Goal: Task Accomplishment & Management: Use online tool/utility

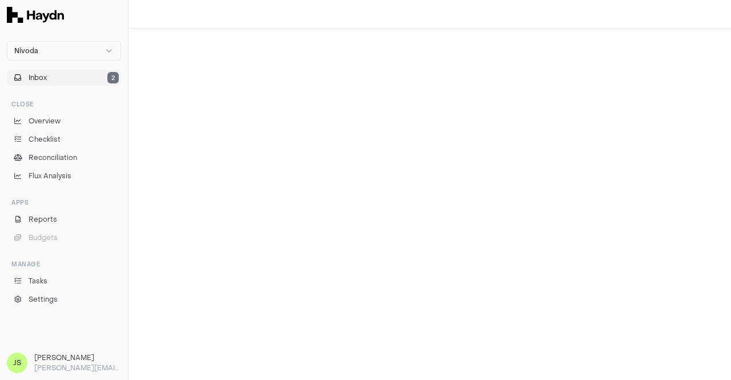
click at [37, 75] on span "Inbox" at bounding box center [38, 77] width 18 height 10
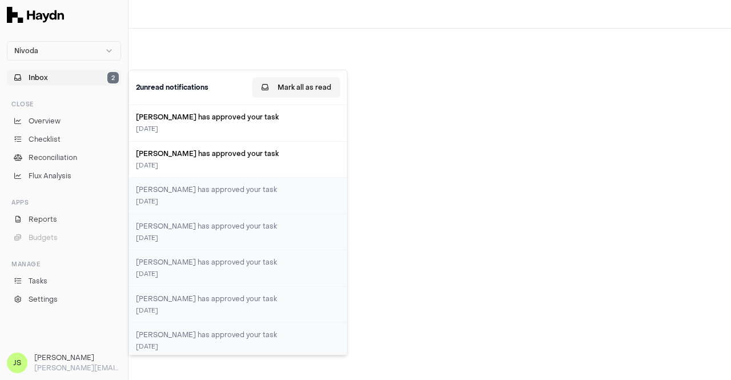
click at [301, 80] on button "Mark all as read" at bounding box center [296, 87] width 88 height 21
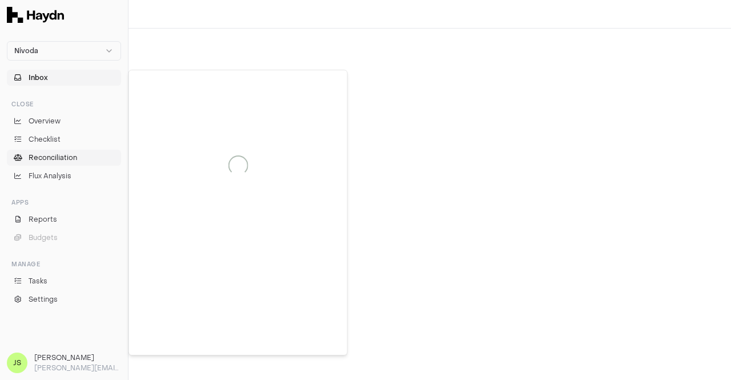
click at [61, 162] on span "Reconciliation" at bounding box center [53, 157] width 49 height 10
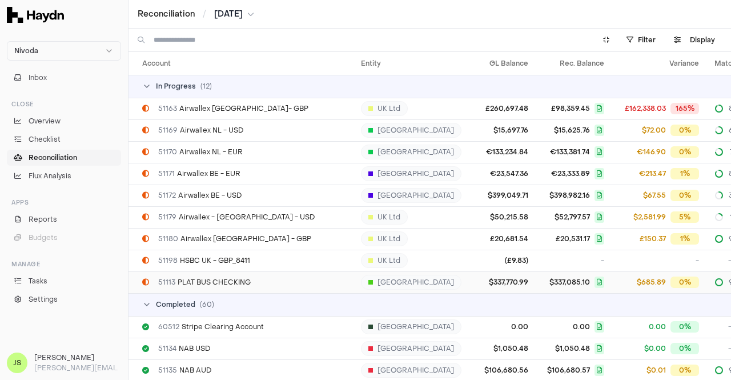
scroll to position [3025, 0]
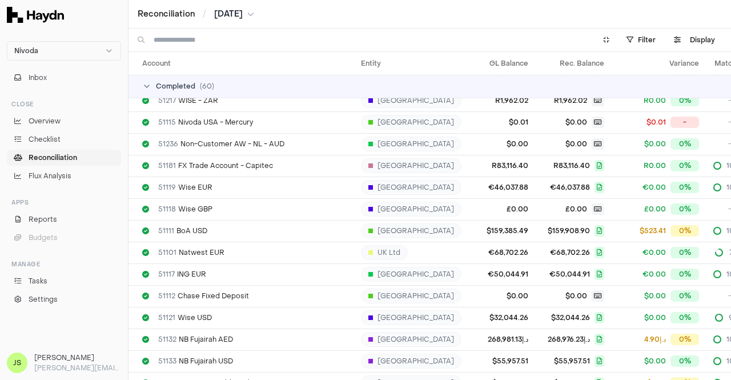
click at [240, 10] on span "[DATE]" at bounding box center [228, 14] width 29 height 11
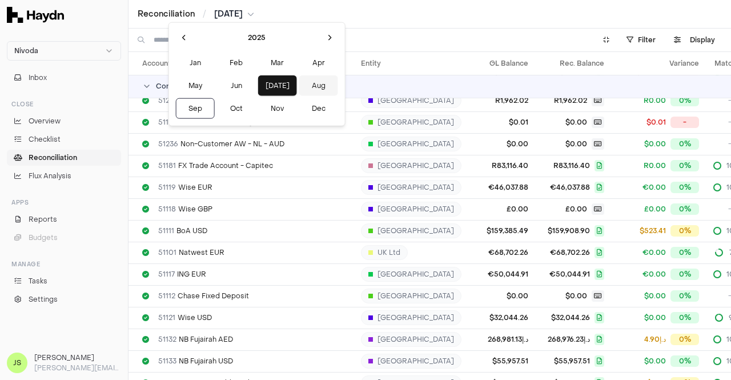
click at [299, 86] on button "Aug" at bounding box center [318, 85] width 39 height 21
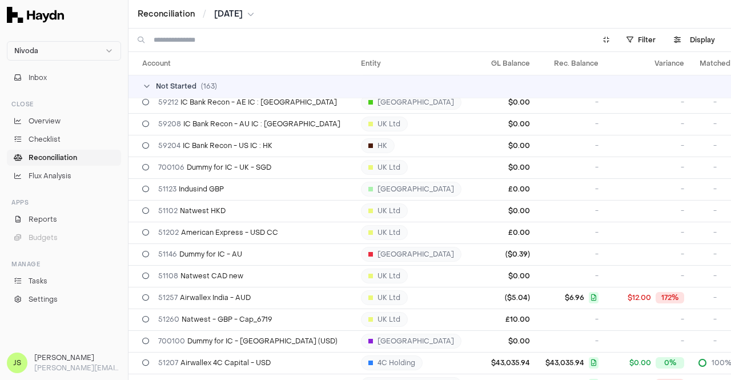
scroll to position [2055, 0]
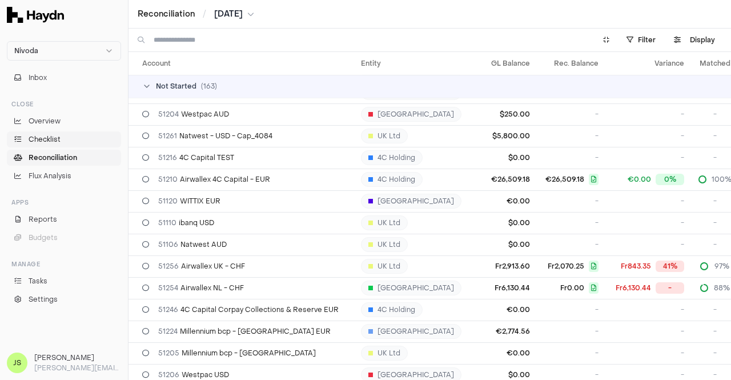
click at [51, 143] on span "Checklist" at bounding box center [45, 139] width 32 height 10
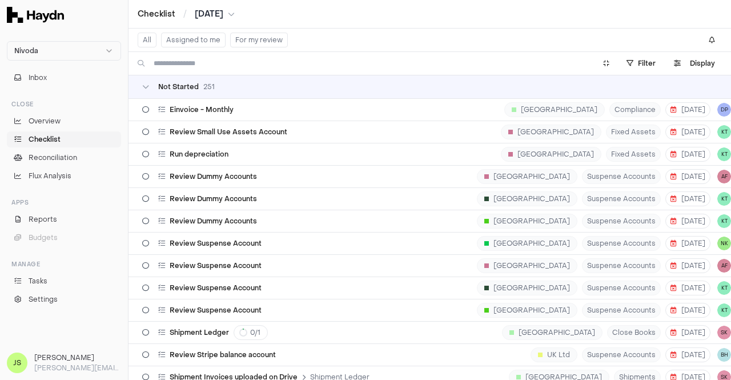
click at [195, 37] on button "Assigned to me" at bounding box center [193, 40] width 64 height 15
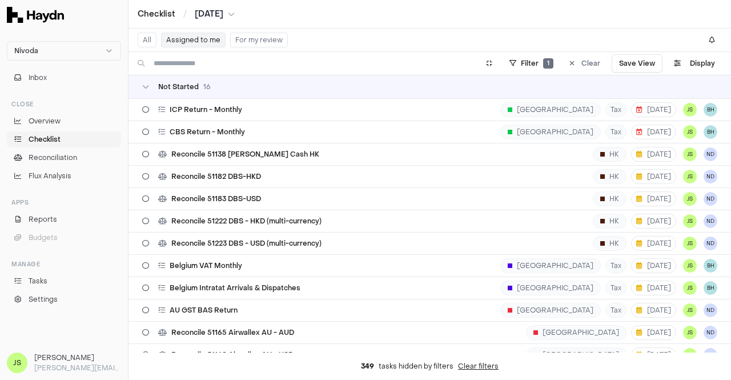
click at [179, 39] on button "Assigned to me" at bounding box center [193, 40] width 64 height 15
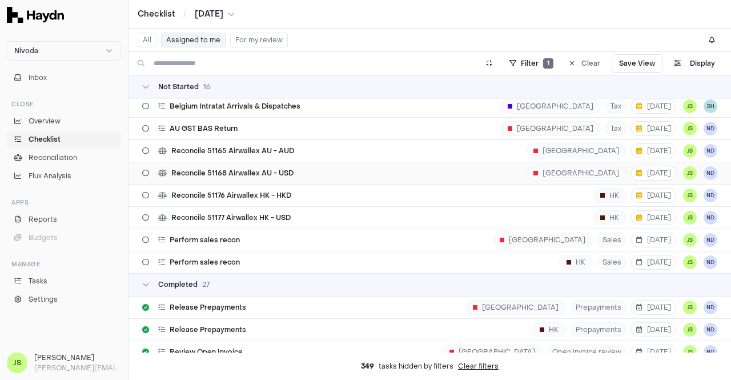
scroll to position [171, 0]
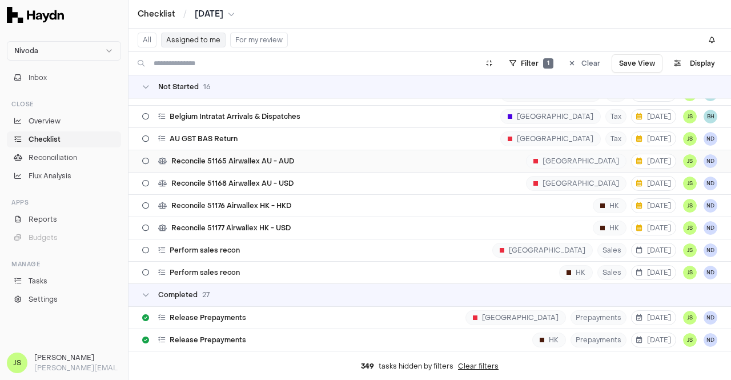
click at [273, 150] on td "Reconcile 51165 Airwallex AU - AUD [GEOGRAPHIC_DATA] [DATE] JS ND" at bounding box center [429, 161] width 602 height 22
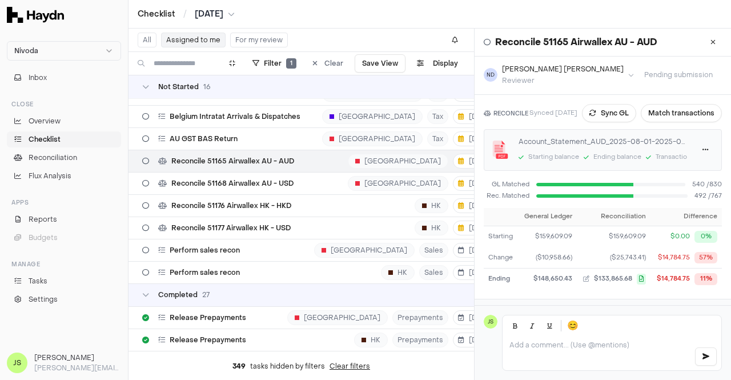
scroll to position [63, 0]
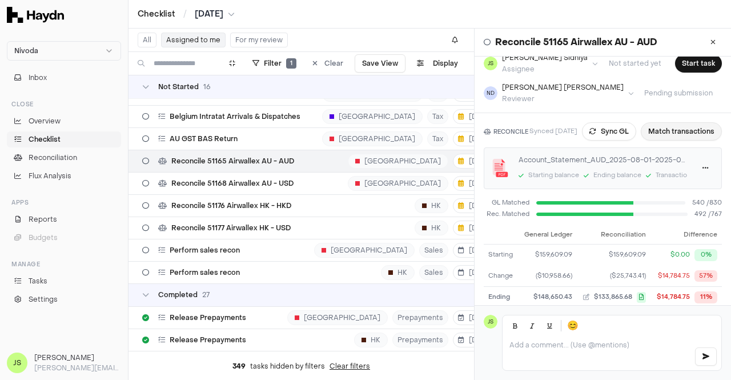
click at [696, 134] on button "Match transactions" at bounding box center [680, 131] width 81 height 18
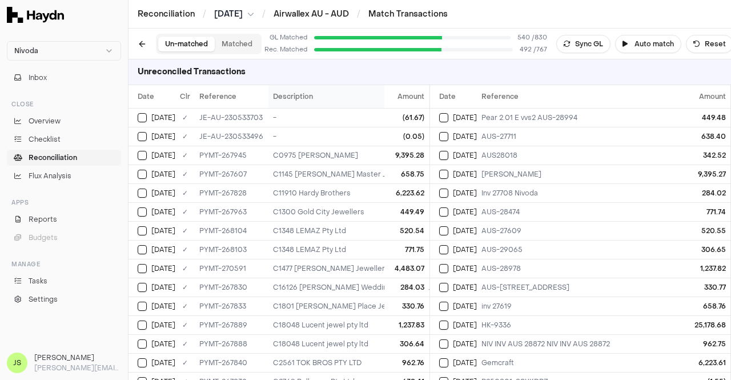
click at [297, 94] on span "Description" at bounding box center [293, 96] width 40 height 9
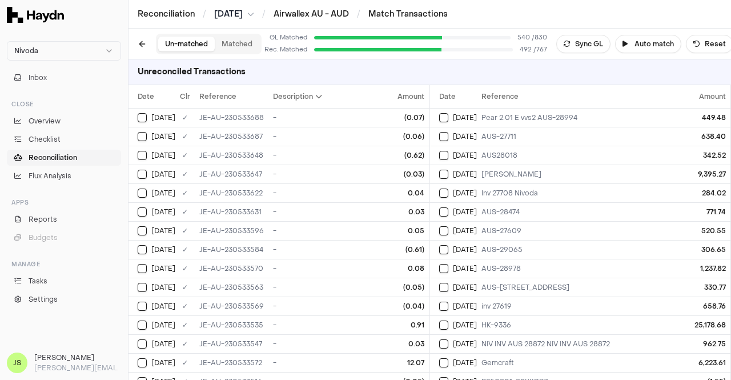
click at [297, 94] on span "Description" at bounding box center [297, 96] width 49 height 9
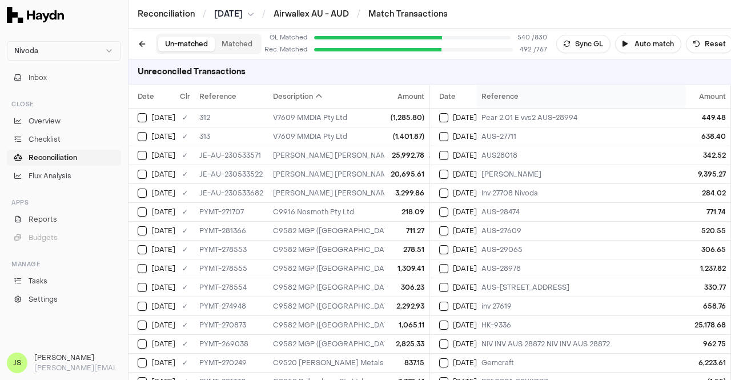
click at [522, 99] on th "Reference" at bounding box center [589, 96] width 224 height 23
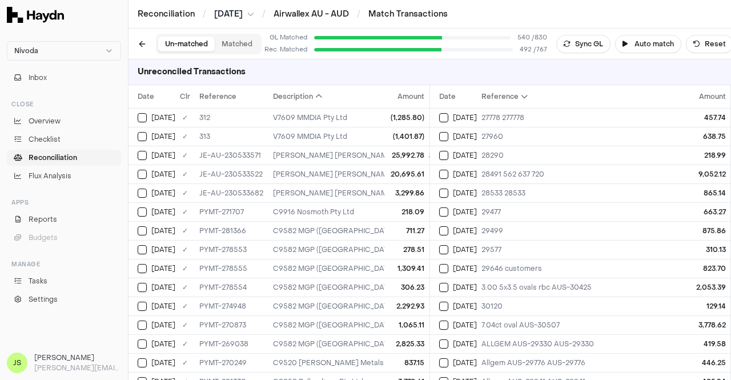
click at [522, 99] on span "Reference" at bounding box center [504, 96] width 46 height 9
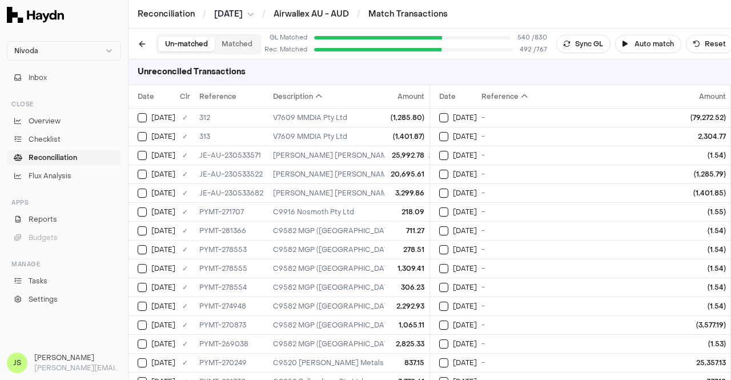
click at [522, 99] on span "Reference" at bounding box center [504, 96] width 46 height 9
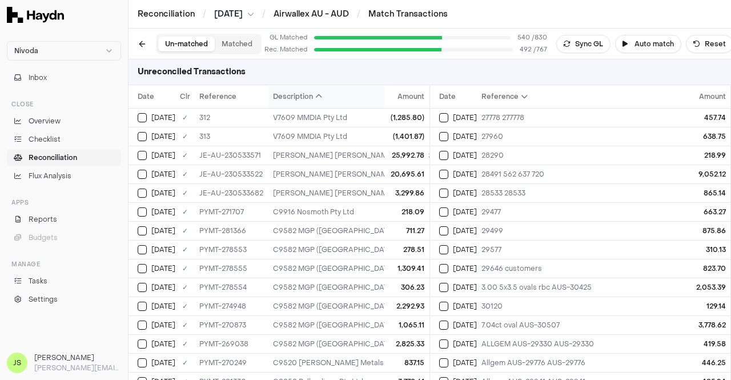
click at [297, 98] on span "Description" at bounding box center [297, 96] width 49 height 9
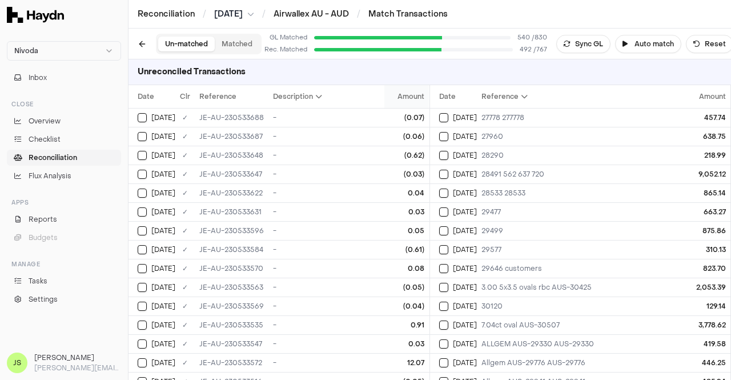
click at [414, 99] on span "Amount" at bounding box center [411, 96] width 27 height 9
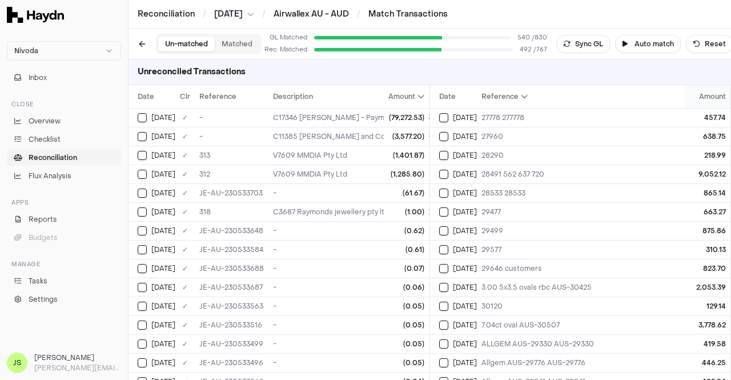
click at [711, 98] on span "Amount" at bounding box center [712, 96] width 27 height 9
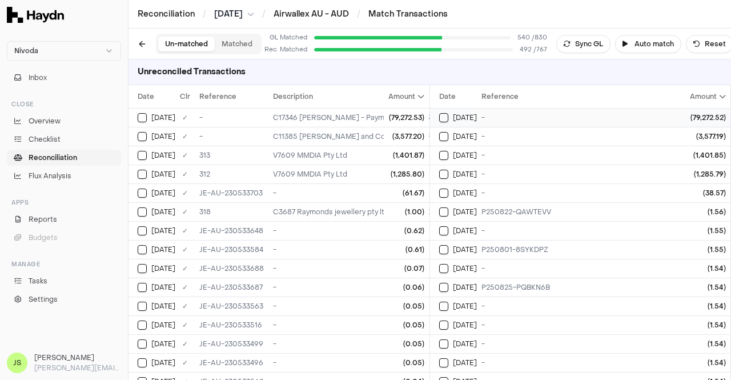
click at [690, 117] on div "(79,272.52)" at bounding box center [708, 117] width 36 height 9
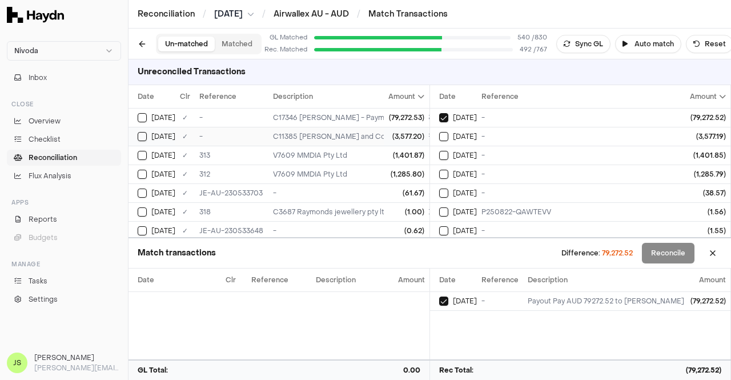
click at [354, 116] on div "C17346 [PERSON_NAME] - Payment of AUD 79272.52; ; Refund Against CN-AUS-28440 -…" at bounding box center [503, 117] width 461 height 9
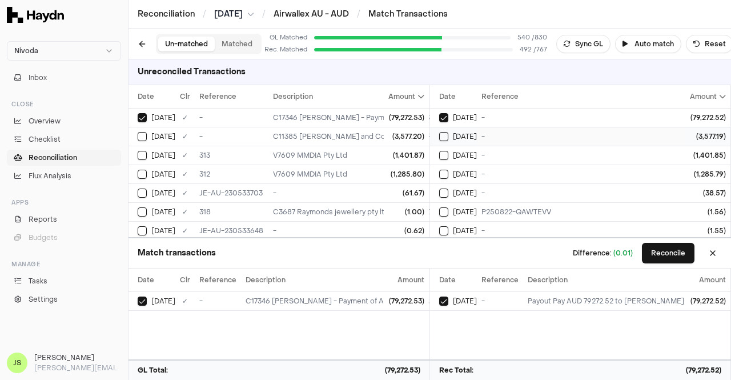
click at [458, 135] on span "[DATE]" at bounding box center [465, 136] width 24 height 9
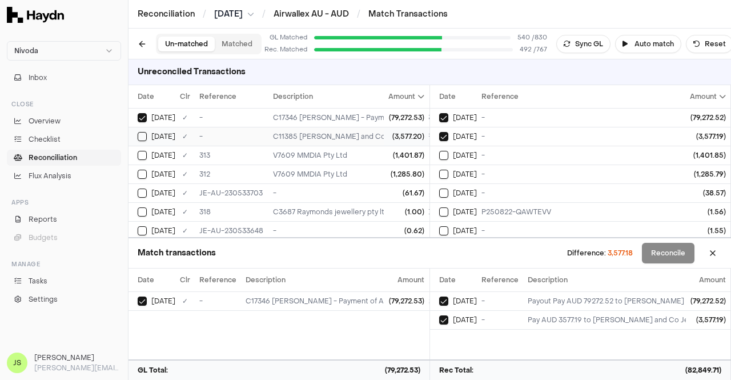
click at [349, 128] on td "C11385 [PERSON_NAME] and Co Jewellery - Payment of AUD 3577.19; ; Refund for CN…" at bounding box center [503, 136] width 470 height 19
click at [470, 156] on span "[DATE]" at bounding box center [465, 155] width 24 height 9
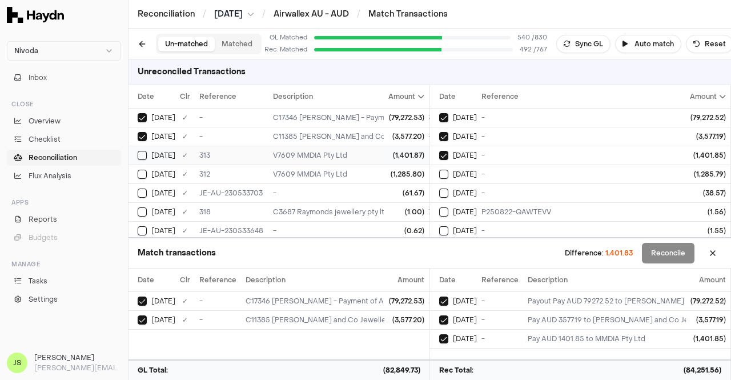
click at [366, 151] on div "V7609 MMDIA Pty Ltd" at bounding box center [503, 155] width 461 height 9
click at [364, 171] on div "V7609 MMDIA Pty Ltd" at bounding box center [503, 174] width 461 height 9
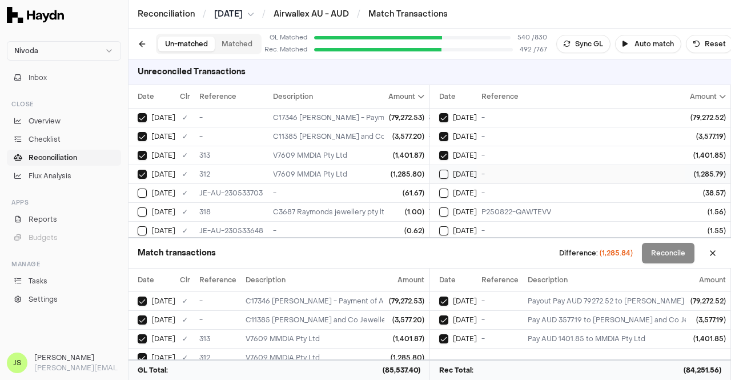
click at [457, 174] on span "[DATE]" at bounding box center [465, 174] width 24 height 9
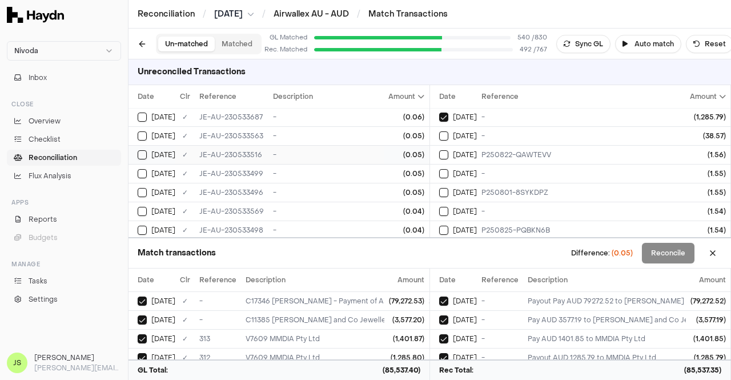
scroll to position [114, 0]
click at [384, 191] on td "(0.05)" at bounding box center [406, 191] width 45 height 19
click at [307, 187] on div "-" at bounding box center [503, 191] width 461 height 9
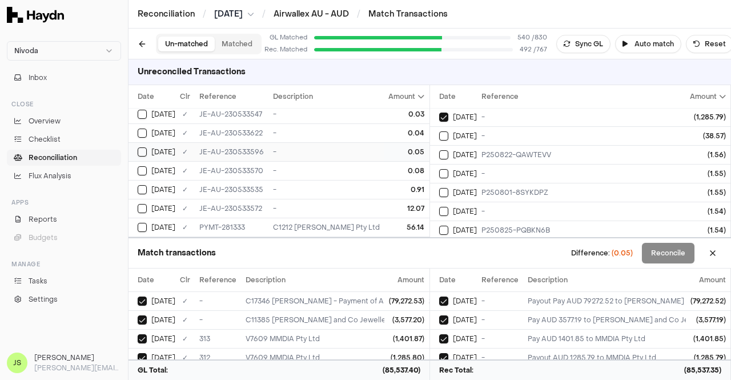
click at [384, 142] on td "0.05" at bounding box center [406, 151] width 45 height 19
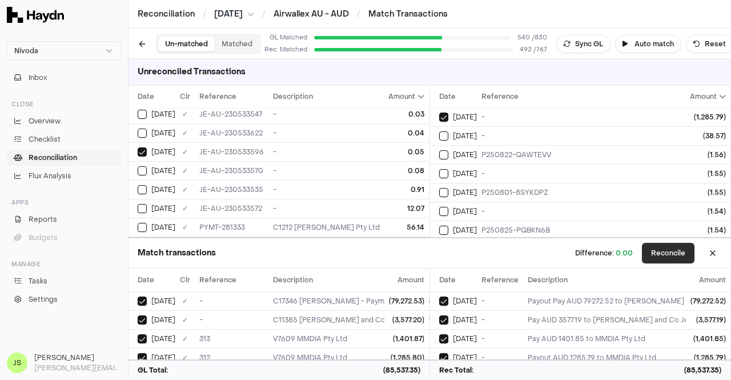
click at [670, 255] on button "Reconcile" at bounding box center [668, 253] width 53 height 21
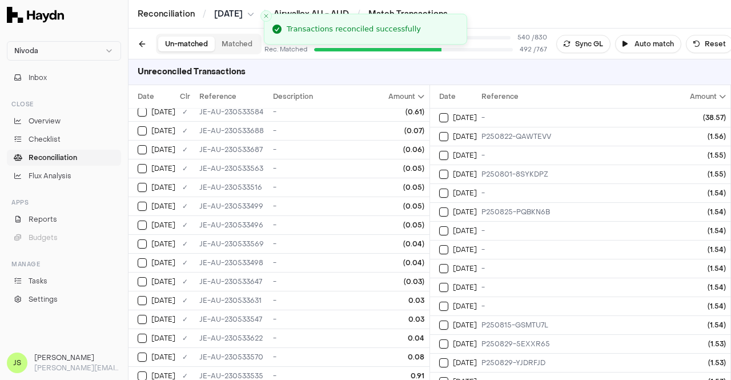
scroll to position [0, 0]
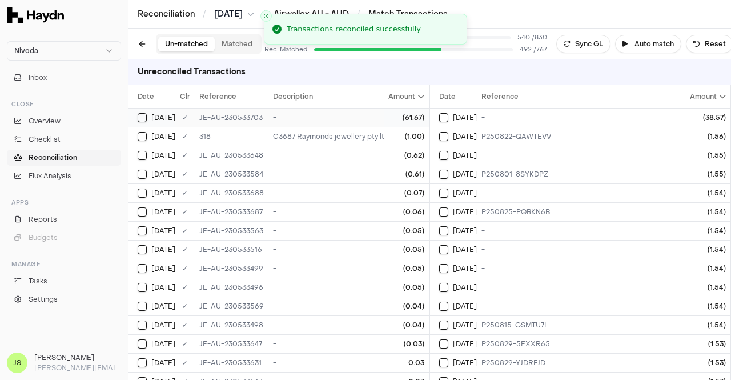
click at [331, 125] on td "-" at bounding box center [503, 117] width 470 height 19
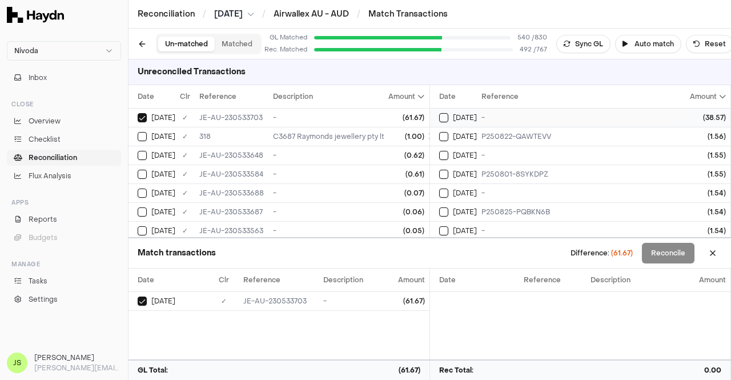
click at [509, 113] on div "-" at bounding box center [588, 117] width 215 height 9
click at [511, 135] on div "P250822-QAWTEVV" at bounding box center [588, 136] width 215 height 9
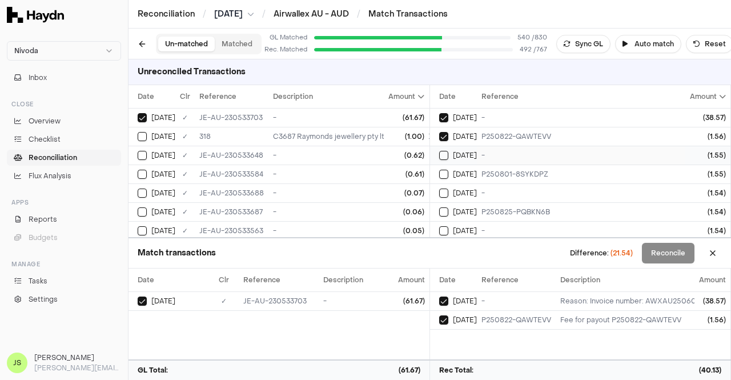
click at [505, 161] on td "-" at bounding box center [589, 155] width 224 height 19
click at [499, 173] on div "P250801-8SYKDPZ" at bounding box center [588, 174] width 215 height 9
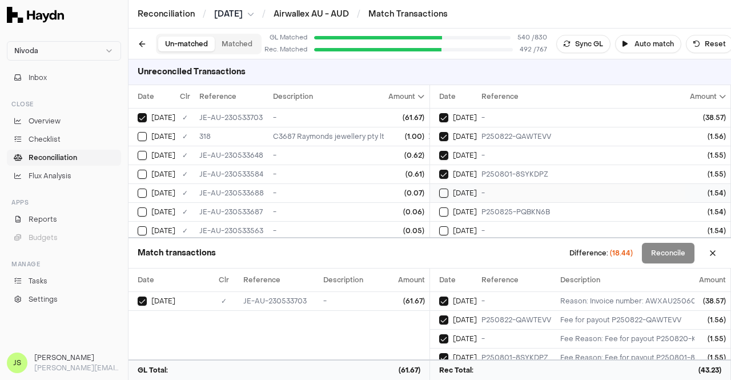
click at [493, 189] on div "-" at bounding box center [588, 192] width 215 height 9
click at [493, 210] on div "P250825-PQBKN6B" at bounding box center [588, 211] width 215 height 9
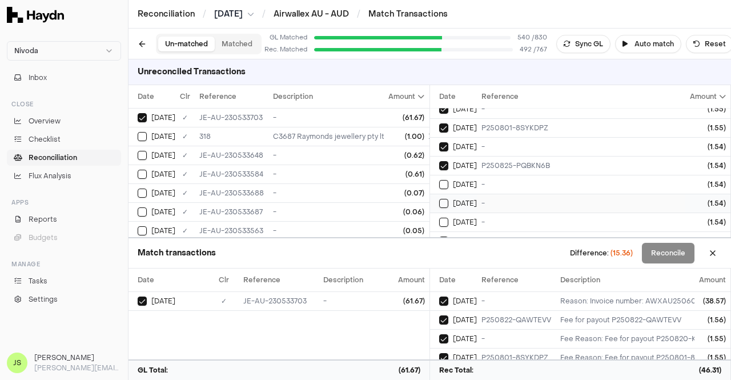
scroll to position [57, 0]
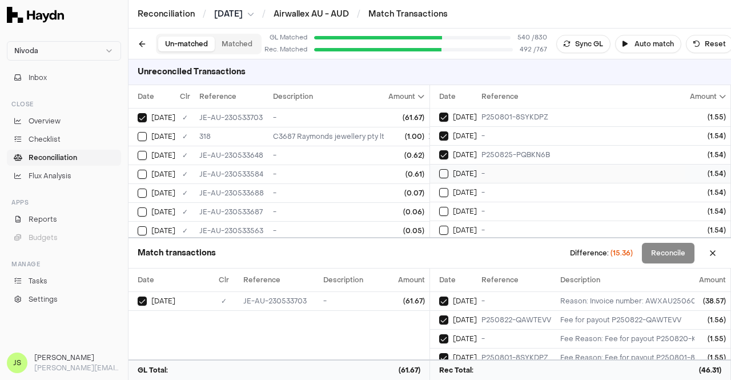
click at [465, 173] on span "[DATE]" at bounding box center [465, 173] width 24 height 9
click at [472, 191] on span "[DATE]" at bounding box center [465, 192] width 24 height 9
click at [482, 151] on div "-" at bounding box center [588, 154] width 215 height 9
click at [487, 170] on div "-" at bounding box center [588, 172] width 215 height 9
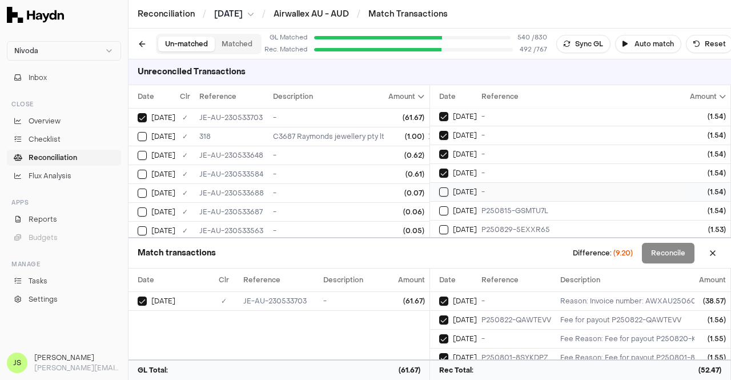
click at [487, 182] on td "-" at bounding box center [589, 191] width 224 height 19
click at [550, 149] on div "P250815-GSMTU7L" at bounding box center [588, 153] width 215 height 9
click at [551, 168] on div "P250829-5EXXR65" at bounding box center [588, 172] width 215 height 9
click at [531, 187] on div "P250829-YJDRFJD" at bounding box center [588, 191] width 215 height 9
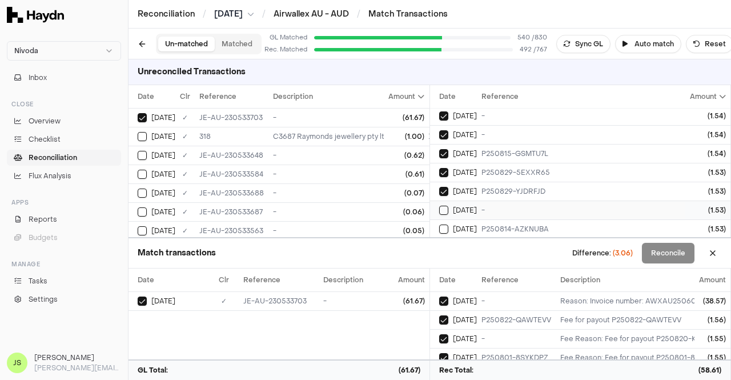
click at [529, 205] on div "-" at bounding box center [588, 209] width 215 height 9
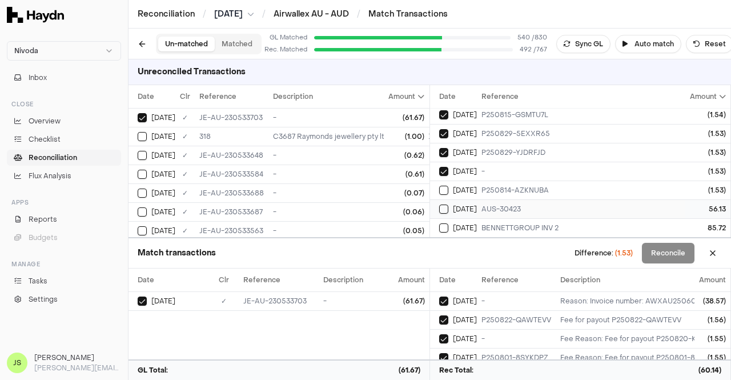
scroll to position [228, 0]
click at [491, 167] on div "P250814-AZKNUBA" at bounding box center [588, 171] width 215 height 9
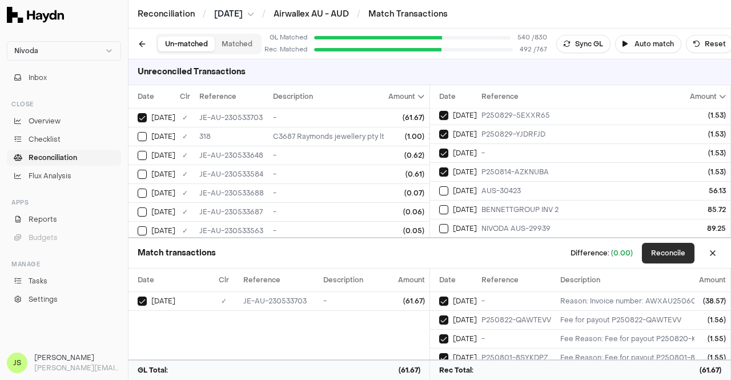
click at [663, 259] on button "Reconcile" at bounding box center [668, 253] width 53 height 21
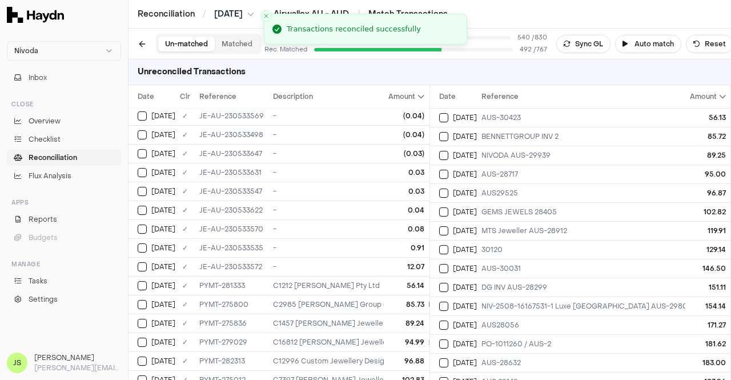
scroll to position [285, 0]
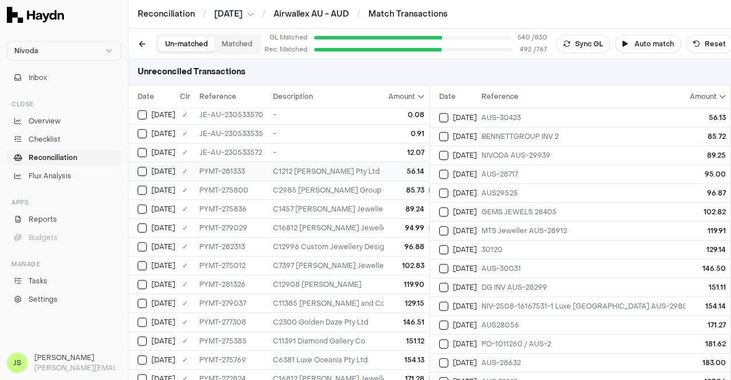
click at [322, 167] on div "C1212 [PERSON_NAME] Pty Ltd" at bounding box center [503, 171] width 461 height 9
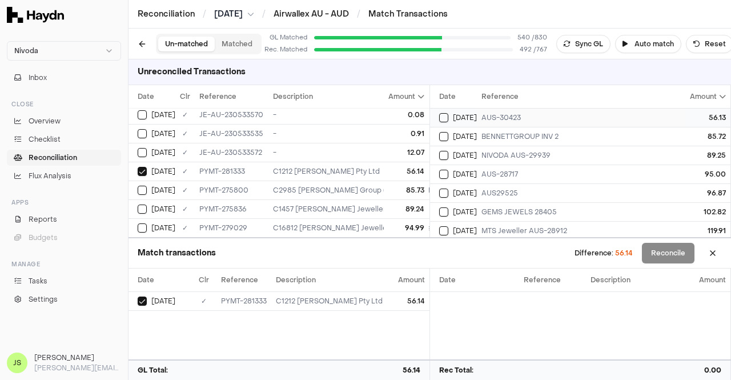
click at [453, 115] on span "[DATE]" at bounding box center [465, 117] width 24 height 9
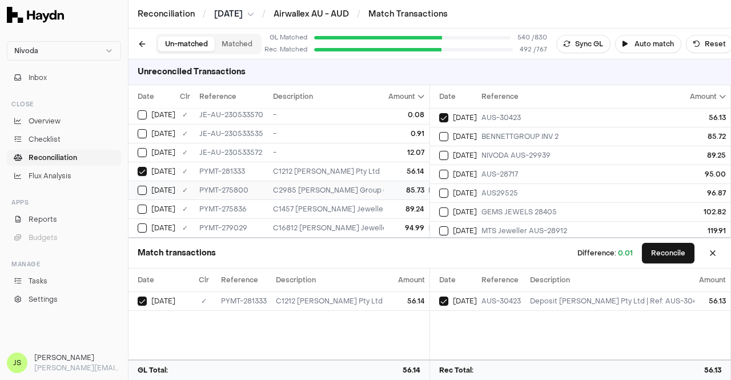
click at [402, 186] on div "85.73" at bounding box center [407, 190] width 36 height 9
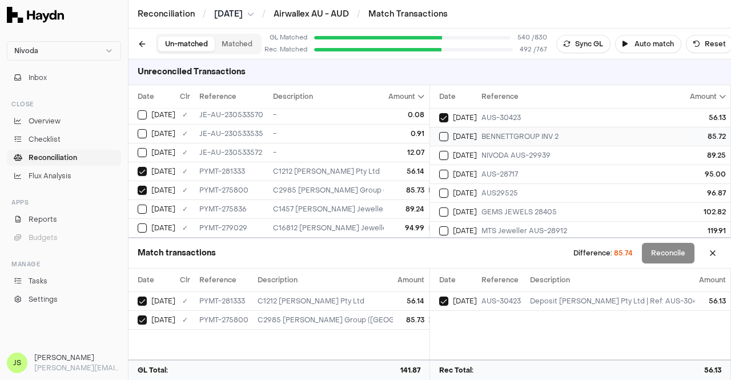
click at [490, 132] on div "BENNETTGROUP INV 2" at bounding box center [588, 136] width 215 height 9
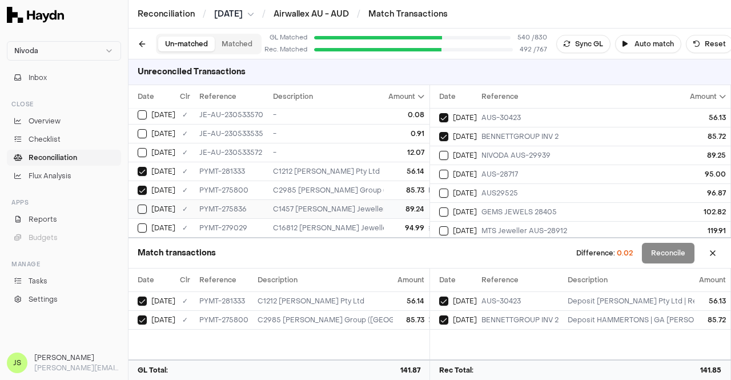
click at [392, 204] on div "89.24" at bounding box center [407, 208] width 36 height 9
click at [482, 151] on div "NIVODA AUS-29939" at bounding box center [588, 155] width 215 height 9
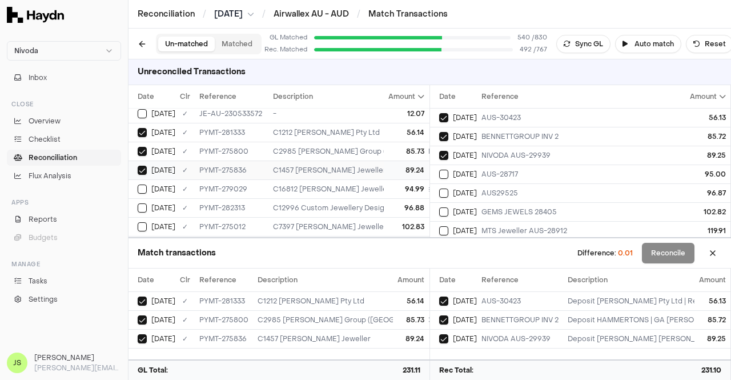
scroll to position [342, 0]
click at [281, 161] on td "C16812 [PERSON_NAME] Jewellery Concierge" at bounding box center [503, 170] width 470 height 19
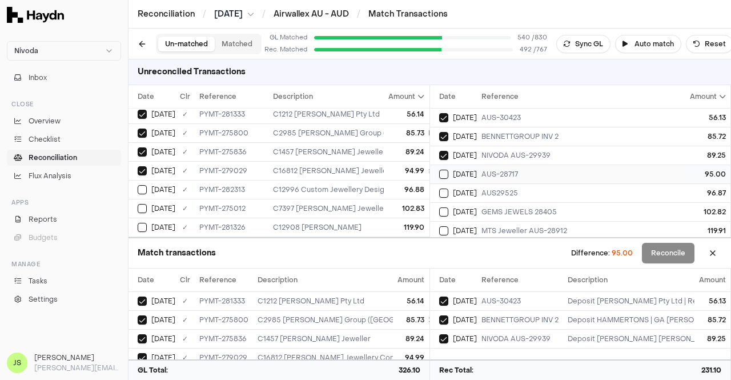
click at [493, 171] on div "AUS-28717" at bounding box center [588, 174] width 215 height 9
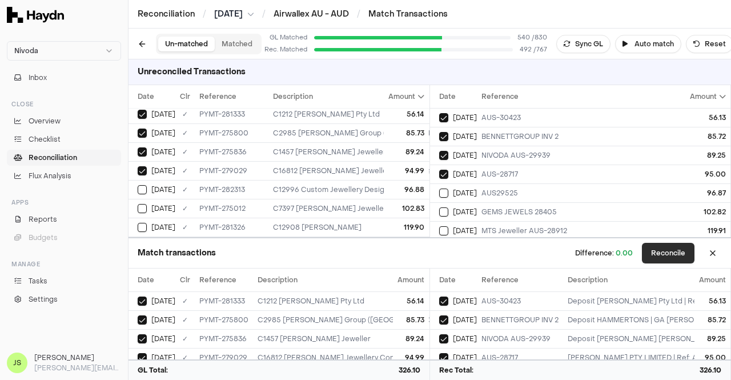
click at [648, 249] on button "Reconcile" at bounding box center [668, 253] width 53 height 21
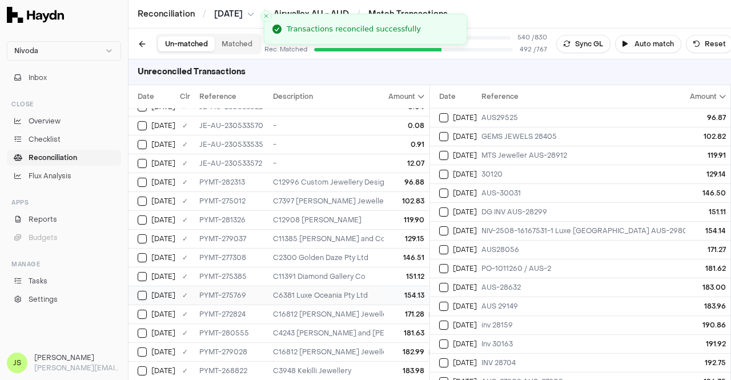
scroll to position [285, 0]
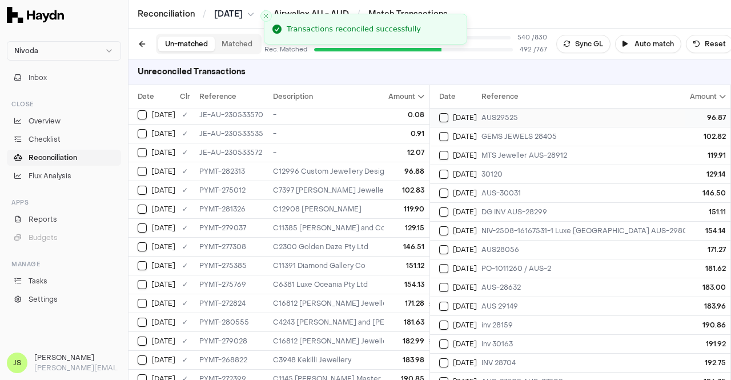
click at [446, 111] on td "[DATE]" at bounding box center [453, 117] width 47 height 19
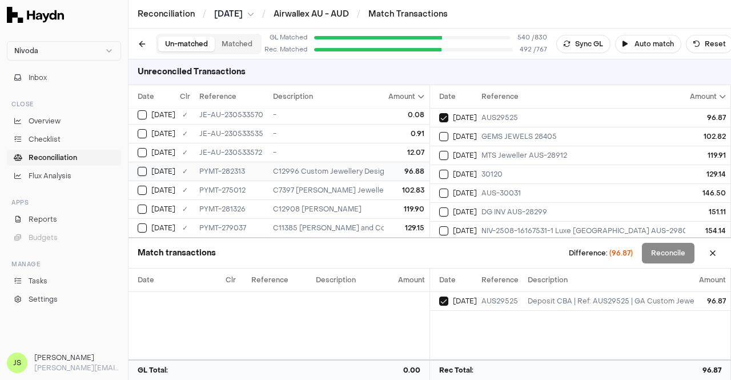
click at [368, 162] on td "C12996 Custom Jewellery Designs" at bounding box center [503, 171] width 470 height 19
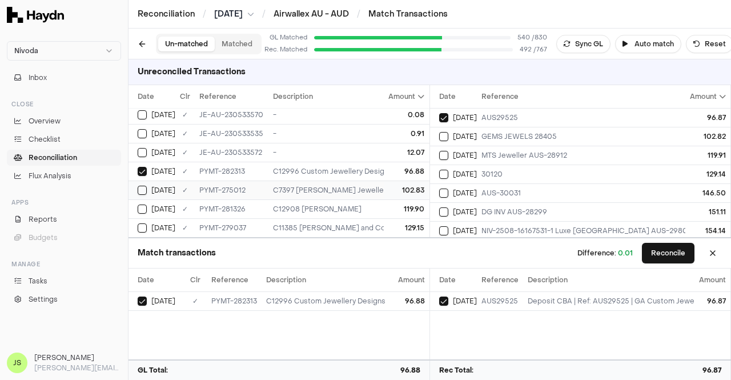
click at [384, 182] on td "102.83" at bounding box center [406, 189] width 45 height 19
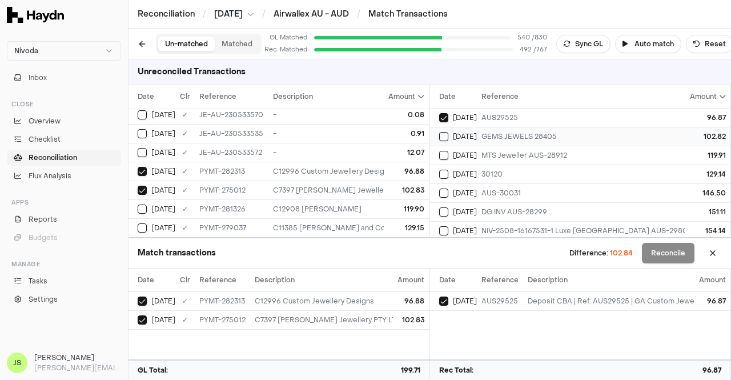
click at [505, 133] on div "GEMS JEWELS 28405" at bounding box center [588, 136] width 215 height 9
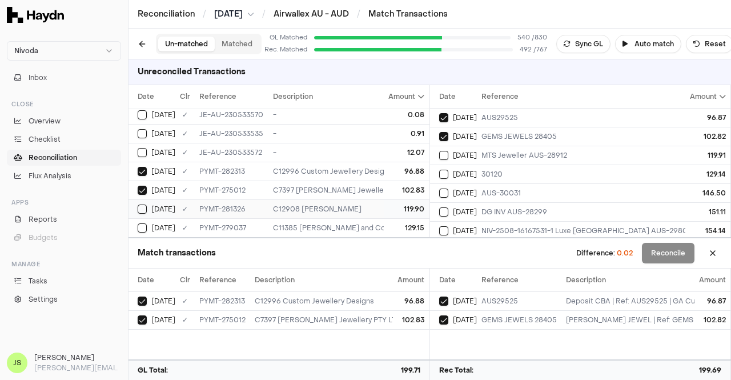
click at [406, 204] on div "119.90" at bounding box center [407, 208] width 36 height 9
click at [470, 157] on span "[DATE]" at bounding box center [465, 155] width 24 height 9
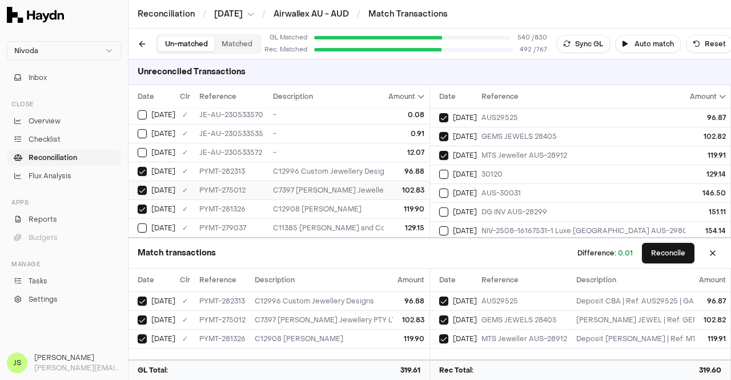
scroll to position [342, 0]
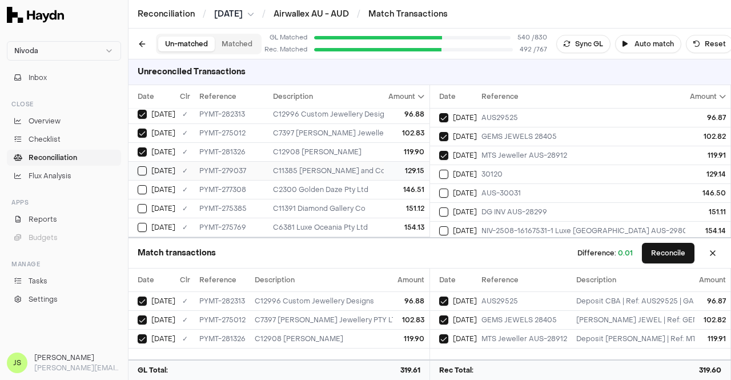
click at [346, 166] on div "C11385 [PERSON_NAME] and Co Jewellery" at bounding box center [503, 170] width 461 height 9
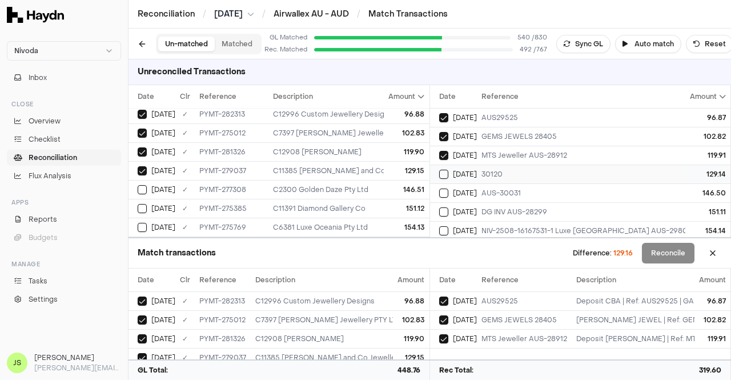
click at [467, 170] on span "[DATE]" at bounding box center [465, 174] width 24 height 9
click at [368, 185] on div "C2300 Golden Daze Pty Ltd" at bounding box center [503, 189] width 461 height 9
click at [467, 192] on span "[DATE]" at bounding box center [465, 192] width 24 height 9
click at [330, 204] on div "C11391 Diamond Gallery Co" at bounding box center [503, 208] width 461 height 9
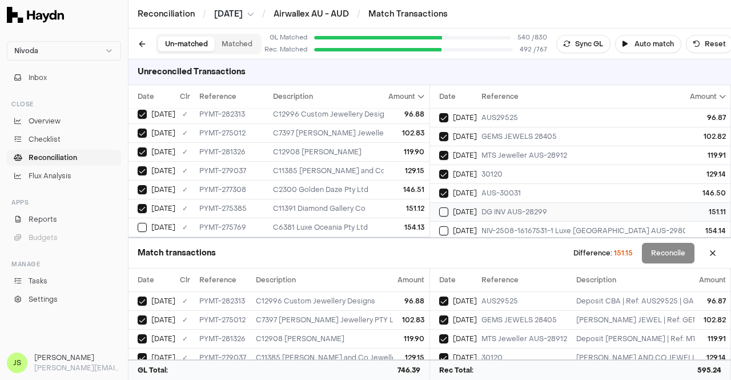
click at [493, 208] on div "DG INV AUS-28299" at bounding box center [588, 211] width 215 height 9
click at [389, 166] on div "154.13" at bounding box center [407, 170] width 36 height 9
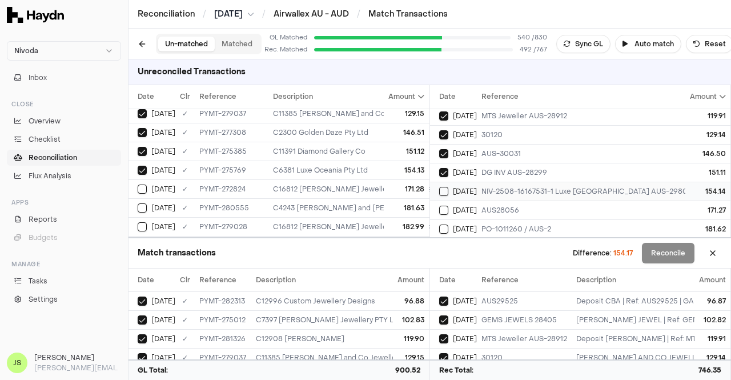
scroll to position [57, 0]
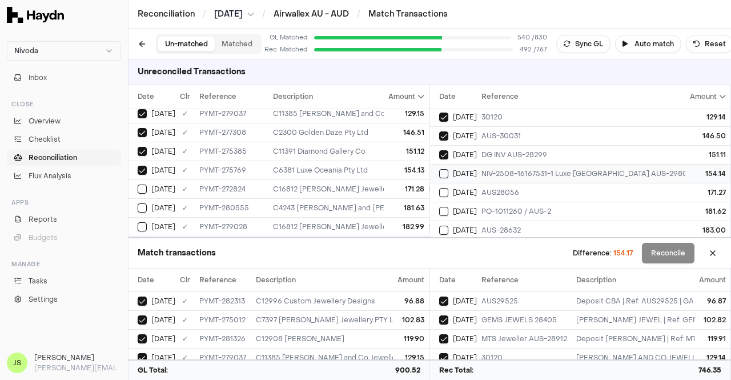
click at [559, 169] on div "NIV-2508-16167531-1 Luxe [GEOGRAPHIC_DATA] AUS-29803" at bounding box center [588, 173] width 215 height 9
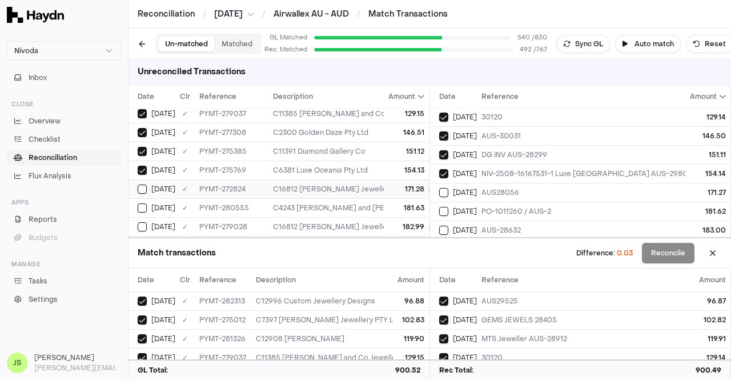
click at [392, 184] on div "171.28" at bounding box center [407, 188] width 36 height 9
click at [471, 185] on td "[DATE]" at bounding box center [453, 192] width 47 height 19
click at [404, 203] on div "181.63" at bounding box center [407, 207] width 36 height 9
click at [448, 207] on div "[DATE]" at bounding box center [458, 211] width 38 height 9
click at [355, 217] on td "C16812 [PERSON_NAME] Jewellery Concierge" at bounding box center [503, 226] width 470 height 19
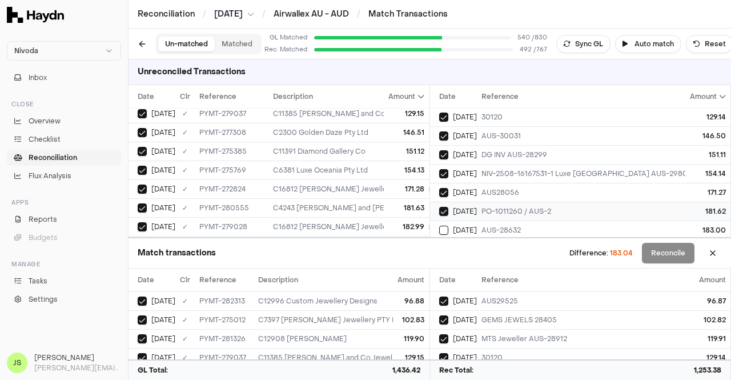
scroll to position [114, 0]
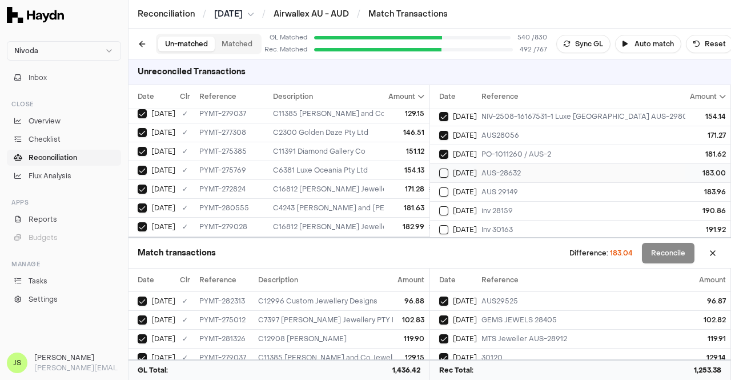
click at [494, 168] on div "AUS-28632" at bounding box center [588, 172] width 215 height 9
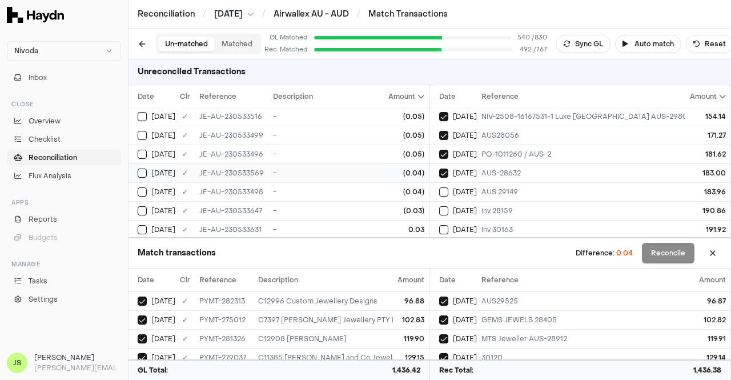
click at [384, 168] on td "(0.04)" at bounding box center [406, 172] width 45 height 19
click at [656, 255] on button "Reconcile" at bounding box center [668, 253] width 53 height 21
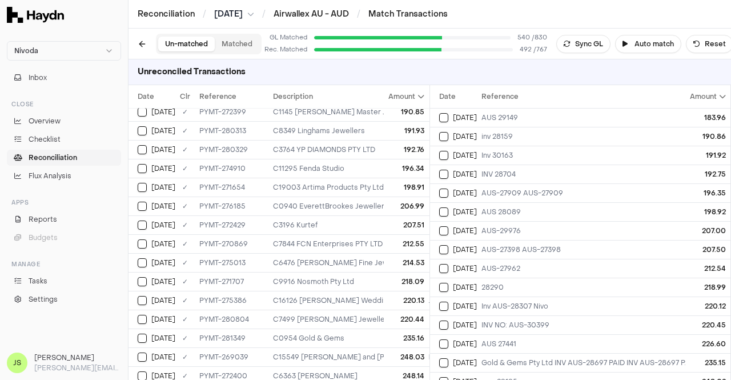
scroll to position [285, 0]
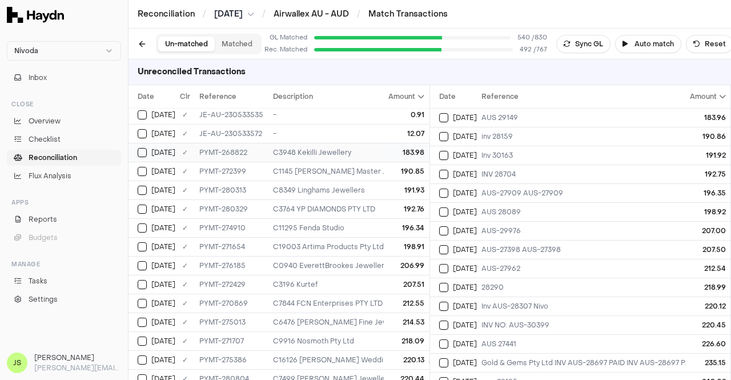
click at [344, 157] on td "C3948 Kekilli Jewellery" at bounding box center [503, 152] width 470 height 19
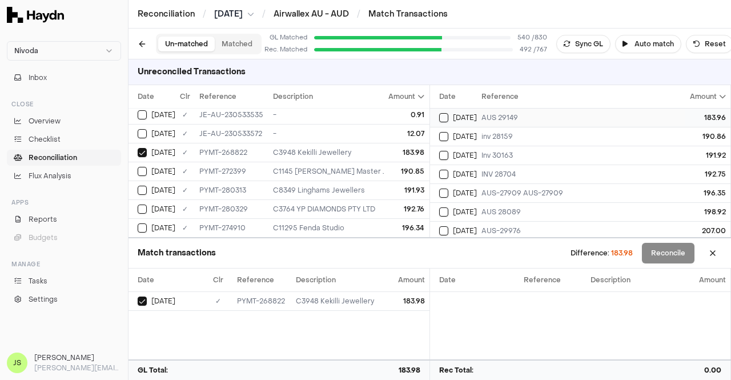
click at [484, 120] on div "AUS 29149" at bounding box center [588, 117] width 215 height 9
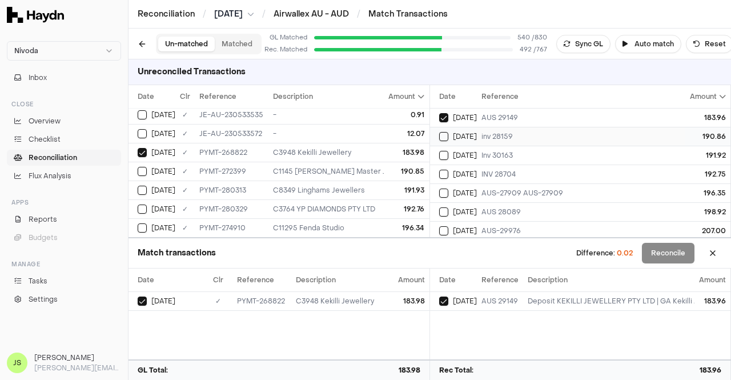
click at [487, 132] on div "inv 28159" at bounding box center [588, 136] width 215 height 9
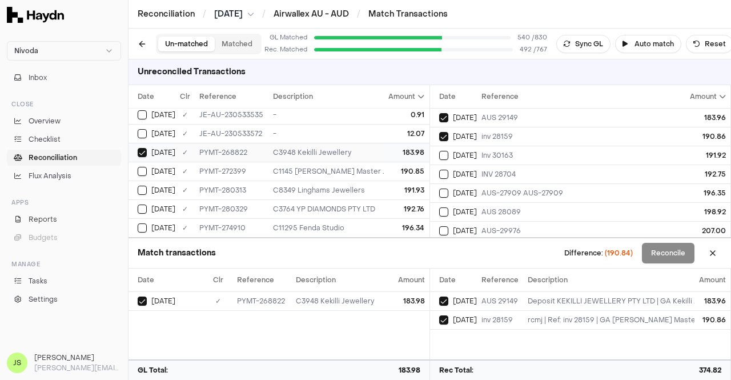
click at [409, 157] on td "183.98" at bounding box center [406, 152] width 45 height 19
click at [389, 149] on div "183.98" at bounding box center [407, 152] width 36 height 9
click at [384, 162] on td "190.85" at bounding box center [406, 171] width 45 height 19
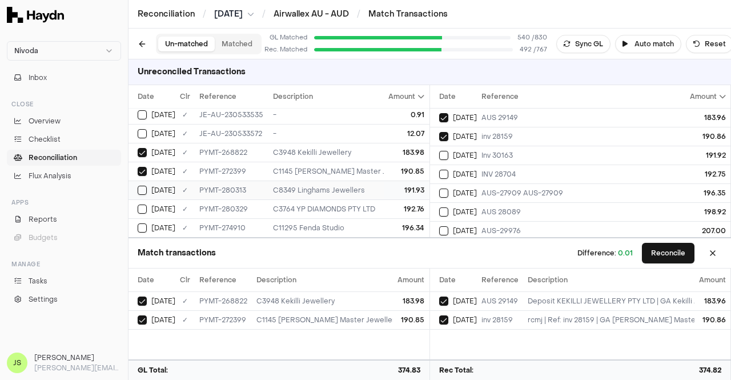
click at [342, 186] on div "C8349 Linghams Jewellers" at bounding box center [503, 190] width 461 height 9
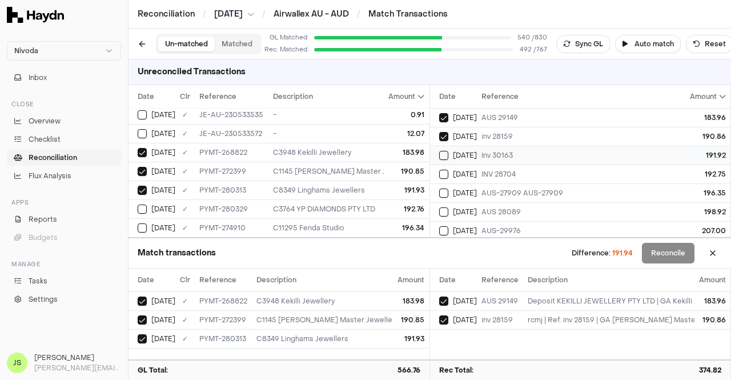
click at [465, 155] on span "[DATE]" at bounding box center [465, 155] width 24 height 9
click at [389, 207] on div "192.76" at bounding box center [407, 208] width 36 height 9
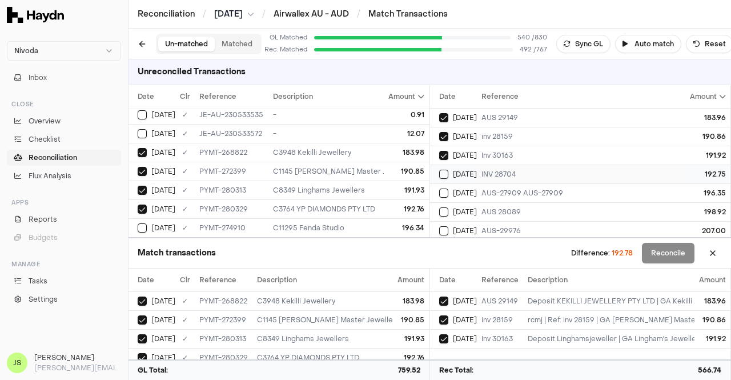
click at [503, 172] on div "INV 28704" at bounding box center [588, 174] width 215 height 9
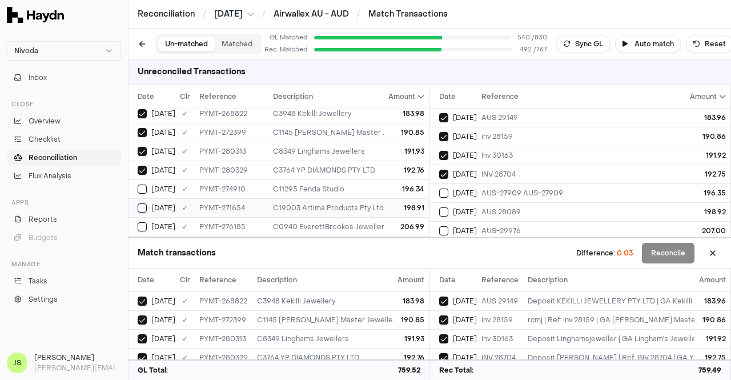
scroll to position [342, 0]
click at [213, 166] on div "PYMT-274910" at bounding box center [231, 170] width 64 height 9
click at [465, 195] on span "[DATE]" at bounding box center [465, 192] width 24 height 9
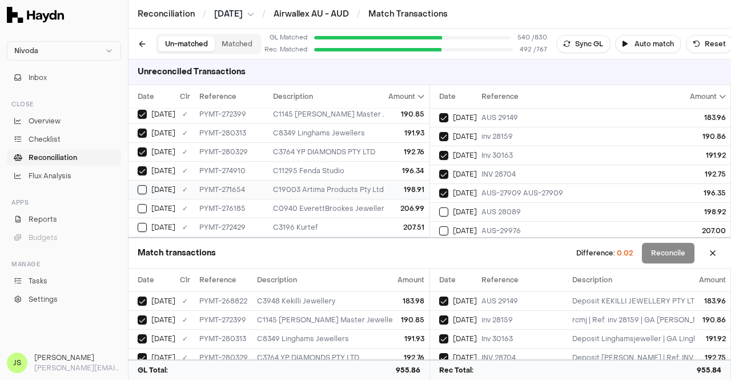
click at [389, 189] on div "198.91" at bounding box center [407, 189] width 36 height 9
click at [455, 207] on span "[DATE]" at bounding box center [465, 211] width 24 height 9
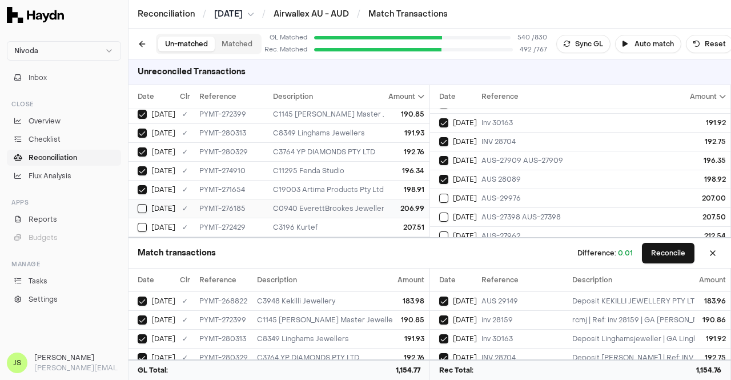
scroll to position [57, 0]
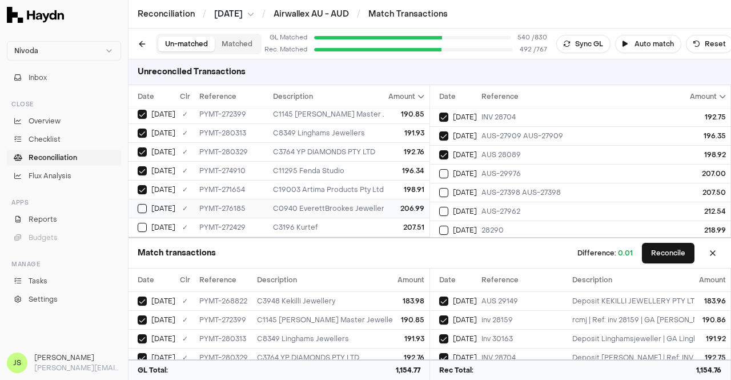
click at [307, 204] on div "C0940 EverettBrookes Jewellers" at bounding box center [503, 208] width 461 height 9
click at [510, 169] on div "AUS-29976" at bounding box center [588, 173] width 215 height 9
click at [680, 257] on button "Reconcile" at bounding box center [668, 253] width 53 height 21
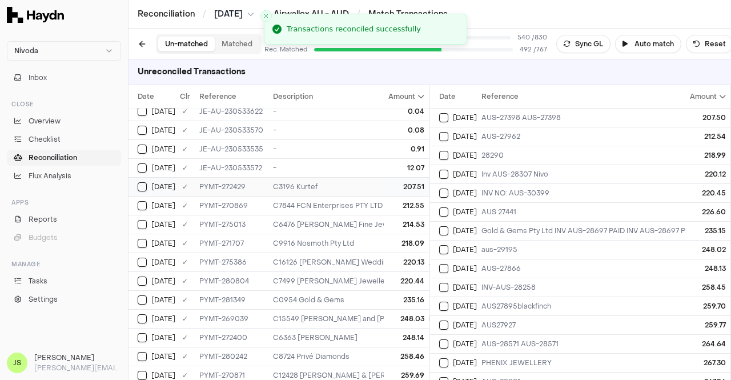
scroll to position [269, 0]
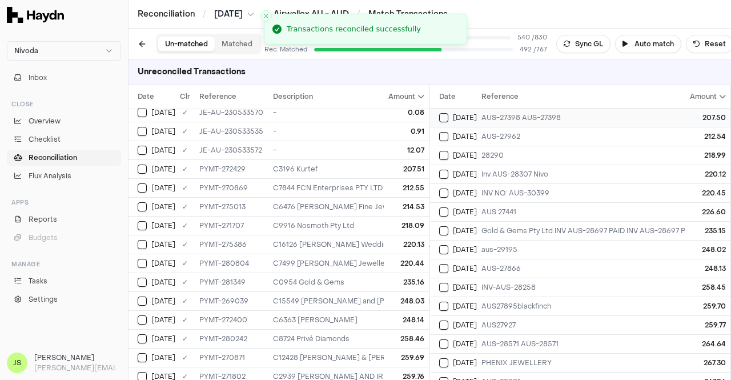
click at [463, 117] on span "[DATE]" at bounding box center [465, 117] width 24 height 9
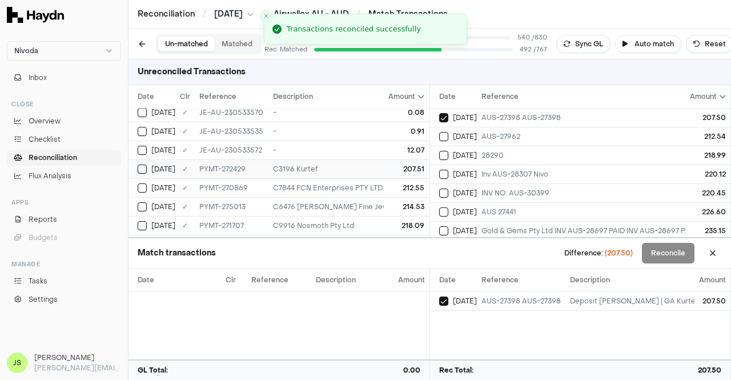
click at [396, 164] on div "207.51" at bounding box center [407, 168] width 36 height 9
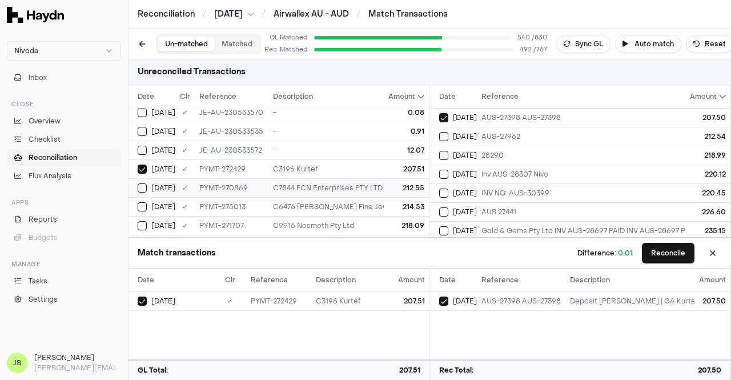
click at [393, 183] on div "212.55" at bounding box center [407, 187] width 36 height 9
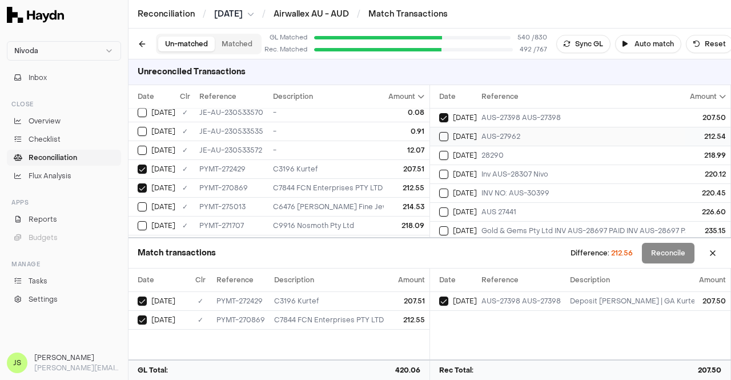
click at [500, 134] on div "AUS-27962" at bounding box center [588, 136] width 215 height 9
click at [406, 202] on div "214.53" at bounding box center [407, 206] width 36 height 9
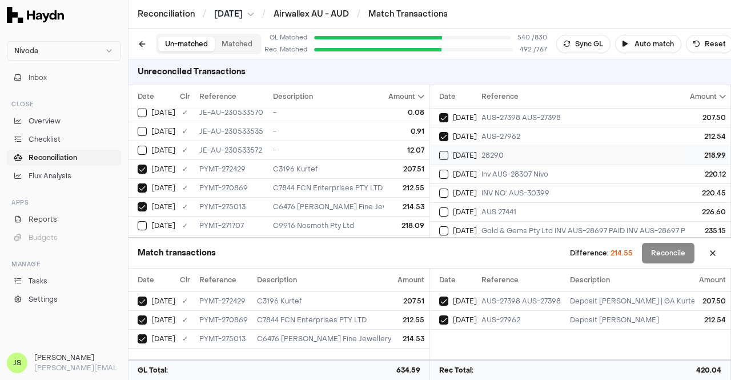
click at [474, 148] on td "[DATE]" at bounding box center [453, 155] width 47 height 19
click at [389, 202] on div "214.53" at bounding box center [407, 206] width 36 height 9
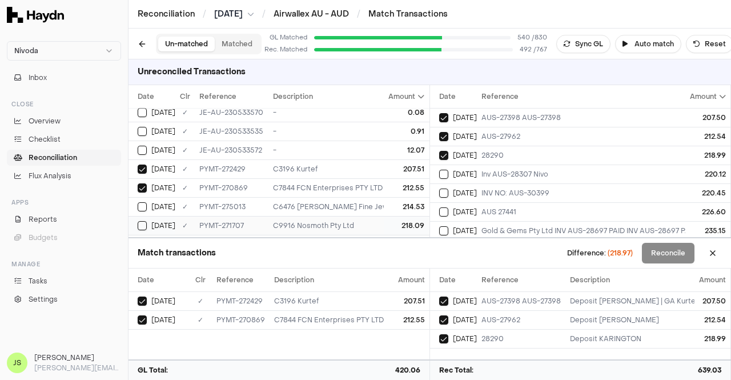
click at [389, 221] on div "218.09" at bounding box center [407, 225] width 36 height 9
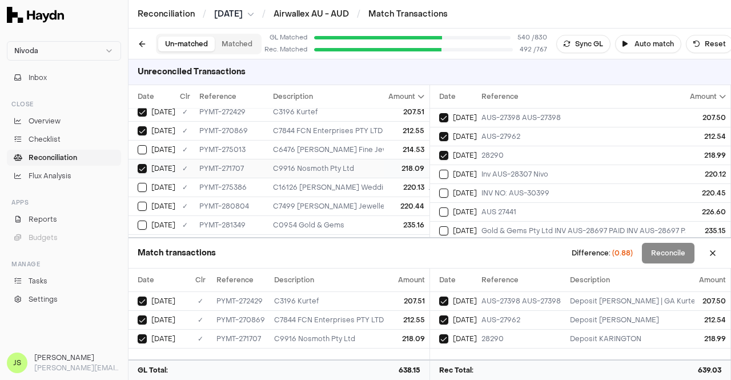
click at [400, 164] on div "218.09" at bounding box center [407, 168] width 36 height 9
click at [470, 157] on span "[DATE]" at bounding box center [465, 155] width 24 height 9
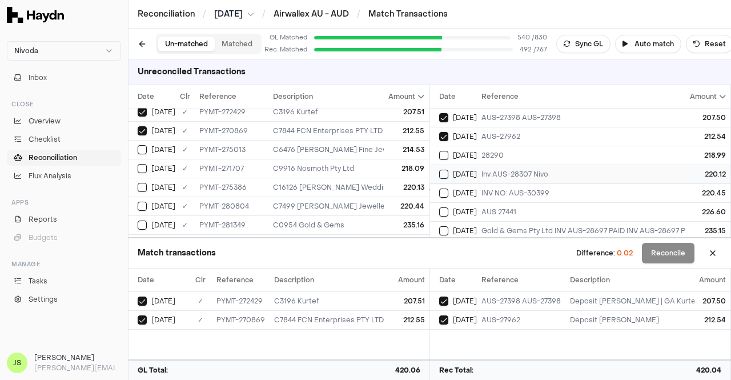
click at [458, 176] on span "[DATE]" at bounding box center [465, 174] width 24 height 9
click at [400, 185] on div "220.13" at bounding box center [407, 187] width 36 height 9
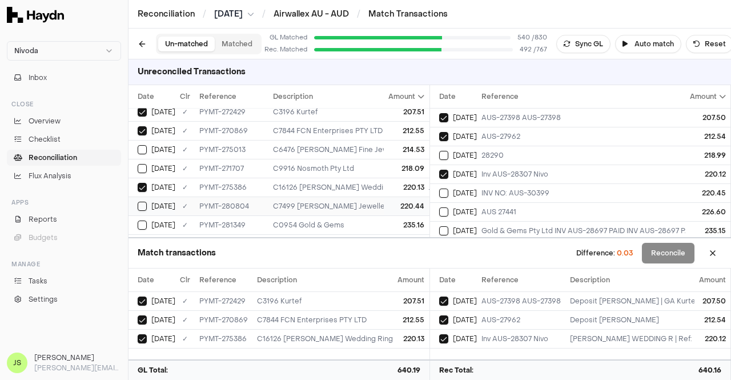
click at [395, 201] on div "220.44" at bounding box center [407, 205] width 36 height 9
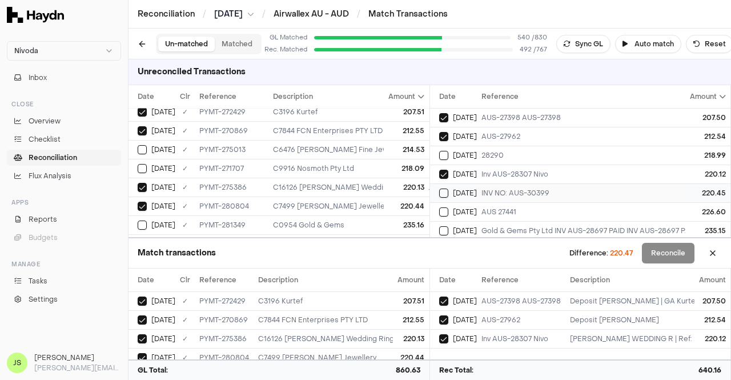
click at [467, 192] on span "[DATE]" at bounding box center [465, 192] width 24 height 9
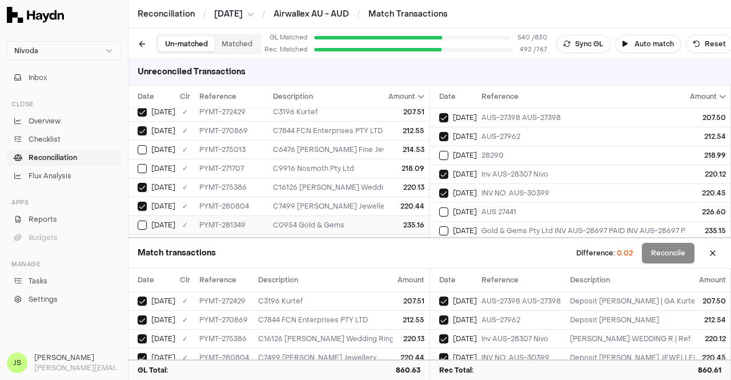
click at [406, 220] on div "235.16" at bounding box center [407, 224] width 36 height 9
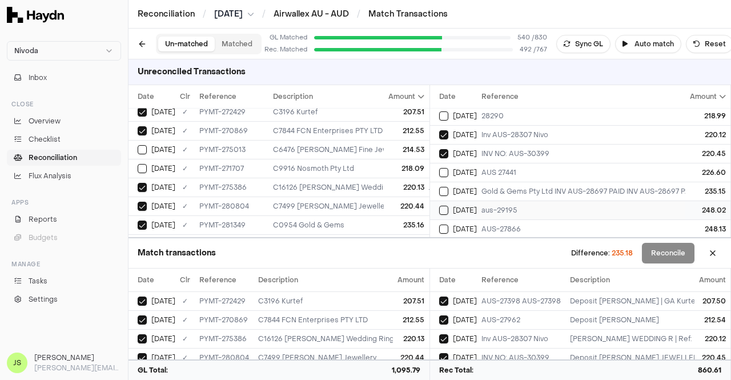
scroll to position [57, 0]
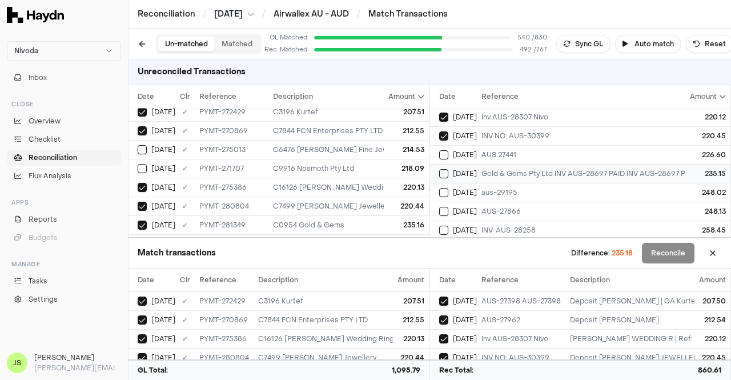
click at [507, 169] on div "Gold & Gems Pty Ltd INV AUS-28697 PAID INV AUS-28697 PAID" at bounding box center [588, 173] width 215 height 9
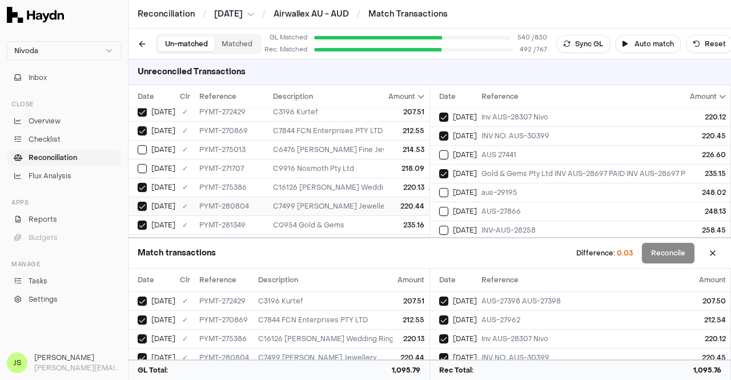
scroll to position [383, 0]
click at [361, 182] on div "C15549 [PERSON_NAME] and [PERSON_NAME] Fine Jewellery" at bounding box center [503, 186] width 461 height 9
click at [496, 192] on div "aus-29195" at bounding box center [588, 192] width 215 height 9
click at [404, 201] on div "248.14" at bounding box center [407, 205] width 36 height 9
click at [491, 208] on div "AUS-27866" at bounding box center [588, 211] width 215 height 9
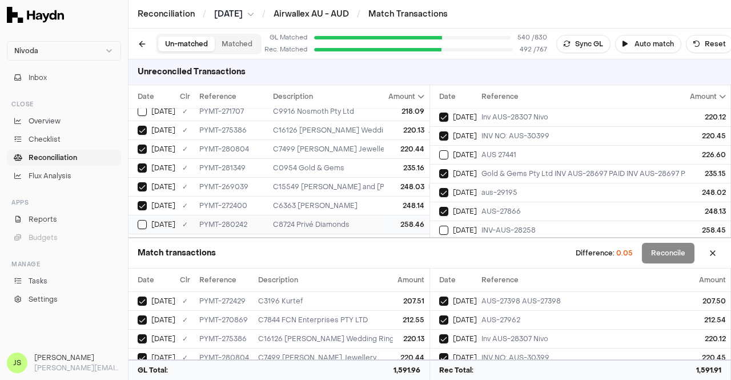
click at [352, 220] on div "C8724 Privé Diamonds" at bounding box center [503, 224] width 461 height 9
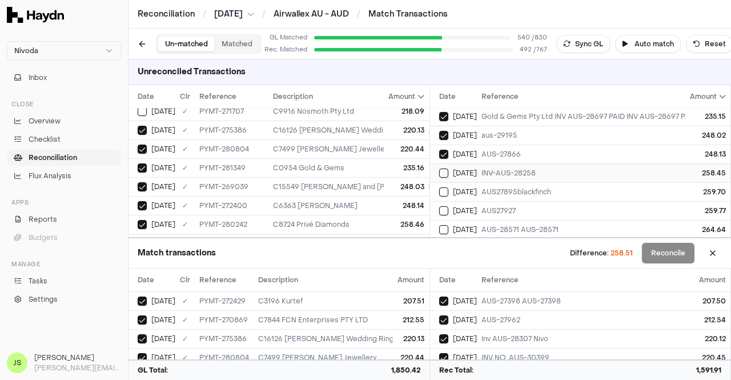
click at [501, 173] on div "INV-AUS-28258" at bounding box center [588, 172] width 215 height 9
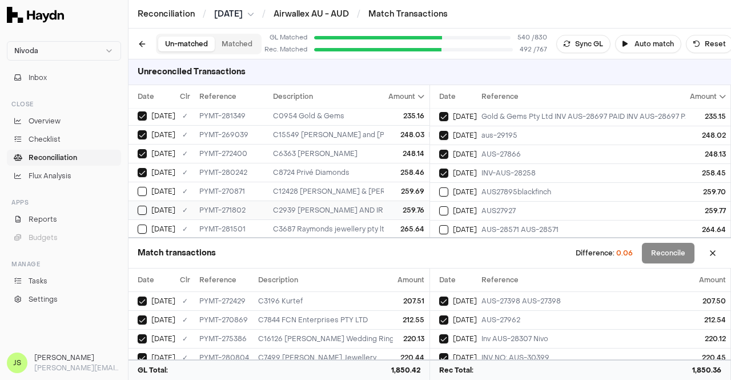
scroll to position [440, 0]
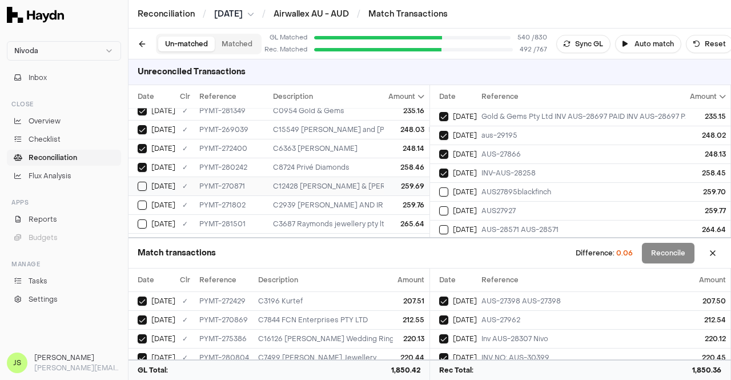
click at [390, 182] on div "259.69" at bounding box center [407, 186] width 36 height 9
click at [457, 187] on span "[DATE]" at bounding box center [465, 191] width 24 height 9
click at [384, 198] on td "259.76" at bounding box center [406, 204] width 45 height 19
click at [465, 206] on span "[DATE]" at bounding box center [465, 210] width 24 height 9
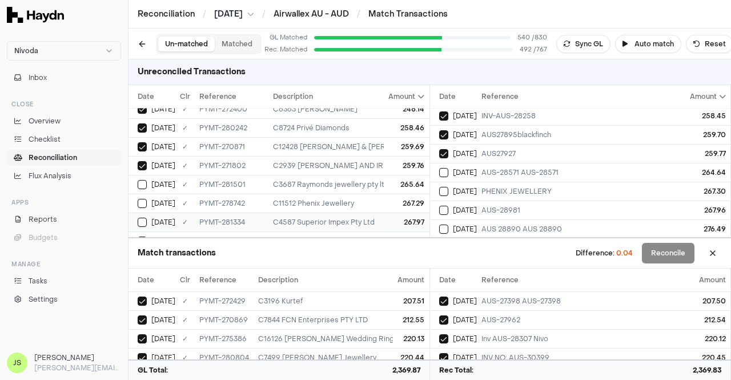
scroll to position [497, 0]
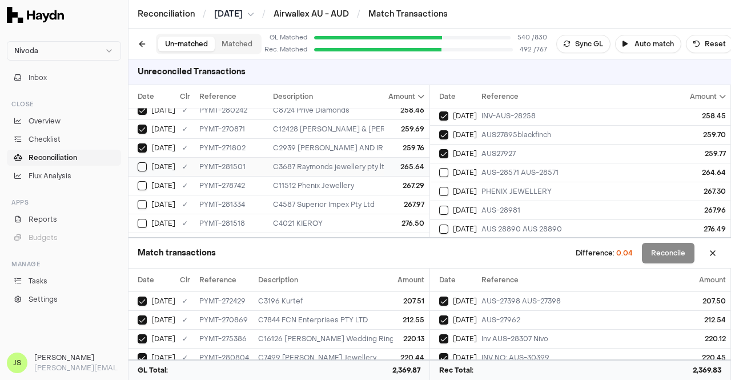
click at [389, 162] on div "265.64" at bounding box center [407, 166] width 36 height 9
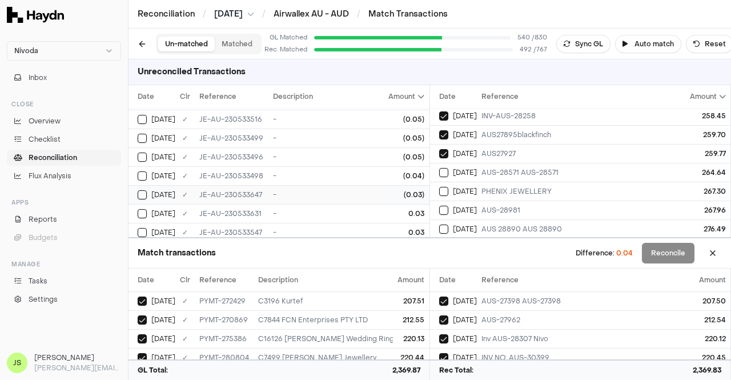
scroll to position [114, 0]
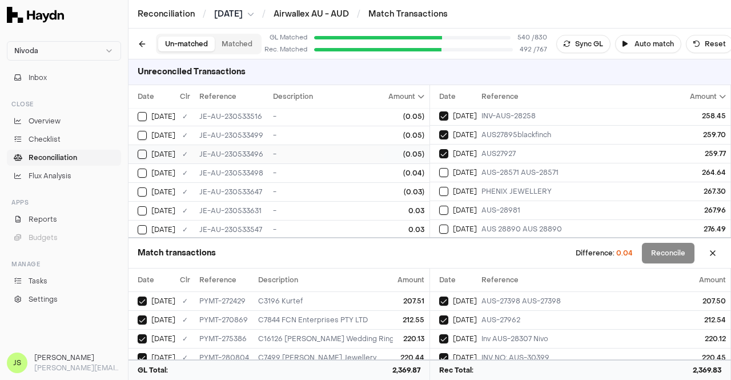
click at [398, 154] on div "(0.05)" at bounding box center [407, 154] width 36 height 9
click at [393, 175] on div "(0.04)" at bounding box center [407, 172] width 36 height 9
click at [648, 254] on button "Reconcile" at bounding box center [668, 253] width 53 height 21
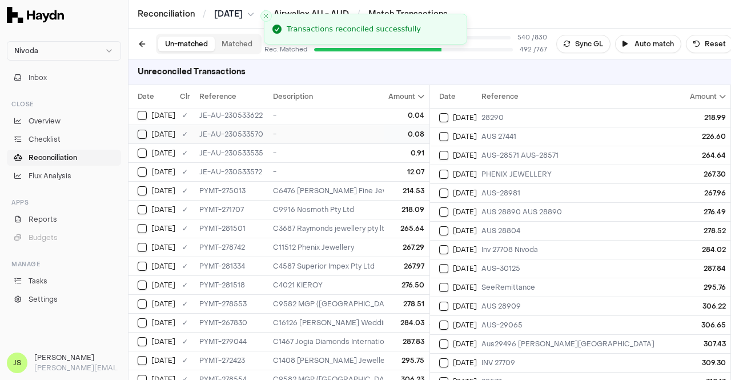
scroll to position [285, 0]
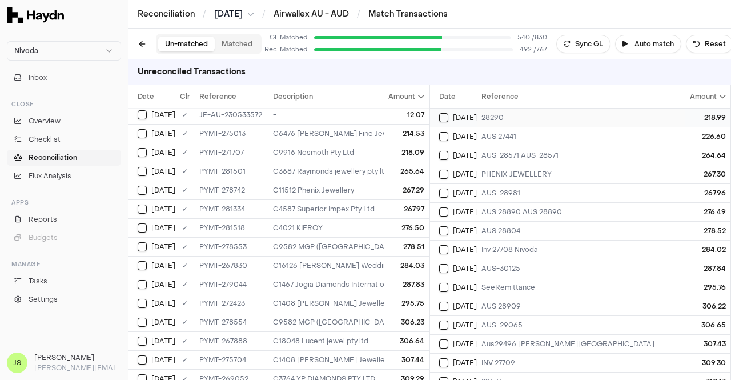
click at [517, 111] on td "28290" at bounding box center [582, 117] width 211 height 19
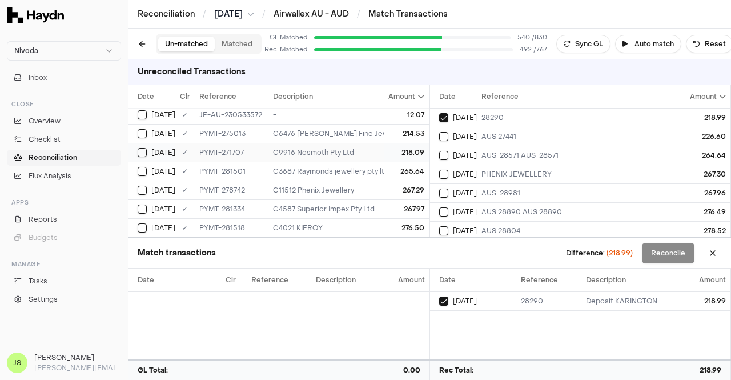
click at [389, 148] on div "218.09" at bounding box center [407, 152] width 36 height 9
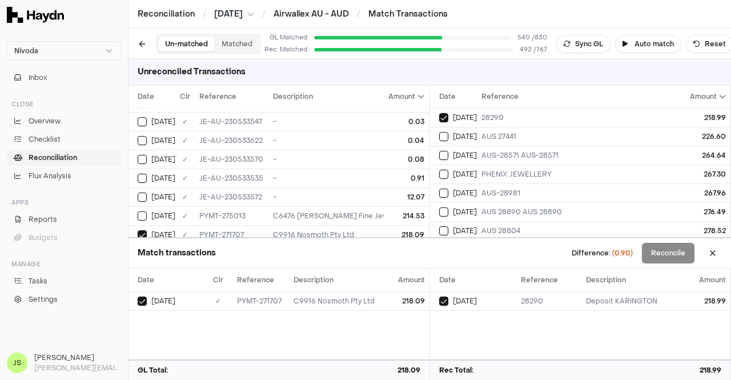
scroll to position [228, 0]
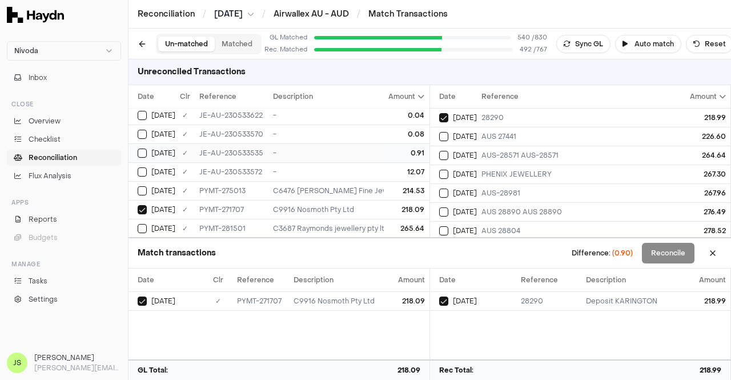
click at [373, 149] on div "-" at bounding box center [503, 152] width 461 height 9
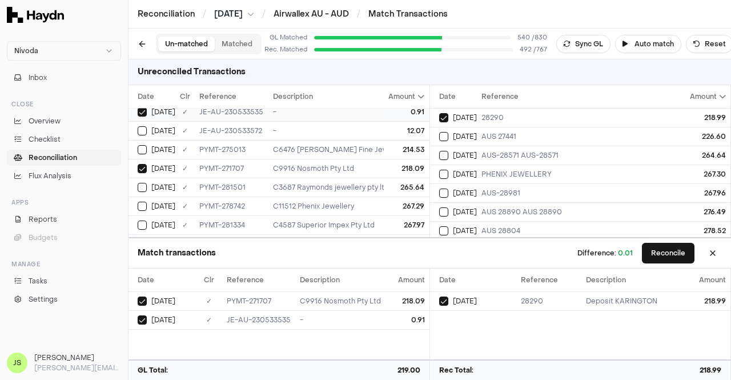
scroll to position [285, 0]
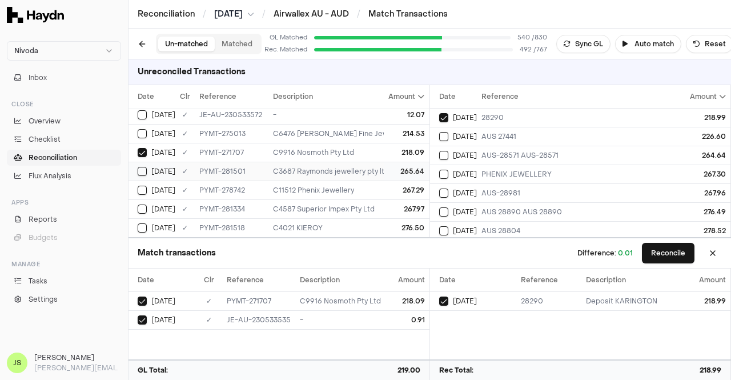
click at [369, 167] on div "C3687 Raymonds jewellery pty ltd" at bounding box center [503, 171] width 461 height 9
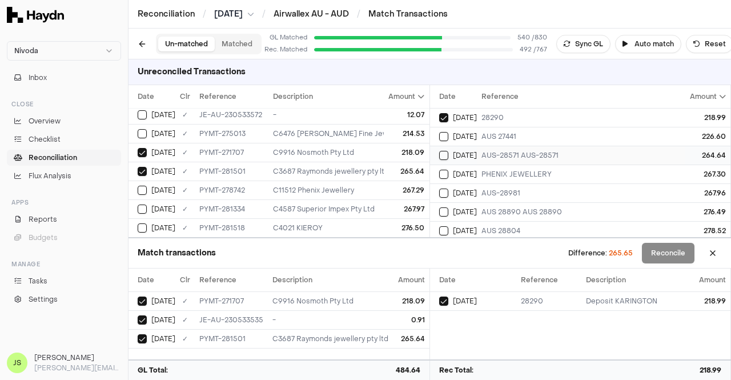
click at [486, 151] on div "AUS-28571 AUS-28571" at bounding box center [582, 155] width 202 height 9
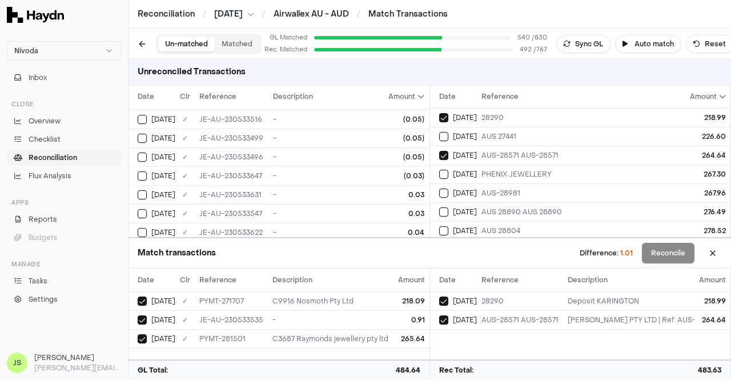
scroll to position [0, 0]
click at [389, 119] on div "(1.00)" at bounding box center [407, 117] width 36 height 9
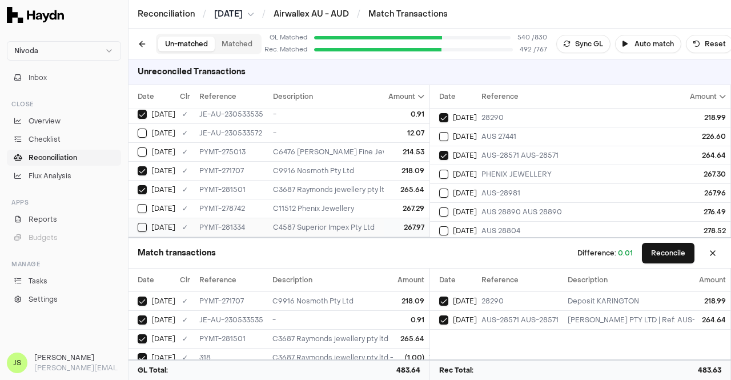
scroll to position [285, 0]
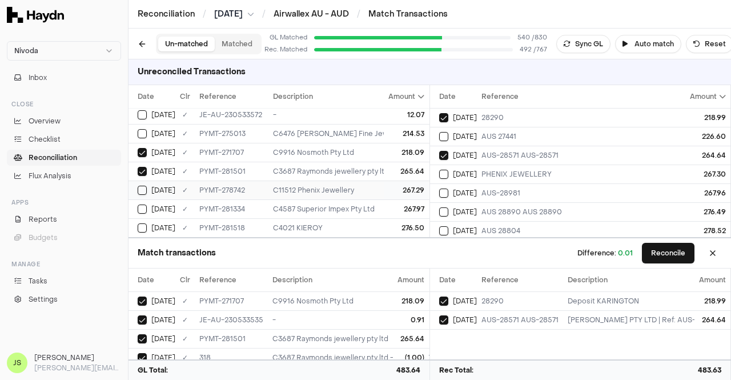
click at [292, 186] on div "C11512 Phenix Jewellery" at bounding box center [503, 190] width 461 height 9
click at [459, 176] on span "[DATE]" at bounding box center [465, 174] width 24 height 9
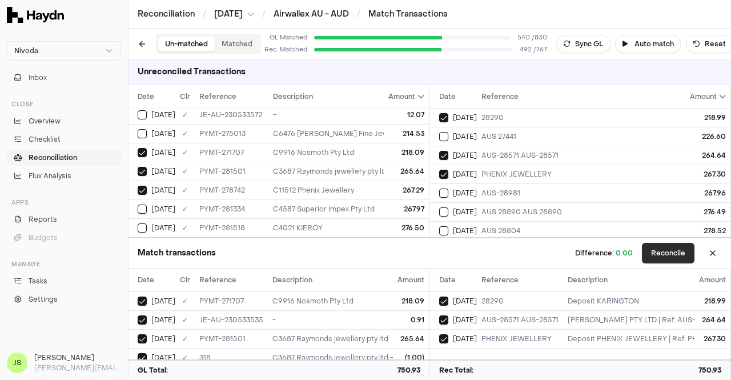
click at [664, 253] on button "Reconcile" at bounding box center [668, 253] width 53 height 21
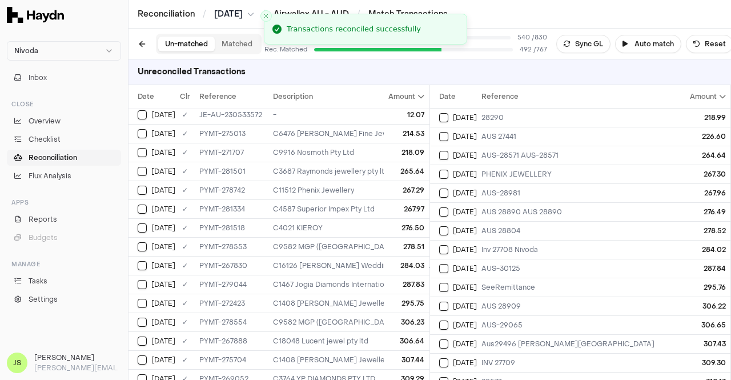
scroll to position [248, 0]
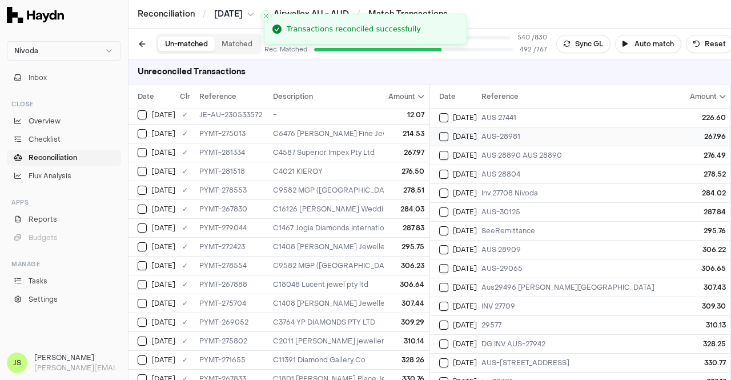
click at [480, 134] on td "AUS-28981" at bounding box center [582, 136] width 211 height 19
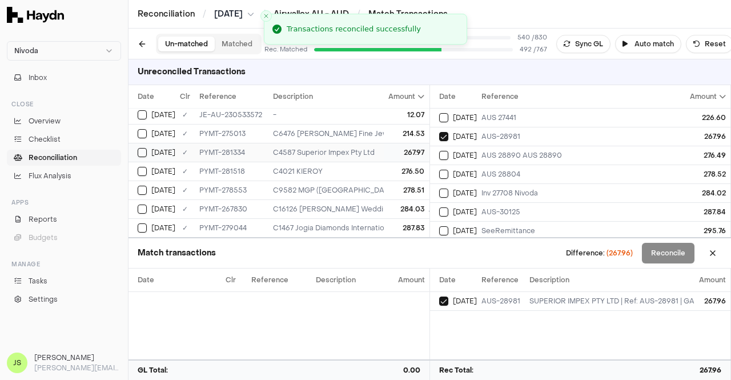
click at [406, 148] on div "267.97" at bounding box center [407, 152] width 36 height 9
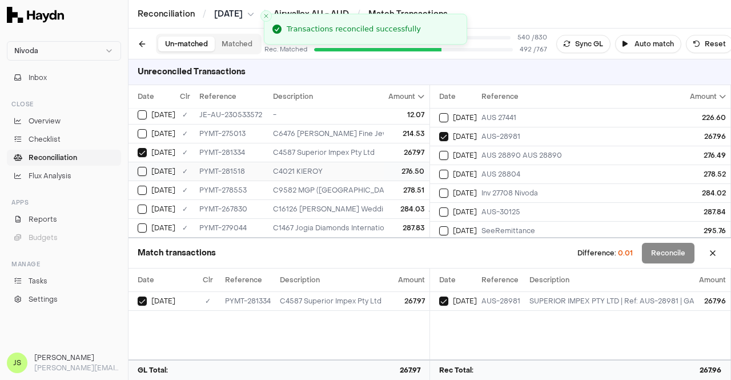
click at [404, 162] on td "276.50" at bounding box center [406, 171] width 45 height 19
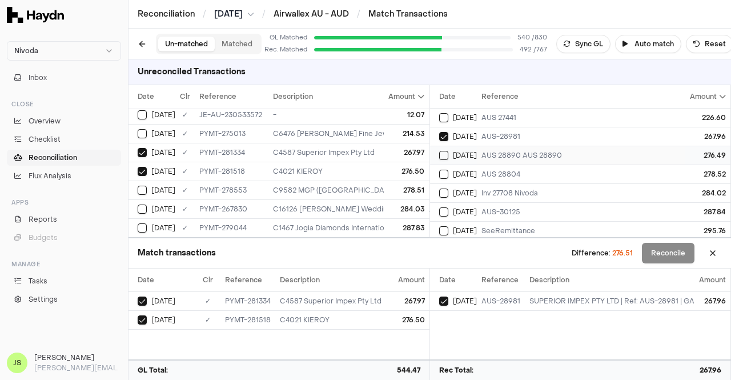
click at [465, 156] on span "[DATE]" at bounding box center [465, 155] width 24 height 9
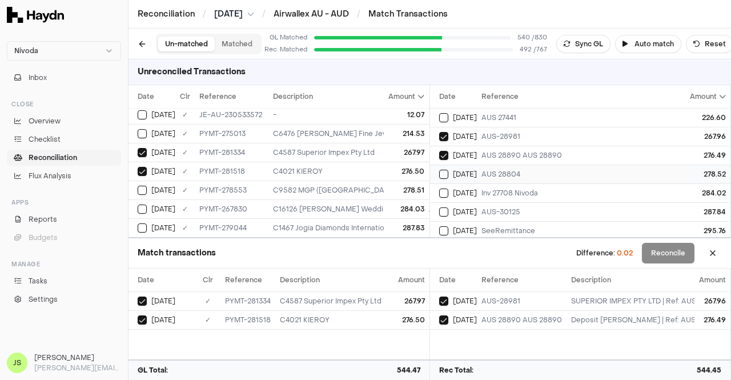
click at [462, 170] on span "[DATE]" at bounding box center [465, 174] width 24 height 9
click at [398, 186] on div "278.51" at bounding box center [407, 190] width 36 height 9
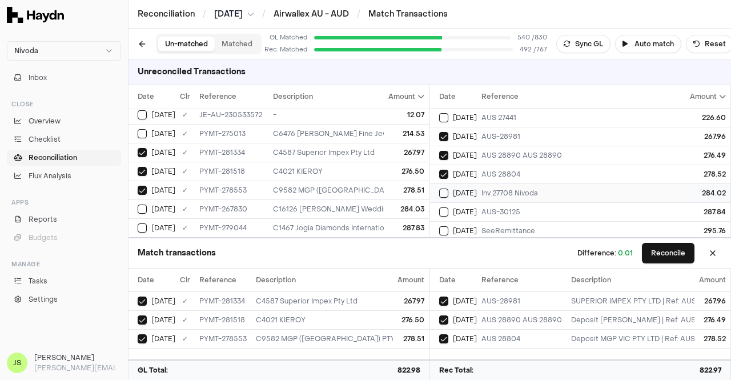
click at [475, 188] on div "[DATE]" at bounding box center [458, 192] width 38 height 9
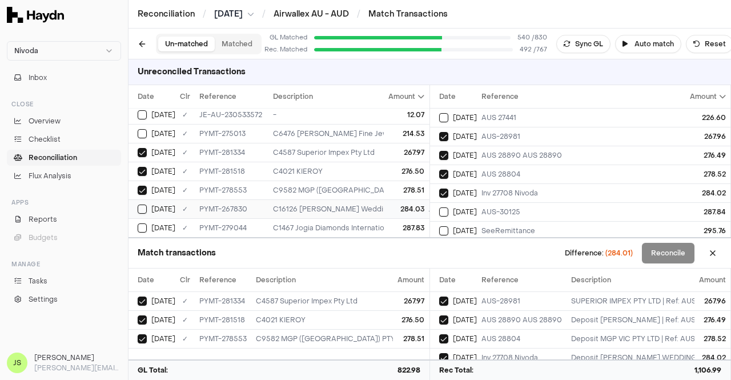
click at [361, 205] on div "C16126 [PERSON_NAME] Wedding Rings Pty Ltd" at bounding box center [503, 208] width 461 height 9
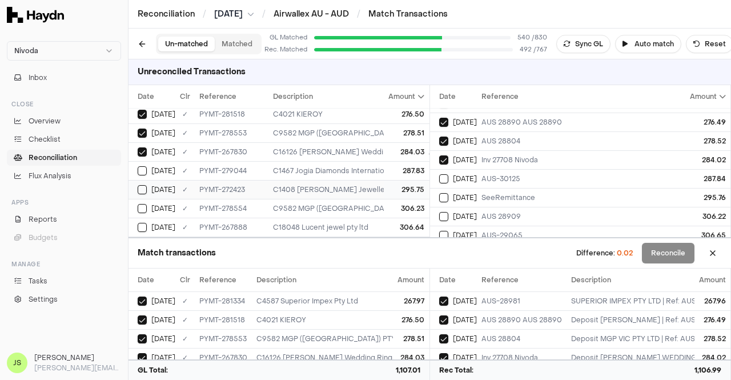
scroll to position [57, 0]
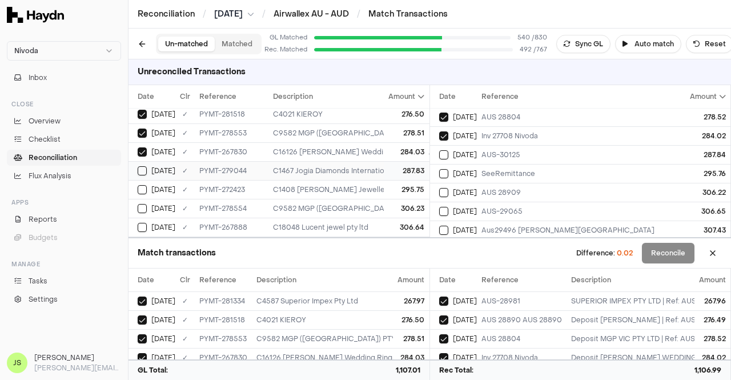
click at [403, 166] on div "287.83" at bounding box center [407, 170] width 36 height 9
click at [464, 157] on span "[DATE]" at bounding box center [465, 154] width 24 height 9
click at [469, 166] on td "[DATE]" at bounding box center [453, 173] width 47 height 19
click at [364, 187] on div "C1408 [PERSON_NAME] Jewellers" at bounding box center [503, 189] width 461 height 9
click at [454, 188] on span "[DATE]" at bounding box center [465, 192] width 24 height 9
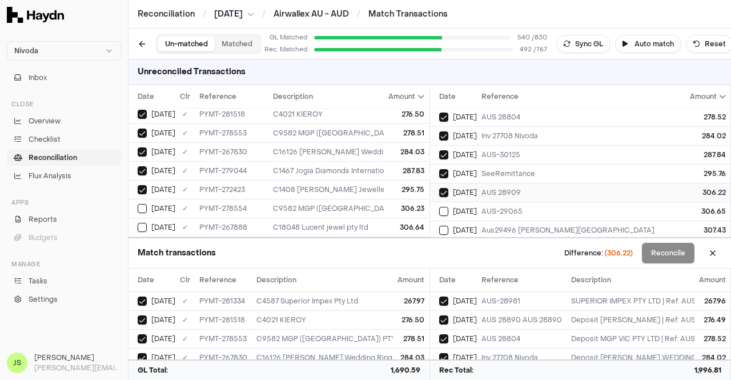
click at [449, 188] on div "[DATE]" at bounding box center [458, 192] width 38 height 9
click at [654, 253] on button "Reconcile" at bounding box center [668, 253] width 53 height 21
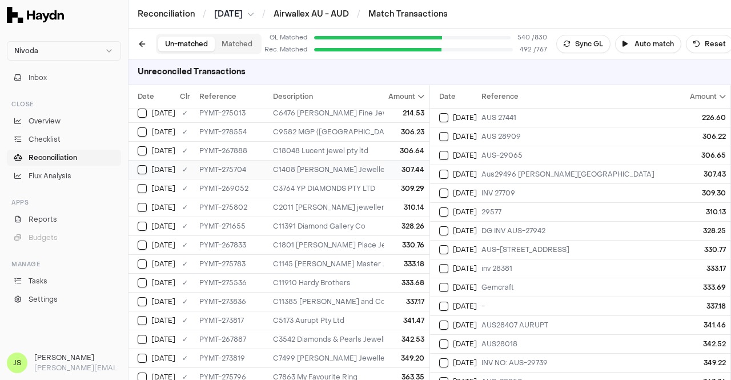
scroll to position [250, 0]
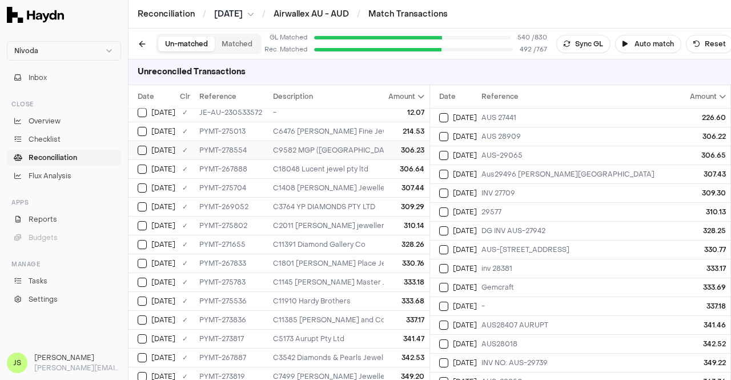
click at [400, 147] on div "306.23" at bounding box center [407, 150] width 36 height 9
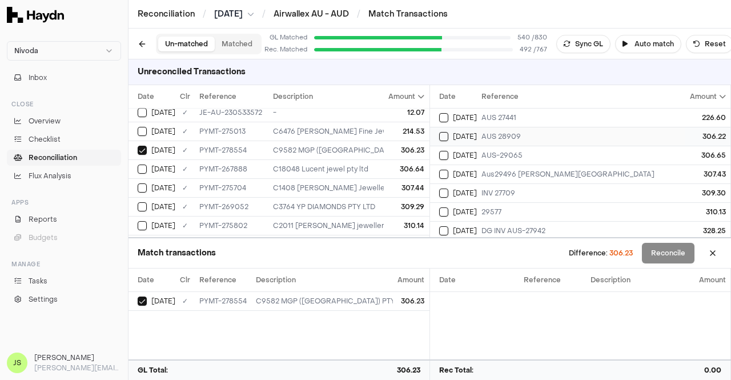
click at [503, 136] on div "AUS 28909" at bounding box center [582, 136] width 202 height 9
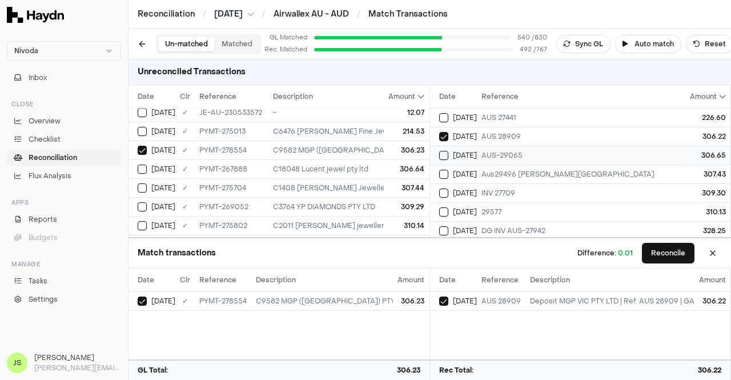
drag, startPoint x: 405, startPoint y: 164, endPoint x: 443, endPoint y: 162, distance: 37.7
click at [405, 164] on div "306.64" at bounding box center [407, 168] width 36 height 9
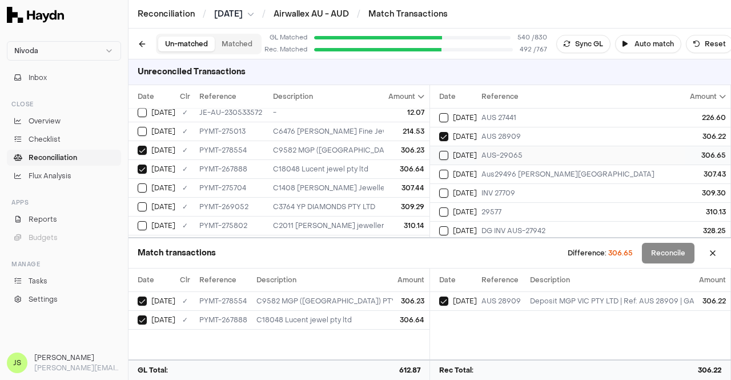
click at [517, 153] on div "AUS-29065" at bounding box center [582, 155] width 202 height 9
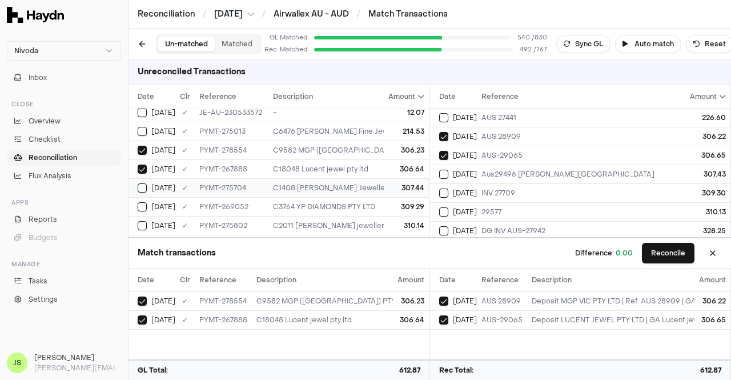
click at [394, 186] on div "307.44" at bounding box center [407, 187] width 36 height 9
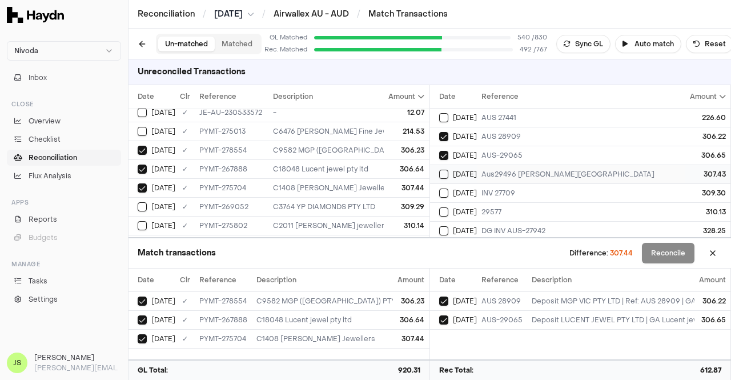
click at [469, 171] on span "[DATE]" at bounding box center [465, 174] width 24 height 9
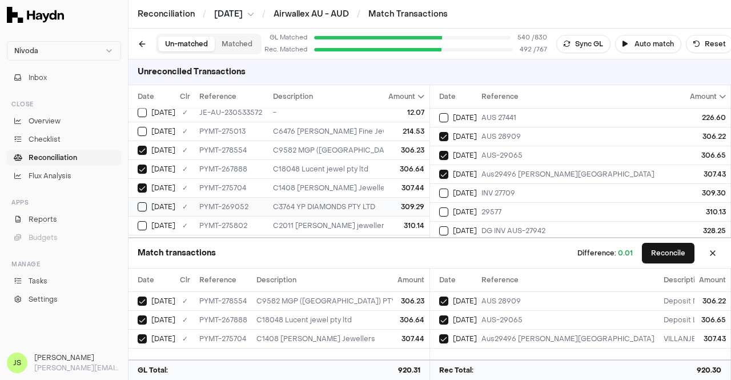
click at [390, 202] on div "309.29" at bounding box center [407, 206] width 36 height 9
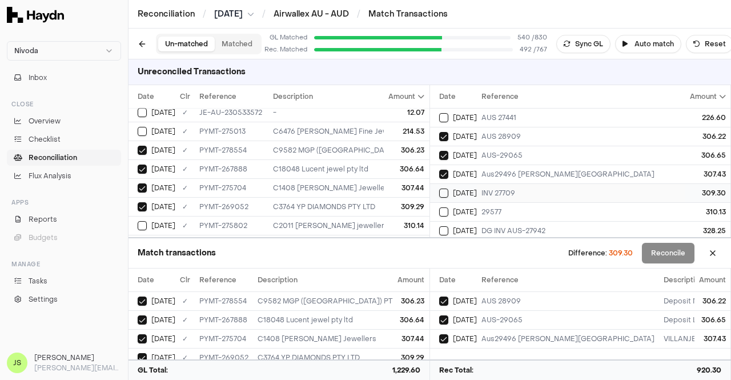
click at [466, 190] on span "[DATE]" at bounding box center [465, 192] width 24 height 9
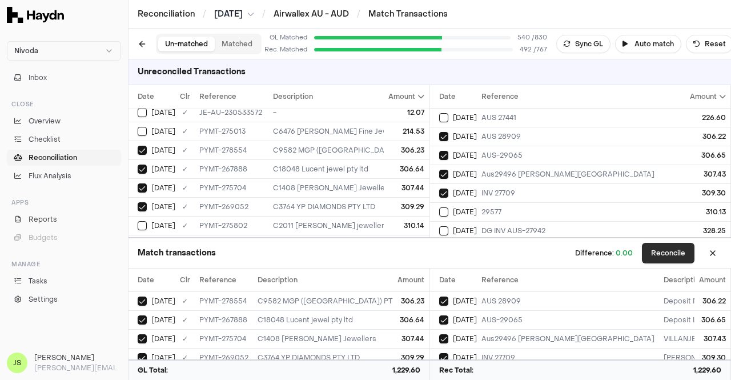
click at [678, 248] on button "Reconcile" at bounding box center [668, 253] width 53 height 21
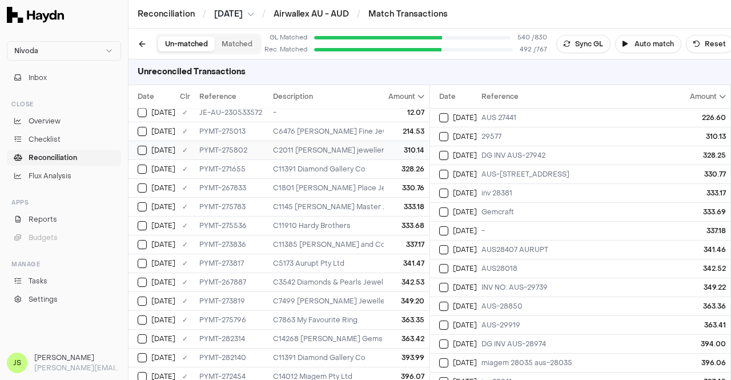
click at [361, 148] on div "C2011 [PERSON_NAME] jewellery" at bounding box center [503, 150] width 461 height 9
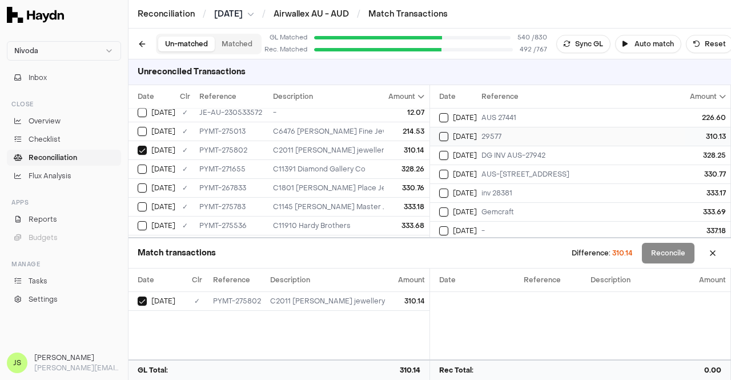
click at [488, 134] on div "29577" at bounding box center [582, 136] width 202 height 9
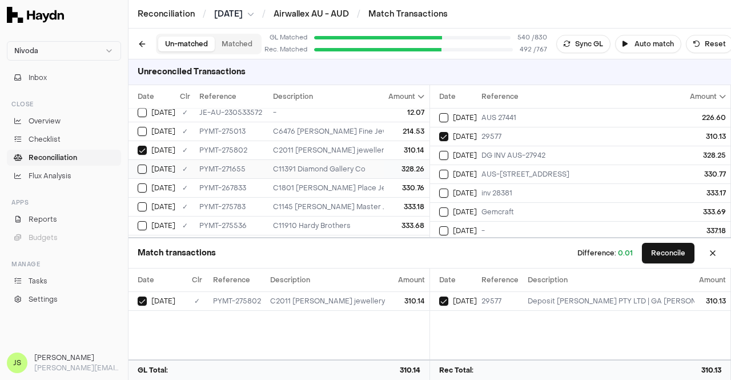
click at [410, 164] on div "328.26" at bounding box center [407, 168] width 36 height 9
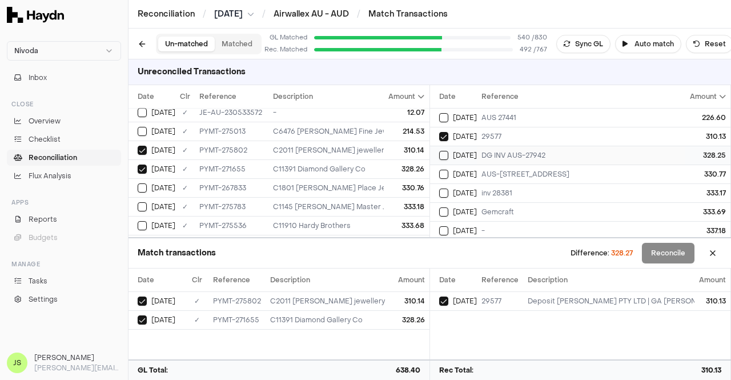
click at [471, 152] on span "[DATE]" at bounding box center [465, 155] width 24 height 9
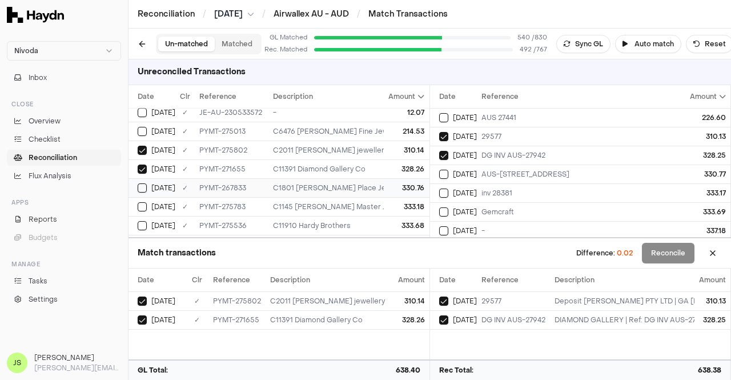
click at [398, 187] on div "330.76" at bounding box center [407, 187] width 36 height 9
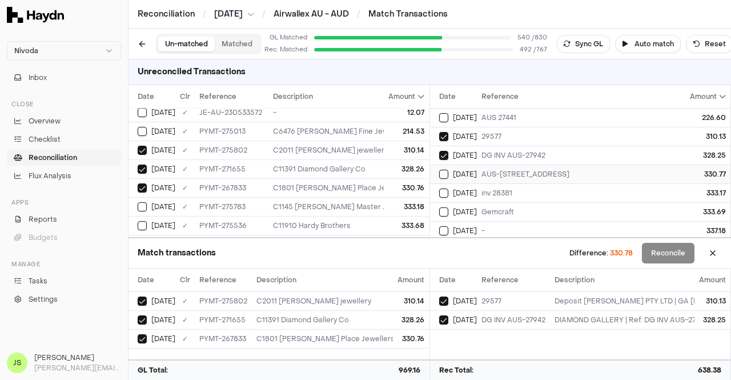
click at [494, 167] on td "AUS-[STREET_ADDRESS]" at bounding box center [582, 173] width 211 height 19
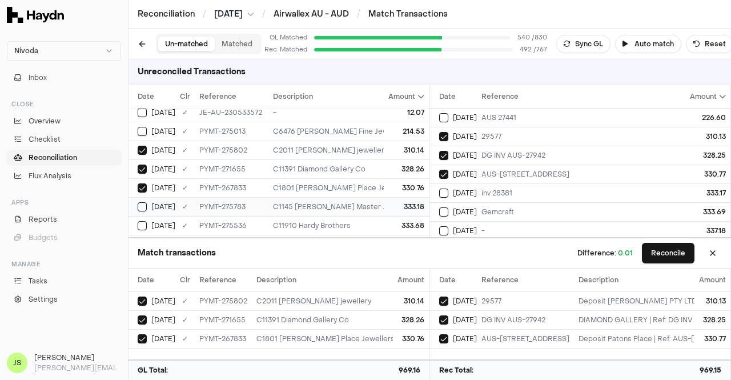
click at [384, 197] on td "333.18" at bounding box center [406, 206] width 45 height 19
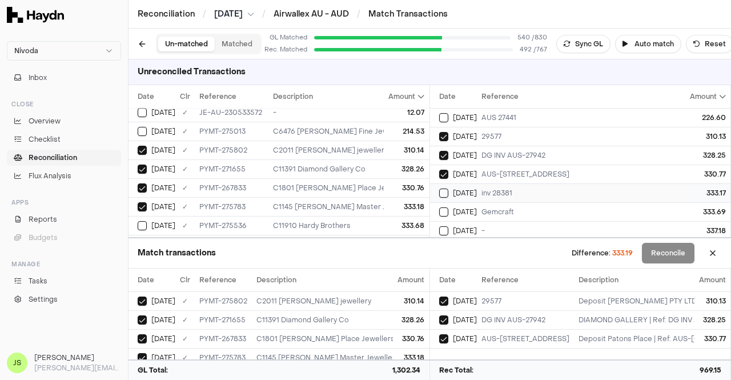
click at [533, 188] on div "inv 28381" at bounding box center [582, 192] width 202 height 9
click at [400, 216] on td "333.68" at bounding box center [406, 225] width 45 height 19
click at [478, 215] on td "Gemcraft" at bounding box center [582, 211] width 211 height 19
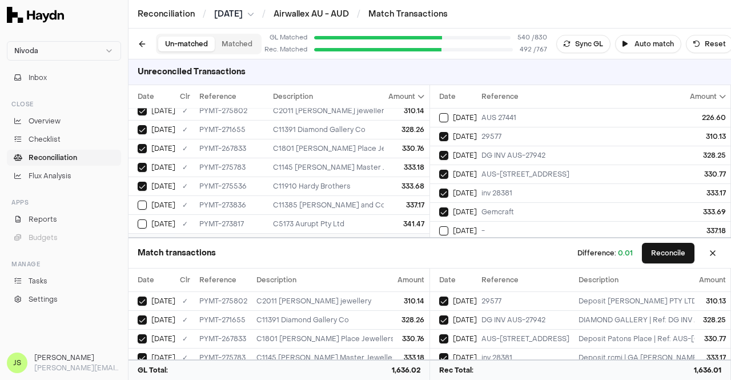
scroll to position [307, 0]
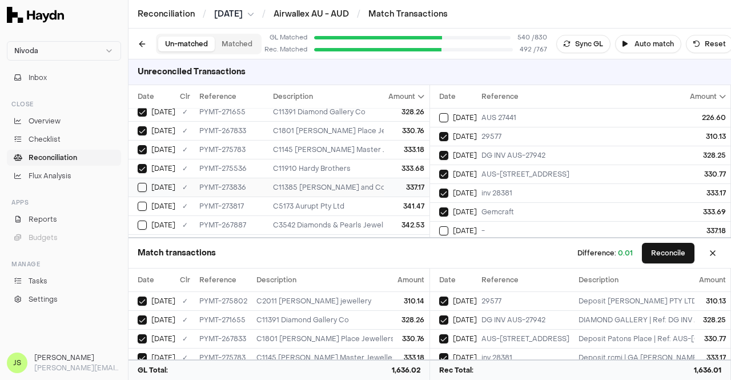
click at [384, 186] on td "337.17" at bounding box center [406, 187] width 45 height 19
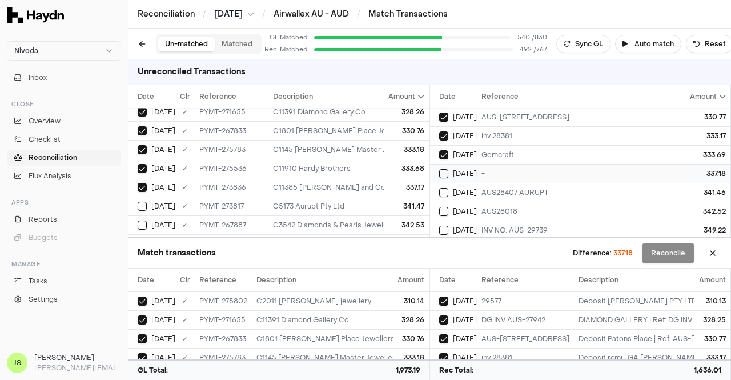
click at [516, 170] on div "-" at bounding box center [582, 173] width 202 height 9
click at [670, 249] on button "Reconcile" at bounding box center [668, 253] width 53 height 21
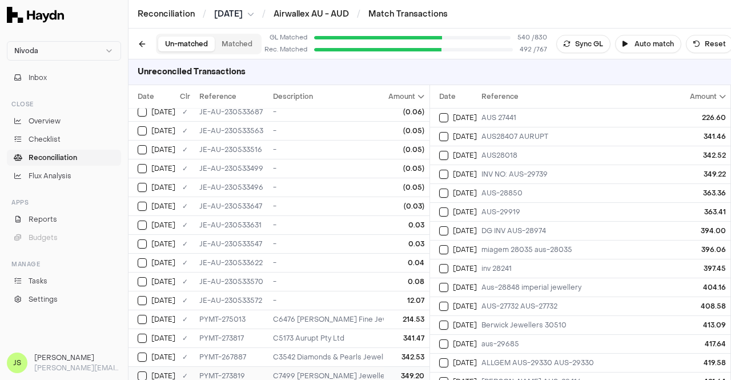
scroll to position [171, 0]
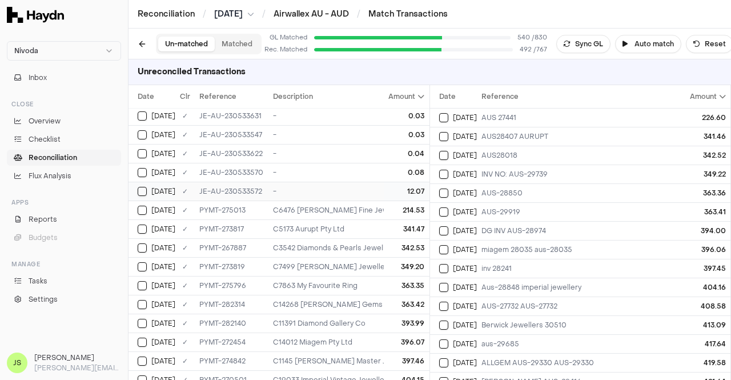
click at [404, 192] on div "12.07" at bounding box center [407, 191] width 36 height 9
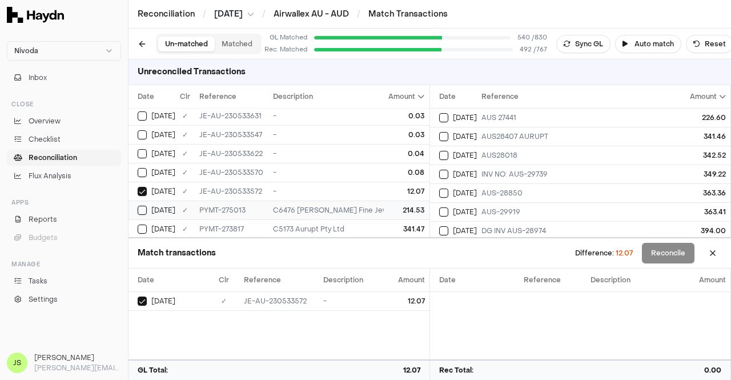
click at [405, 201] on td "214.53" at bounding box center [406, 209] width 45 height 19
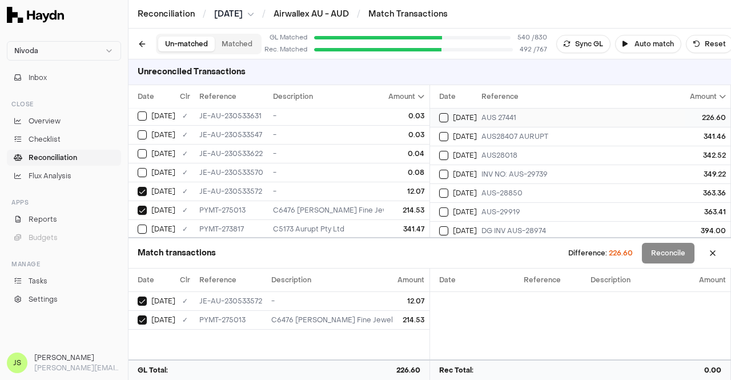
click at [577, 120] on div "AUS 27441" at bounding box center [582, 117] width 202 height 9
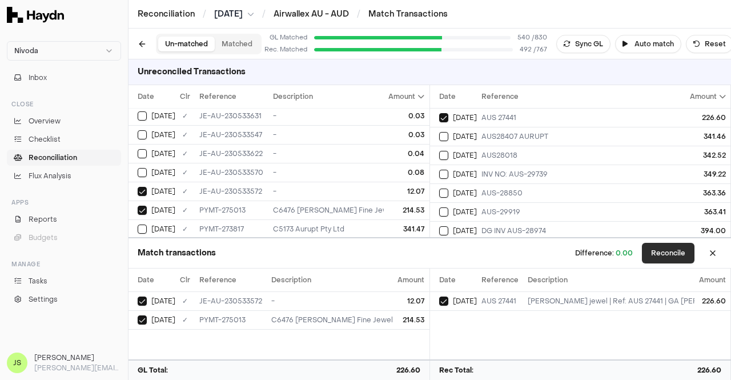
click at [656, 247] on button "Reconcile" at bounding box center [668, 253] width 53 height 21
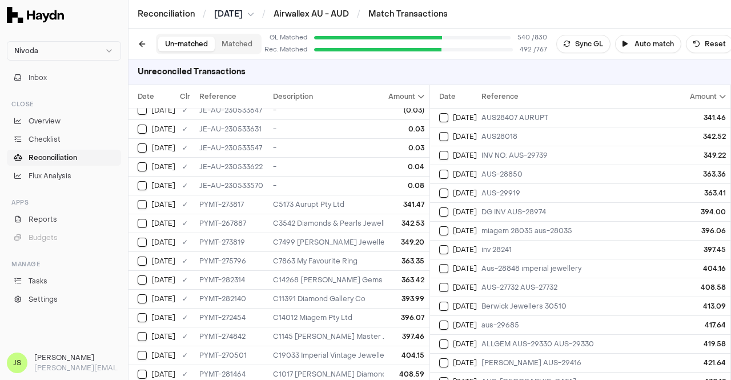
scroll to position [228, 0]
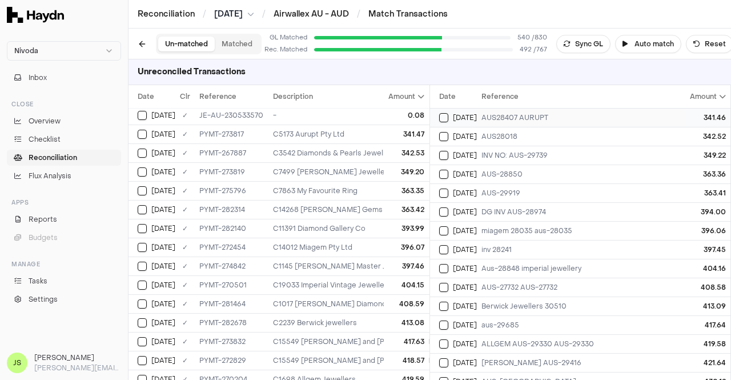
click at [517, 115] on div "AUS28407 AURUPT" at bounding box center [582, 117] width 202 height 9
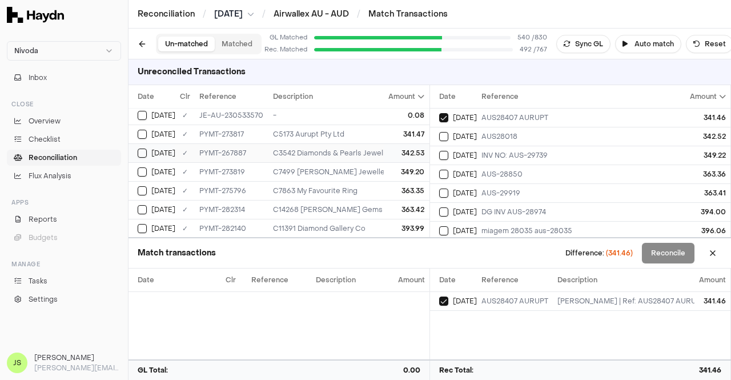
click at [389, 148] on div "342.53" at bounding box center [407, 152] width 36 height 9
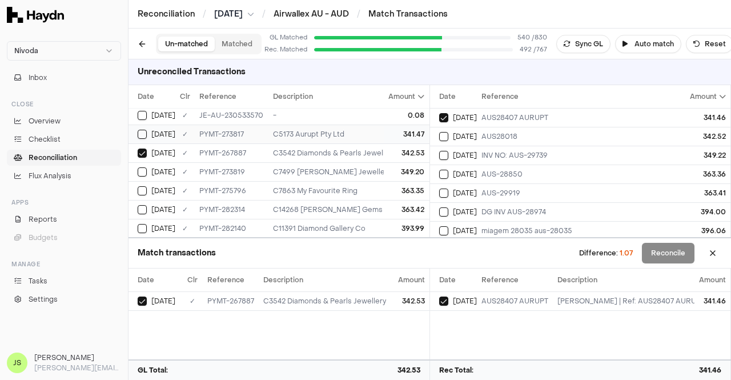
click at [391, 132] on div "341.47" at bounding box center [407, 134] width 36 height 9
click at [538, 136] on div "AUS28018" at bounding box center [582, 136] width 202 height 9
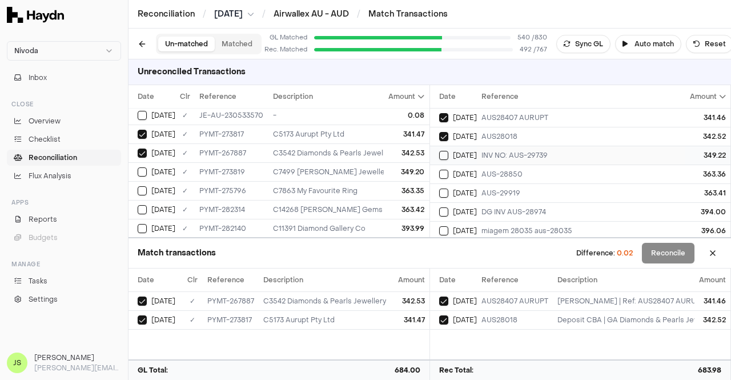
click at [510, 158] on div "INV NO: AUS-29739" at bounding box center [582, 155] width 202 height 9
click at [413, 187] on div "363.35" at bounding box center [407, 190] width 36 height 9
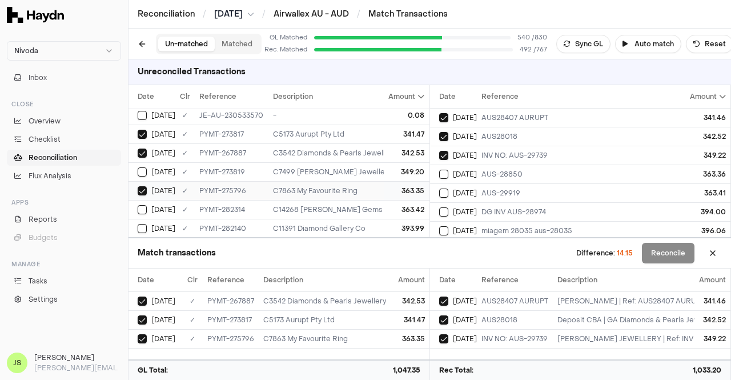
click at [362, 182] on td "C7863 My Favourite Ring" at bounding box center [503, 190] width 470 height 19
click at [384, 167] on td "349.20" at bounding box center [406, 171] width 45 height 19
click at [389, 186] on div "363.35" at bounding box center [407, 190] width 36 height 9
click at [477, 170] on td "AUS-28850" at bounding box center [582, 173] width 211 height 19
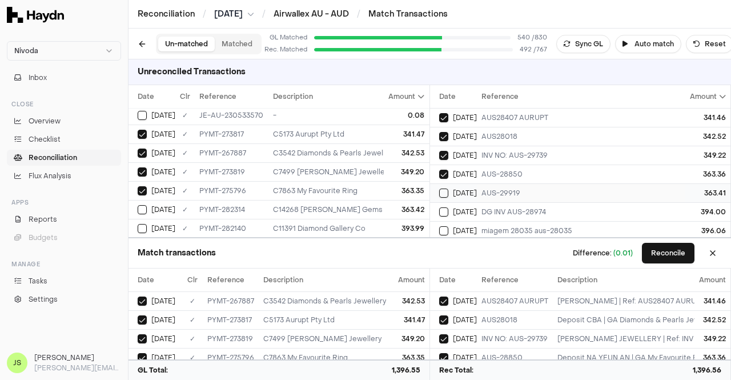
click at [479, 187] on td "AUS-29919" at bounding box center [582, 192] width 211 height 19
click at [384, 206] on td "363.42" at bounding box center [406, 209] width 45 height 19
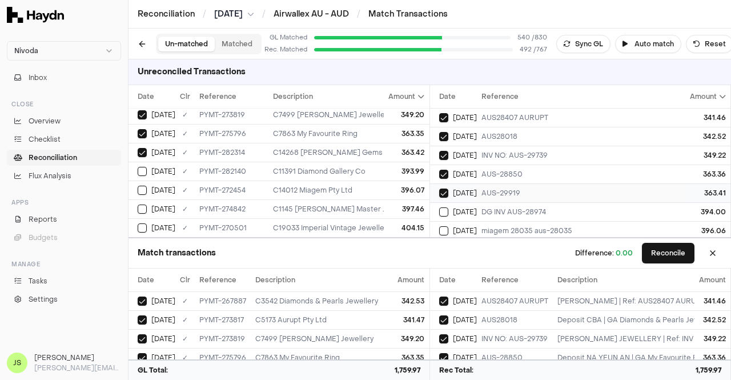
scroll to position [57, 0]
click at [503, 150] on div "DG INV AUS-28974" at bounding box center [582, 154] width 202 height 9
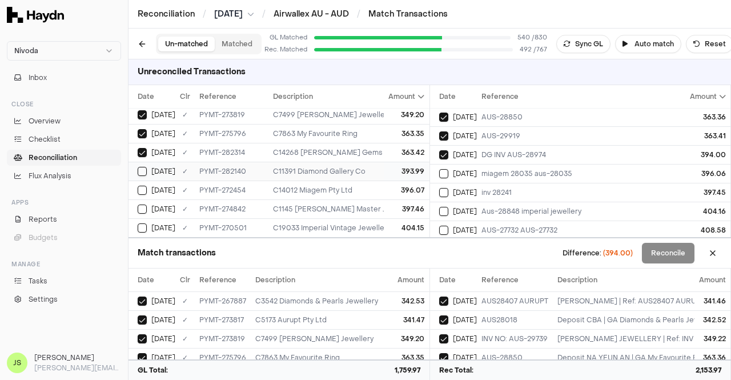
click at [409, 167] on div "393.99" at bounding box center [407, 171] width 36 height 9
click at [503, 164] on td "miagem 28035 aus-28035" at bounding box center [582, 173] width 211 height 19
click at [407, 186] on div "396.07" at bounding box center [407, 190] width 36 height 9
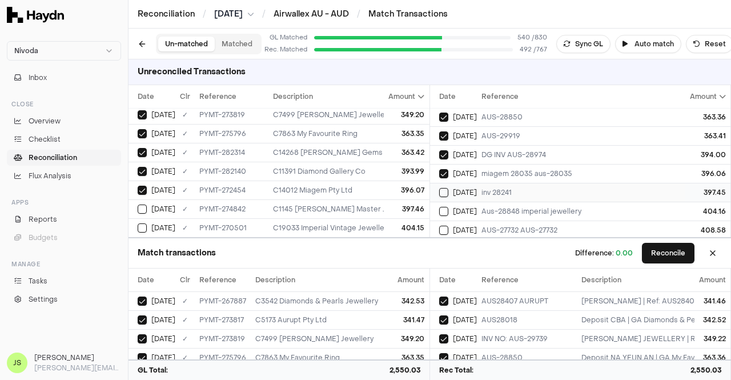
click at [500, 189] on div "inv 28241" at bounding box center [582, 192] width 202 height 9
click at [399, 204] on div "397.46" at bounding box center [407, 208] width 36 height 9
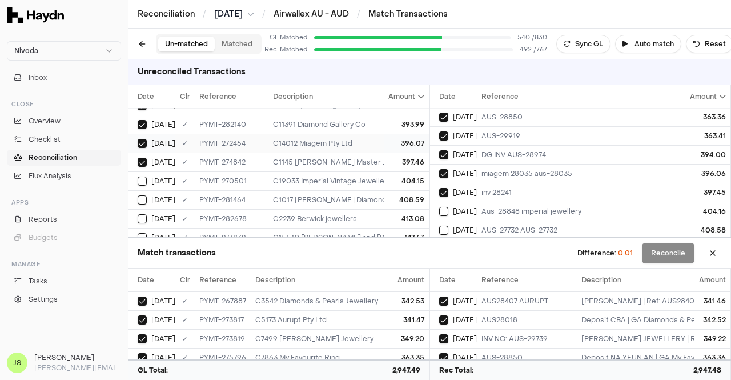
scroll to position [342, 0]
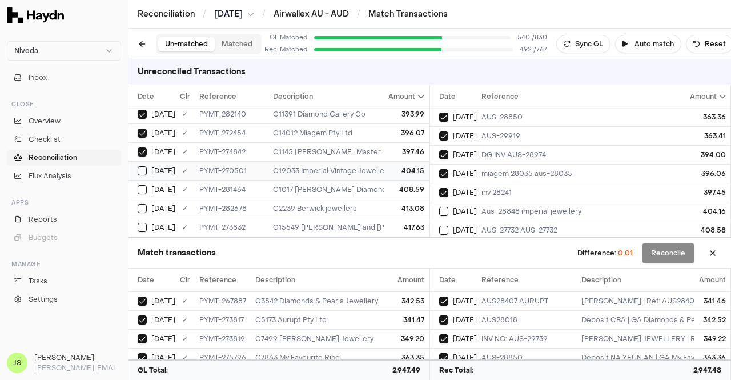
click at [389, 166] on div "404.15" at bounding box center [407, 170] width 36 height 9
click at [483, 207] on div "Aus-28848 imperial jewellery" at bounding box center [582, 211] width 202 height 9
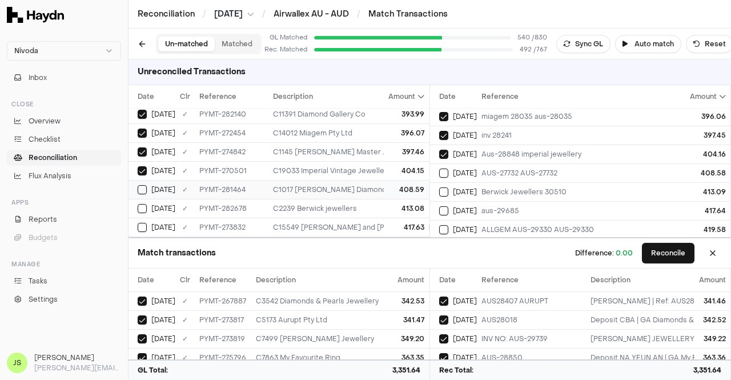
click at [395, 185] on div "408.59" at bounding box center [407, 189] width 36 height 9
click at [473, 168] on span "[DATE]" at bounding box center [465, 172] width 24 height 9
click at [461, 192] on span "[DATE]" at bounding box center [465, 191] width 24 height 9
click at [389, 205] on div "413.08" at bounding box center [407, 208] width 36 height 9
click at [470, 202] on td "[DATE]" at bounding box center [453, 210] width 47 height 19
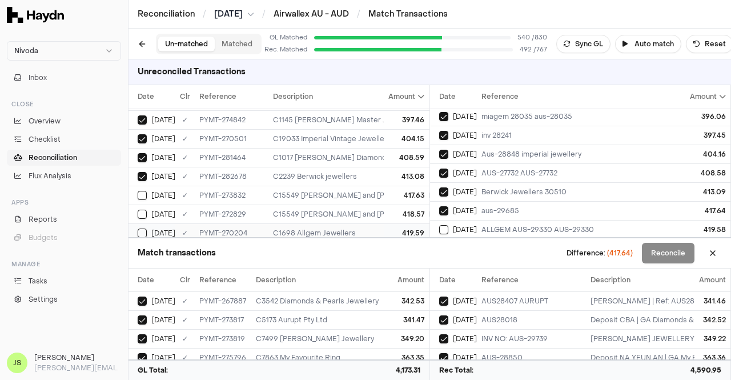
scroll to position [400, 0]
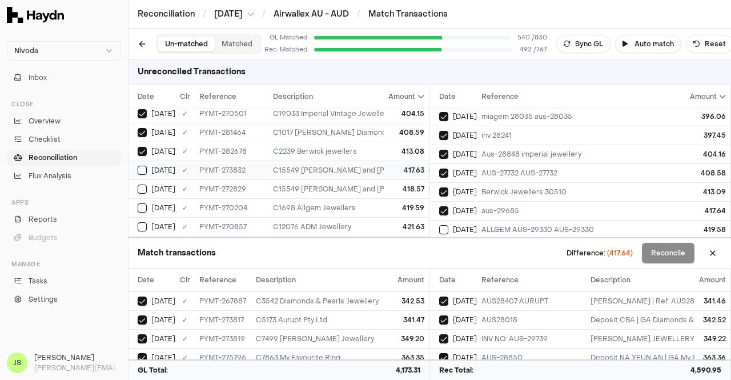
click at [393, 168] on div "417.63" at bounding box center [407, 170] width 36 height 9
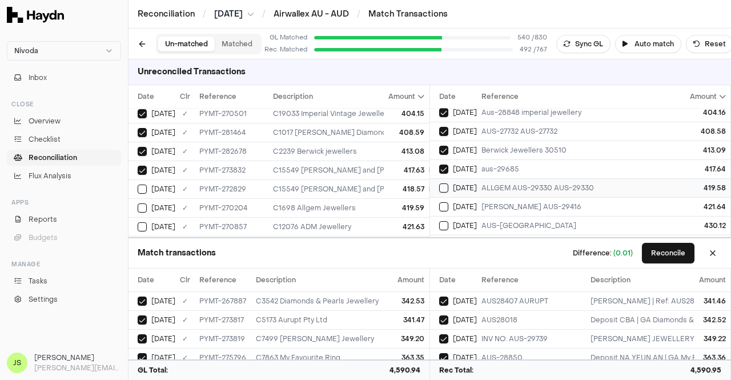
scroll to position [171, 0]
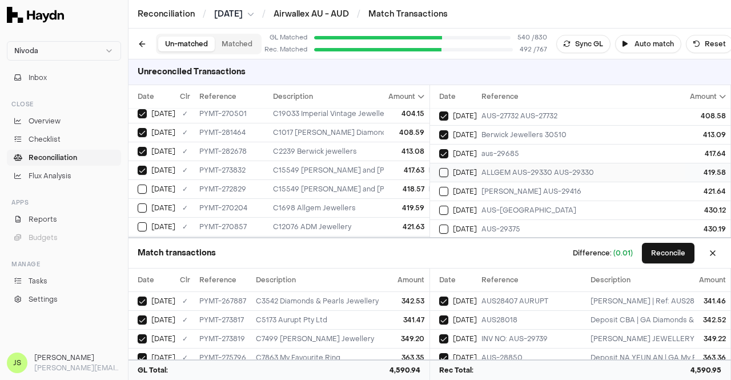
click at [524, 171] on div "ALLGEM AUS-29330 AUS-29330" at bounding box center [582, 172] width 202 height 9
click at [402, 179] on td "418.57" at bounding box center [406, 188] width 45 height 19
click at [405, 184] on div "418.57" at bounding box center [407, 188] width 36 height 9
click at [402, 203] on div "419.59" at bounding box center [407, 207] width 36 height 9
click at [480, 186] on td "[PERSON_NAME] AUS-29416" at bounding box center [582, 191] width 211 height 19
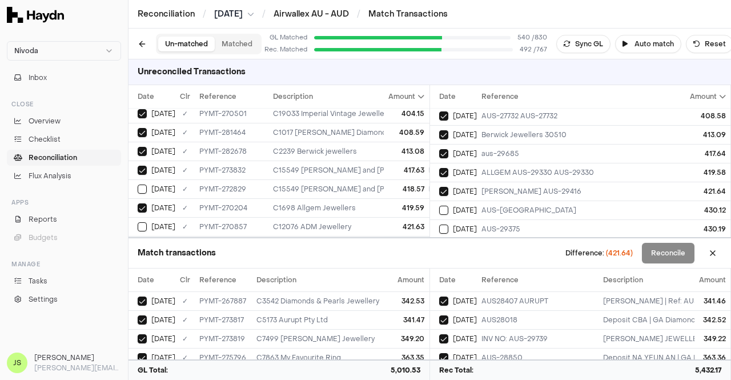
scroll to position [457, 0]
click at [389, 165] on div "421.63" at bounding box center [407, 169] width 36 height 9
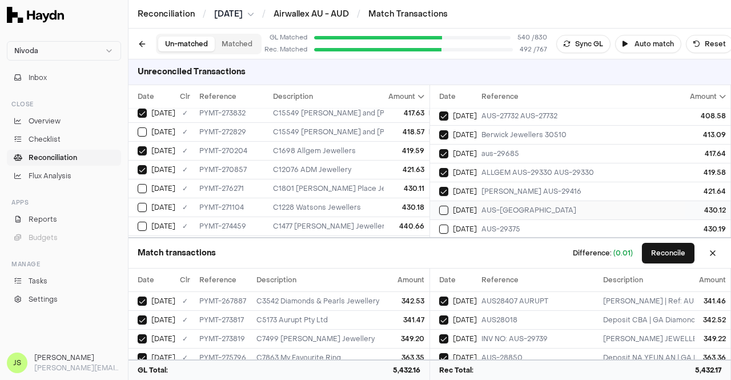
click at [481, 208] on td "AUS-[GEOGRAPHIC_DATA]" at bounding box center [582, 209] width 211 height 19
click at [390, 184] on div "430.11" at bounding box center [407, 188] width 36 height 9
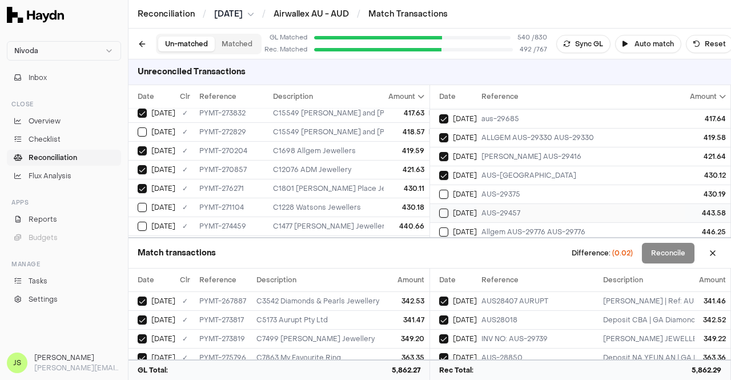
scroll to position [228, 0]
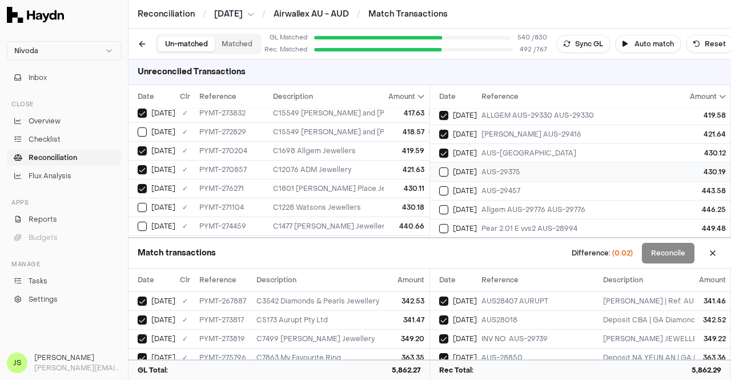
click at [487, 168] on div "AUS-29375" at bounding box center [582, 171] width 202 height 9
click at [396, 197] on td "430.18" at bounding box center [406, 206] width 45 height 19
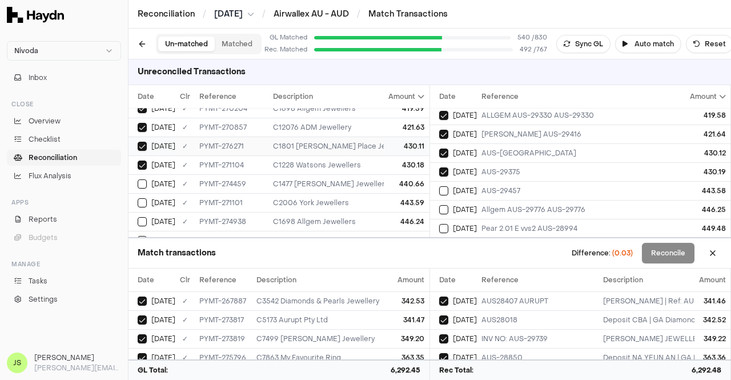
scroll to position [514, 0]
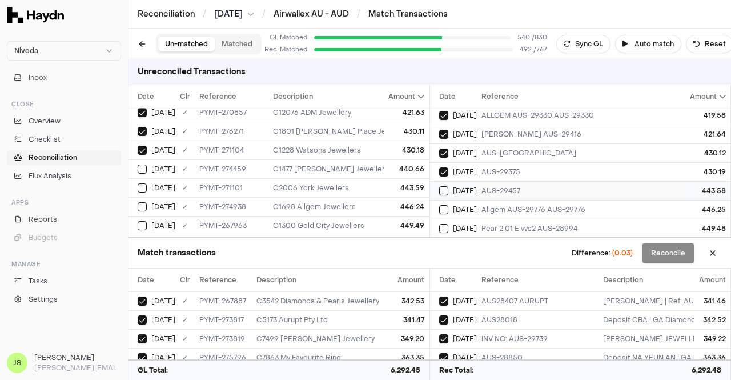
click at [501, 186] on div "AUS-29457" at bounding box center [582, 190] width 202 height 9
click at [386, 171] on td "440.66" at bounding box center [406, 168] width 45 height 19
click at [384, 188] on td "443.59" at bounding box center [406, 187] width 45 height 19
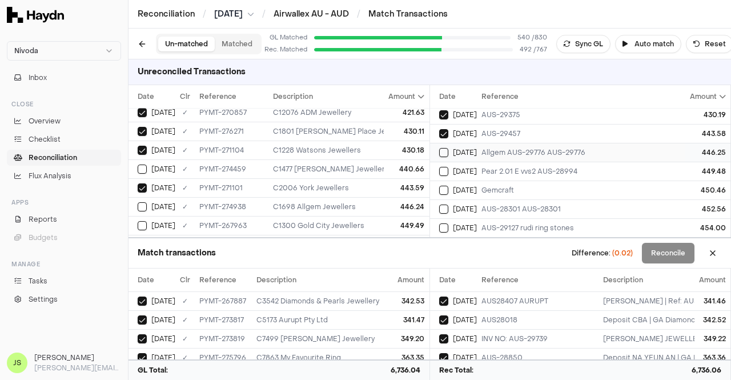
click at [531, 148] on div "Allgem AUS-29776 AUS-29776" at bounding box center [582, 152] width 202 height 9
click at [387, 197] on td "446.24" at bounding box center [406, 206] width 45 height 19
click at [503, 167] on div "Pear 2.01 E vvs2 AUS-28994" at bounding box center [582, 171] width 202 height 9
click at [389, 164] on div "449.49" at bounding box center [407, 168] width 36 height 9
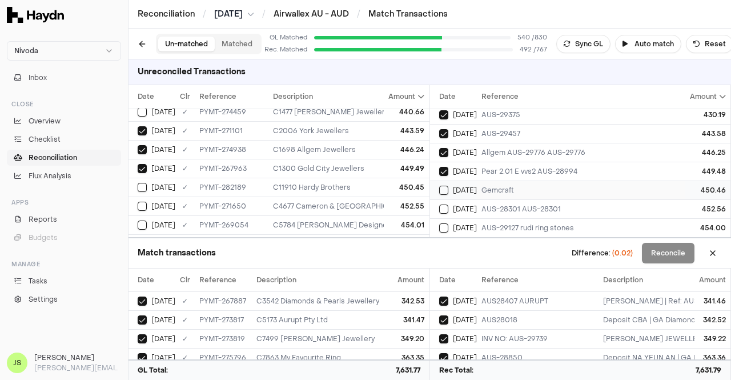
click at [513, 180] on td "Gemcraft" at bounding box center [582, 189] width 211 height 19
click at [389, 183] on div "450.45" at bounding box center [407, 187] width 36 height 9
click at [515, 204] on div "AUS-28301 AUS-28301" at bounding box center [582, 208] width 202 height 9
click at [404, 201] on div "452.55" at bounding box center [407, 205] width 36 height 9
click at [403, 220] on div "454.01" at bounding box center [407, 224] width 36 height 9
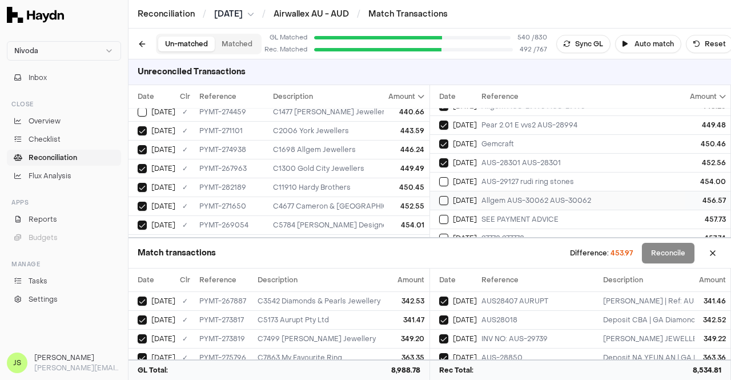
scroll to position [342, 0]
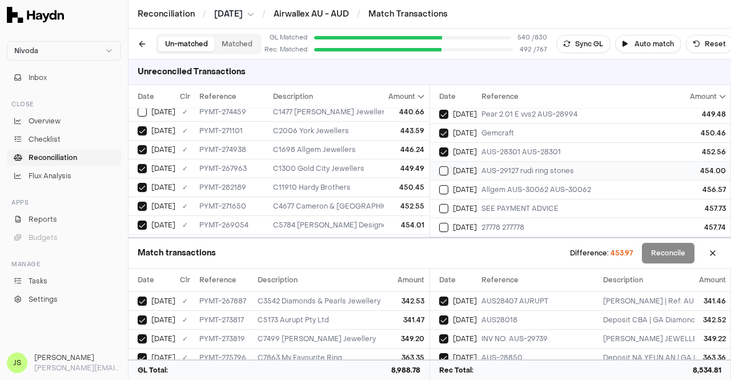
click at [510, 170] on div "AUS-29127 rudi ring stones" at bounding box center [582, 170] width 202 height 9
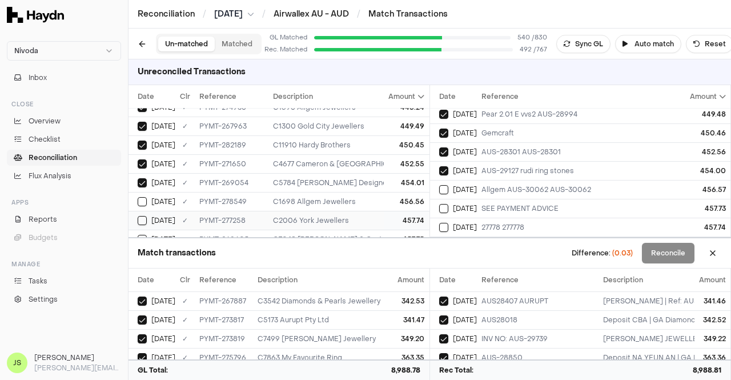
scroll to position [628, 0]
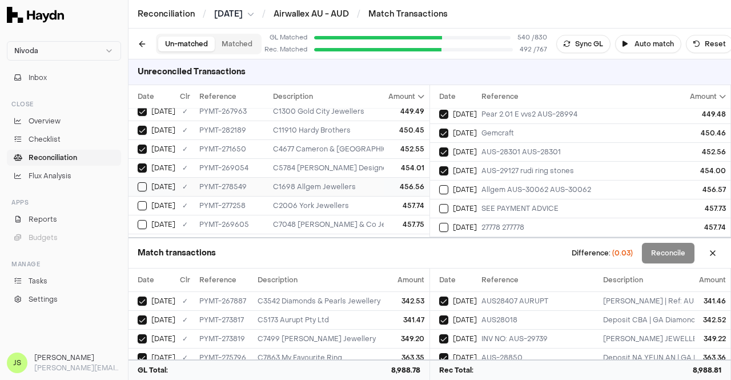
click at [402, 182] on div "456.56" at bounding box center [407, 186] width 36 height 9
click at [498, 185] on div "Allgem AUS-30062 AUS-30062" at bounding box center [582, 189] width 202 height 9
click at [404, 201] on div "457.74" at bounding box center [407, 205] width 36 height 9
click at [521, 208] on td "SEE PAYMENT ADVICE" at bounding box center [582, 208] width 211 height 19
click at [362, 215] on td "C7048 [PERSON_NAME] & Co Jewellery" at bounding box center [503, 224] width 470 height 19
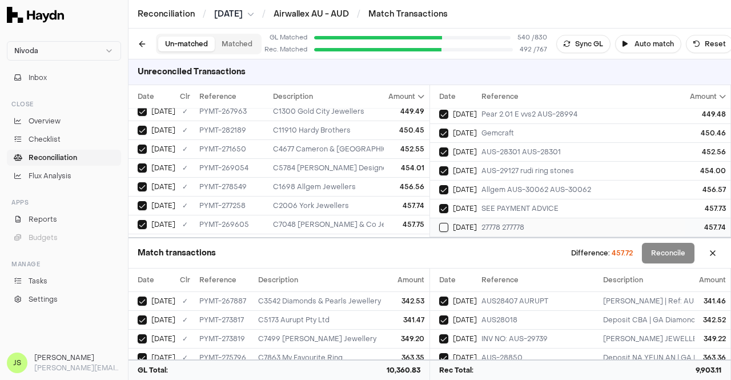
click at [496, 223] on div "27778 277778" at bounding box center [582, 227] width 202 height 9
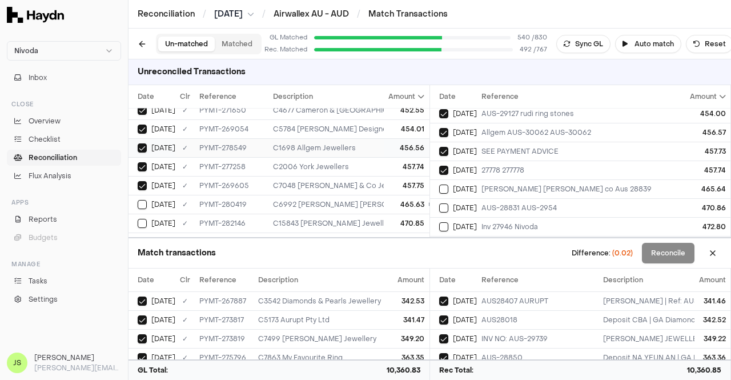
scroll to position [685, 0]
click at [384, 176] on td "465.63" at bounding box center [406, 185] width 45 height 19
click at [530, 179] on td "[PERSON_NAME] [PERSON_NAME] co Aus 28839" at bounding box center [582, 188] width 211 height 19
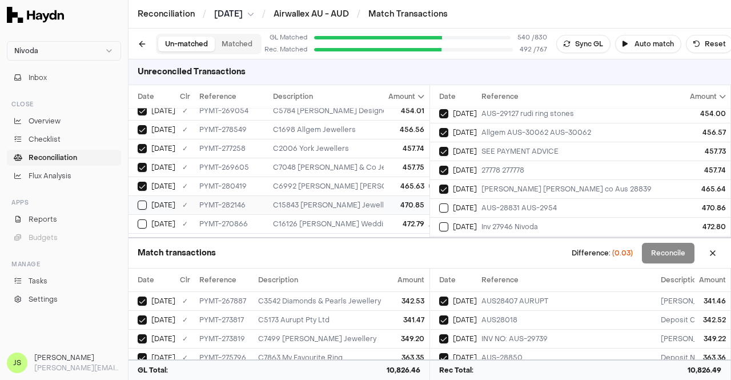
click at [404, 195] on td "470.85" at bounding box center [406, 204] width 45 height 19
click at [501, 203] on div "AUS-28831 AUS-2954" at bounding box center [582, 207] width 202 height 9
click at [392, 214] on td "472.79" at bounding box center [406, 223] width 45 height 19
click at [526, 222] on div "Inv 27946 Nivoda" at bounding box center [582, 226] width 202 height 9
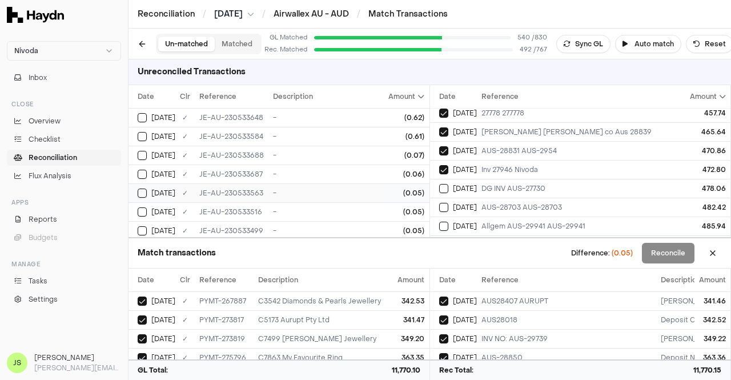
scroll to position [57, 0]
click at [402, 147] on td "(0.05)" at bounding box center [406, 154] width 45 height 19
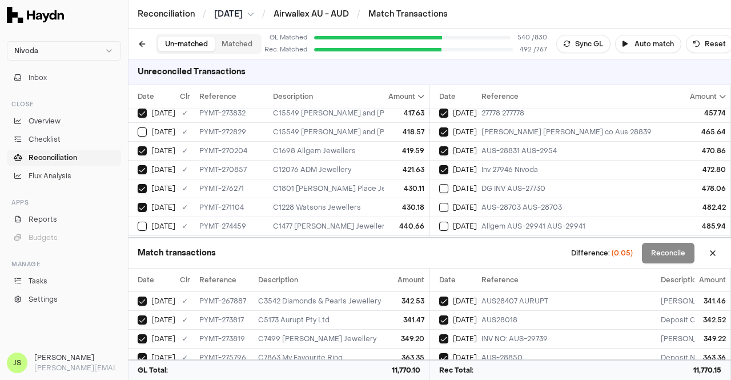
scroll to position [514, 0]
click at [546, 184] on div "DG INV AUS-27730" at bounding box center [582, 188] width 202 height 9
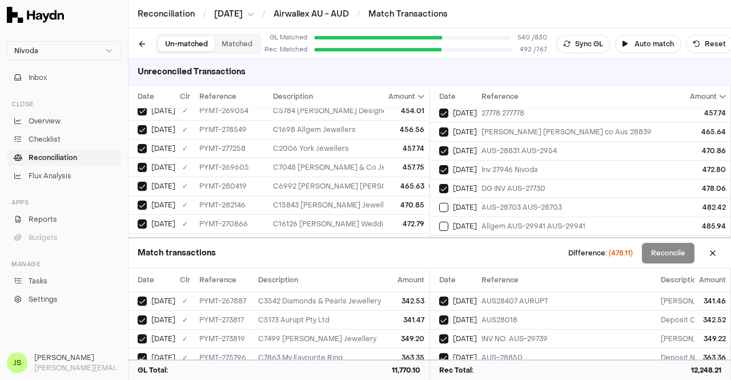
scroll to position [742, 0]
click at [284, 181] on div "C11391 Diamond Gallery Co" at bounding box center [503, 185] width 461 height 9
click at [461, 191] on td "[DATE]" at bounding box center [453, 188] width 47 height 19
click at [406, 200] on div "478.60" at bounding box center [407, 204] width 36 height 9
click at [463, 184] on span "[DATE]" at bounding box center [465, 188] width 24 height 9
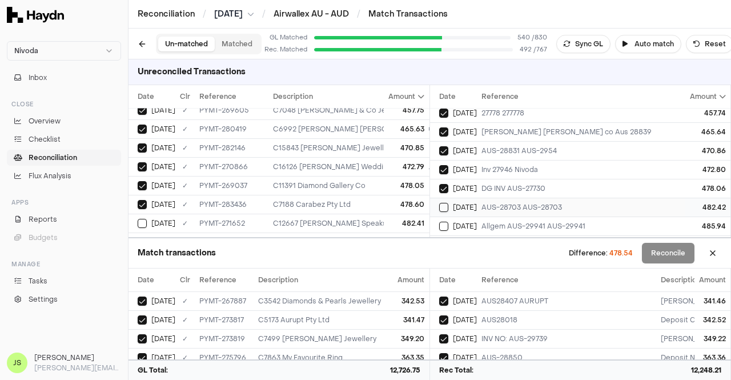
click at [467, 197] on td "[DATE]" at bounding box center [453, 206] width 47 height 19
click at [358, 200] on div "C7188 Carabez Pty Ltd" at bounding box center [503, 204] width 461 height 9
click at [316, 219] on div "C12667 [PERSON_NAME] Speaks Jewellery" at bounding box center [503, 223] width 461 height 9
click at [479, 201] on td "AUS-28703 AUS-28703" at bounding box center [582, 206] width 211 height 19
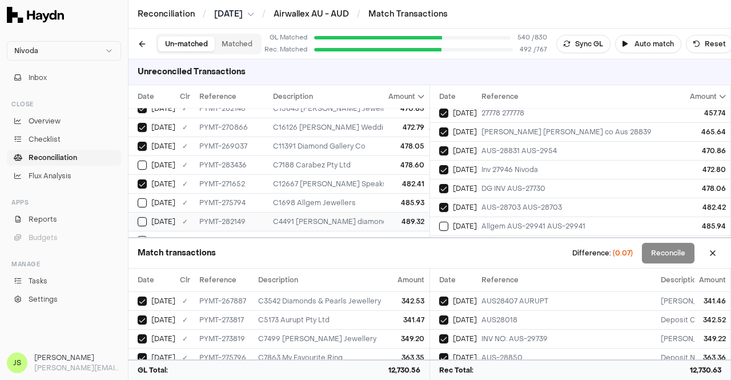
scroll to position [799, 0]
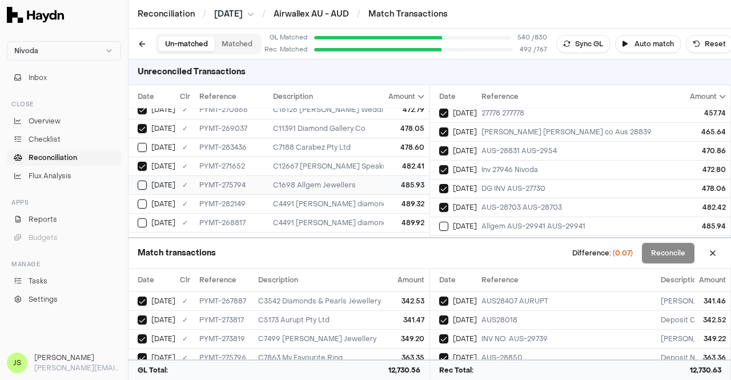
click at [341, 180] on div "C1698 Allgem Jewellers" at bounding box center [503, 184] width 461 height 9
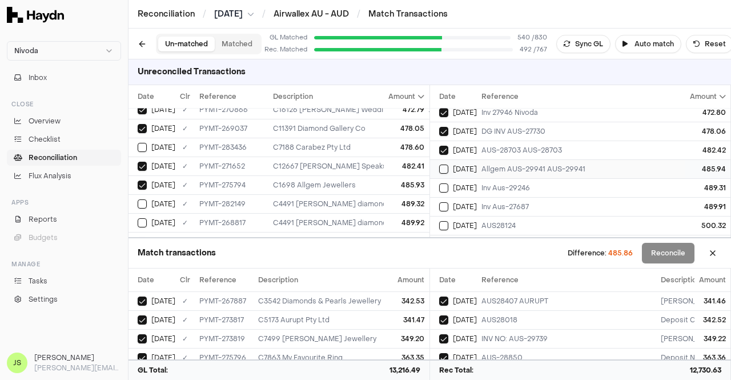
click at [485, 164] on div "Allgem AUS-29941 AUS-29941" at bounding box center [582, 168] width 202 height 9
click at [251, 199] on div "PYMT-282149" at bounding box center [231, 203] width 64 height 9
click at [497, 183] on div "Inv Aus-29246" at bounding box center [582, 187] width 202 height 9
click at [479, 199] on td "Inv Aus-27687" at bounding box center [582, 206] width 211 height 19
click at [364, 218] on div "C4491 [PERSON_NAME] diamonds" at bounding box center [503, 222] width 461 height 9
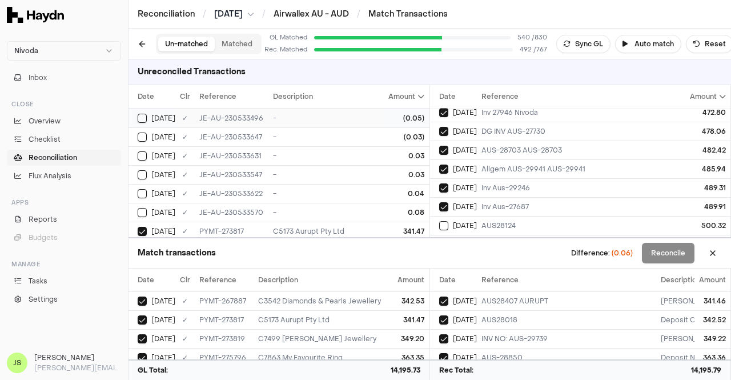
scroll to position [114, 0]
click at [384, 165] on td "0.03" at bounding box center [406, 172] width 45 height 19
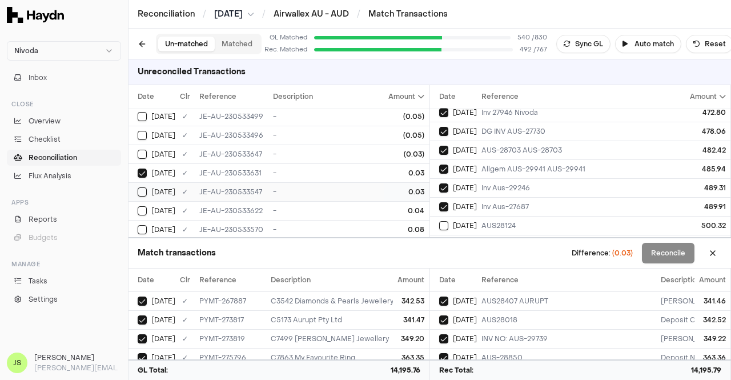
click at [384, 184] on td "0.03" at bounding box center [406, 191] width 45 height 19
click at [650, 240] on div "Match transactions Difference: 0.00 Reconcile" at bounding box center [429, 253] width 602 height 30
click at [652, 246] on button "Reconcile" at bounding box center [668, 253] width 53 height 21
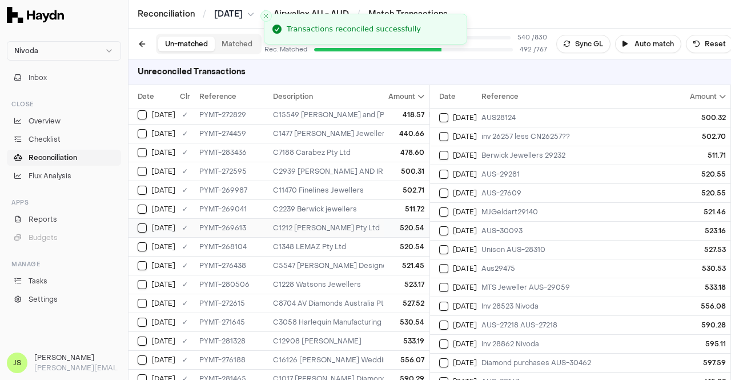
scroll to position [228, 0]
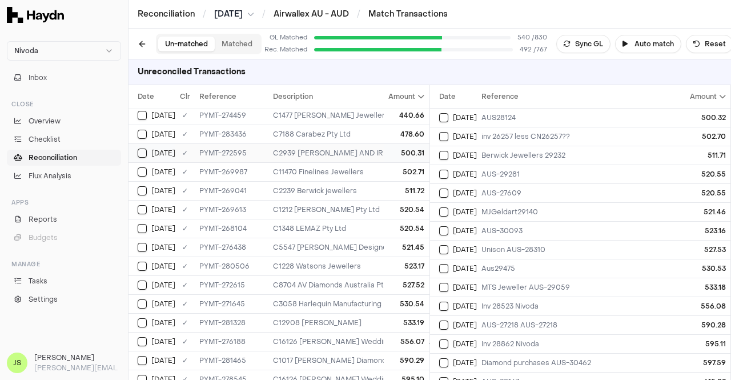
click at [362, 148] on div "C2939 [PERSON_NAME] AND IRISA PTY LTD" at bounding box center [503, 152] width 461 height 9
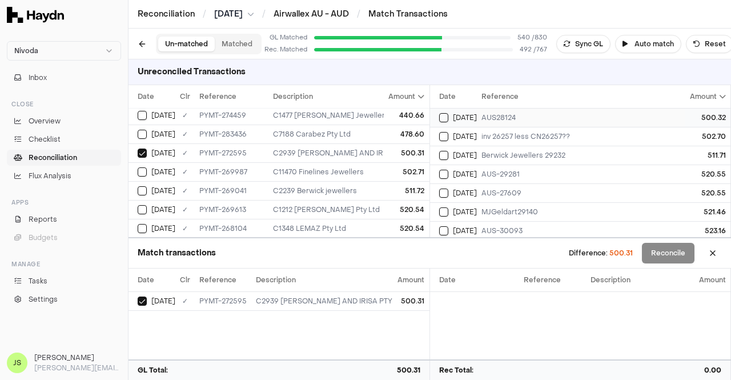
click at [484, 113] on div "AUS28124" at bounding box center [582, 117] width 202 height 9
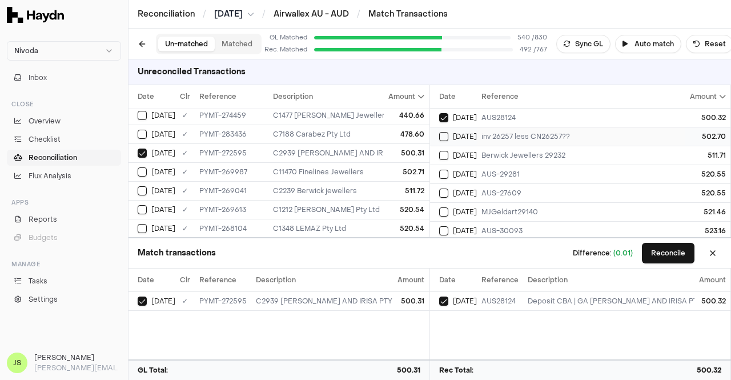
click at [487, 128] on td "inv 26257 less CN26257??" at bounding box center [582, 136] width 211 height 19
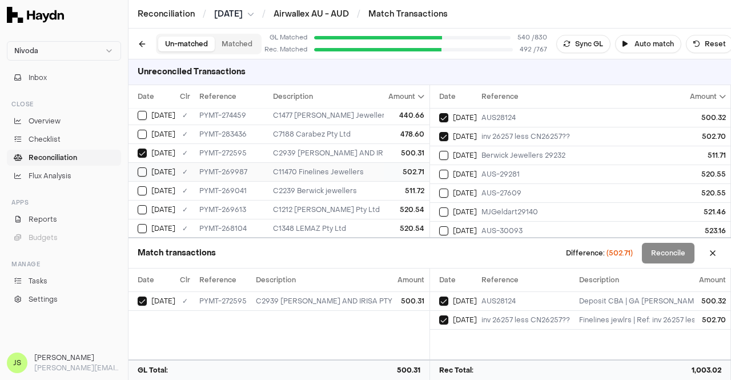
click at [402, 167] on div "502.71" at bounding box center [407, 171] width 36 height 9
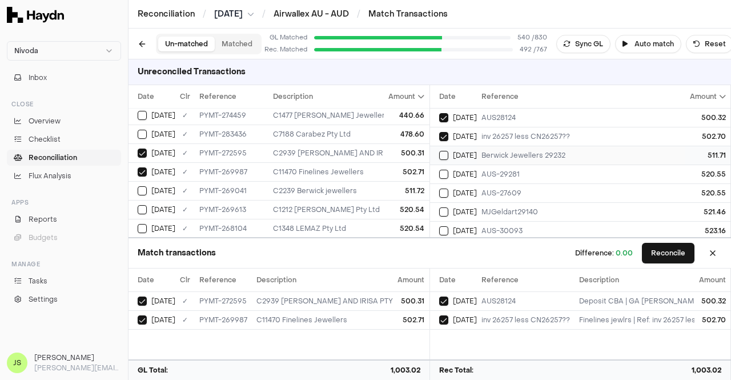
click at [461, 151] on span "[DATE]" at bounding box center [465, 155] width 24 height 9
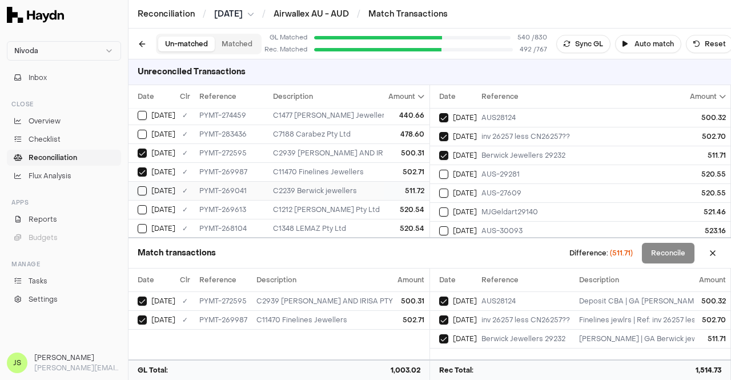
click at [394, 186] on div "511.72" at bounding box center [407, 190] width 36 height 9
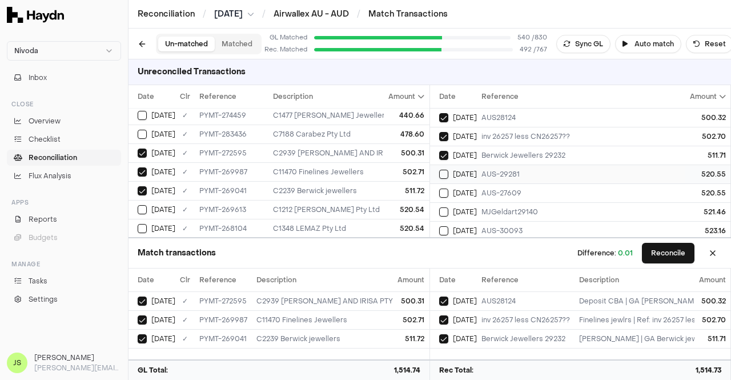
click at [483, 172] on div "AUS-29281" at bounding box center [582, 174] width 202 height 9
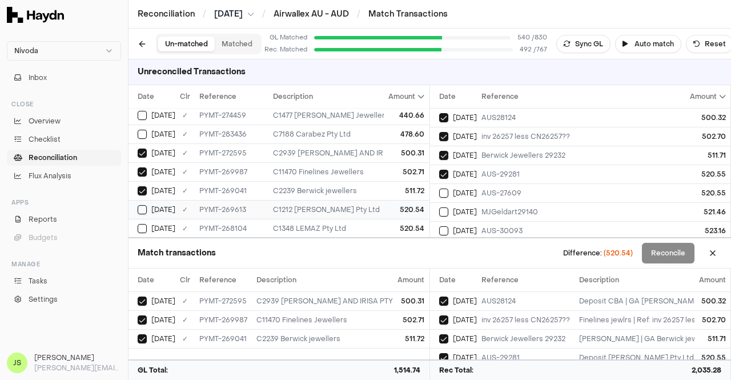
click at [402, 207] on div "520.54" at bounding box center [407, 209] width 36 height 9
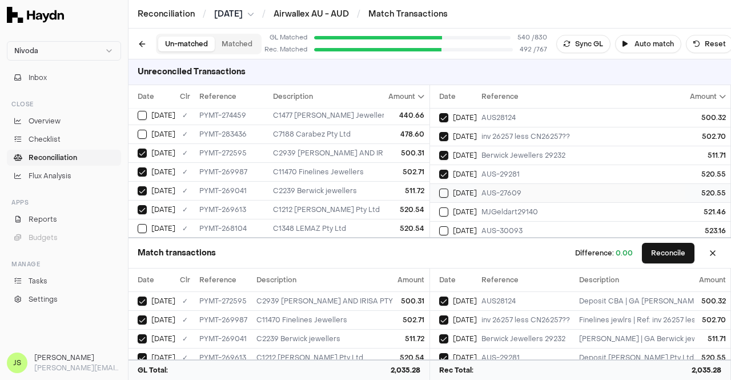
click at [523, 188] on div "AUS-27609" at bounding box center [582, 192] width 202 height 9
click at [390, 224] on div "520.54" at bounding box center [407, 228] width 36 height 9
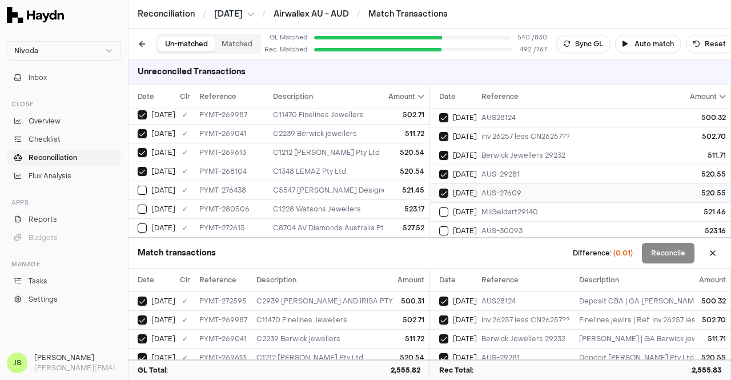
scroll to position [57, 0]
click at [515, 152] on div "MJGeldart29140" at bounding box center [582, 154] width 202 height 9
click at [394, 187] on div "521.45" at bounding box center [407, 190] width 36 height 9
click at [468, 174] on span "[DATE]" at bounding box center [465, 173] width 24 height 9
click at [410, 205] on div "523.17" at bounding box center [407, 208] width 36 height 9
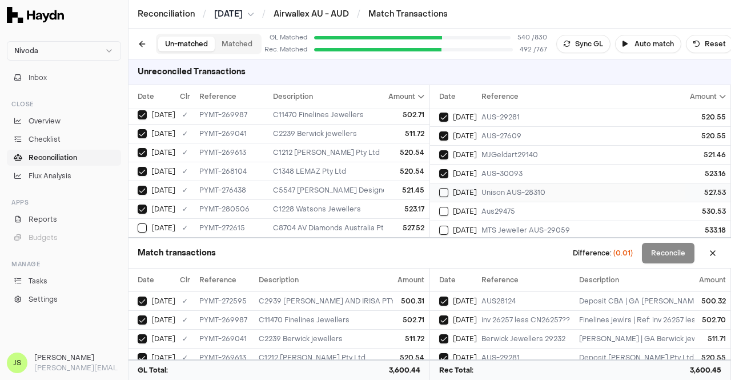
click at [493, 183] on td "Unison AUS-28310" at bounding box center [582, 192] width 211 height 19
click at [404, 223] on div "527.52" at bounding box center [407, 227] width 36 height 9
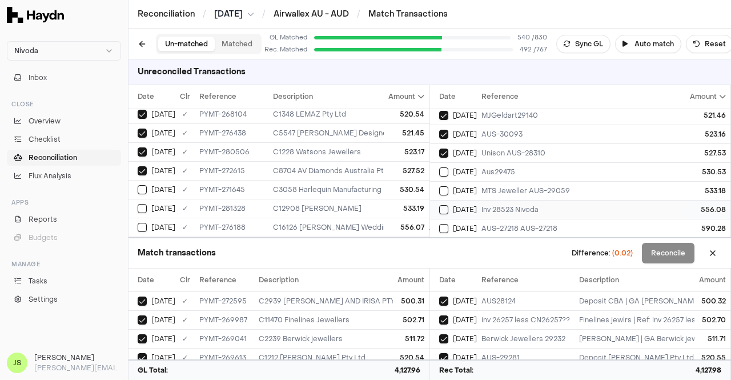
scroll to position [114, 0]
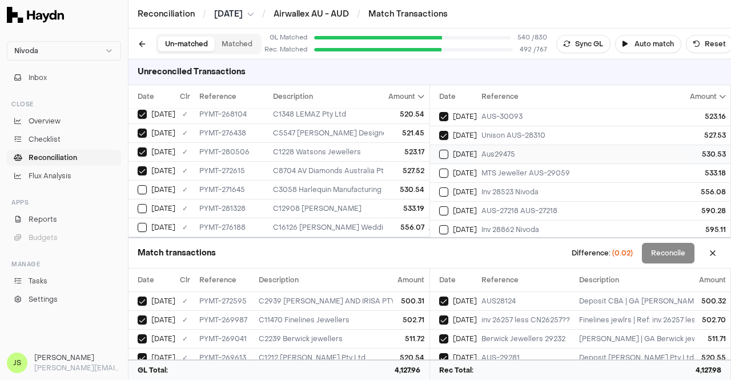
drag, startPoint x: 498, startPoint y: 146, endPoint x: 479, endPoint y: 148, distance: 19.0
click at [498, 146] on td "Aus29475" at bounding box center [582, 153] width 211 height 19
click at [392, 185] on div "530.54" at bounding box center [407, 189] width 36 height 9
click at [497, 171] on div "MTS Jeweller AUS-29059" at bounding box center [582, 172] width 202 height 9
click at [400, 204] on div "533.19" at bounding box center [407, 208] width 36 height 9
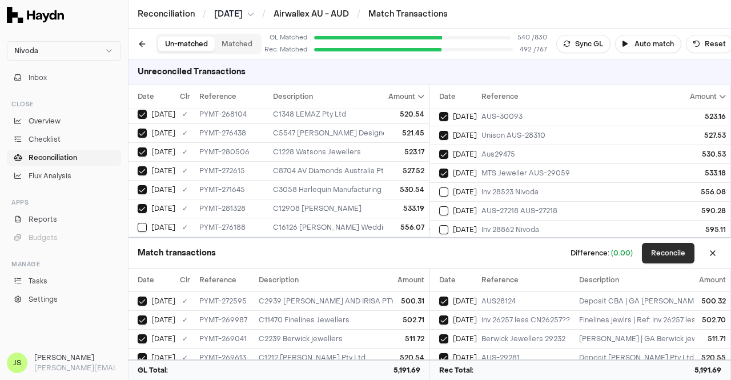
drag, startPoint x: 675, startPoint y: 248, endPoint x: 682, endPoint y: 249, distance: 6.9
click at [682, 249] on button "Reconcile" at bounding box center [668, 253] width 53 height 21
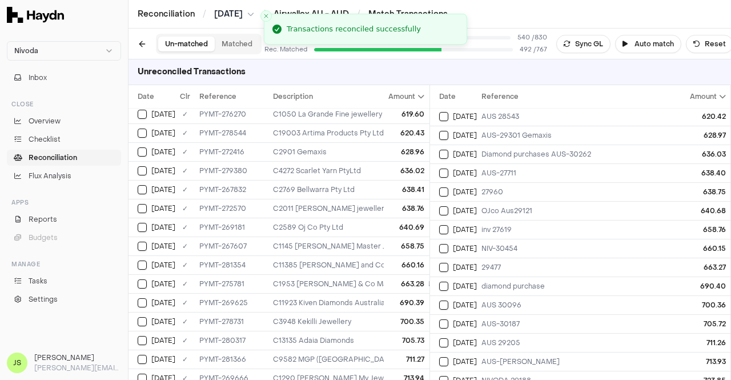
scroll to position [0, 0]
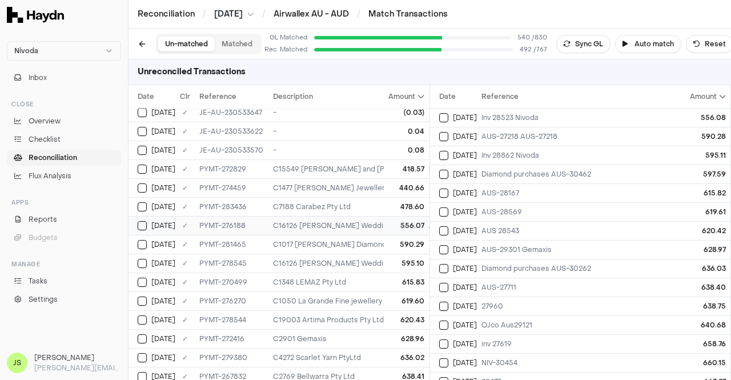
click at [370, 221] on div "C16126 [PERSON_NAME] Wedding Rings Pty Ltd" at bounding box center [503, 225] width 461 height 9
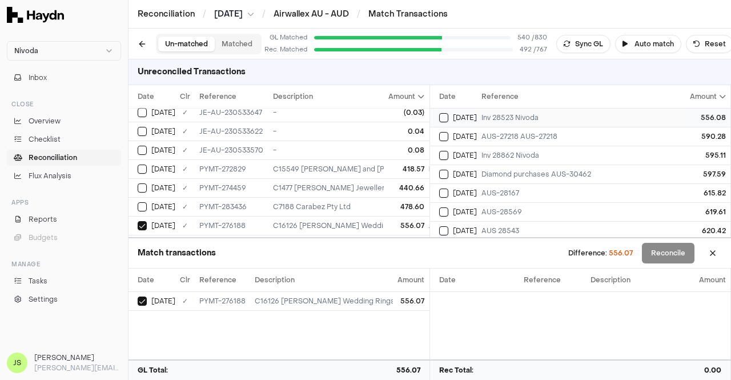
click at [470, 118] on span "[DATE]" at bounding box center [465, 117] width 24 height 9
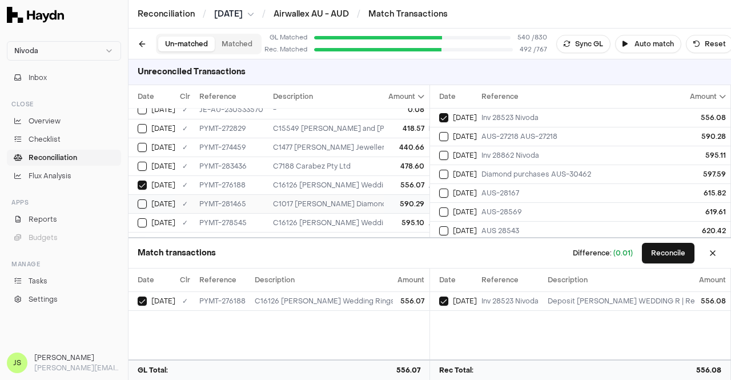
scroll to position [213, 0]
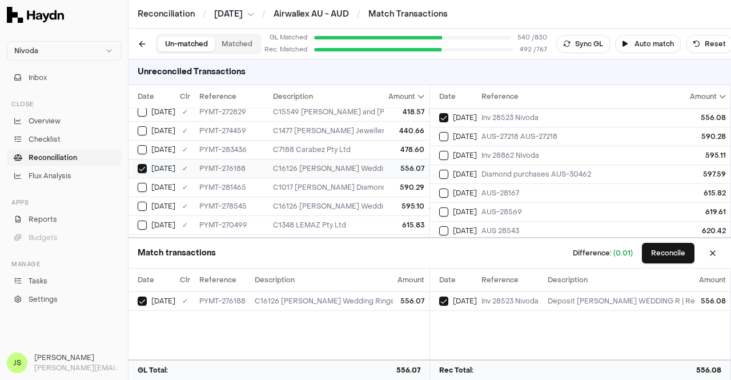
click at [368, 168] on div "C16126 [PERSON_NAME] Wedding Rings Pty Ltd" at bounding box center [503, 168] width 461 height 9
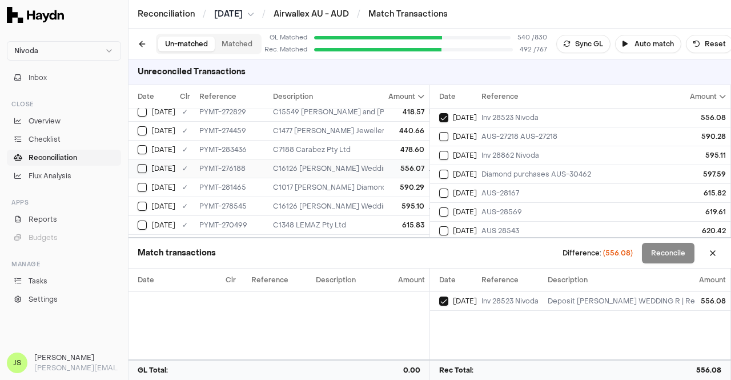
click at [368, 168] on div "C16126 [PERSON_NAME] Wedding Rings Pty Ltd" at bounding box center [503, 168] width 461 height 9
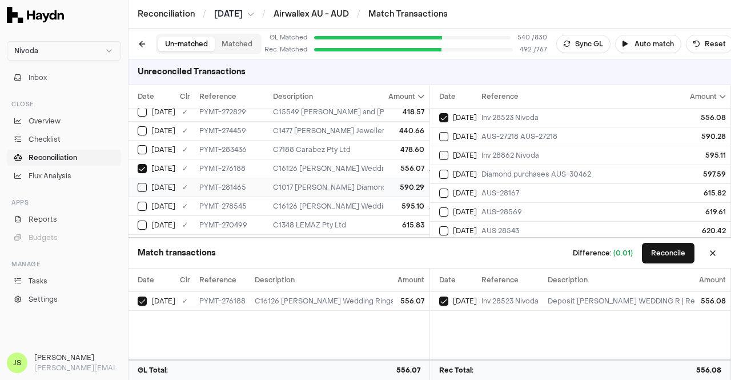
click at [368, 178] on td "C1017 [PERSON_NAME] Diamonds" at bounding box center [503, 187] width 470 height 19
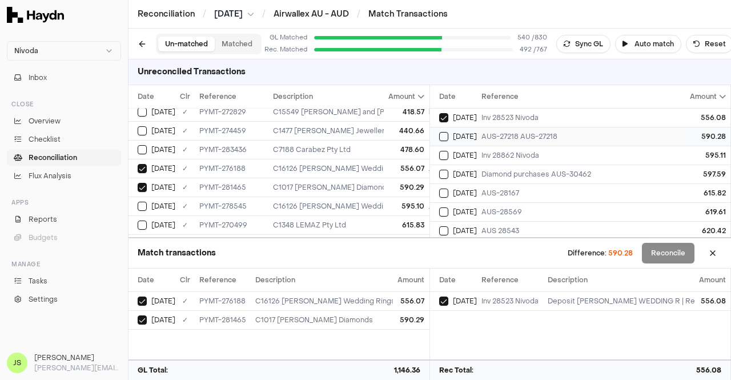
click at [480, 132] on td "AUS-27218 AUS-27218" at bounding box center [582, 136] width 211 height 19
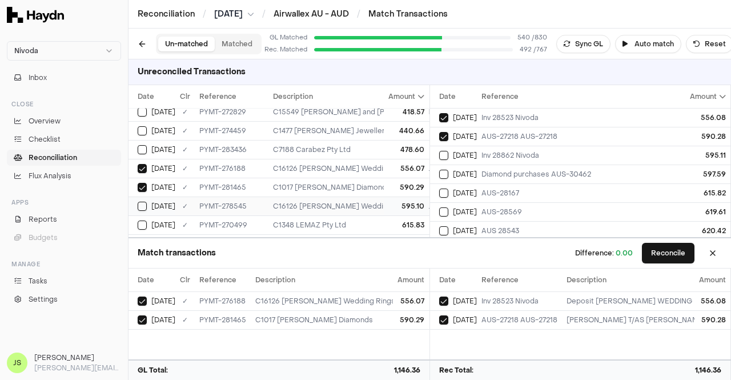
click at [358, 201] on div "C16126 [PERSON_NAME] Wedding Rings Pty Ltd" at bounding box center [503, 205] width 461 height 9
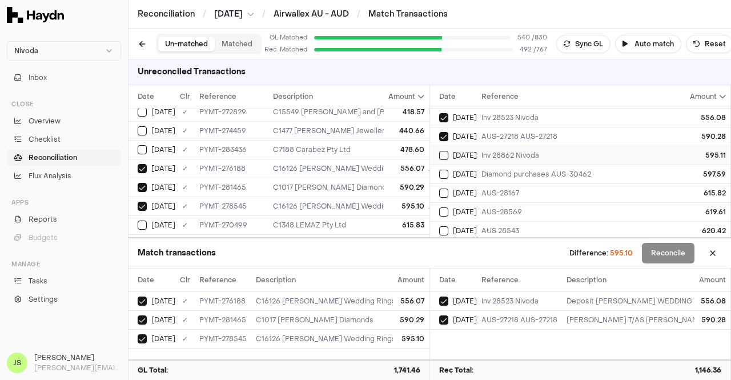
click at [462, 162] on td "[DATE]" at bounding box center [453, 155] width 47 height 19
click at [341, 215] on td "C1348 LEMAZ Pty Ltd" at bounding box center [503, 224] width 470 height 19
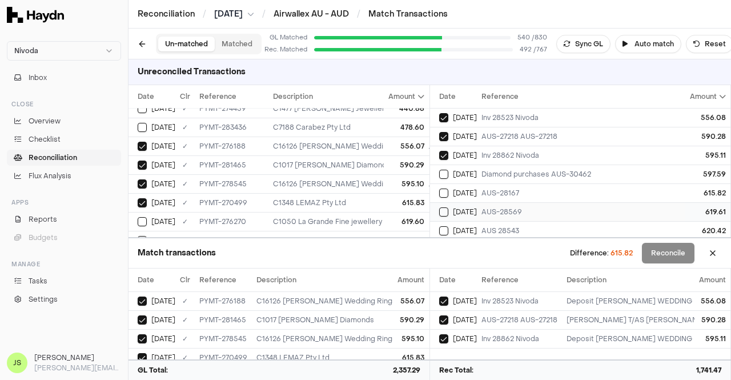
scroll to position [270, 0]
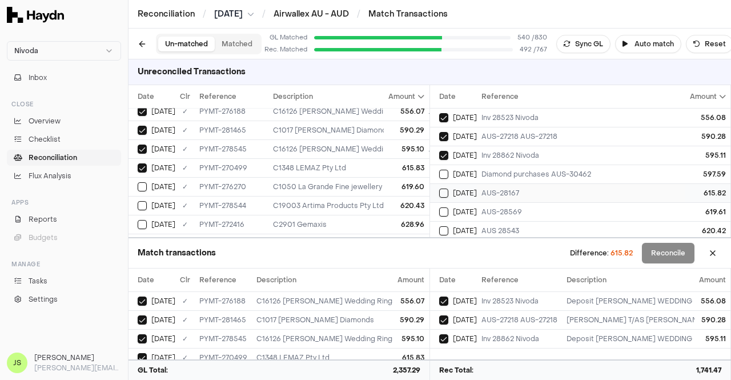
click at [490, 191] on div "AUS-28167" at bounding box center [582, 192] width 202 height 9
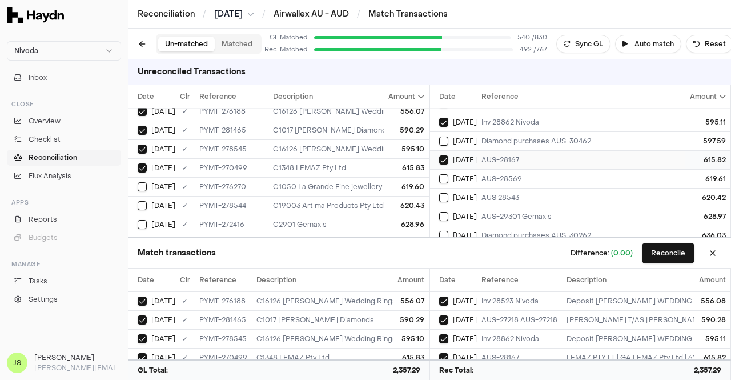
scroll to position [57, 0]
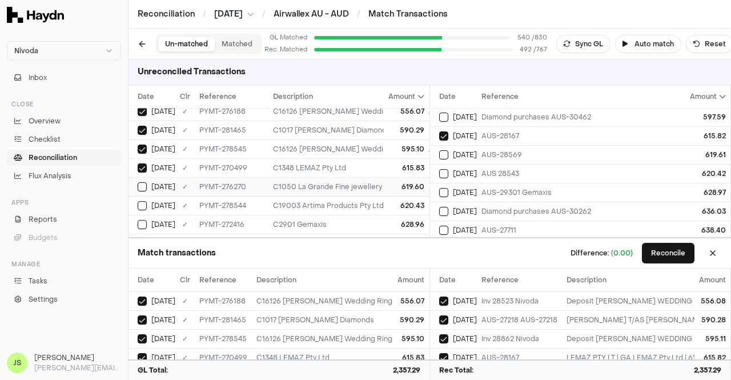
click at [371, 182] on div "C1050 La Grande Fine jewellery" at bounding box center [503, 186] width 461 height 9
click at [470, 156] on span "[DATE]" at bounding box center [465, 154] width 24 height 9
click at [414, 196] on td "620.43" at bounding box center [406, 205] width 45 height 19
click at [489, 170] on div "AUS 28543" at bounding box center [582, 173] width 202 height 9
click at [410, 220] on div "628.96" at bounding box center [407, 224] width 36 height 9
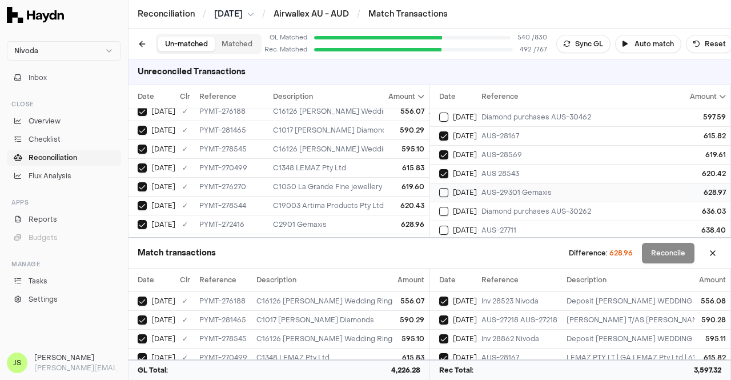
click at [487, 188] on div "AUS-29301 Gemaxis" at bounding box center [582, 192] width 202 height 9
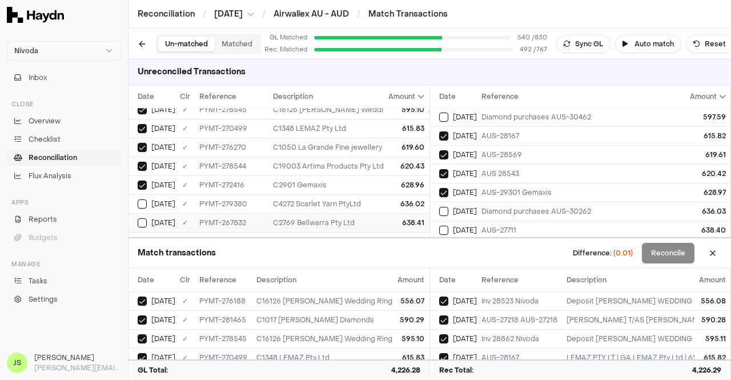
scroll to position [327, 0]
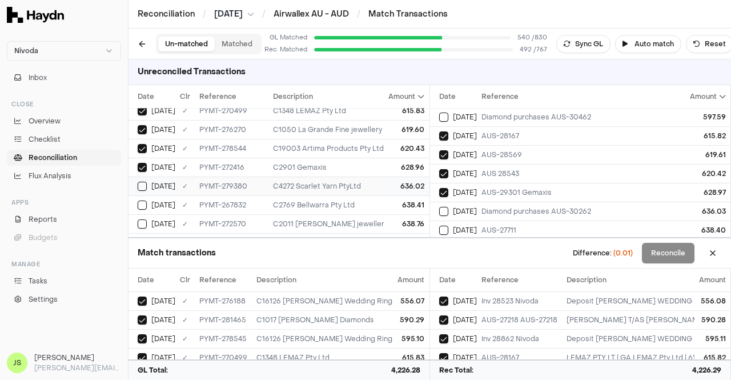
click at [353, 184] on div "C4272 Scarlet Yarn PtyLtd" at bounding box center [503, 186] width 461 height 9
click at [523, 201] on td "Diamond purchases AUS-30262" at bounding box center [582, 210] width 211 height 19
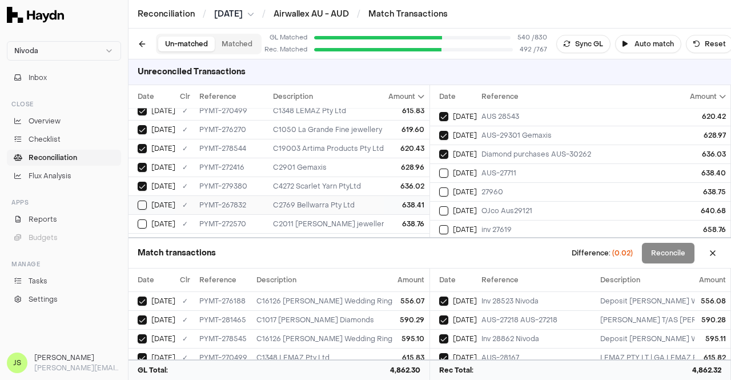
click at [389, 200] on div "638.41" at bounding box center [407, 204] width 36 height 9
click at [498, 170] on div "AUS-27711" at bounding box center [582, 172] width 202 height 9
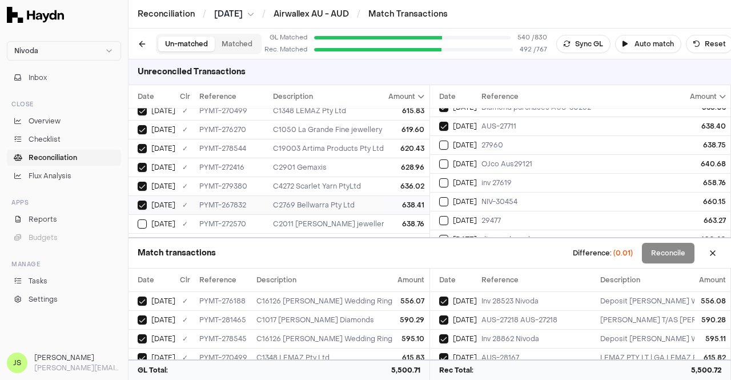
scroll to position [171, 0]
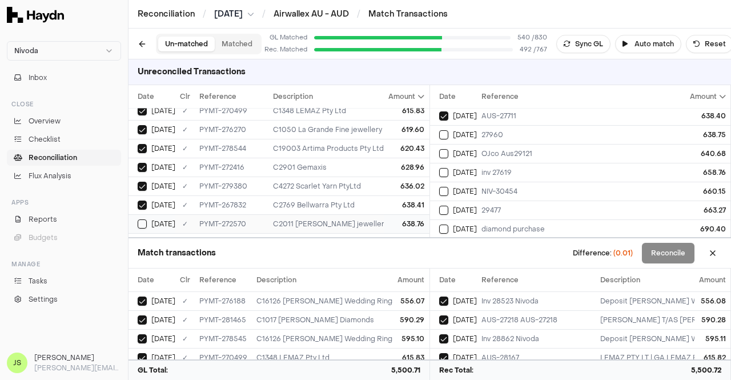
click at [364, 214] on td "C2011 [PERSON_NAME] jewellery" at bounding box center [503, 223] width 470 height 19
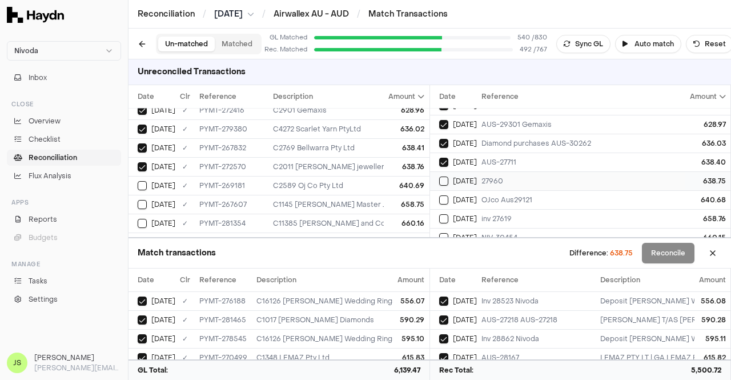
scroll to position [114, 0]
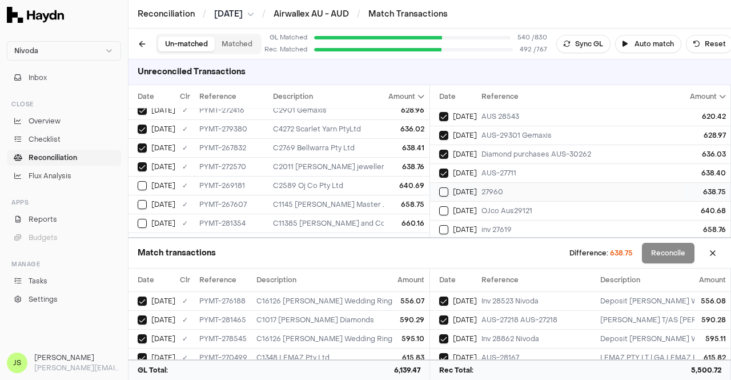
click at [504, 184] on td "27960" at bounding box center [582, 191] width 211 height 19
click at [301, 176] on td "C2589 Oj Co Pty Ltd" at bounding box center [503, 185] width 470 height 19
click at [473, 208] on div "[DATE]" at bounding box center [458, 210] width 38 height 9
click at [369, 200] on div "C1145 [PERSON_NAME] Master Jewellers" at bounding box center [503, 204] width 461 height 9
click at [486, 225] on div "inv 27619" at bounding box center [582, 229] width 202 height 9
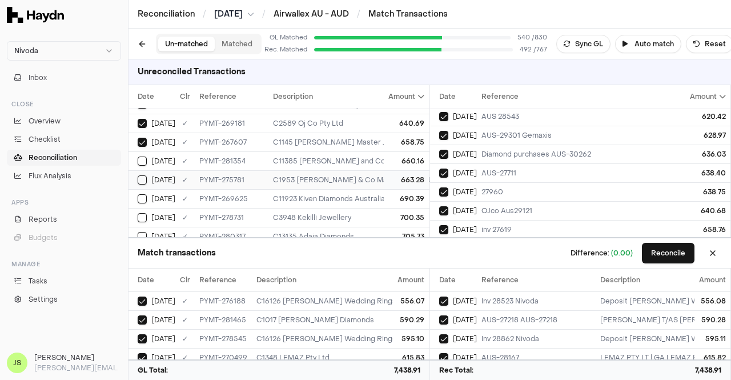
scroll to position [441, 0]
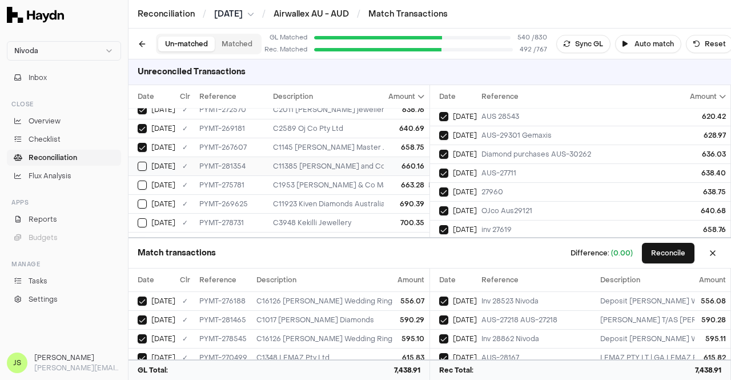
click at [344, 156] on td "C11385 [PERSON_NAME] and Co Jewellery" at bounding box center [503, 165] width 470 height 19
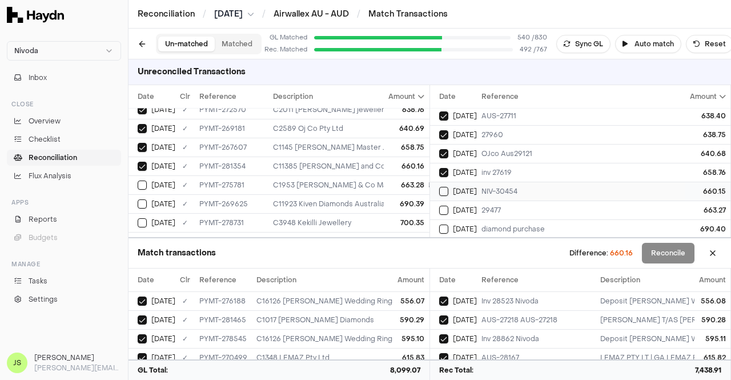
click at [486, 189] on div "NIV-30454" at bounding box center [582, 191] width 202 height 9
click at [393, 180] on div "663.28" at bounding box center [407, 184] width 36 height 9
click at [471, 206] on span "[DATE]" at bounding box center [465, 209] width 24 height 9
click at [389, 199] on div "690.39" at bounding box center [407, 203] width 36 height 9
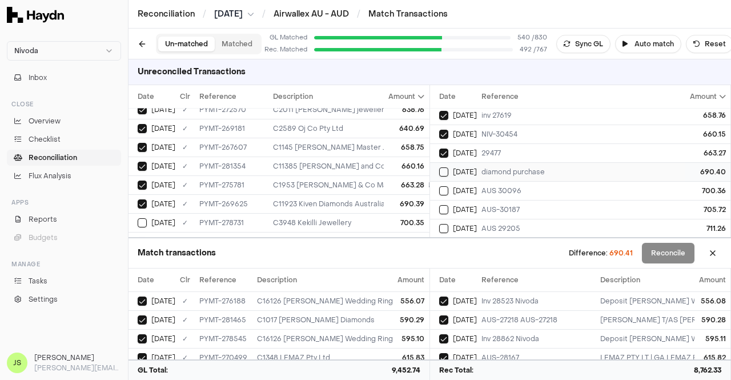
click at [515, 167] on div "diamond purchase" at bounding box center [582, 171] width 202 height 9
click at [394, 218] on div "700.35" at bounding box center [407, 222] width 36 height 9
click at [473, 187] on span "[DATE]" at bounding box center [465, 190] width 24 height 9
click at [648, 252] on button "Reconcile" at bounding box center [668, 253] width 53 height 21
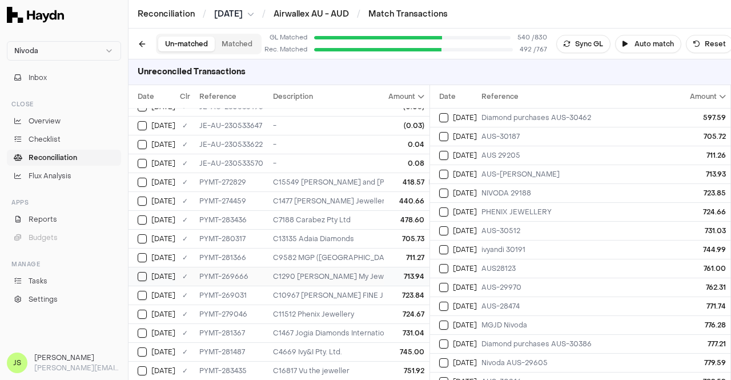
scroll to position [200, 0]
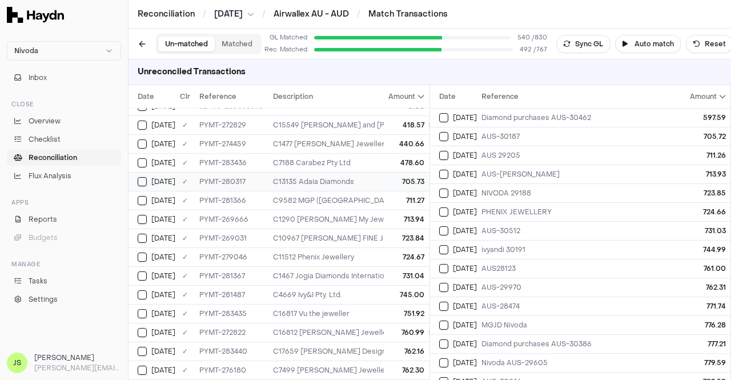
click at [389, 180] on div "705.73" at bounding box center [407, 181] width 36 height 9
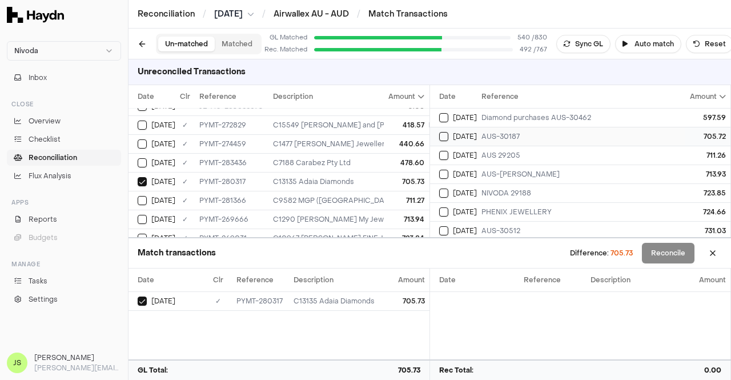
click at [531, 134] on div "AUS-30187" at bounding box center [582, 136] width 202 height 9
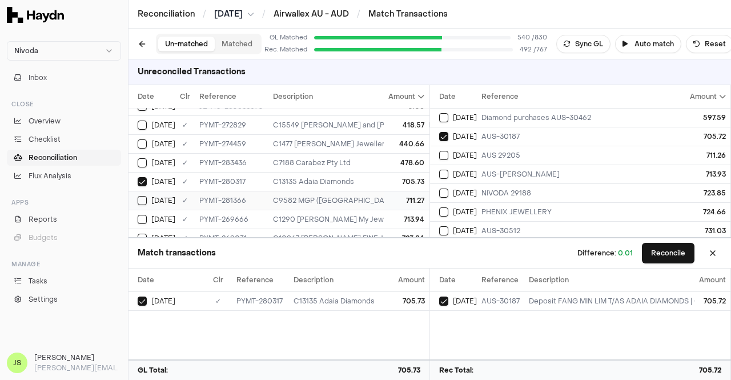
click at [384, 195] on td "711.27" at bounding box center [406, 200] width 45 height 19
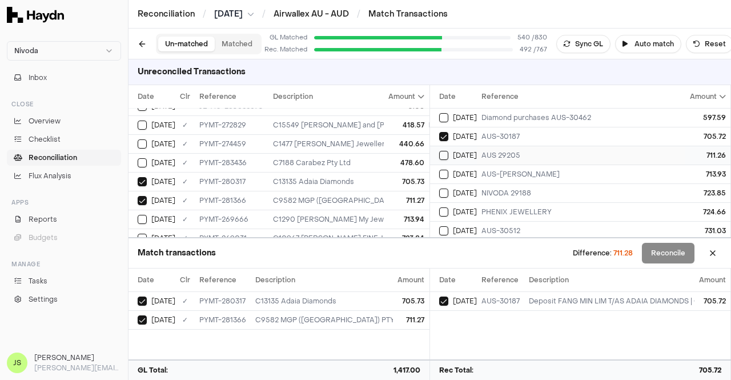
click at [485, 151] on div "AUS 29205" at bounding box center [582, 155] width 202 height 9
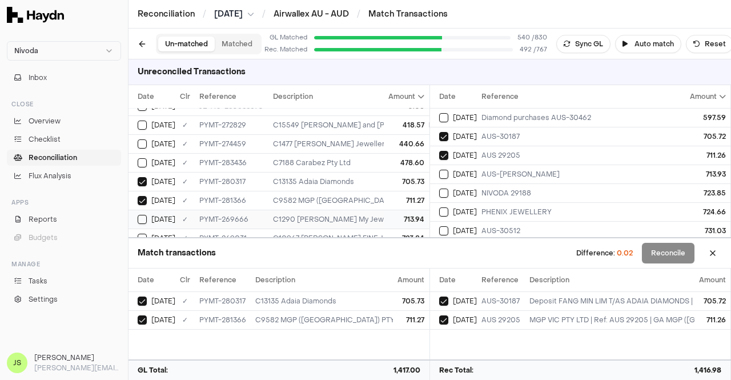
click at [399, 215] on div "713.94" at bounding box center [407, 219] width 36 height 9
click at [486, 170] on div "AUS-[PERSON_NAME]" at bounding box center [582, 174] width 202 height 9
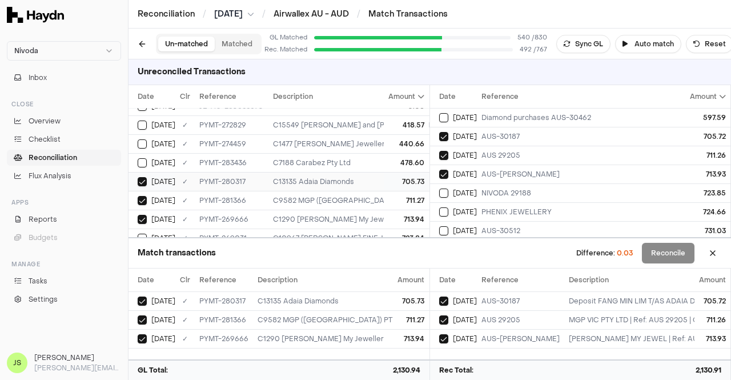
scroll to position [257, 0]
click at [384, 172] on td "723.84" at bounding box center [406, 180] width 45 height 19
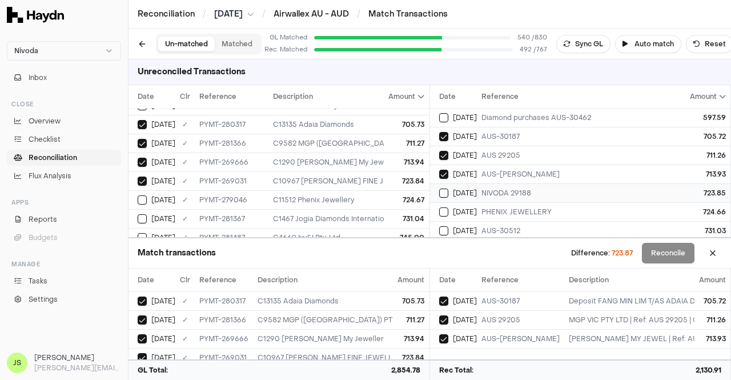
click at [463, 186] on td "[DATE]" at bounding box center [453, 192] width 47 height 19
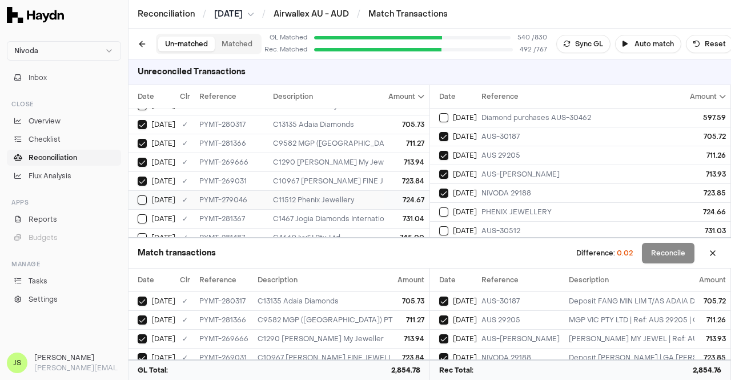
click at [372, 190] on td "C11512 Phenix Jewellery" at bounding box center [503, 199] width 470 height 19
click at [459, 207] on span "[DATE]" at bounding box center [465, 211] width 24 height 9
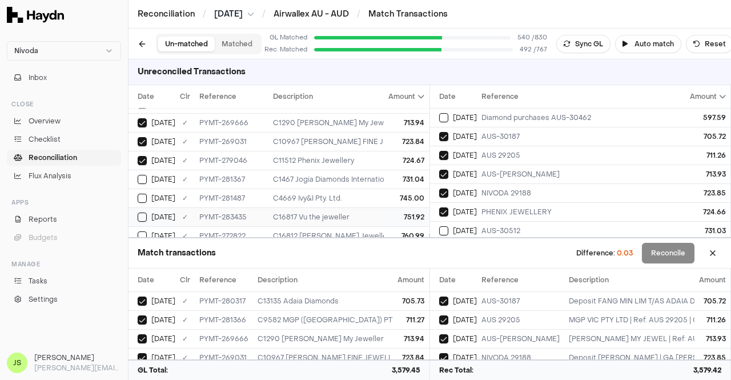
scroll to position [314, 0]
click at [389, 157] on div "731.04" at bounding box center [407, 161] width 36 height 9
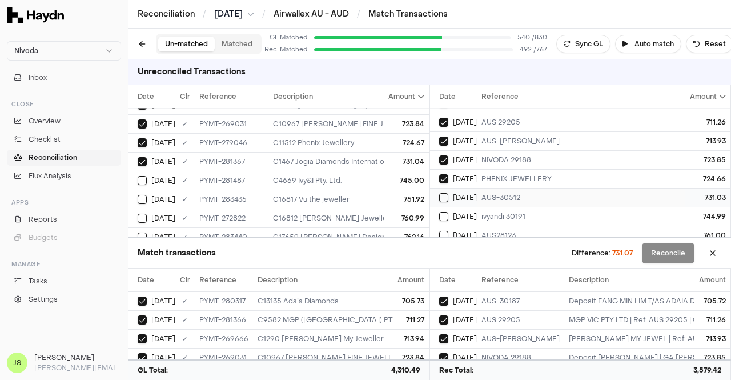
scroll to position [57, 0]
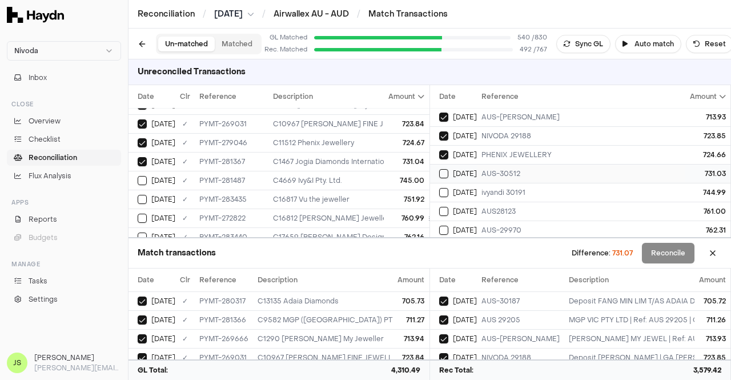
click at [478, 168] on td "AUS-30512" at bounding box center [582, 173] width 211 height 19
click at [384, 171] on td "745.00" at bounding box center [406, 180] width 45 height 19
click at [502, 191] on div "ivyandi 30191" at bounding box center [582, 192] width 202 height 9
click at [350, 195] on div "C16817 Vu the jeweller" at bounding box center [503, 199] width 461 height 9
click at [462, 208] on span "[DATE]" at bounding box center [465, 211] width 24 height 9
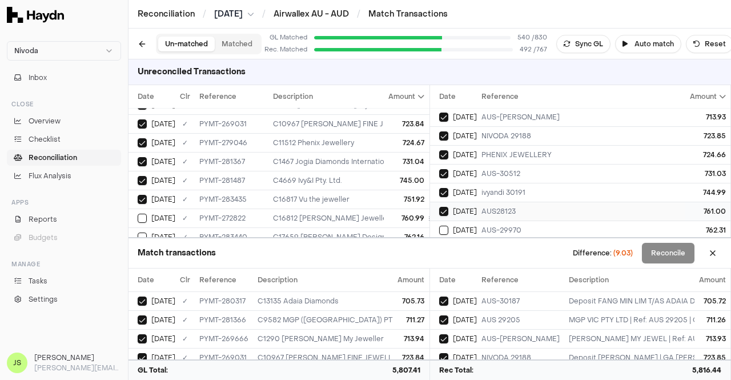
click at [476, 207] on div "[DATE]" at bounding box center [458, 211] width 38 height 9
click at [297, 195] on div "C16817 Vu the jeweller" at bounding box center [503, 199] width 461 height 9
click at [289, 215] on div "C16812 [PERSON_NAME] Jewellery Concierge" at bounding box center [503, 217] width 461 height 9
click at [529, 209] on div "AUS28123" at bounding box center [582, 211] width 202 height 9
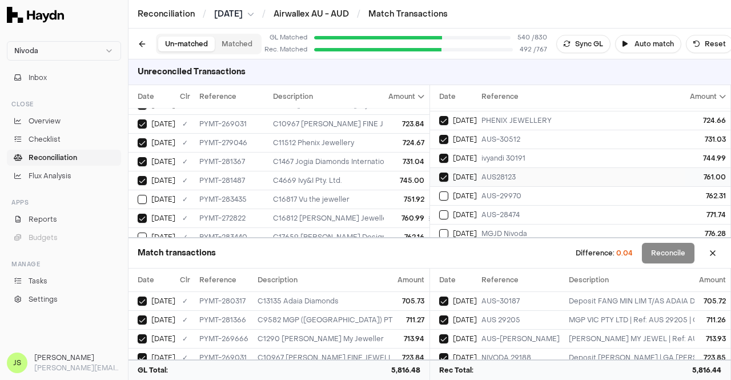
scroll to position [114, 0]
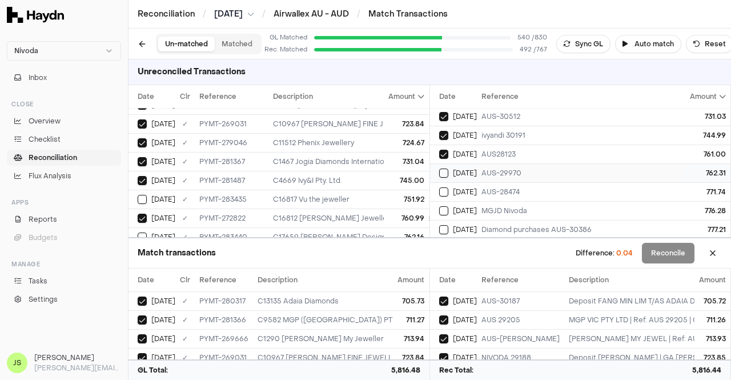
click at [481, 171] on div "AUS-29970" at bounding box center [582, 172] width 202 height 9
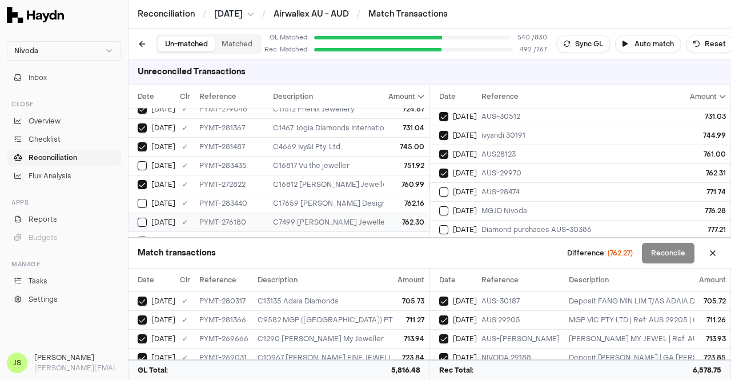
scroll to position [371, 0]
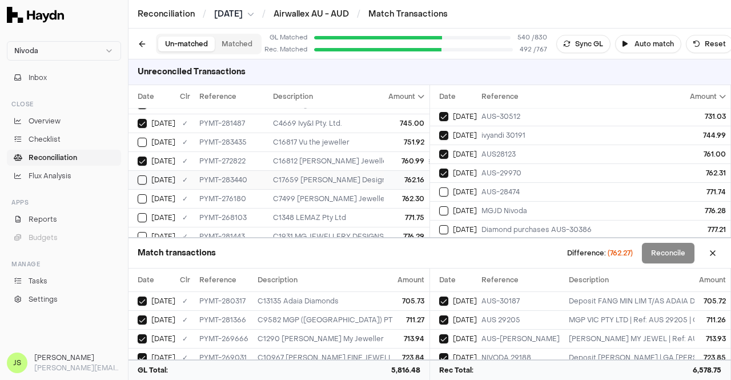
click at [384, 171] on td "762.16" at bounding box center [406, 179] width 45 height 19
click at [384, 172] on td "762.16" at bounding box center [406, 179] width 45 height 19
click at [373, 194] on div "C7499 [PERSON_NAME] Jewellery" at bounding box center [503, 198] width 461 height 9
click at [473, 188] on div "[DATE]" at bounding box center [458, 191] width 38 height 9
click at [384, 213] on td "771.75" at bounding box center [406, 217] width 45 height 19
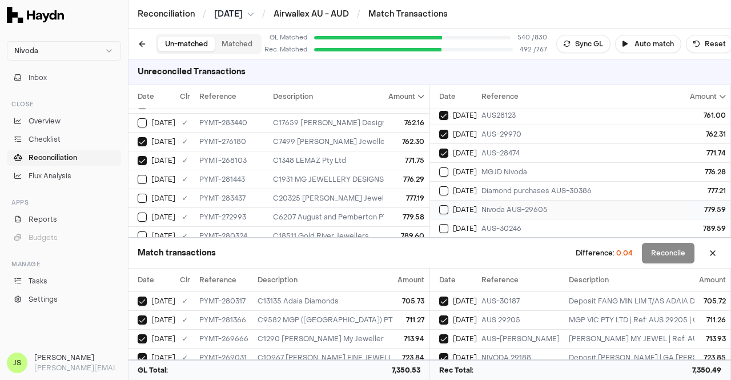
scroll to position [171, 0]
click at [485, 149] on div "MGJD Nivoda" at bounding box center [582, 153] width 202 height 9
click at [389, 177] on div "776.29" at bounding box center [407, 179] width 36 height 9
click at [489, 168] on div "Diamond purchases AUS-30386" at bounding box center [582, 172] width 202 height 9
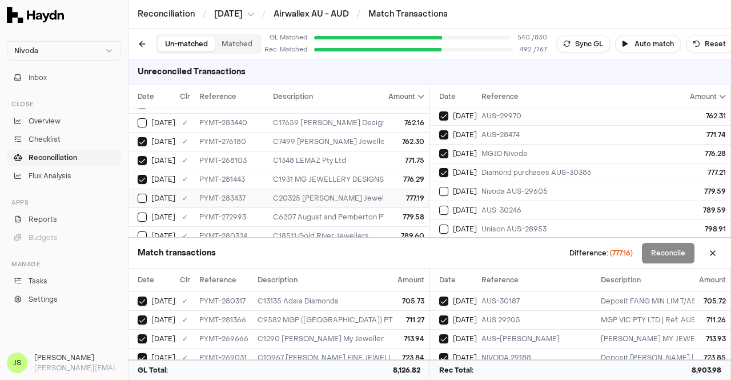
click at [404, 193] on div "777.19" at bounding box center [407, 197] width 36 height 9
click at [467, 187] on span "[DATE]" at bounding box center [465, 191] width 24 height 9
click at [402, 212] on div "779.58" at bounding box center [407, 216] width 36 height 9
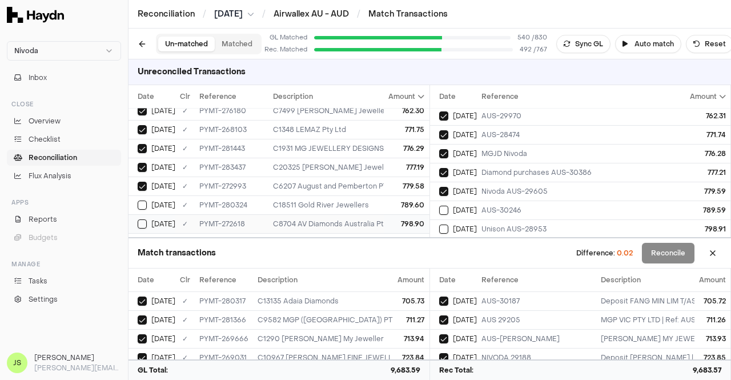
scroll to position [485, 0]
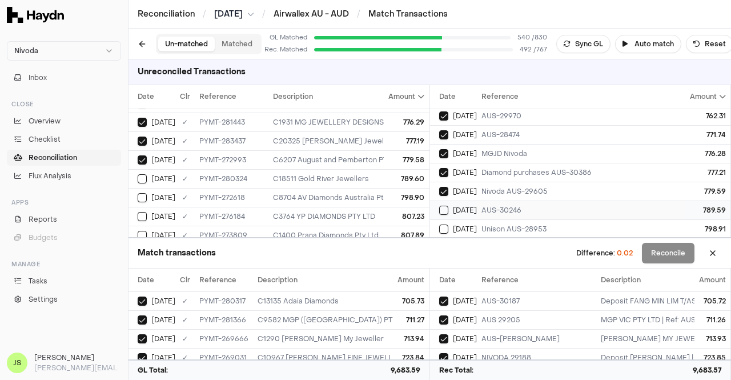
click at [498, 206] on div "AUS-30246" at bounding box center [582, 209] width 202 height 9
click at [358, 174] on div "C18511 Gold River Jewellers" at bounding box center [503, 178] width 461 height 9
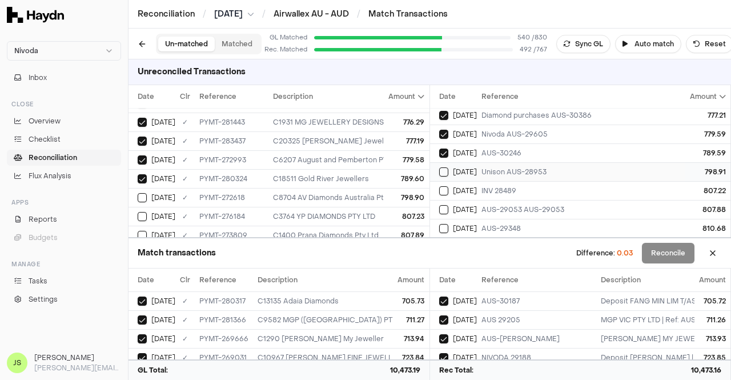
click at [493, 167] on div "Unison AUS-28953" at bounding box center [582, 171] width 202 height 9
click at [391, 193] on div "798.90" at bounding box center [407, 197] width 36 height 9
click at [491, 186] on div "INV 28489" at bounding box center [582, 190] width 202 height 9
click at [390, 207] on td "807.23" at bounding box center [406, 216] width 45 height 19
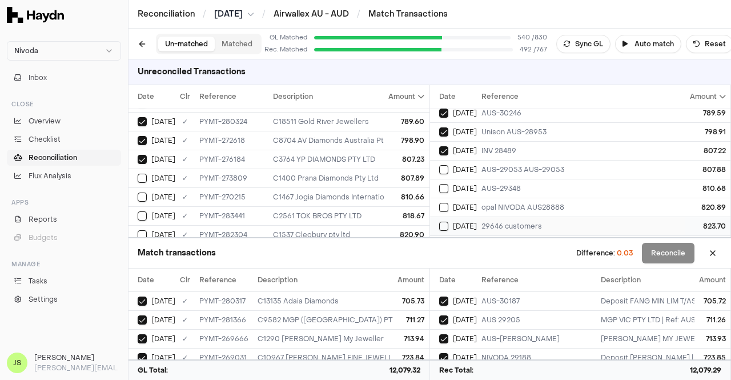
scroll to position [285, 0]
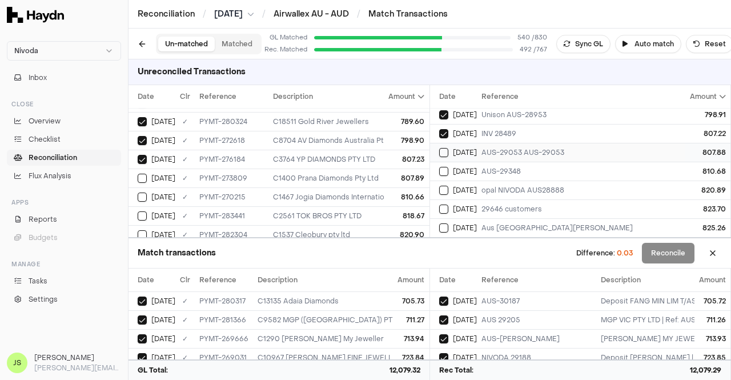
click at [500, 150] on div "AUS-29053 AUS-29053" at bounding box center [582, 152] width 202 height 9
click at [392, 174] on div "807.89" at bounding box center [407, 178] width 36 height 9
click at [489, 167] on div "AUS-29348" at bounding box center [582, 171] width 202 height 9
click at [404, 192] on div "810.66" at bounding box center [407, 196] width 36 height 9
click at [476, 190] on div "[DATE]" at bounding box center [458, 190] width 38 height 9
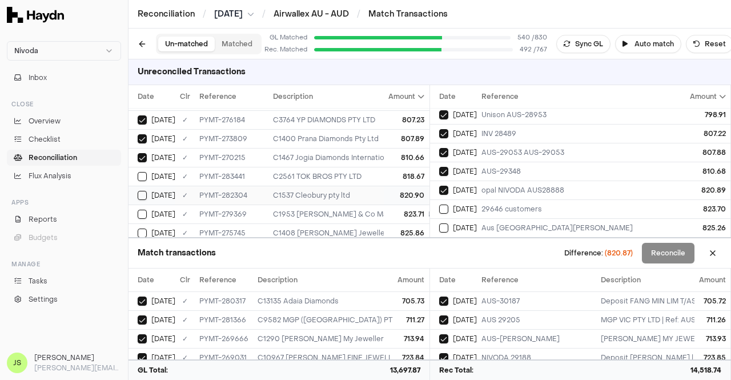
scroll to position [599, 0]
click at [406, 174] on div "820.90" at bounding box center [407, 177] width 36 height 9
click at [468, 199] on td "[DATE]" at bounding box center [453, 208] width 47 height 19
click at [396, 192] on div "823.71" at bounding box center [407, 196] width 36 height 9
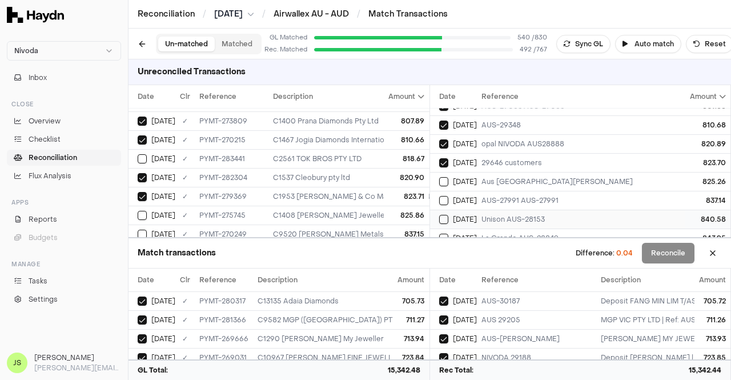
scroll to position [342, 0]
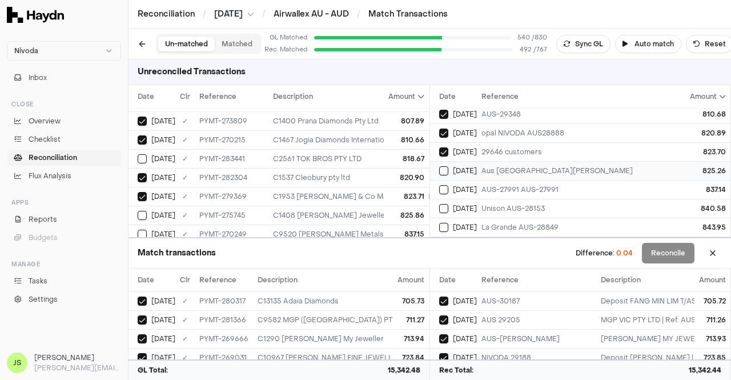
click at [471, 166] on span "[DATE]" at bounding box center [465, 170] width 24 height 9
click at [392, 211] on div "825.86" at bounding box center [407, 215] width 36 height 9
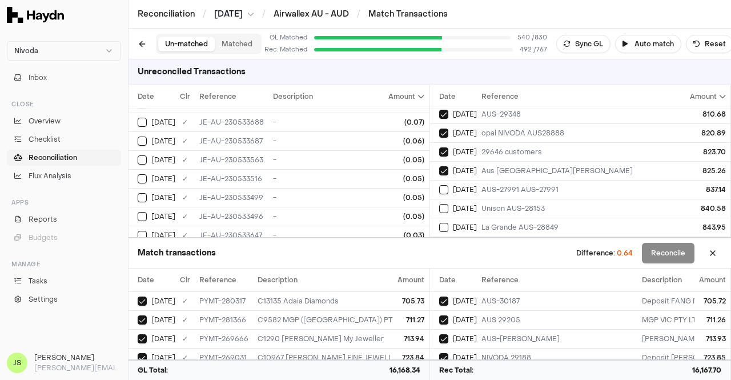
scroll to position [0, 0]
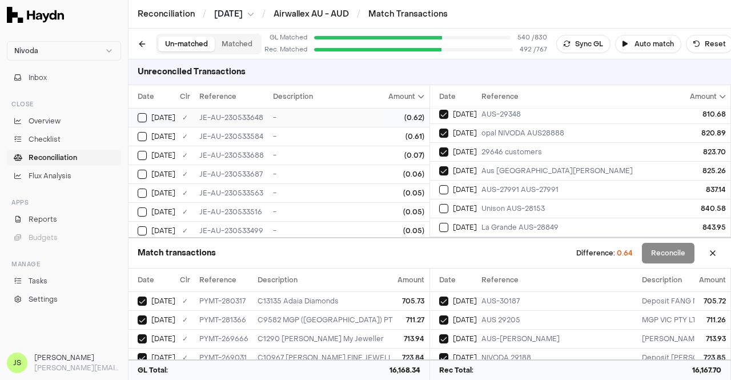
click at [400, 115] on div "(0.62)" at bounding box center [407, 117] width 36 height 9
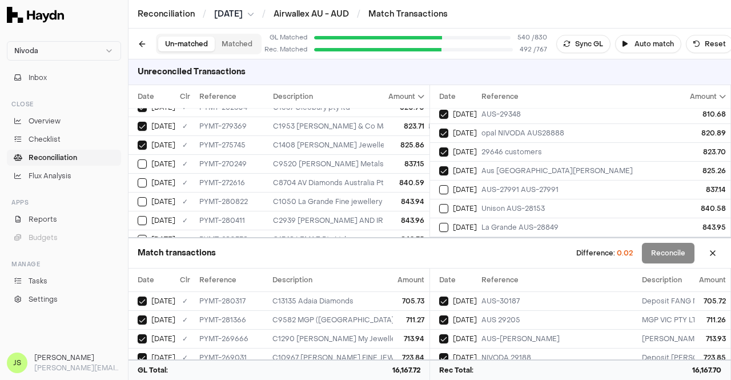
scroll to position [685, 0]
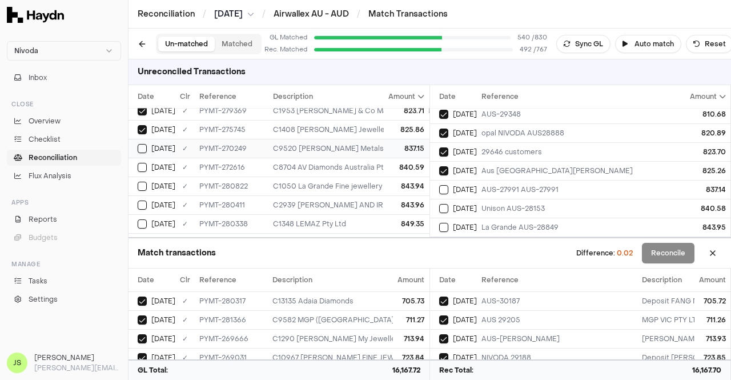
click at [302, 145] on td "C9520 [PERSON_NAME] Metalsmith" at bounding box center [503, 148] width 470 height 19
click at [547, 185] on div "AUS-27991 AUS-27991" at bounding box center [582, 189] width 202 height 9
click at [369, 163] on div "C8704 AV Diamonds Australia Pty Ltd" at bounding box center [503, 167] width 461 height 9
click at [499, 204] on div "Unison AUS-28153" at bounding box center [582, 208] width 202 height 9
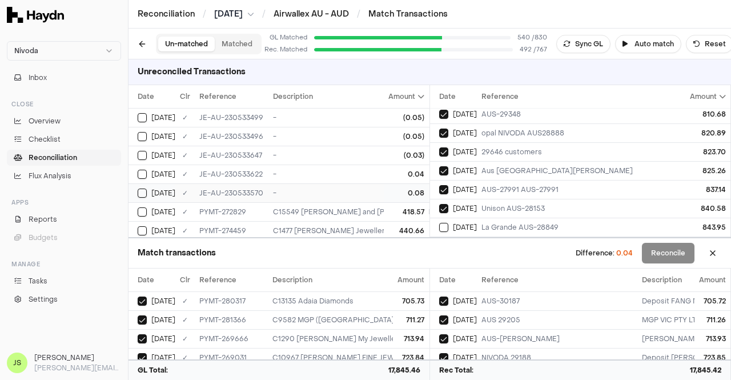
scroll to position [114, 0]
click at [370, 171] on div "-" at bounding box center [503, 172] width 461 height 9
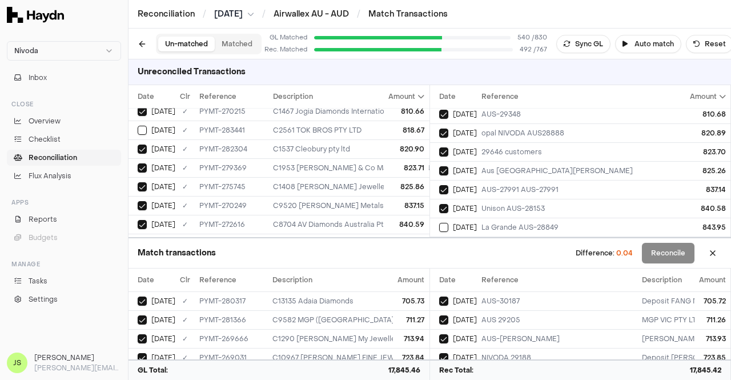
scroll to position [685, 0]
click at [228, 182] on div "PYMT-280822" at bounding box center [231, 186] width 64 height 9
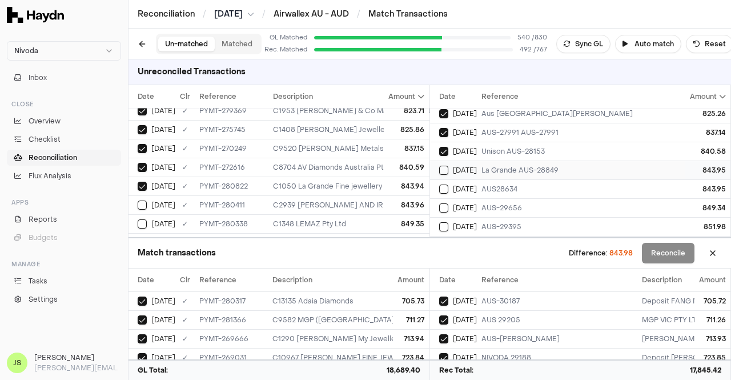
click at [502, 166] on div "La Grande AUS-28849" at bounding box center [582, 170] width 202 height 9
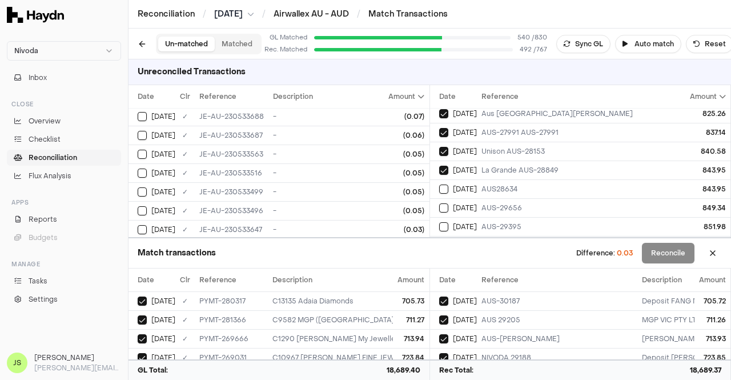
scroll to position [57, 0]
click at [365, 209] on div "-" at bounding box center [503, 211] width 461 height 9
click at [668, 254] on button "Reconcile" at bounding box center [668, 253] width 53 height 21
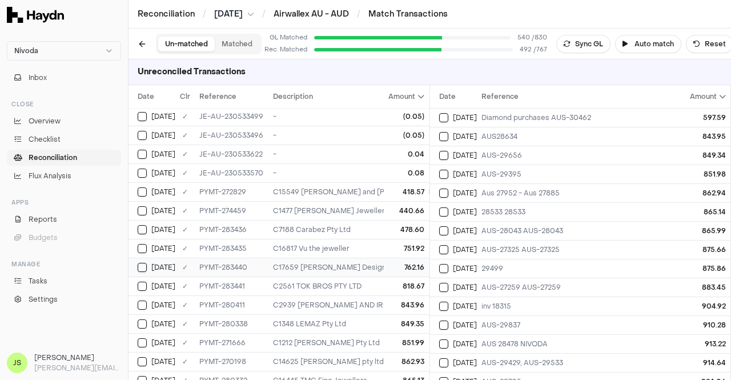
scroll to position [152, 0]
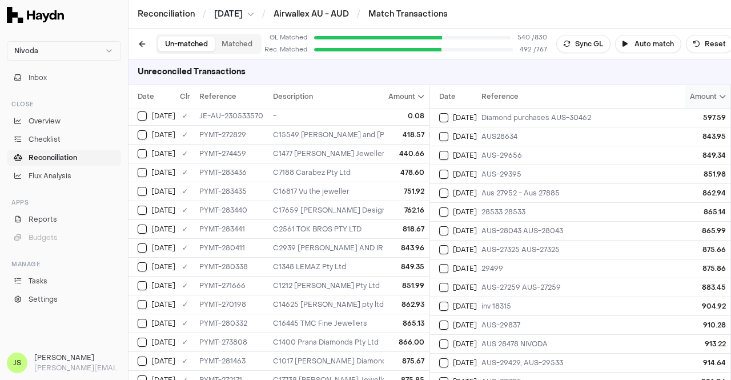
click at [719, 97] on icon at bounding box center [722, 96] width 7 height 7
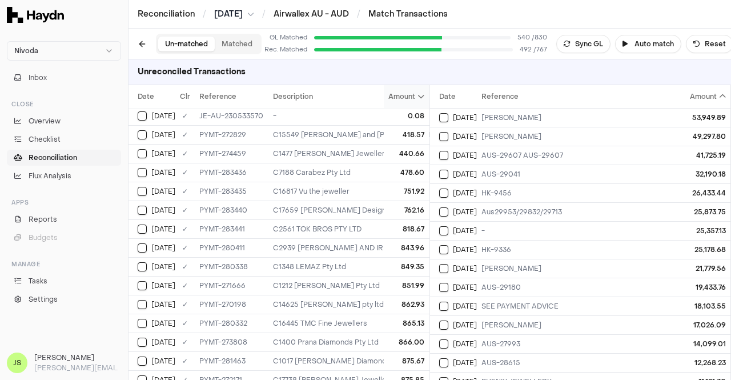
click at [418, 94] on icon at bounding box center [421, 96] width 7 height 7
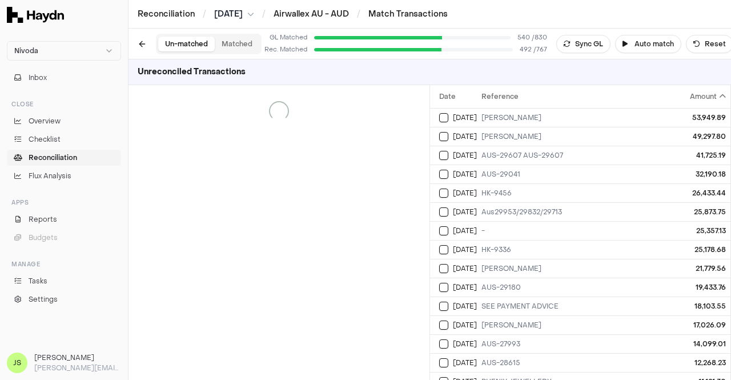
scroll to position [0, 0]
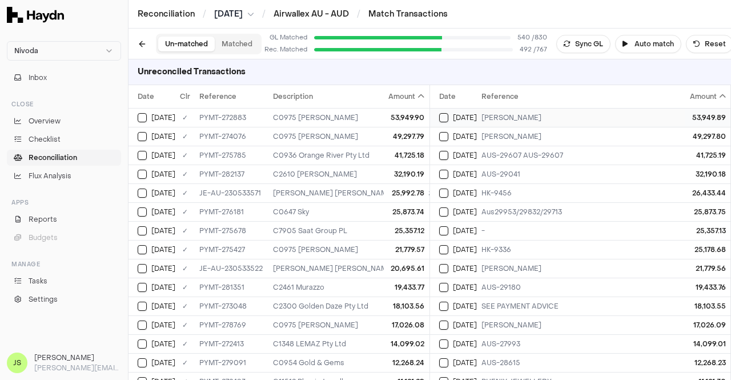
click at [547, 126] on td "[PERSON_NAME]" at bounding box center [582, 117] width 211 height 19
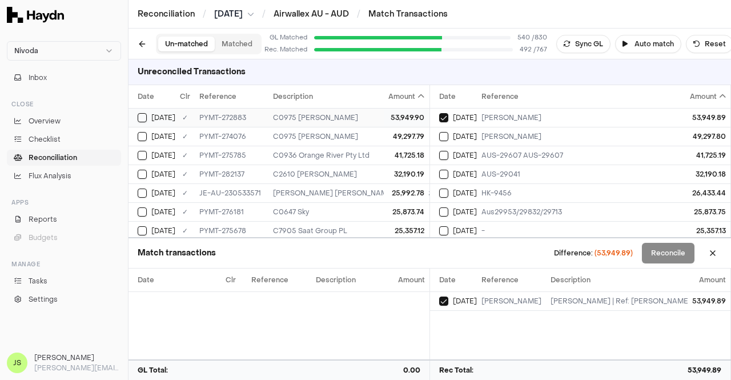
click at [396, 120] on div "53,949.90" at bounding box center [407, 117] width 36 height 9
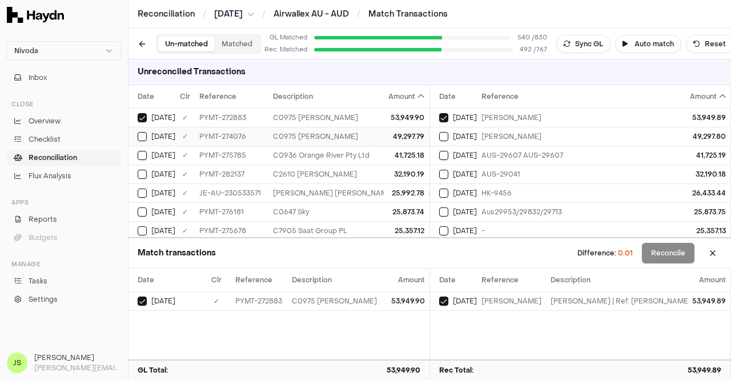
click at [403, 140] on div "49,297.79" at bounding box center [407, 136] width 36 height 9
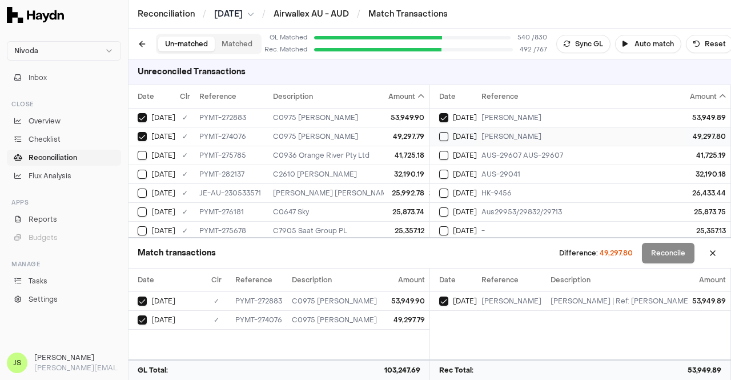
click at [493, 140] on td "[PERSON_NAME]" at bounding box center [582, 136] width 211 height 19
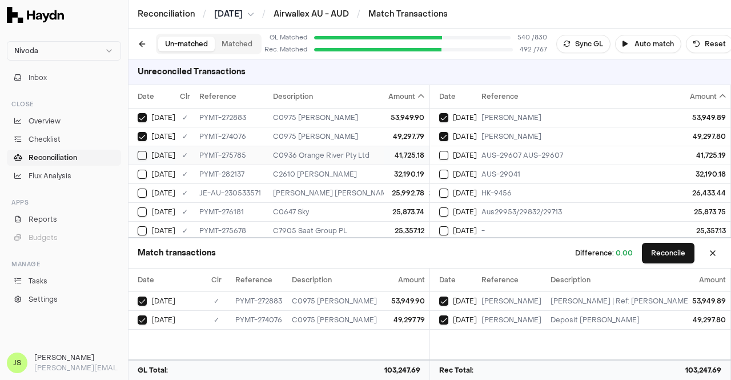
click at [361, 151] on div "C0936 Orange River Pty Ltd" at bounding box center [503, 155] width 461 height 9
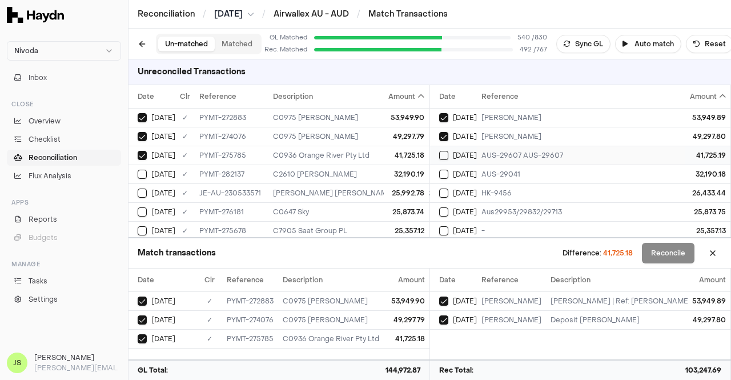
click at [509, 152] on div "AUS-29607 AUS-29607" at bounding box center [582, 155] width 202 height 9
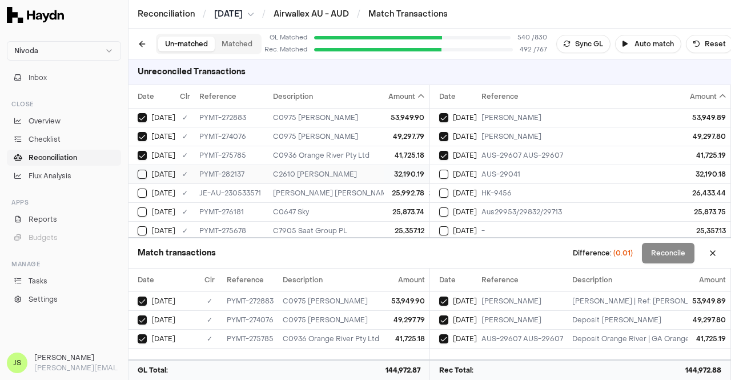
click at [389, 172] on div "32,190.19" at bounding box center [407, 174] width 36 height 9
click at [506, 172] on div "AUS-29041" at bounding box center [582, 174] width 202 height 9
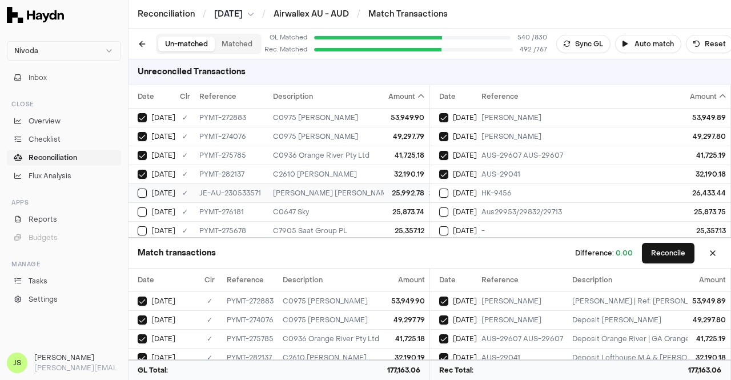
click at [373, 192] on div "[PERSON_NAME] [PERSON_NAME]; HK-9456; [PERSON_NAME] 26,433.44" at bounding box center [503, 192] width 461 height 9
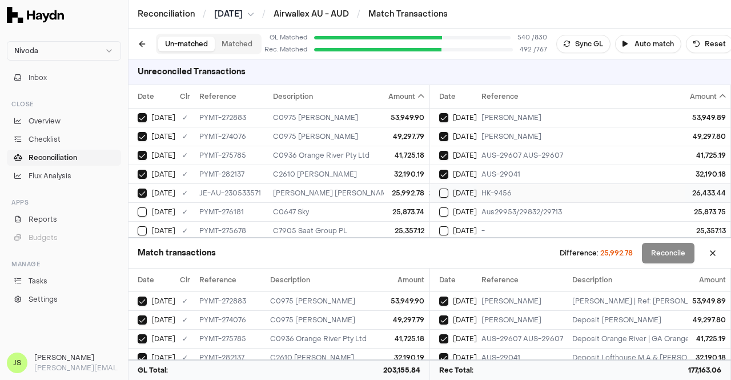
click at [493, 190] on div "HK-9456" at bounding box center [582, 192] width 202 height 9
click at [481, 188] on div "HK-9456" at bounding box center [582, 192] width 202 height 9
click at [486, 202] on td "Aus29953/29832/29713" at bounding box center [582, 211] width 211 height 19
click at [329, 193] on div "[PERSON_NAME] [PERSON_NAME]; HK-9456; [PERSON_NAME] 26,433.44" at bounding box center [503, 192] width 461 height 9
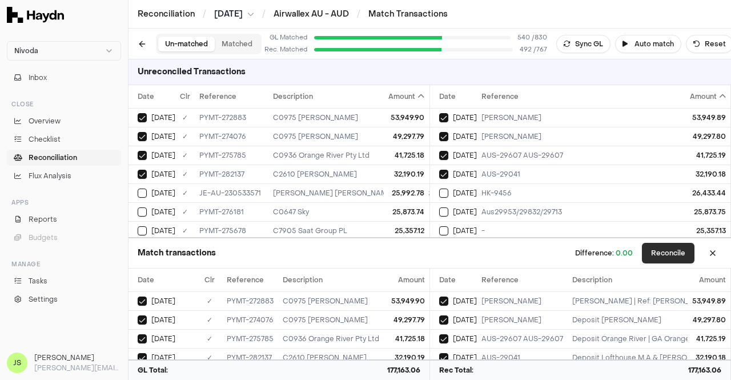
click at [645, 258] on button "Reconcile" at bounding box center [668, 253] width 53 height 21
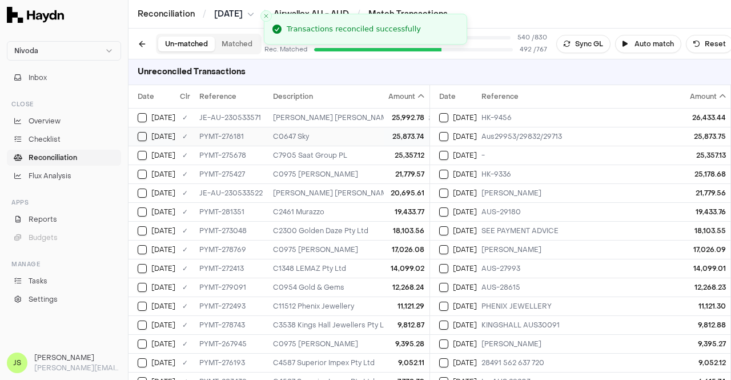
click at [393, 134] on div "25,873.74" at bounding box center [407, 136] width 36 height 9
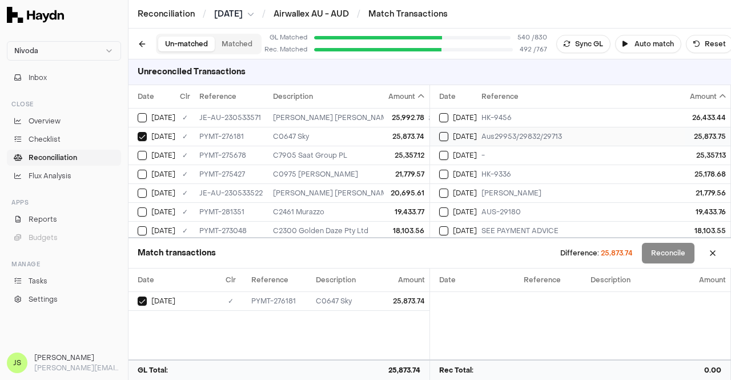
click at [494, 134] on div "Aus29953/29832/29713" at bounding box center [582, 136] width 202 height 9
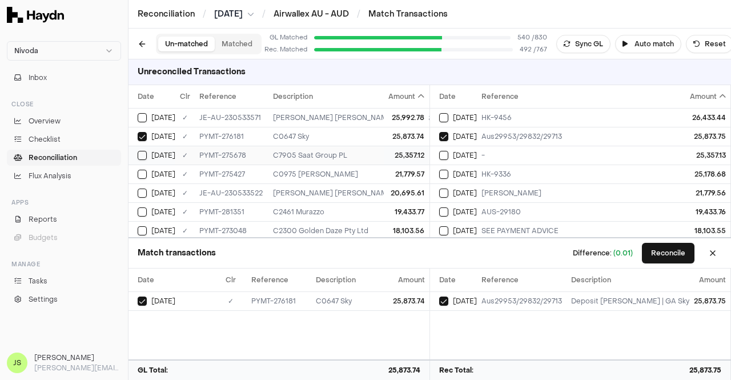
click at [384, 151] on td "25,357.12" at bounding box center [406, 155] width 45 height 19
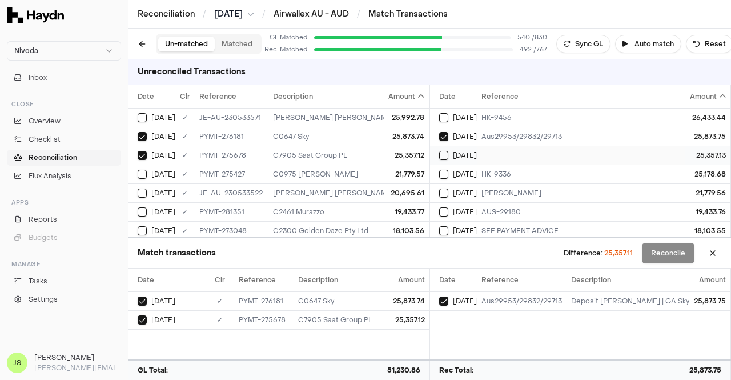
click at [447, 152] on button "Select reconciliation transaction 68937" at bounding box center [443, 155] width 9 height 9
click at [396, 170] on div "21,779.57" at bounding box center [407, 174] width 36 height 9
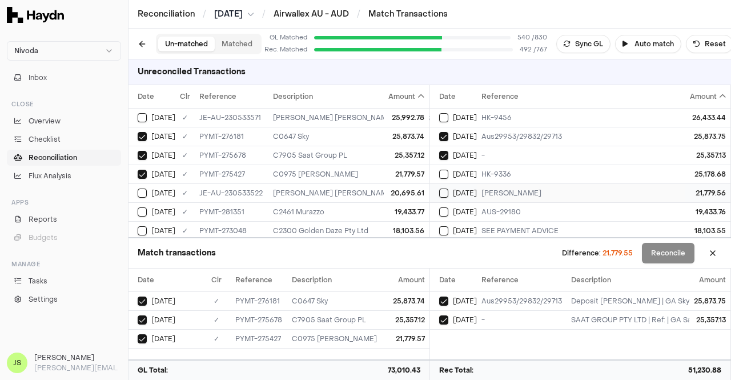
click at [547, 190] on div "[PERSON_NAME]" at bounding box center [582, 192] width 202 height 9
click at [389, 192] on div "20,695.61" at bounding box center [407, 192] width 36 height 9
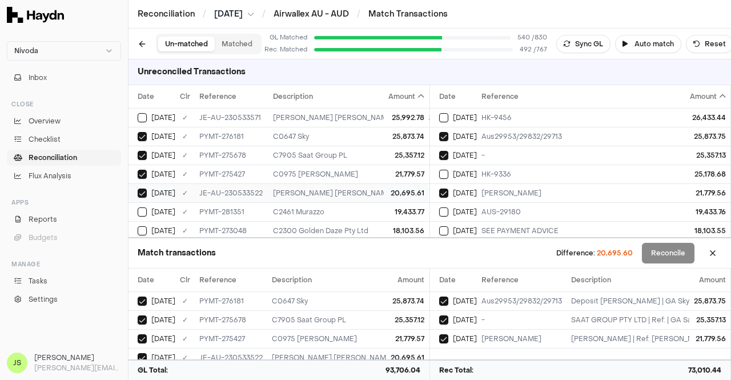
click at [221, 188] on div "JE-AU-230533522" at bounding box center [231, 192] width 64 height 9
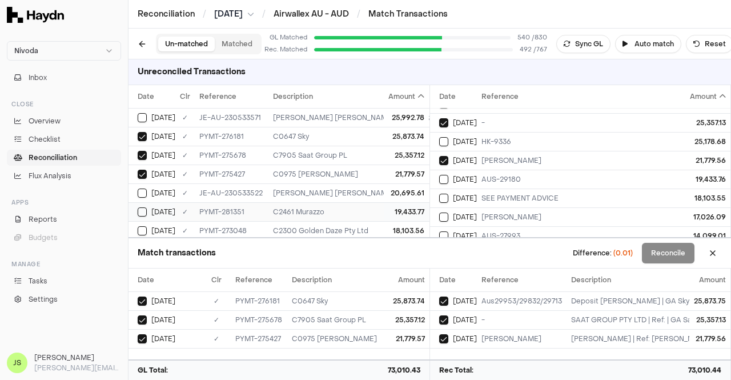
scroll to position [57, 0]
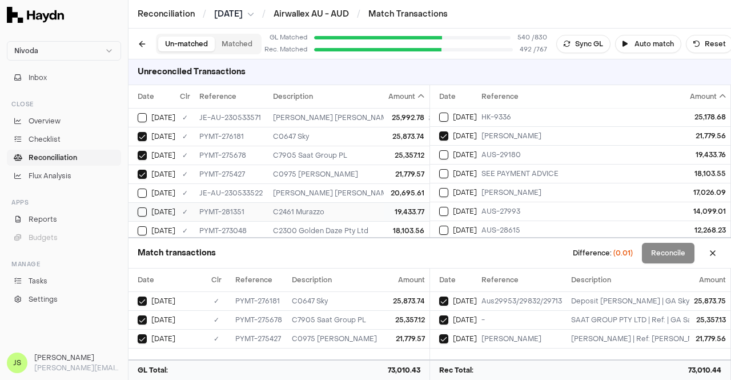
click at [345, 209] on div "C2461 Murazzo" at bounding box center [503, 211] width 461 height 9
click at [465, 150] on span "[DATE]" at bounding box center [465, 154] width 24 height 9
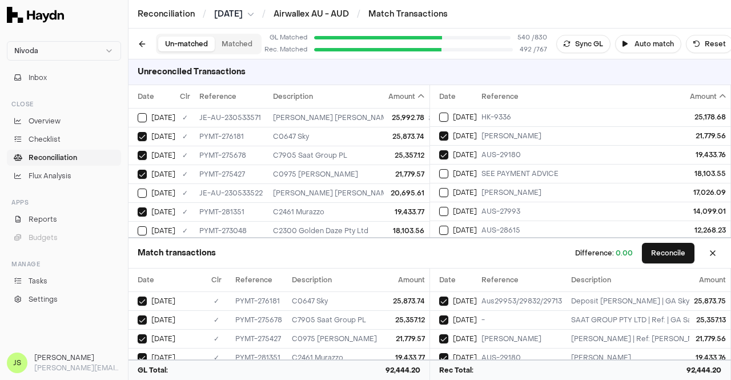
click at [638, 248] on div "Difference: 0.00 Reconcile" at bounding box center [648, 253] width 147 height 21
click at [651, 252] on button "Reconcile" at bounding box center [668, 253] width 53 height 21
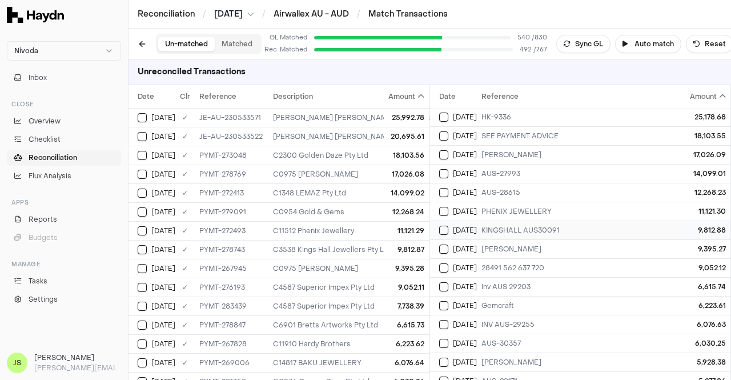
scroll to position [0, 0]
click at [334, 151] on div "C2300 Golden Daze Pty Ltd" at bounding box center [503, 155] width 461 height 9
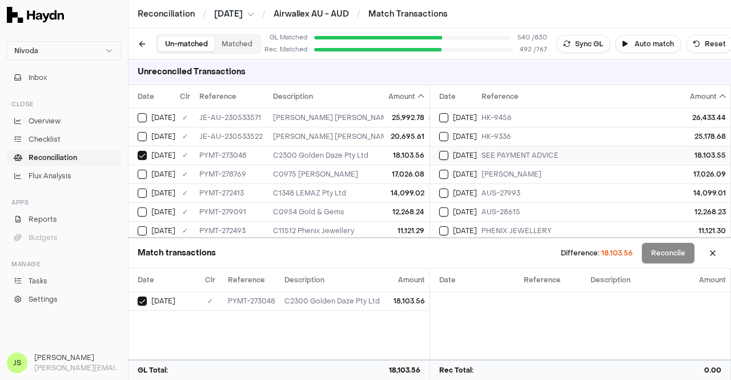
click at [477, 148] on td "SEE PAYMENT ADVICE" at bounding box center [582, 155] width 211 height 19
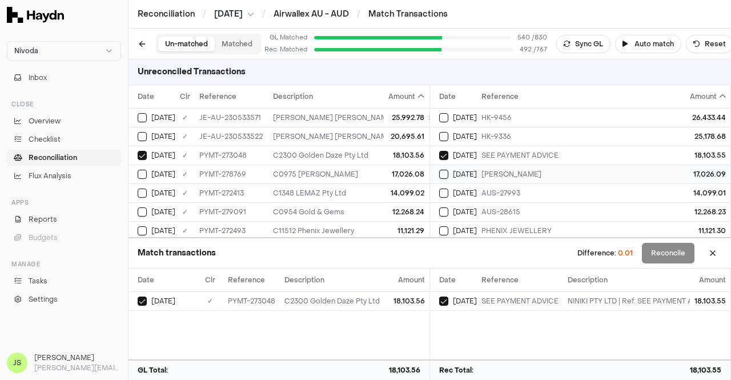
click at [485, 170] on div "[PERSON_NAME]" at bounding box center [582, 174] width 202 height 9
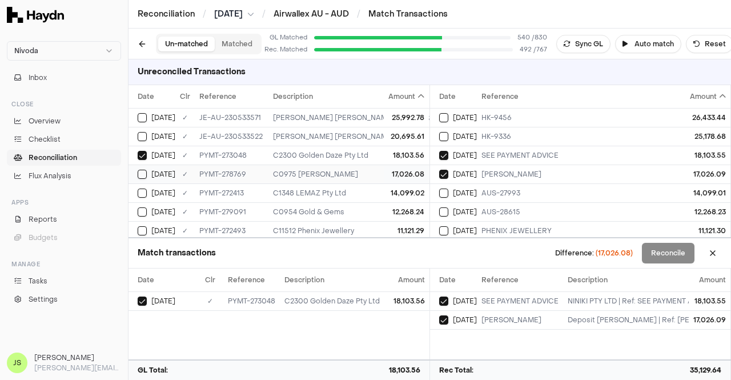
click at [410, 170] on div "17,026.08" at bounding box center [407, 174] width 36 height 9
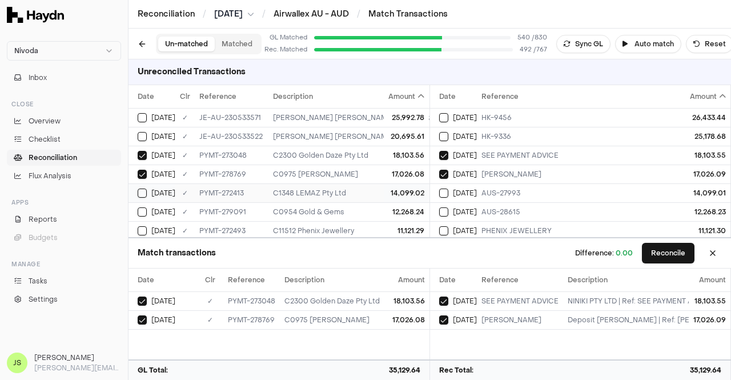
click at [395, 188] on div "14,099.02" at bounding box center [407, 192] width 36 height 9
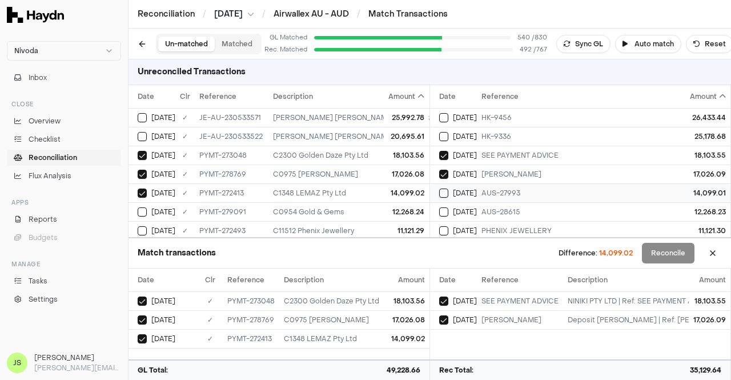
click at [461, 188] on span "[DATE]" at bounding box center [465, 192] width 24 height 9
click at [394, 204] on td "12,268.24" at bounding box center [406, 211] width 45 height 19
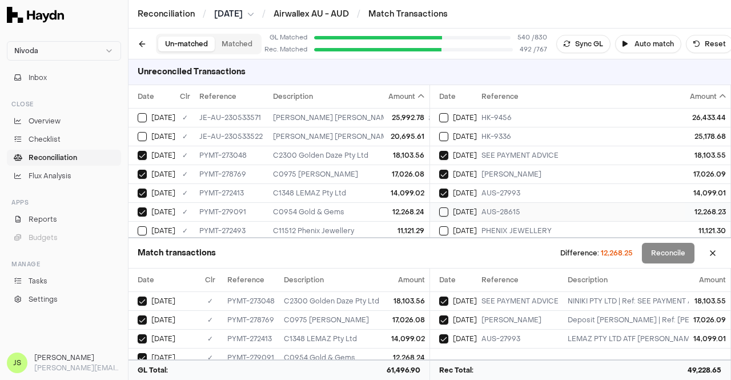
click at [479, 204] on td "AUS-28615" at bounding box center [582, 211] width 211 height 19
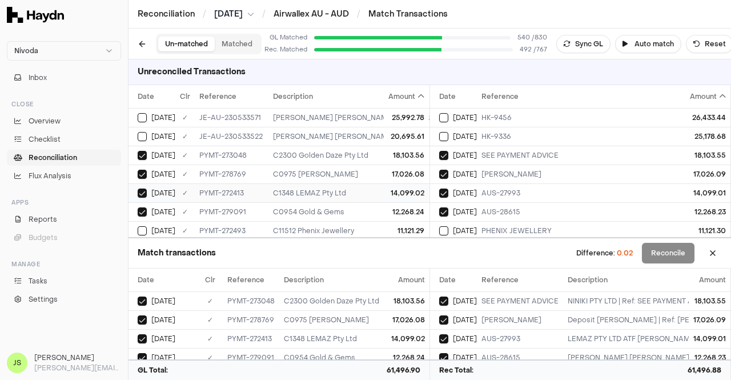
scroll to position [57, 0]
click at [389, 169] on div "11,121.29" at bounding box center [407, 173] width 36 height 9
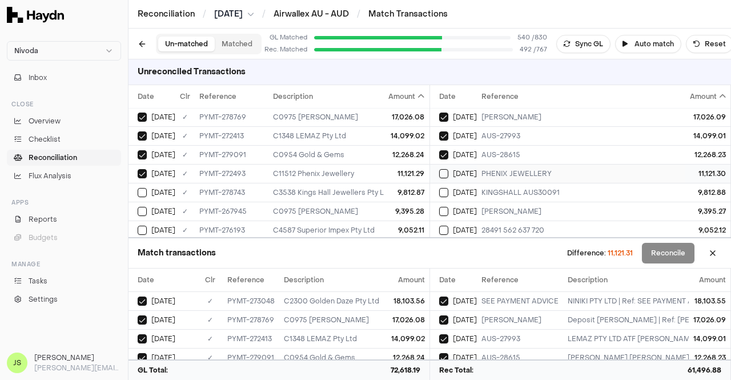
click at [509, 174] on div "PHENIX JEWELLERY" at bounding box center [582, 173] width 202 height 9
click at [370, 185] on td "C3538 Kings Hall Jewellers Pty Ltd" at bounding box center [503, 192] width 470 height 19
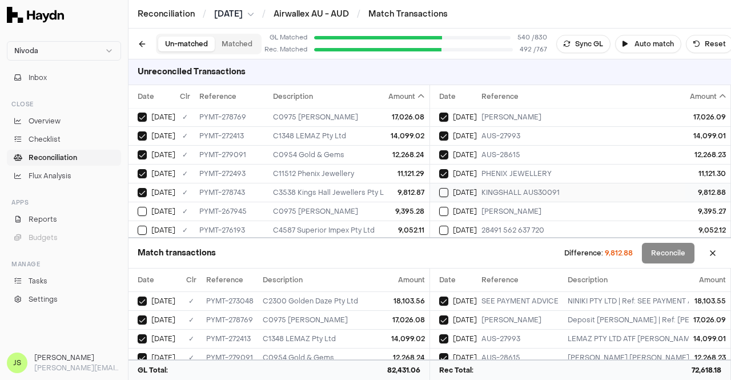
click at [482, 188] on div "KINGSHALL AUS30091" at bounding box center [582, 192] width 202 height 9
click at [404, 207] on div "9,395.28" at bounding box center [407, 211] width 36 height 9
click at [478, 207] on td "[PERSON_NAME]" at bounding box center [582, 210] width 211 height 19
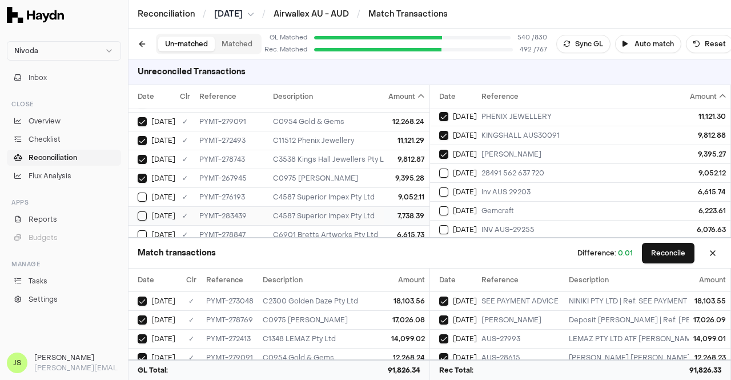
scroll to position [114, 0]
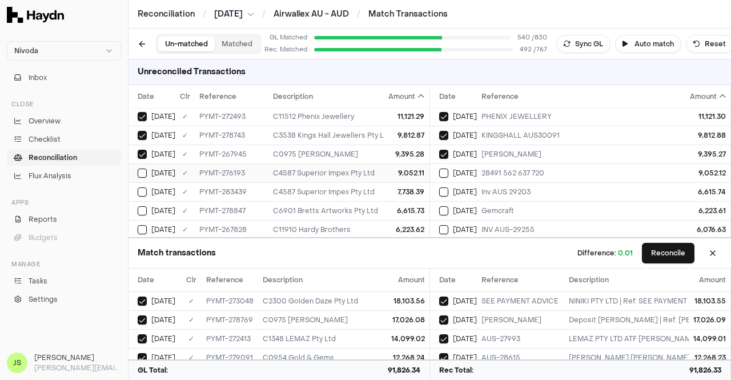
click at [370, 165] on td "C4587 Superior Impex Pty Ltd" at bounding box center [503, 172] width 470 height 19
click at [462, 165] on td "[DATE]" at bounding box center [453, 172] width 47 height 19
click at [387, 195] on td "7,738.39" at bounding box center [406, 191] width 45 height 19
click at [403, 187] on div "7,738.39" at bounding box center [407, 191] width 36 height 9
click at [397, 206] on div "6,615.73" at bounding box center [407, 210] width 36 height 9
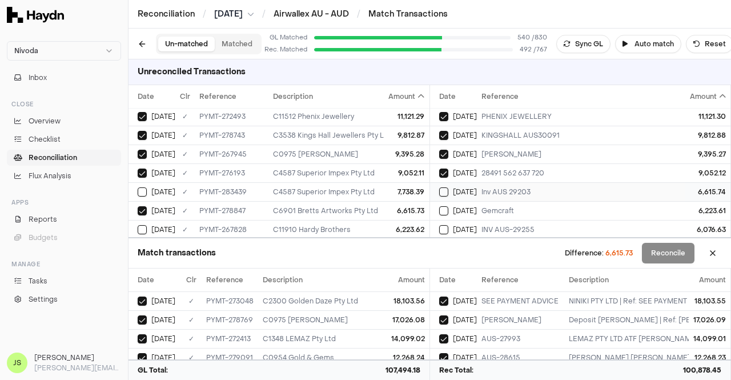
click at [471, 187] on span "[DATE]" at bounding box center [465, 191] width 24 height 9
click at [464, 208] on span "[DATE]" at bounding box center [465, 210] width 24 height 9
click at [389, 225] on div "6,223.62" at bounding box center [407, 229] width 36 height 9
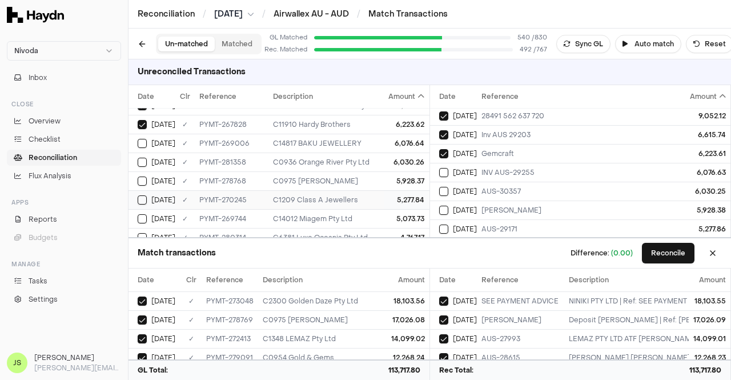
scroll to position [228, 0]
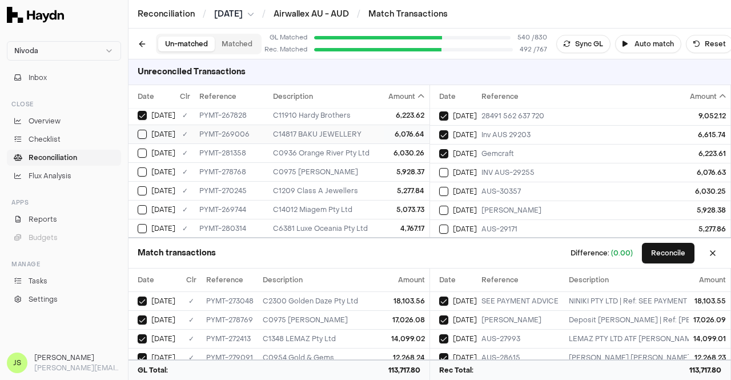
click at [384, 134] on td "6,076.64" at bounding box center [406, 133] width 45 height 19
click at [477, 171] on td "INV AUS-29255" at bounding box center [582, 172] width 211 height 19
click at [392, 148] on div "6,030.26" at bounding box center [407, 152] width 36 height 9
click at [466, 187] on span "[DATE]" at bounding box center [465, 191] width 24 height 9
click at [384, 165] on td "5,928.37" at bounding box center [406, 171] width 45 height 19
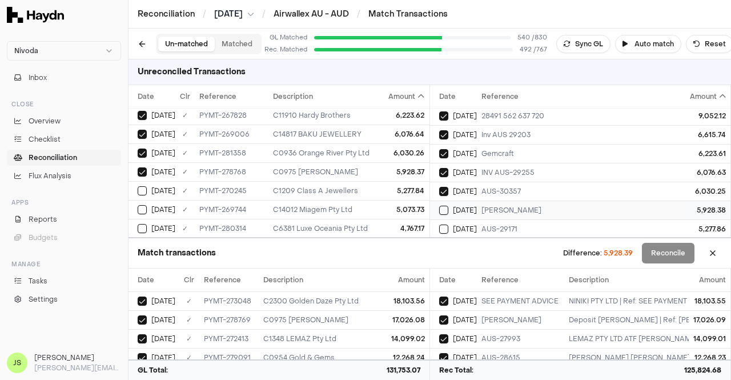
click at [508, 205] on div "[PERSON_NAME]" at bounding box center [582, 209] width 202 height 9
click at [342, 175] on td "C0975 [PERSON_NAME]" at bounding box center [503, 171] width 470 height 19
click at [341, 174] on td "C0975 [PERSON_NAME]" at bounding box center [503, 171] width 470 height 19
click at [345, 186] on div "C1209 Class A Jewellers" at bounding box center [503, 190] width 461 height 9
click at [467, 171] on span "[DATE]" at bounding box center [465, 171] width 24 height 9
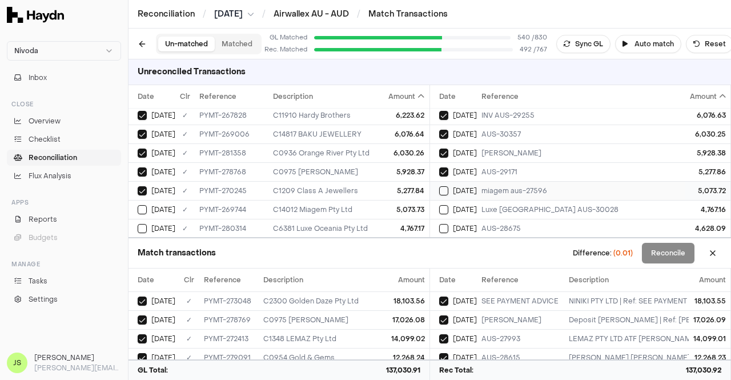
click at [471, 186] on span "[DATE]" at bounding box center [465, 190] width 24 height 9
click at [389, 207] on div "5,073.73" at bounding box center [407, 209] width 36 height 9
click at [659, 254] on button "Reconcile" at bounding box center [668, 253] width 53 height 21
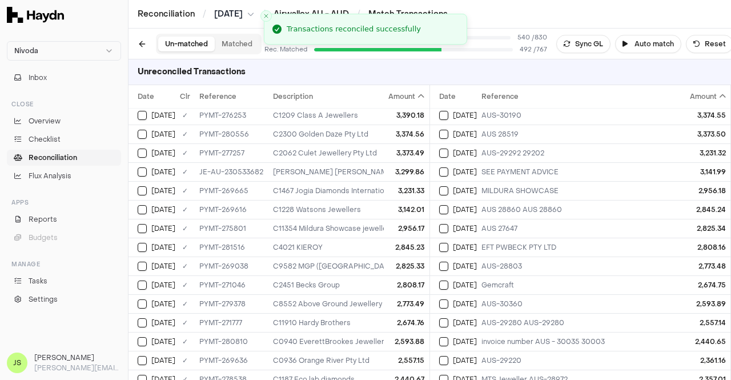
scroll to position [0, 0]
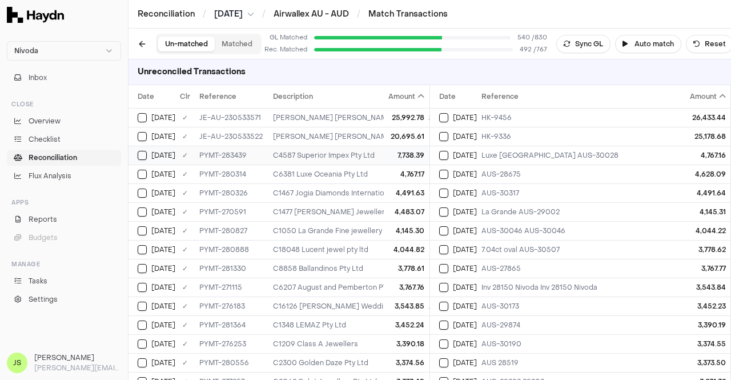
click at [384, 163] on td "7,738.39" at bounding box center [406, 155] width 45 height 19
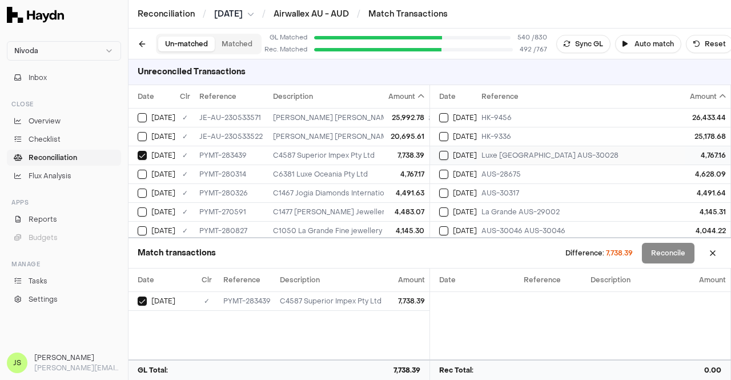
click at [497, 156] on div "Luxe [GEOGRAPHIC_DATA] AUS-30028" at bounding box center [582, 155] width 202 height 9
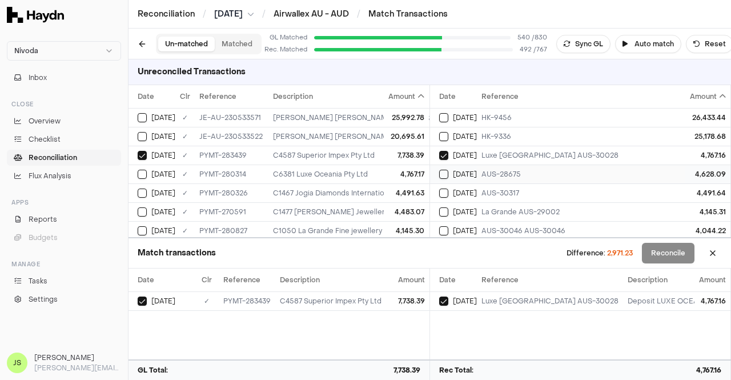
click at [479, 171] on td "AUS-28675" at bounding box center [582, 173] width 211 height 19
click at [404, 191] on div "4,491.63" at bounding box center [407, 192] width 36 height 9
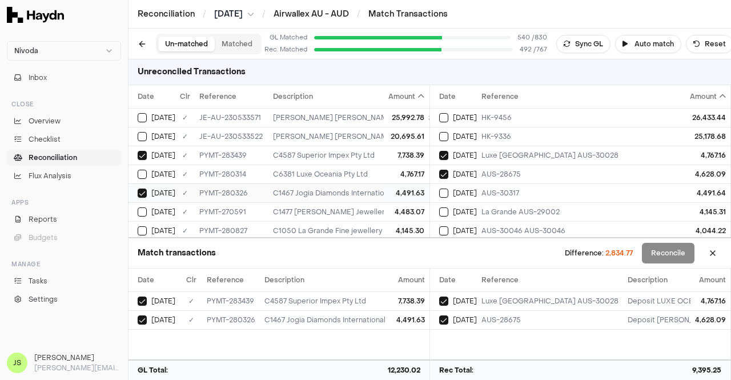
click at [397, 191] on div "4,491.63" at bounding box center [407, 192] width 36 height 9
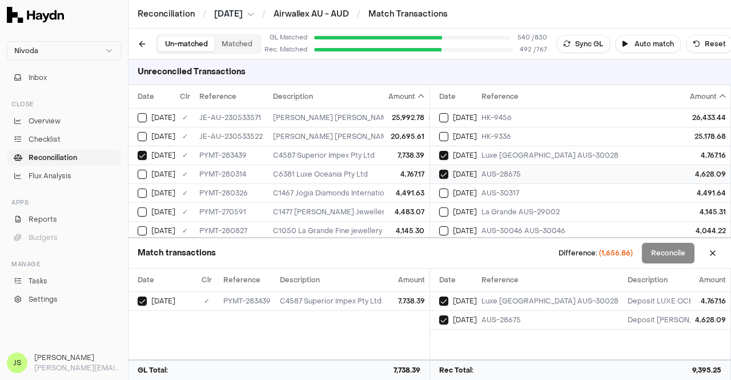
click at [485, 173] on div "AUS-28675" at bounding box center [582, 174] width 202 height 9
click at [466, 154] on span "[DATE]" at bounding box center [465, 155] width 24 height 9
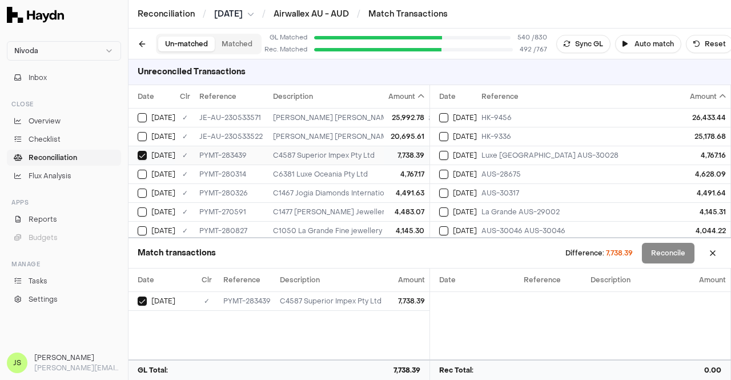
click at [370, 146] on td "C4587 Superior Impex Pty Ltd" at bounding box center [503, 155] width 470 height 19
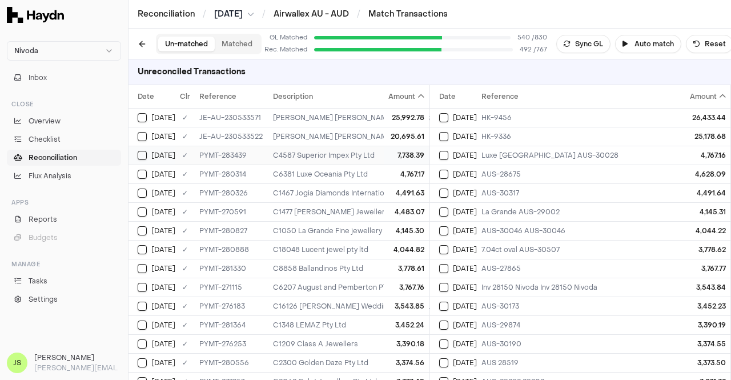
click at [384, 155] on td "7,738.39" at bounding box center [406, 155] width 45 height 19
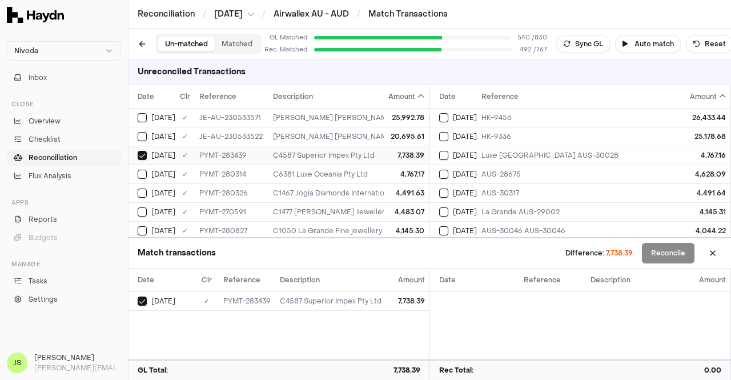
click at [384, 155] on td "7,738.39" at bounding box center [406, 155] width 45 height 19
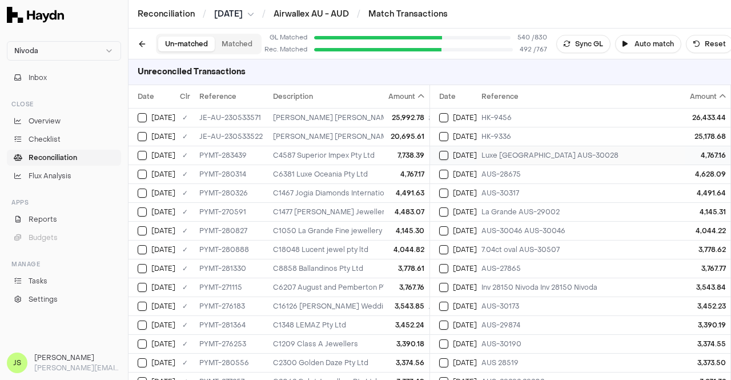
click at [486, 149] on td "Luxe [GEOGRAPHIC_DATA] AUS-30028" at bounding box center [582, 155] width 211 height 19
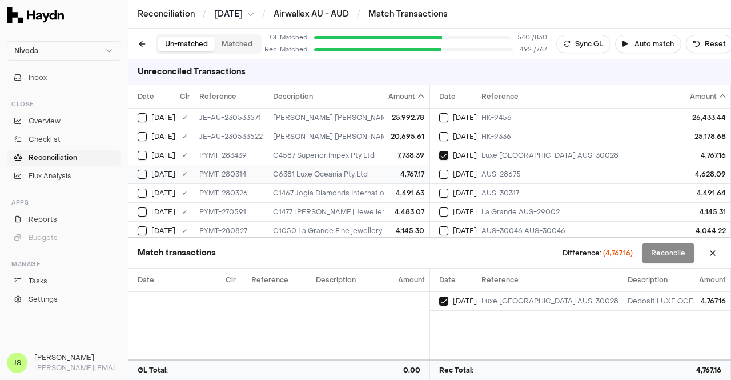
click at [404, 170] on div "4,767.17" at bounding box center [407, 174] width 36 height 9
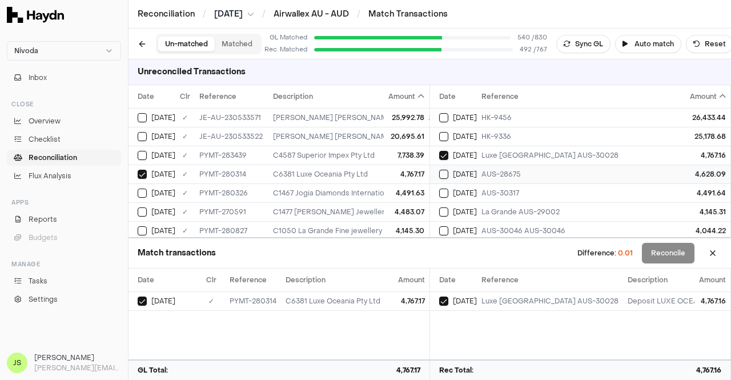
click at [455, 170] on span "[DATE]" at bounding box center [465, 174] width 24 height 9
click at [394, 195] on div "4,491.63" at bounding box center [407, 192] width 36 height 9
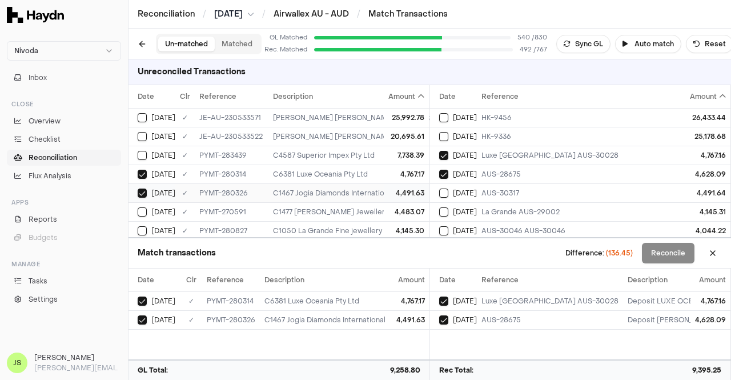
click at [384, 189] on td "4,491.63" at bounding box center [406, 192] width 45 height 19
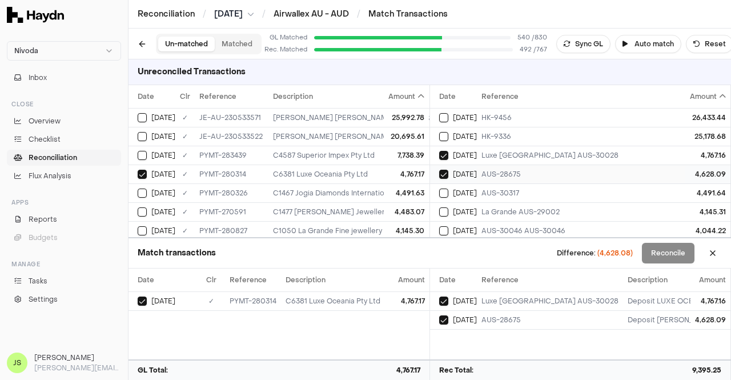
click at [485, 174] on div "AUS-28675" at bounding box center [582, 174] width 202 height 9
click at [485, 193] on div "AUS-30317" at bounding box center [582, 192] width 202 height 9
click at [405, 195] on div "4,491.63" at bounding box center [407, 192] width 36 height 9
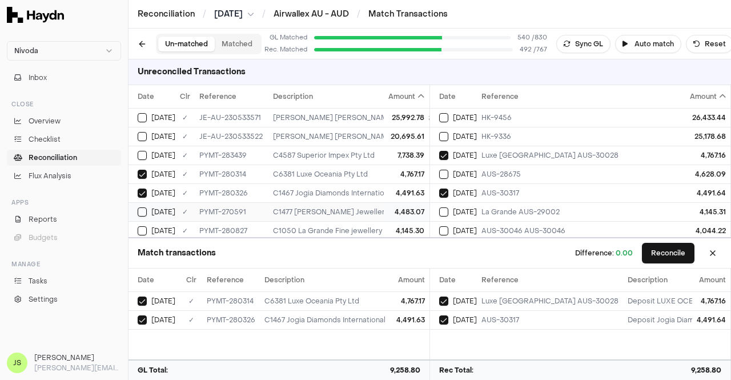
click at [402, 211] on div "4,483.07" at bounding box center [407, 211] width 36 height 9
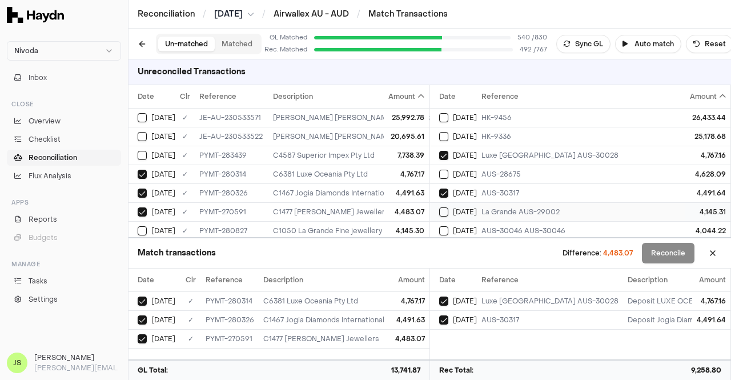
scroll to position [57, 0]
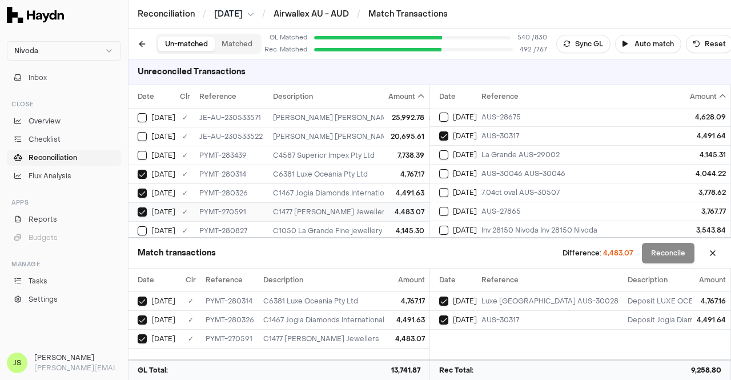
click at [393, 204] on td "4,483.07" at bounding box center [406, 211] width 45 height 19
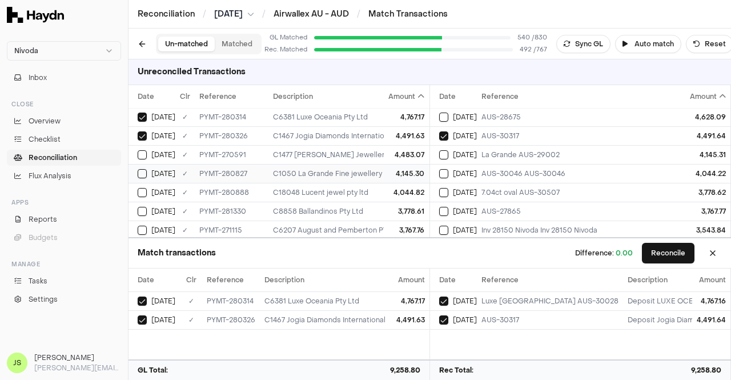
click at [391, 165] on td "4,145.30" at bounding box center [406, 173] width 45 height 19
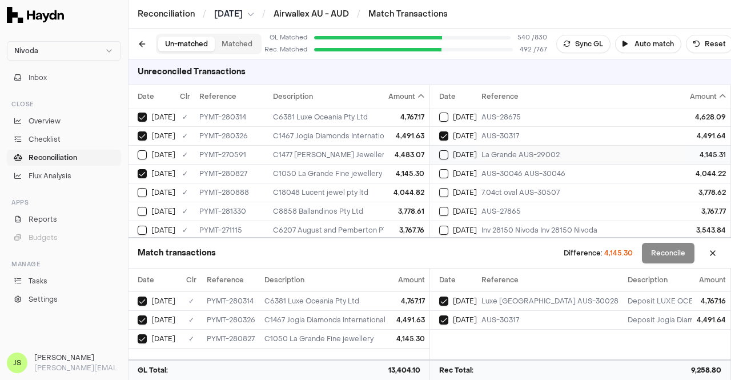
click at [499, 156] on div "La Grande AUS-29002" at bounding box center [582, 154] width 202 height 9
click at [390, 193] on div "4,044.82" at bounding box center [407, 192] width 36 height 9
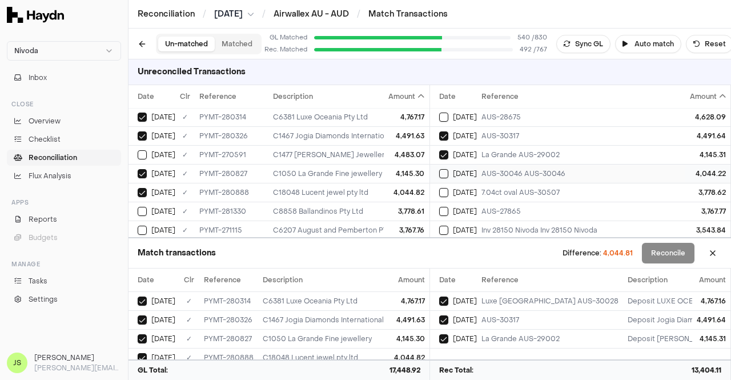
click at [492, 171] on div "AUS-30046 AUS-30046" at bounding box center [582, 173] width 202 height 9
click at [479, 189] on td "7.04ct oval AUS-30507" at bounding box center [582, 192] width 211 height 19
click at [412, 208] on div "3,778.61" at bounding box center [407, 211] width 36 height 9
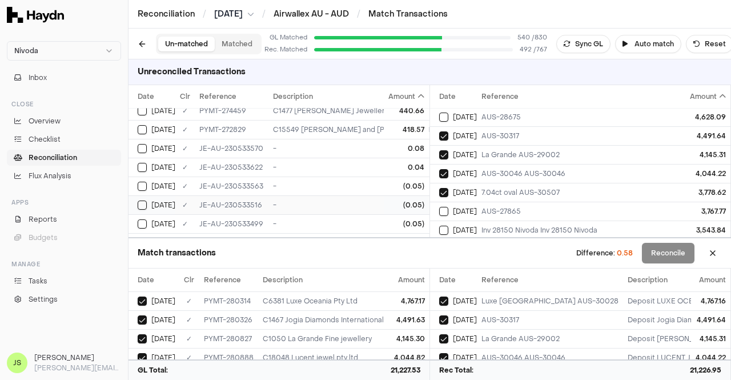
scroll to position [2079, 0]
click at [373, 237] on div "-" at bounding box center [503, 241] width 461 height 9
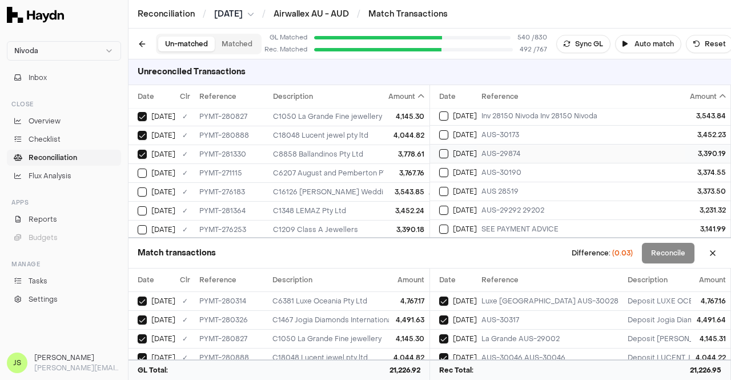
scroll to position [114, 0]
click at [545, 146] on td "AUS-27865" at bounding box center [582, 153] width 211 height 19
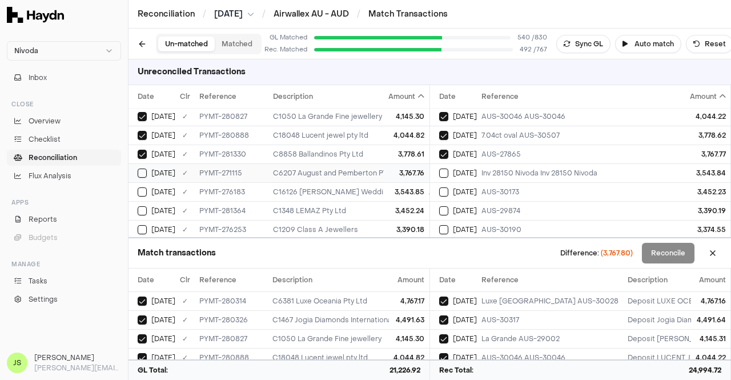
click at [413, 168] on div "3,767.76" at bounding box center [407, 172] width 36 height 9
click at [464, 168] on span "[DATE]" at bounding box center [465, 172] width 24 height 9
click at [389, 187] on div "3,543.85" at bounding box center [407, 191] width 36 height 9
click at [495, 187] on div "AUS-30173" at bounding box center [582, 191] width 202 height 9
click at [384, 209] on td "3,452.24" at bounding box center [406, 210] width 45 height 19
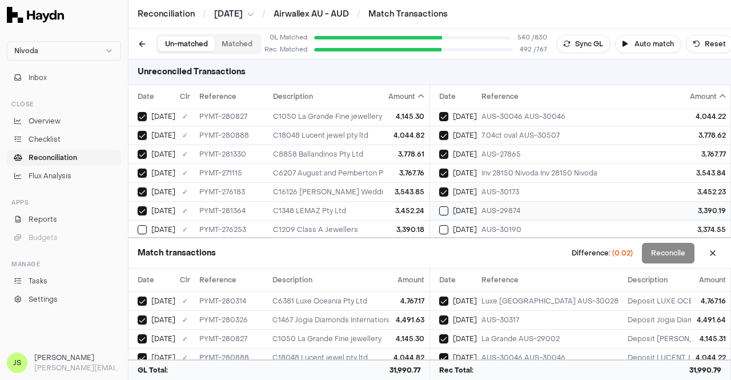
click at [465, 206] on span "[DATE]" at bounding box center [465, 210] width 24 height 9
click at [388, 221] on td "3,390.18" at bounding box center [406, 229] width 45 height 19
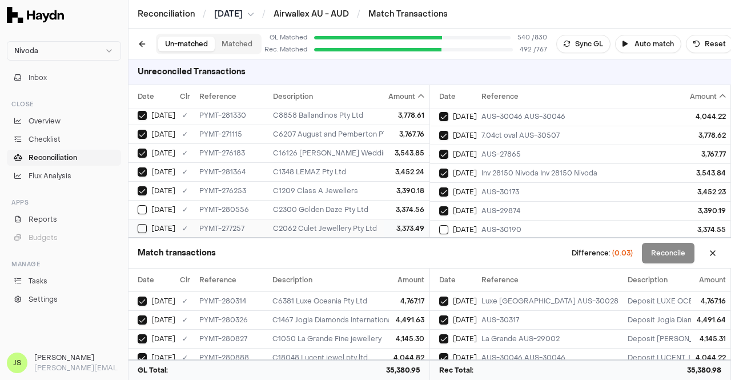
scroll to position [171, 0]
click at [289, 187] on div "C2300 Golden Daze Pty Ltd" at bounding box center [503, 191] width 461 height 9
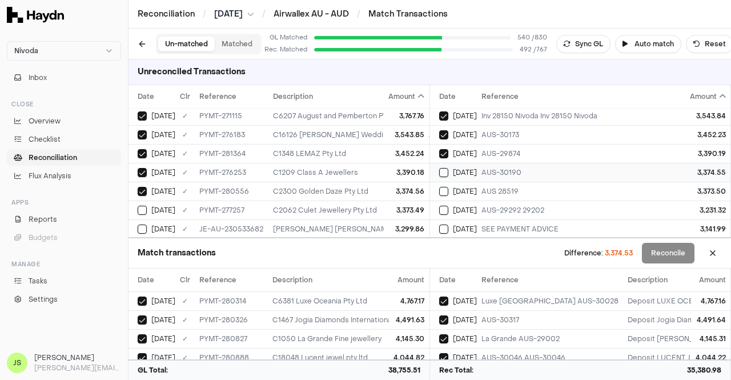
click at [478, 168] on td "AUS-30190" at bounding box center [582, 172] width 211 height 19
click at [403, 187] on div "3,374.56" at bounding box center [407, 191] width 36 height 9
click at [481, 185] on td "AUS 28519" at bounding box center [582, 191] width 211 height 19
click at [320, 191] on div "C2300 Golden Daze Pty Ltd" at bounding box center [503, 191] width 461 height 9
click at [323, 200] on td "C2062 Culet Jewellery Pty Ltd" at bounding box center [503, 209] width 470 height 19
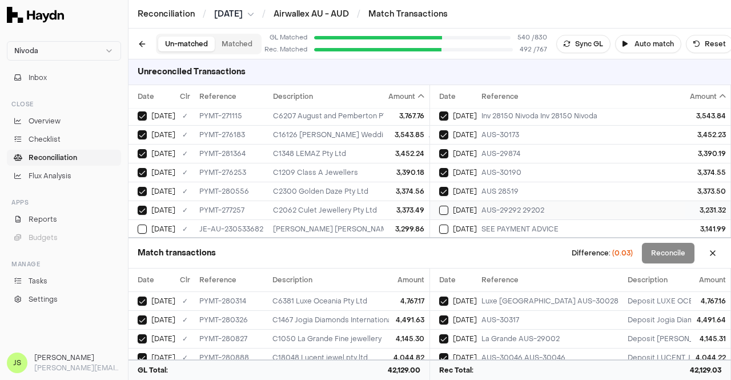
click at [482, 206] on div "AUS-29292 29202" at bounding box center [582, 209] width 202 height 9
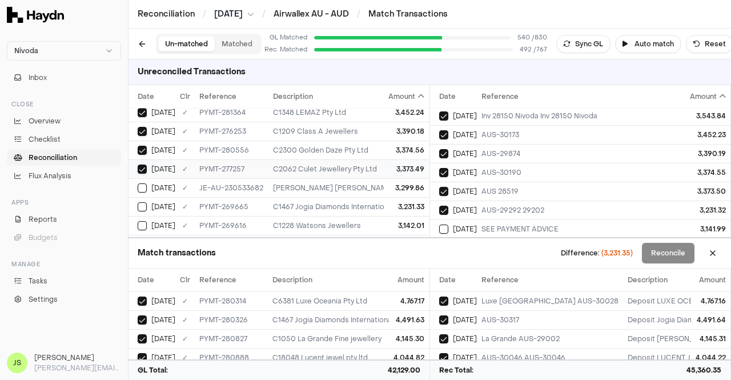
scroll to position [228, 0]
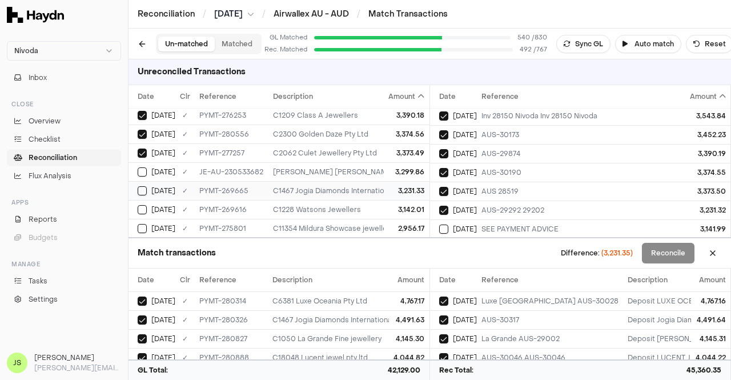
click at [401, 188] on div "3,231.33" at bounding box center [407, 190] width 36 height 9
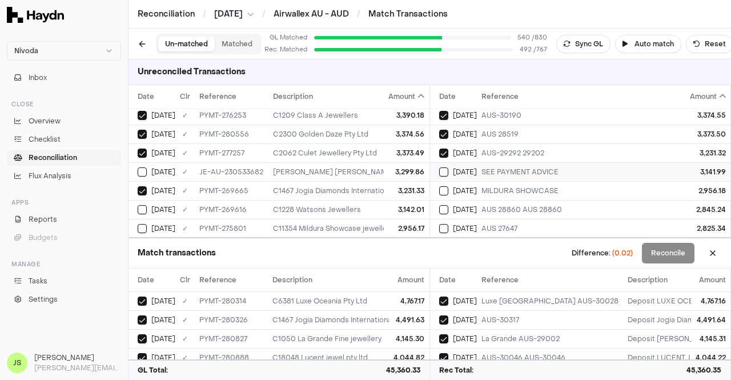
click at [482, 171] on div "SEE PAYMENT ADVICE" at bounding box center [582, 171] width 202 height 9
click at [393, 205] on div "3,142.01" at bounding box center [407, 209] width 36 height 9
click at [663, 255] on button "Reconcile" at bounding box center [668, 253] width 53 height 21
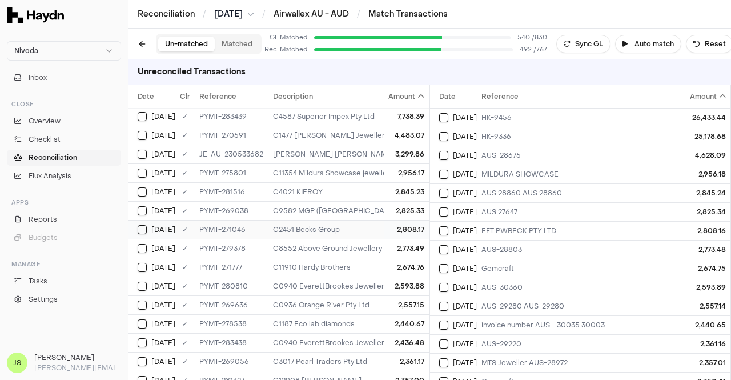
scroll to position [57, 0]
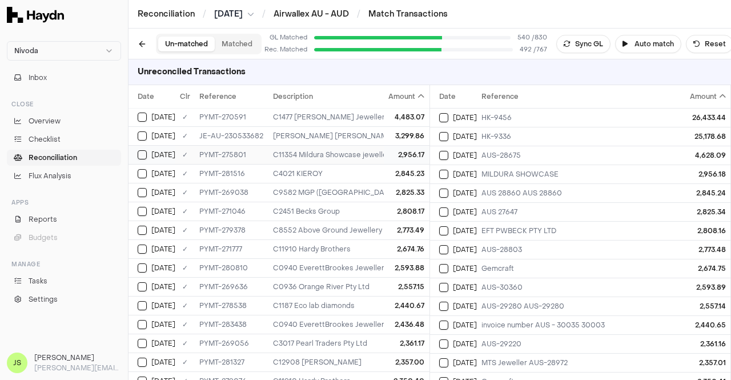
click at [349, 150] on div "C11354 Mildura Showcase jewellers" at bounding box center [503, 154] width 461 height 9
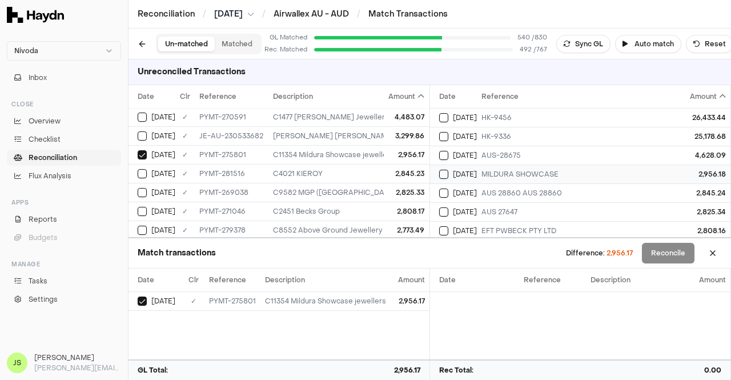
click at [463, 174] on span "[DATE]" at bounding box center [465, 174] width 24 height 9
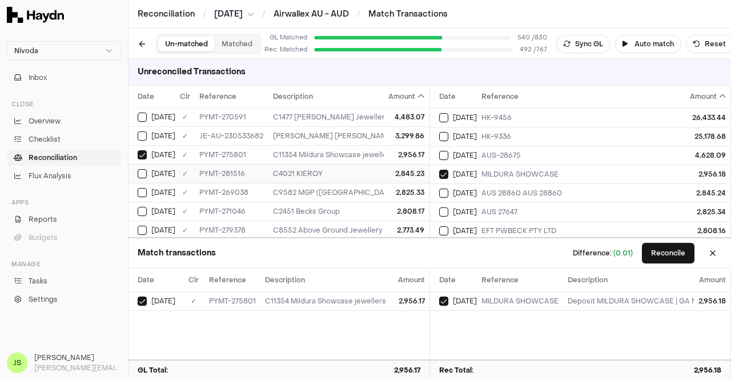
click at [354, 170] on div "C4021 KIEROY" at bounding box center [503, 173] width 461 height 9
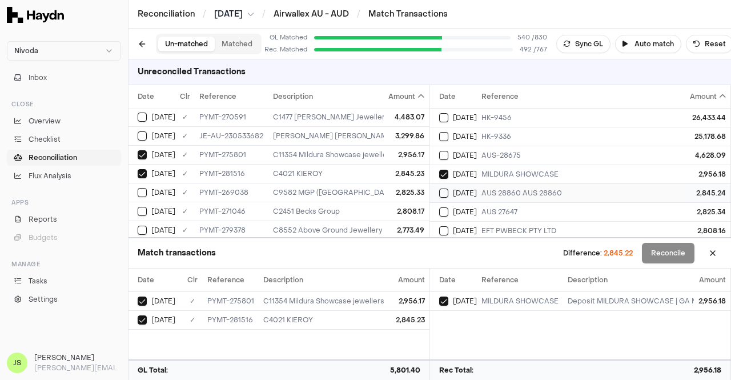
click at [522, 198] on td "AUS 28860 AUS 28860" at bounding box center [582, 192] width 211 height 19
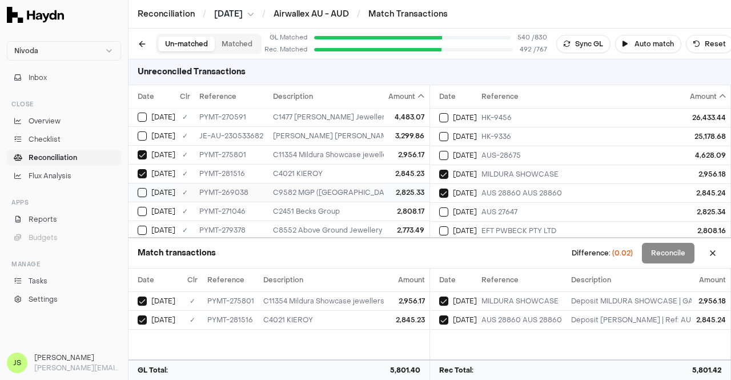
click at [384, 192] on td "2,825.33" at bounding box center [406, 192] width 45 height 19
click at [460, 207] on span "[DATE]" at bounding box center [465, 211] width 24 height 9
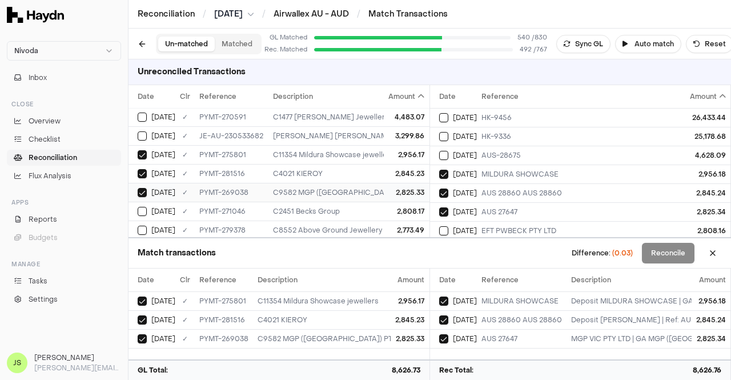
click at [362, 197] on td "C9582 MGP ([GEOGRAPHIC_DATA]) PTY LTD" at bounding box center [503, 192] width 470 height 19
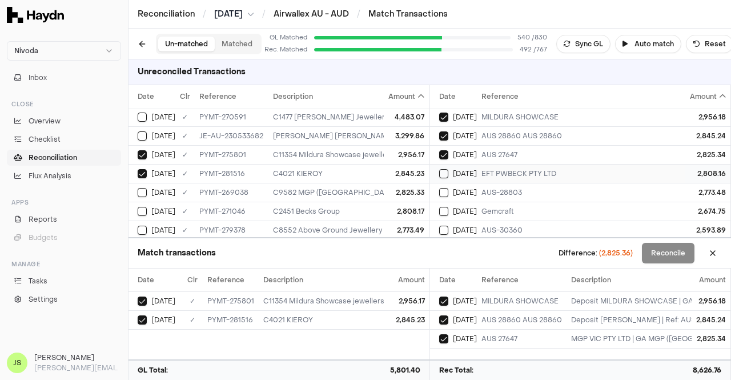
click at [565, 166] on td "EFT PWBECK PTY LTD" at bounding box center [582, 173] width 211 height 19
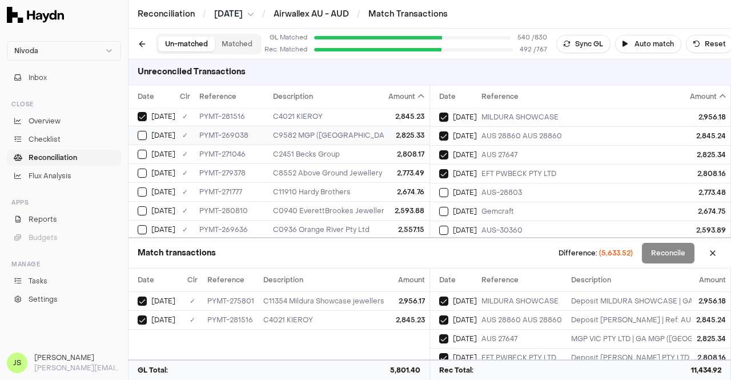
click at [364, 138] on td "C9582 MGP ([GEOGRAPHIC_DATA]) PTY LTD" at bounding box center [503, 135] width 470 height 19
click at [364, 152] on div "C2451 Becks Group" at bounding box center [503, 154] width 461 height 9
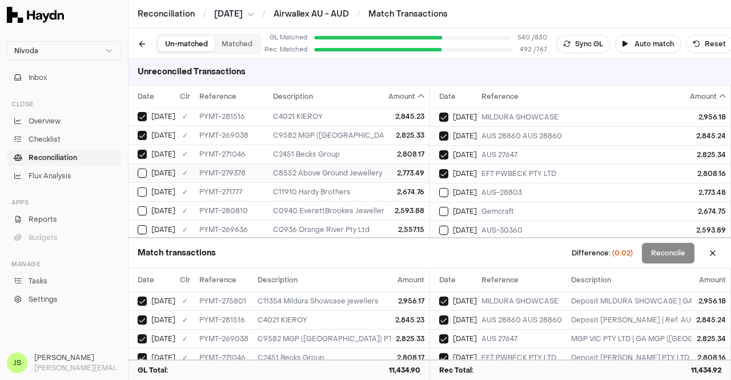
click at [313, 172] on div "C8552 Above Ground Jewellery" at bounding box center [503, 172] width 461 height 9
click at [531, 192] on div "AUS-28803" at bounding box center [582, 192] width 202 height 9
click at [370, 190] on div "C11910 Hardy Brothers" at bounding box center [503, 191] width 461 height 9
click at [532, 207] on div "Gemcraft" at bounding box center [582, 211] width 202 height 9
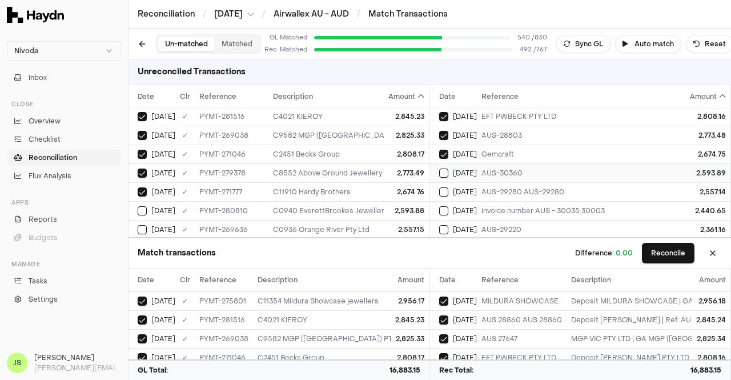
click at [503, 170] on div "AUS-30360" at bounding box center [582, 172] width 202 height 9
click at [396, 207] on div "2,593.88" at bounding box center [407, 210] width 36 height 9
click at [344, 168] on div "C0936 Orange River Pty Ltd" at bounding box center [503, 172] width 461 height 9
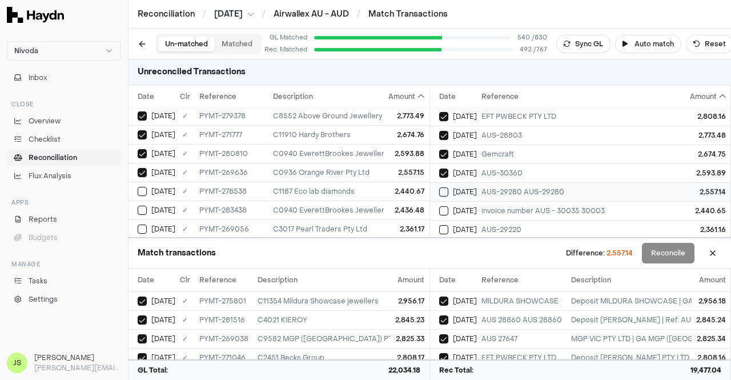
click at [487, 184] on td "AUS-29280 AUS-29280" at bounding box center [582, 191] width 211 height 19
click at [384, 188] on td "2,440.67" at bounding box center [406, 191] width 45 height 19
click at [471, 203] on td "[DATE]" at bounding box center [453, 210] width 47 height 19
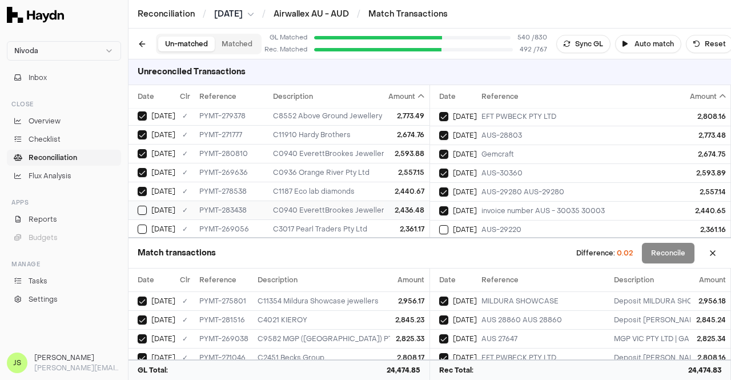
click at [389, 205] on div "2,436.48" at bounding box center [407, 209] width 36 height 9
click at [389, 224] on div "2,361.17" at bounding box center [407, 228] width 36 height 9
click at [483, 225] on div "AUS-29220" at bounding box center [582, 229] width 202 height 9
click at [492, 187] on div "MTS Jeweller AUS-28972" at bounding box center [582, 191] width 202 height 9
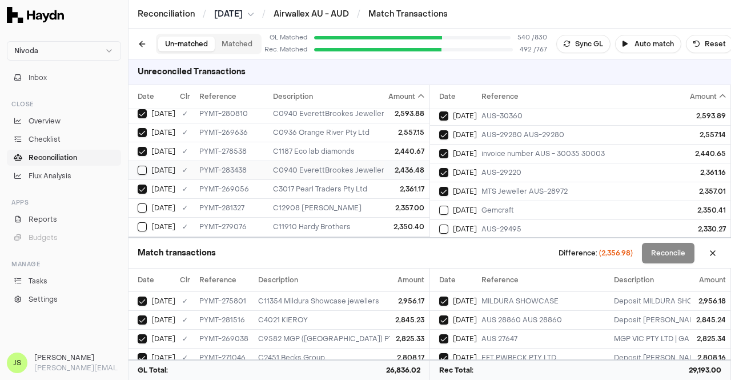
scroll to position [228, 0]
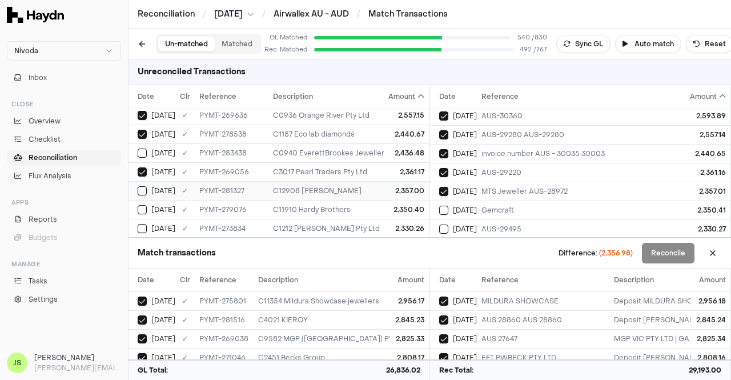
click at [360, 186] on div "C12908 [PERSON_NAME]" at bounding box center [503, 190] width 461 height 9
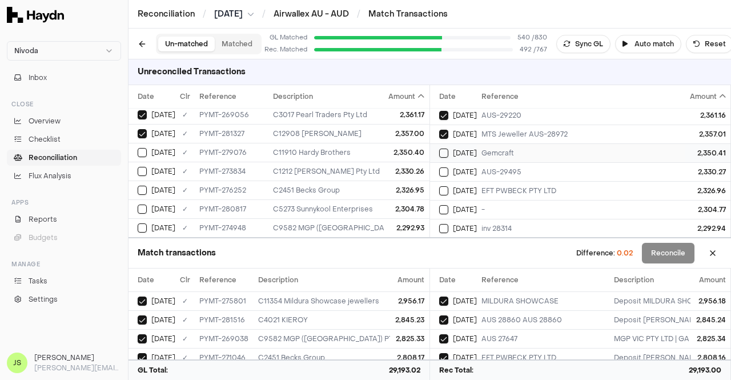
click at [511, 148] on div "Gemcraft" at bounding box center [582, 152] width 202 height 9
click at [394, 148] on div "2,350.40" at bounding box center [407, 152] width 36 height 9
click at [479, 168] on td "AUS-29495" at bounding box center [582, 171] width 211 height 19
click at [409, 169] on div "2,330.26" at bounding box center [407, 171] width 36 height 9
click at [467, 186] on span "[DATE]" at bounding box center [465, 190] width 24 height 9
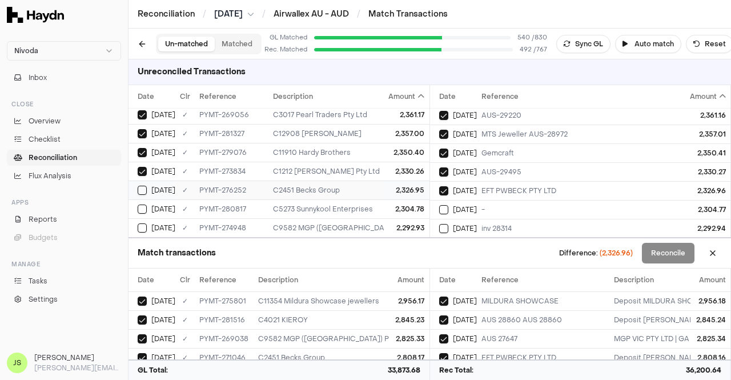
click at [410, 186] on div "2,326.95" at bounding box center [407, 190] width 36 height 9
drag, startPoint x: 476, startPoint y: 203, endPoint x: 424, endPoint y: 204, distance: 52.5
click at [476, 205] on div "[DATE]" at bounding box center [458, 209] width 38 height 9
click at [400, 205] on div "2,304.78" at bounding box center [407, 208] width 36 height 9
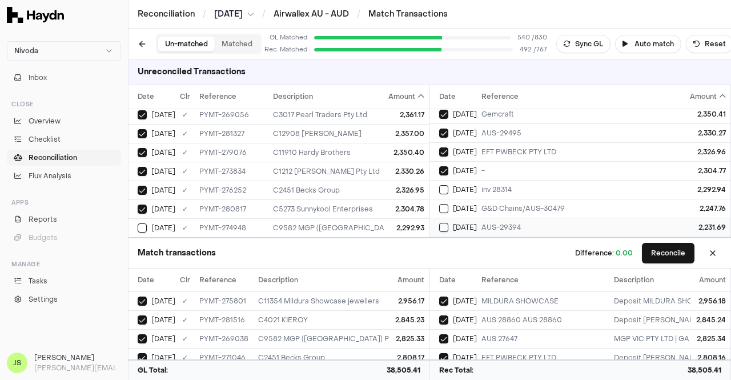
scroll to position [285, 0]
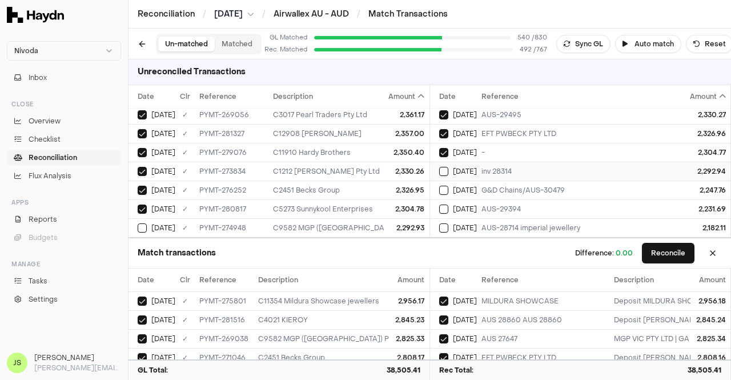
click at [503, 167] on div "inv 28314" at bounding box center [582, 171] width 202 height 9
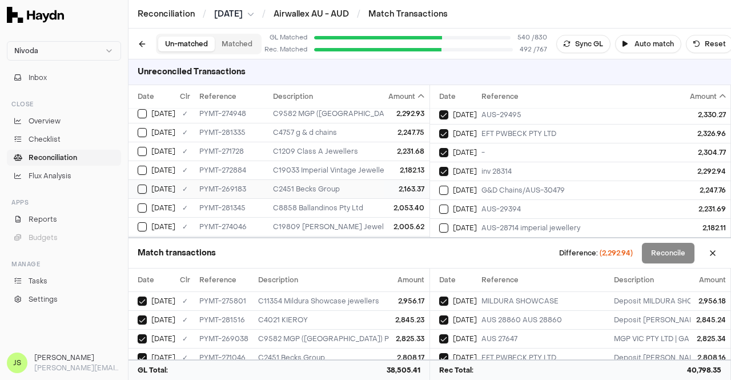
scroll to position [342, 0]
click at [384, 161] on td "2,292.93" at bounding box center [406, 170] width 45 height 19
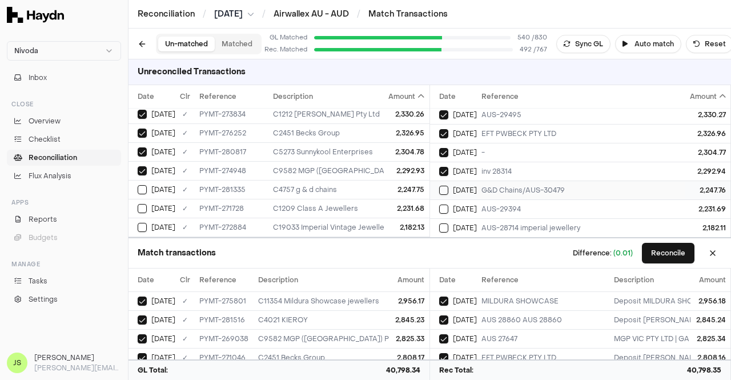
click at [521, 186] on div "G&D Chains/AUS-30479" at bounding box center [582, 190] width 202 height 9
click at [408, 190] on td "2,247.75" at bounding box center [406, 189] width 45 height 19
click at [514, 204] on div "AUS-29394" at bounding box center [582, 208] width 202 height 9
click at [408, 205] on div "2,231.68" at bounding box center [407, 208] width 36 height 9
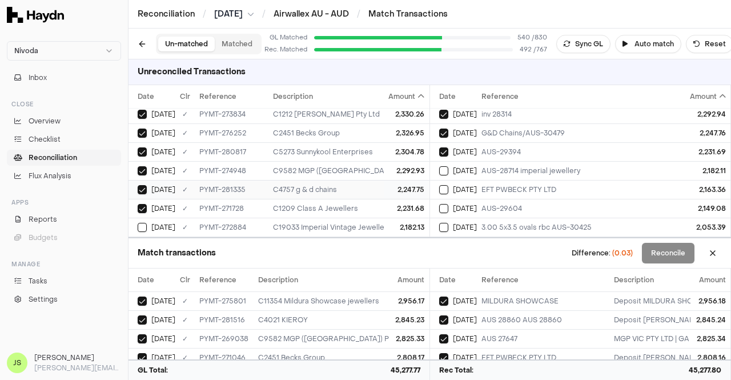
scroll to position [400, 0]
click at [485, 168] on div "AUS-28714 imperial jewellery" at bounding box center [582, 170] width 202 height 9
click at [404, 166] on div "2,182.13" at bounding box center [407, 170] width 36 height 9
click at [400, 184] on div "2,163.37" at bounding box center [407, 188] width 36 height 9
click at [478, 186] on td "EFT PWBECK PTY LTD" at bounding box center [582, 189] width 211 height 19
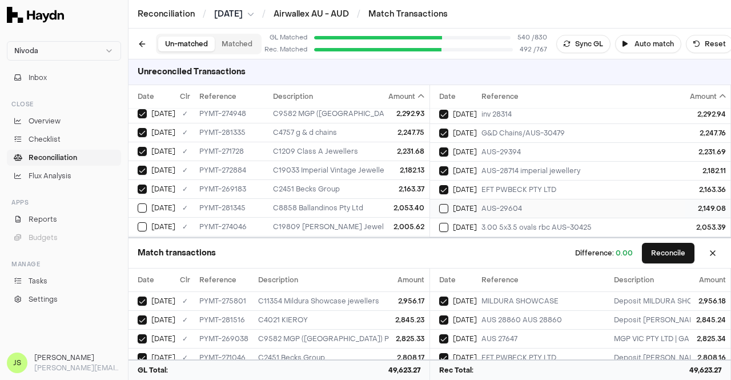
click at [524, 204] on div "AUS-29604" at bounding box center [582, 208] width 202 height 9
click at [466, 204] on span "[DATE]" at bounding box center [465, 208] width 24 height 9
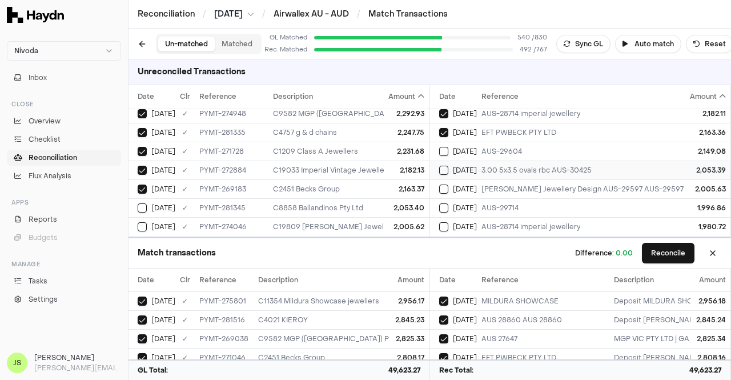
click at [493, 166] on div "3.00 5x3.5 ovals rbc AUS-30425" at bounding box center [582, 170] width 202 height 9
click at [389, 205] on div "2,053.40" at bounding box center [407, 207] width 36 height 9
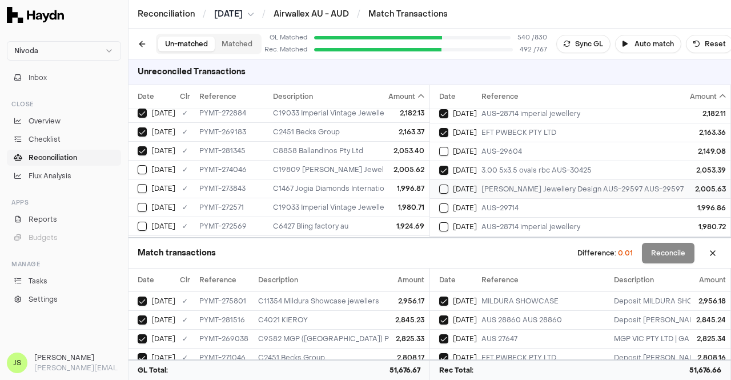
click at [494, 184] on div "[PERSON_NAME] Jewellery Design AUS-29597 AUS-29597" at bounding box center [582, 188] width 202 height 9
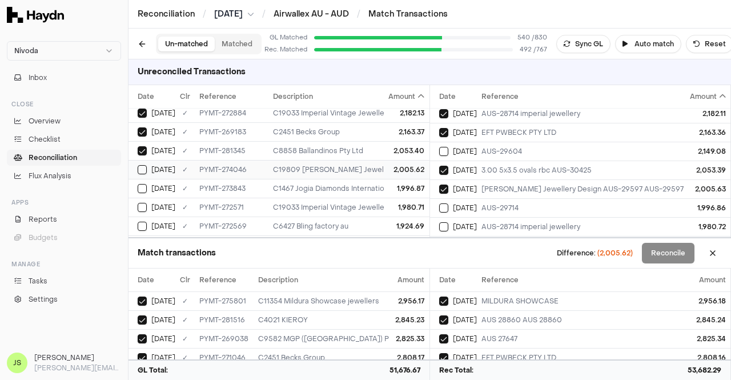
click at [389, 165] on div "2,005.62" at bounding box center [407, 169] width 36 height 9
click at [389, 184] on div "1,996.87" at bounding box center [407, 188] width 36 height 9
click at [483, 203] on div "AUS-29714" at bounding box center [582, 207] width 202 height 9
click at [370, 203] on div "C19033 Imperial Vintage Jewellery" at bounding box center [503, 207] width 461 height 9
click at [487, 217] on td "AUS-28714 imperial jewellery" at bounding box center [582, 226] width 211 height 19
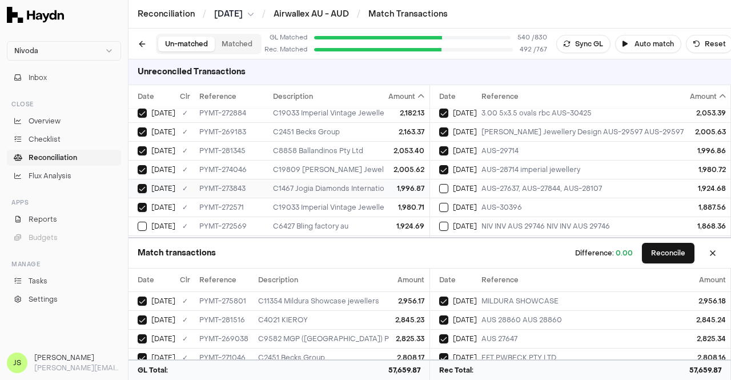
scroll to position [514, 0]
click at [300, 164] on div "C6427 Bling factory au" at bounding box center [503, 168] width 461 height 9
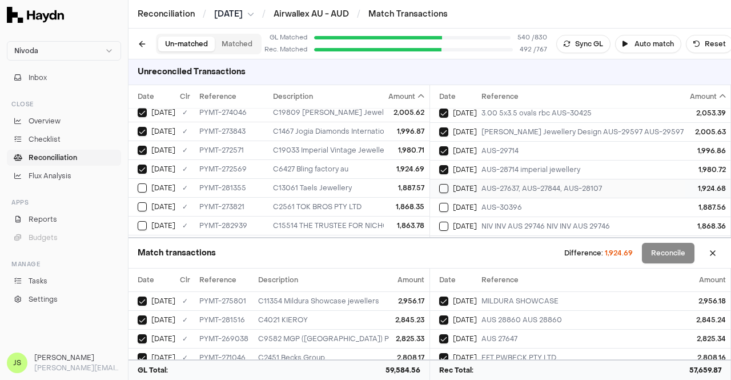
click at [506, 184] on div "AUS-27637, AUS-27844, AUS-28107" at bounding box center [582, 188] width 202 height 9
click at [394, 178] on td "1,887.57" at bounding box center [406, 187] width 45 height 19
click at [505, 203] on div "AUS-30396" at bounding box center [582, 207] width 202 height 9
click at [397, 202] on div "1,868.35" at bounding box center [407, 206] width 36 height 9
click at [512, 221] on div "NIV INV AUS 29746 NIV INV AUS 29746" at bounding box center [582, 225] width 202 height 9
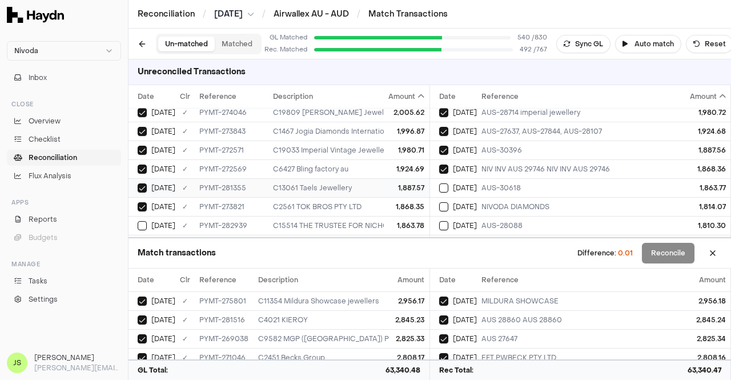
scroll to position [571, 0]
click at [394, 164] on div "1,863.78" at bounding box center [407, 168] width 36 height 9
click at [481, 182] on td "AUS-30618" at bounding box center [582, 187] width 211 height 19
click at [390, 183] on div "1,814.09" at bounding box center [407, 187] width 36 height 9
click at [479, 201] on td "NIVODA DIAMONDS" at bounding box center [582, 206] width 211 height 19
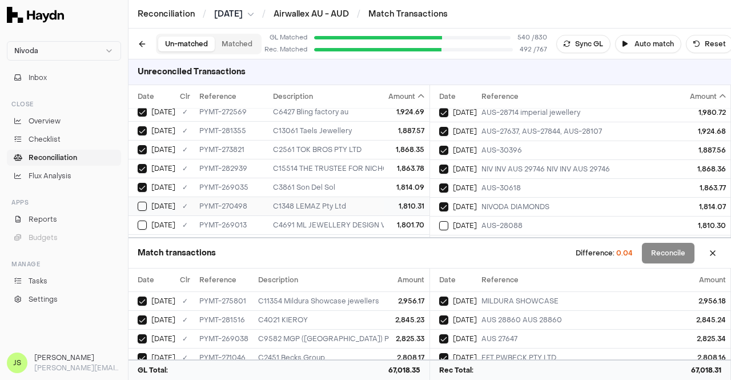
click at [389, 201] on div "1,810.31" at bounding box center [407, 205] width 36 height 9
click at [475, 221] on div "[DATE]" at bounding box center [458, 225] width 38 height 9
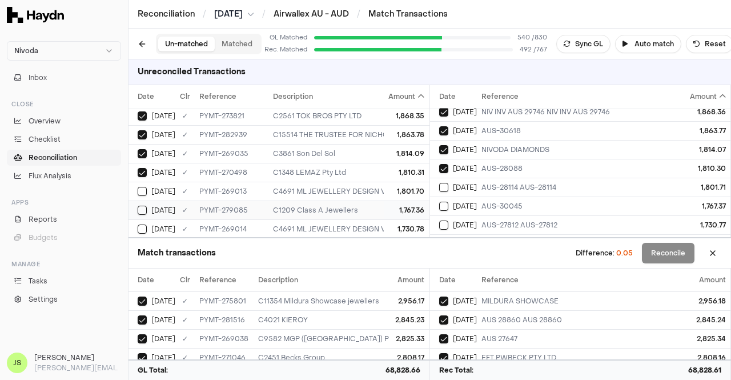
scroll to position [628, 0]
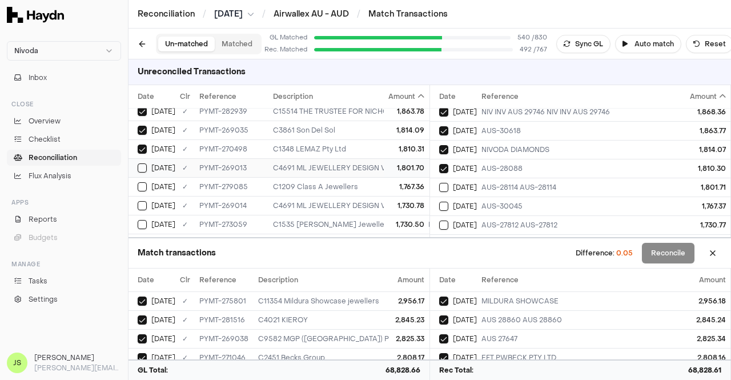
click at [393, 166] on td "1,801.70" at bounding box center [406, 167] width 45 height 19
click at [477, 178] on td "AUS-28114 AUS-28114" at bounding box center [582, 187] width 211 height 19
click at [405, 182] on div "1,767.36" at bounding box center [407, 186] width 36 height 9
click at [451, 201] on div "[DATE]" at bounding box center [458, 205] width 38 height 9
click at [406, 201] on div "1,730.78" at bounding box center [407, 205] width 36 height 9
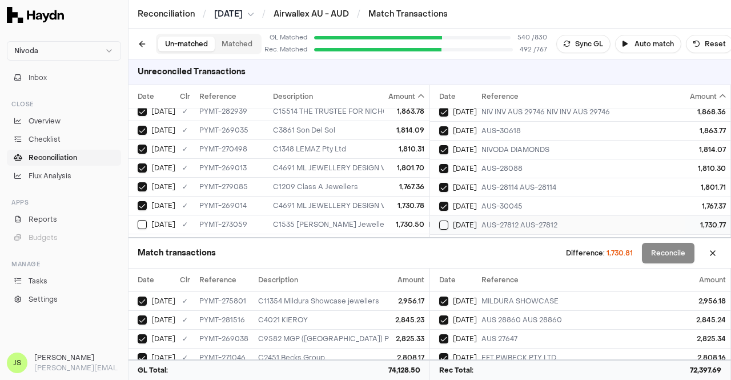
click at [509, 215] on td "AUS-27812 AUS-27812" at bounding box center [582, 224] width 211 height 19
click at [389, 163] on div "1,730.50" at bounding box center [407, 167] width 36 height 9
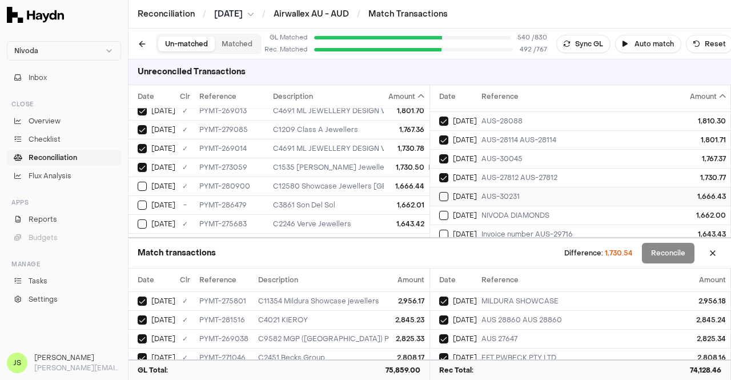
scroll to position [628, 0]
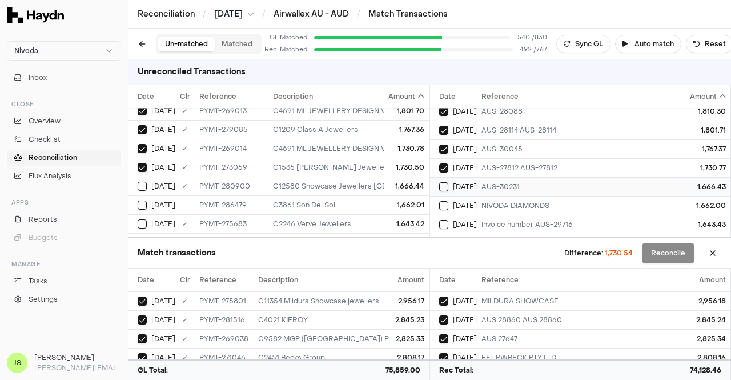
click at [491, 182] on div "AUS-30231" at bounding box center [582, 186] width 202 height 9
click at [384, 158] on td "1,730.50" at bounding box center [406, 167] width 45 height 19
click at [384, 176] on td "1,666.44" at bounding box center [406, 185] width 45 height 19
click at [560, 182] on div "AUS-30231" at bounding box center [582, 186] width 202 height 9
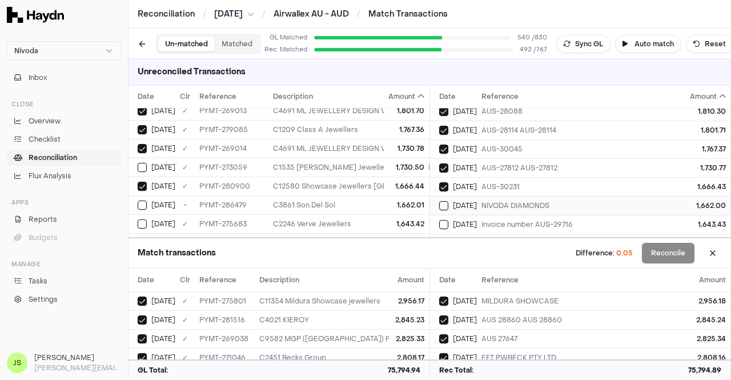
click at [533, 201] on div "NIVODA DIAMONDS" at bounding box center [582, 205] width 202 height 9
click at [389, 200] on div "1,662.01" at bounding box center [407, 204] width 36 height 9
click at [518, 220] on div "Invoice number AUS-29716" at bounding box center [582, 224] width 202 height 9
click at [401, 219] on div "1,643.42" at bounding box center [407, 223] width 36 height 9
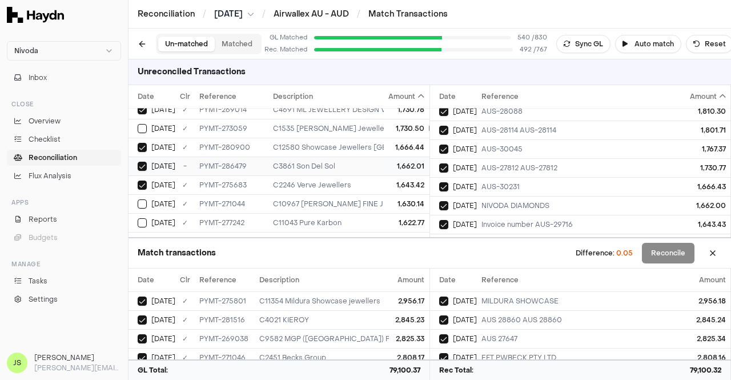
scroll to position [742, 0]
click at [365, 181] on div "C10967 [PERSON_NAME] FINE JEWELLERY" at bounding box center [503, 185] width 461 height 9
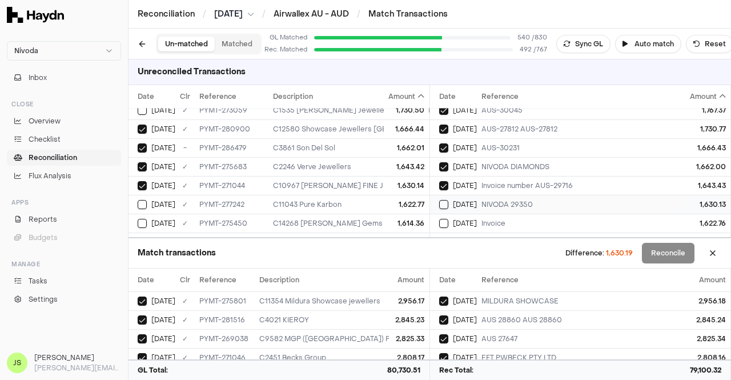
scroll to position [685, 0]
click at [527, 182] on div "NIVODA 29350" at bounding box center [582, 186] width 202 height 9
click at [485, 200] on div "Invoice" at bounding box center [582, 204] width 202 height 9
click at [370, 201] on td "C11043 Pure Karbon" at bounding box center [503, 204] width 470 height 19
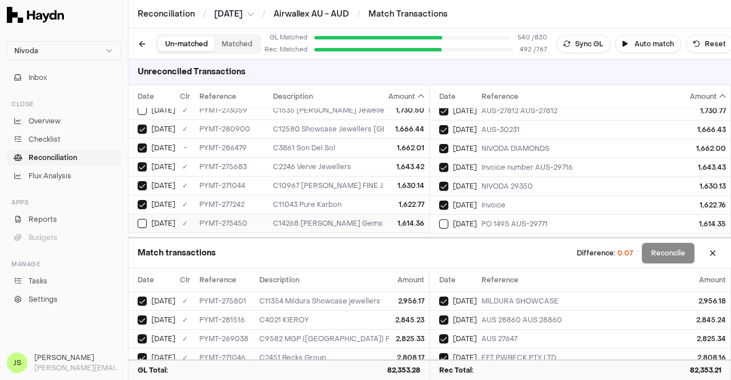
click at [370, 219] on div "C14268 [PERSON_NAME] Gems Pty Ltd" at bounding box center [503, 223] width 461 height 9
click at [514, 219] on div "PO 1495 AUS-29771" at bounding box center [582, 223] width 202 height 9
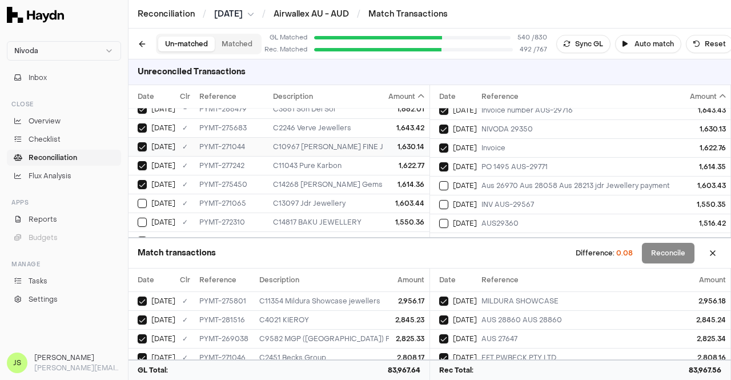
scroll to position [799, 0]
click at [466, 181] on span "[DATE]" at bounding box center [465, 185] width 24 height 9
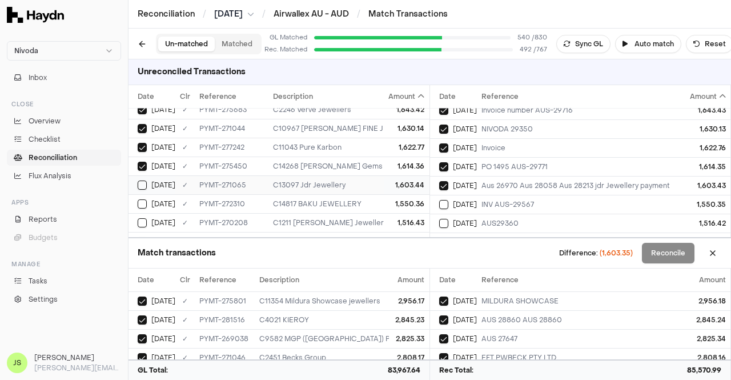
click at [389, 180] on div "1,603.44" at bounding box center [407, 184] width 36 height 9
click at [390, 199] on div "1,550.36" at bounding box center [407, 203] width 36 height 9
click at [473, 200] on span "[DATE]" at bounding box center [465, 204] width 24 height 9
click at [465, 213] on td "[DATE]" at bounding box center [453, 222] width 47 height 19
click at [389, 218] on div "1,516.43" at bounding box center [407, 222] width 36 height 9
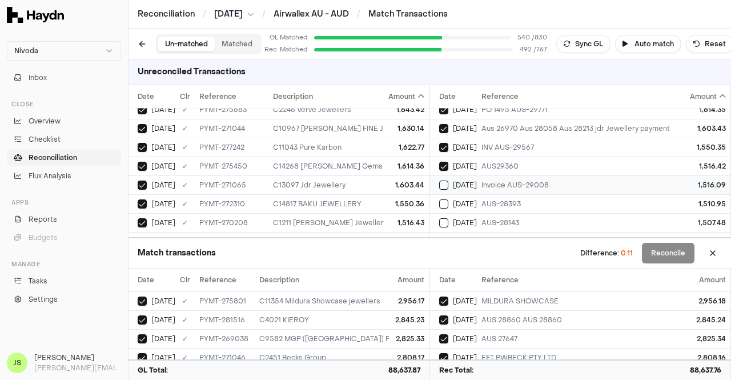
click at [462, 180] on span "[DATE]" at bounding box center [465, 184] width 24 height 9
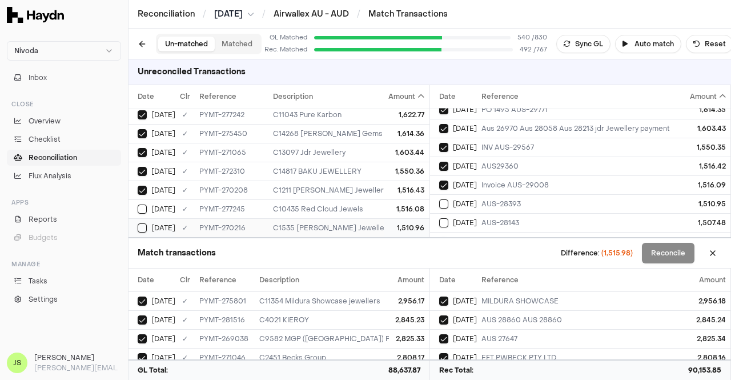
scroll to position [856, 0]
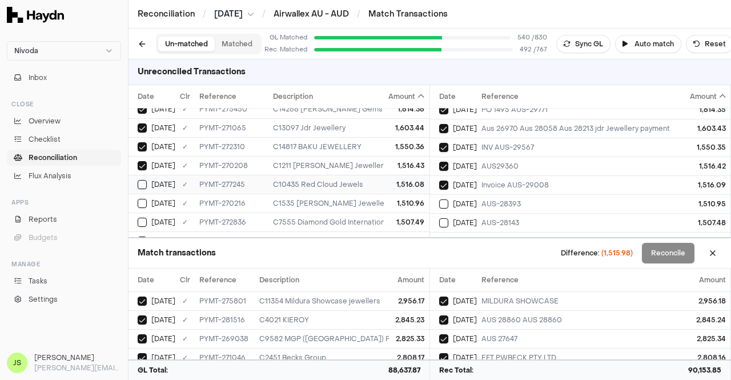
click at [384, 176] on td "1,516.08" at bounding box center [406, 184] width 45 height 19
click at [503, 199] on div "AUS-28393" at bounding box center [582, 203] width 202 height 9
click at [409, 199] on div "1,510.96" at bounding box center [407, 203] width 36 height 9
click at [535, 218] on div "AUS-28143" at bounding box center [582, 222] width 202 height 9
click at [403, 217] on div "1,507.49" at bounding box center [407, 221] width 36 height 9
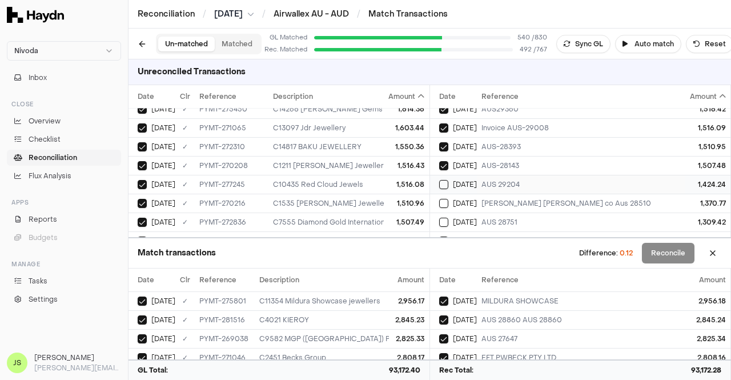
click at [481, 180] on div "AUS 29204" at bounding box center [582, 184] width 202 height 9
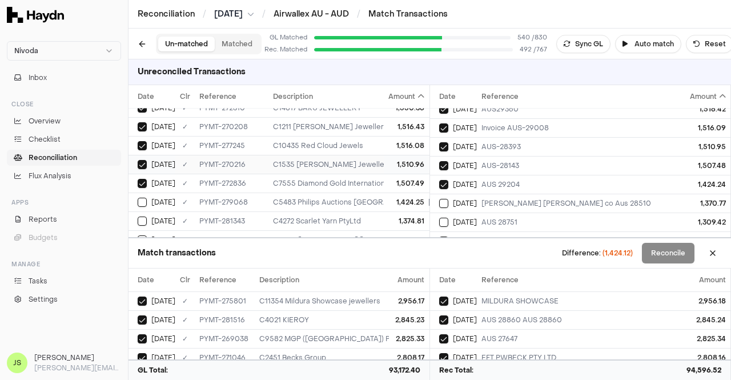
scroll to position [913, 0]
click at [374, 179] on div "C5483 Philips Auctions [GEOGRAPHIC_DATA]" at bounding box center [503, 183] width 461 height 9
click at [466, 193] on td "[DATE]" at bounding box center [453, 202] width 47 height 19
click at [393, 198] on div "1,374.81" at bounding box center [407, 202] width 36 height 9
click at [499, 217] on div "AUS 28751" at bounding box center [582, 221] width 202 height 9
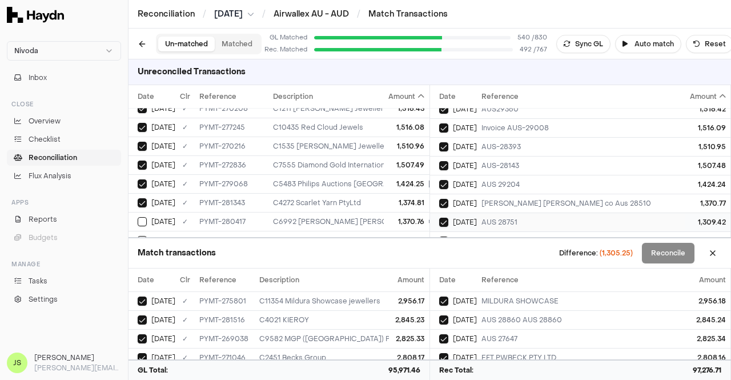
click at [499, 217] on div "AUS 28751" at bounding box center [582, 221] width 202 height 9
click at [487, 199] on div "[PERSON_NAME] [PERSON_NAME] co Aus 28510" at bounding box center [582, 203] width 202 height 9
click at [412, 198] on div "1,374.81" at bounding box center [407, 202] width 36 height 9
drag, startPoint x: 466, startPoint y: 189, endPoint x: 441, endPoint y: 196, distance: 26.0
click at [466, 199] on span "[DATE]" at bounding box center [465, 203] width 24 height 9
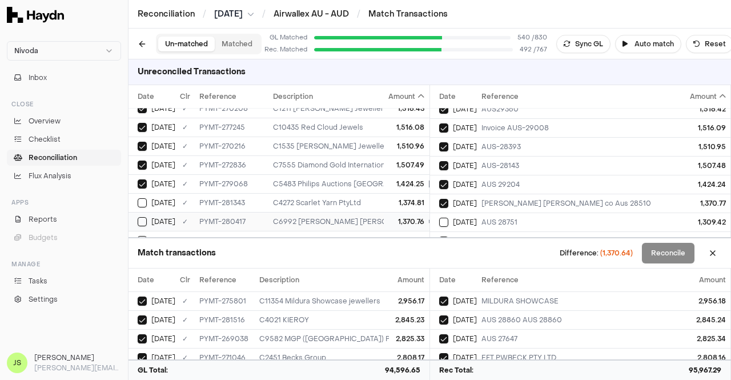
click at [403, 217] on div "1,370.76" at bounding box center [407, 221] width 36 height 9
click at [495, 217] on div "AUS 28751" at bounding box center [582, 221] width 202 height 9
click at [389, 197] on div "1,309.41" at bounding box center [407, 201] width 36 height 9
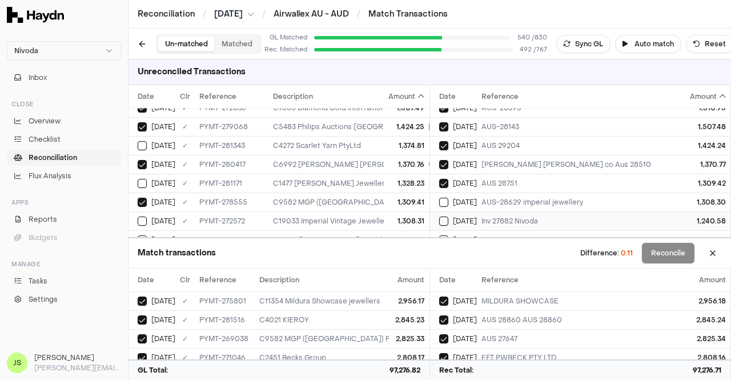
scroll to position [913, 0]
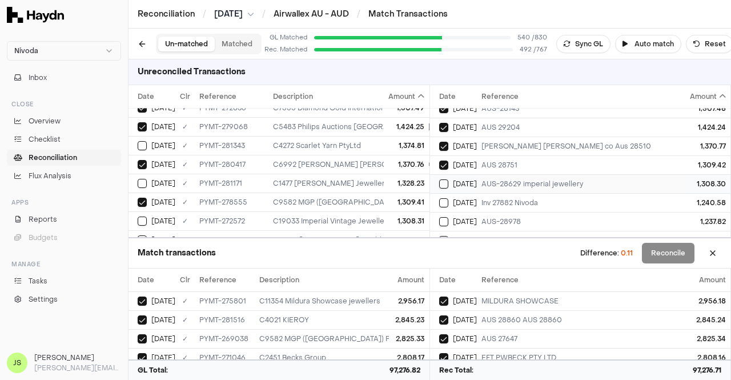
click at [499, 179] on div "AUS-28629 imperial jewellery" at bounding box center [582, 183] width 202 height 9
click at [398, 216] on div "1,308.31" at bounding box center [407, 220] width 36 height 9
click at [461, 193] on td "[DATE]" at bounding box center [453, 202] width 47 height 19
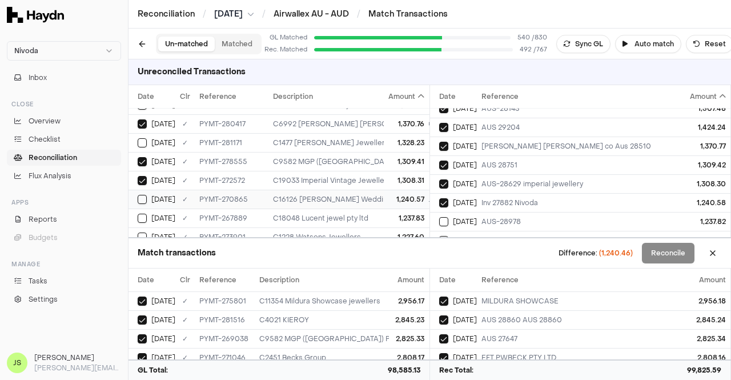
scroll to position [1027, 0]
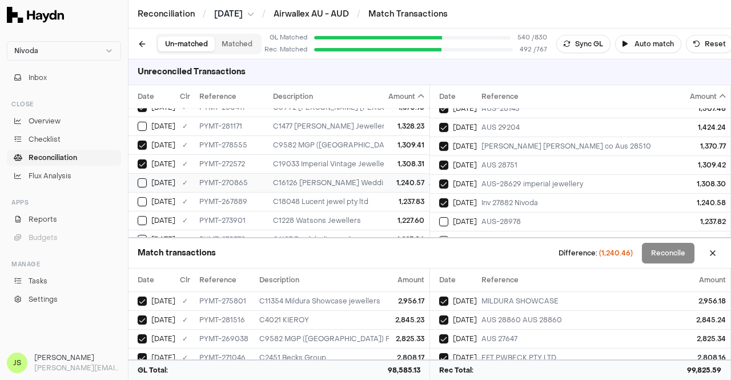
click at [384, 175] on td "1,240.57" at bounding box center [406, 182] width 45 height 19
click at [463, 217] on span "[DATE]" at bounding box center [465, 221] width 24 height 9
click at [400, 197] on div "1,237.83" at bounding box center [407, 201] width 36 height 9
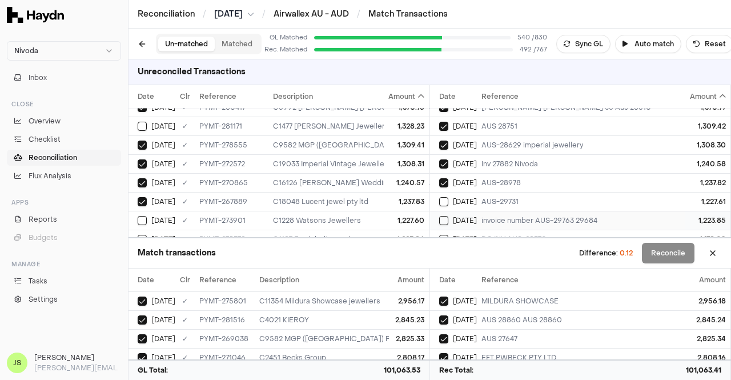
scroll to position [970, 0]
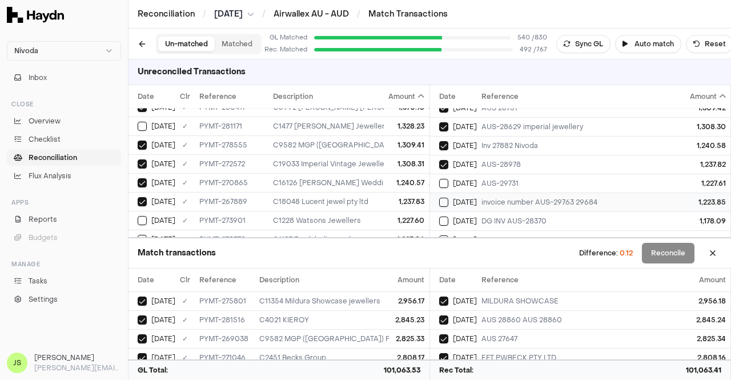
click at [506, 197] on div "invoice number AUS-29763 29684" at bounding box center [582, 201] width 202 height 9
click at [508, 197] on div "invoice number AUS-29763 29684" at bounding box center [582, 201] width 202 height 9
click at [507, 179] on div "AUS-29731" at bounding box center [582, 183] width 202 height 9
click at [395, 211] on td "1,227.60" at bounding box center [406, 220] width 45 height 19
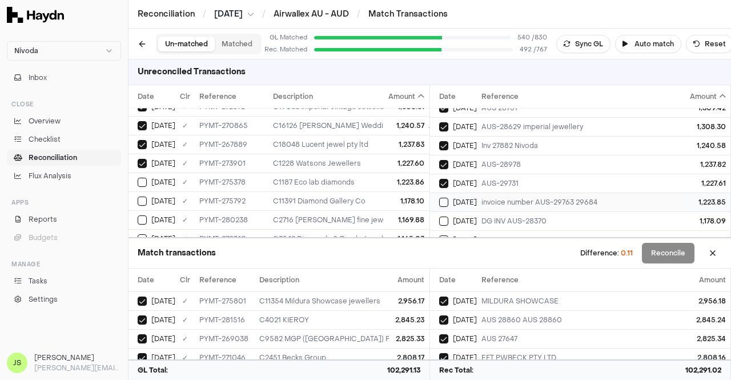
click at [522, 197] on div "invoice number AUS-29763 29684" at bounding box center [582, 201] width 202 height 9
click at [408, 178] on div "1,223.86" at bounding box center [407, 182] width 36 height 9
click at [462, 216] on span "[DATE]" at bounding box center [465, 220] width 24 height 9
click at [404, 196] on div "1,178.10" at bounding box center [407, 200] width 36 height 9
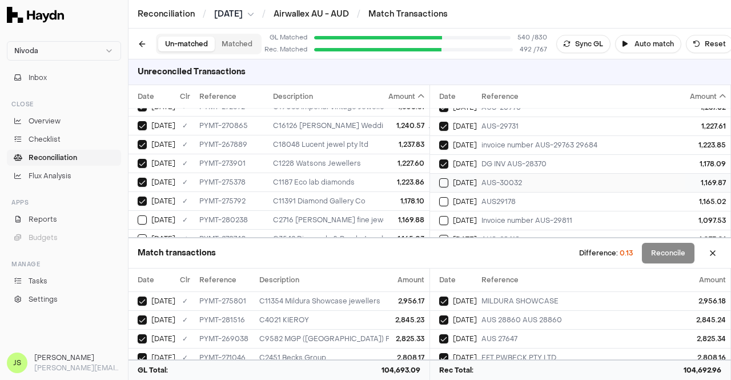
click at [499, 178] on div "AUS-30032" at bounding box center [582, 182] width 202 height 9
click at [406, 215] on div "1,169.88" at bounding box center [407, 219] width 36 height 9
click at [501, 197] on div "AUS29178" at bounding box center [582, 201] width 202 height 9
click at [392, 234] on div "1,165.03" at bounding box center [407, 238] width 36 height 9
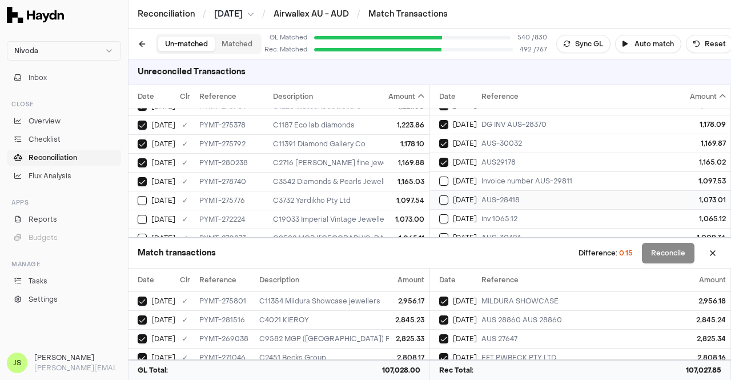
scroll to position [1085, 0]
click at [465, 157] on td "[DATE]" at bounding box center [453, 163] width 47 height 19
click at [414, 196] on div "1,097.54" at bounding box center [407, 200] width 36 height 9
click at [477, 172] on td "AUS-28418" at bounding box center [582, 181] width 211 height 19
click at [400, 215] on div "1,073.00" at bounding box center [407, 219] width 36 height 9
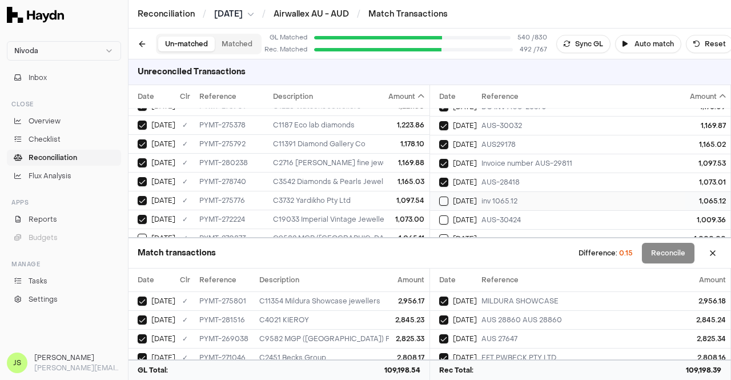
click at [478, 191] on td "inv 1065.12" at bounding box center [582, 200] width 211 height 19
click at [394, 233] on div "1,065.11" at bounding box center [407, 237] width 36 height 9
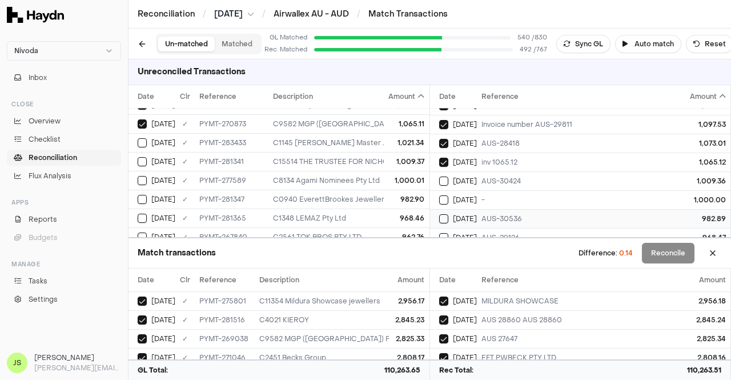
scroll to position [1142, 0]
click at [497, 158] on div "AUS-30424" at bounding box center [582, 162] width 202 height 9
click at [332, 157] on div "C15514 THE TRUSTEE FOR NICHOLLS FAMILY TRUST t/a Nicholls Fine Jewellery" at bounding box center [503, 161] width 461 height 9
click at [484, 177] on div "-" at bounding box center [582, 181] width 202 height 9
click at [398, 176] on div "1,000.01" at bounding box center [407, 180] width 36 height 9
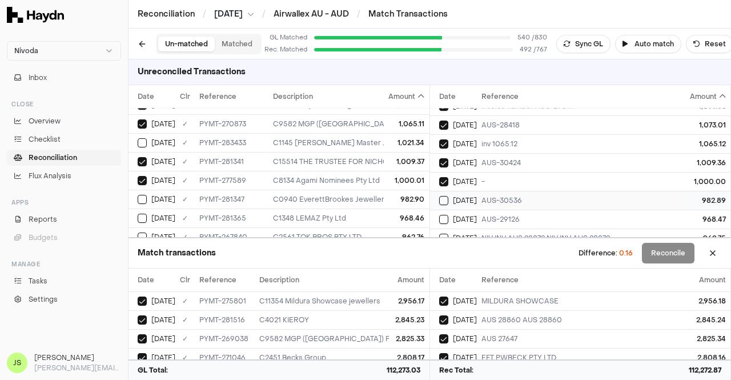
click at [498, 196] on div "AUS-30536" at bounding box center [582, 200] width 202 height 9
click at [369, 195] on div "C0940 EverettBrookes Jewellers" at bounding box center [503, 199] width 461 height 9
click at [469, 215] on span "[DATE]" at bounding box center [465, 219] width 24 height 9
click at [364, 213] on div "C1348 LEMAZ Pty Ltd" at bounding box center [503, 217] width 461 height 9
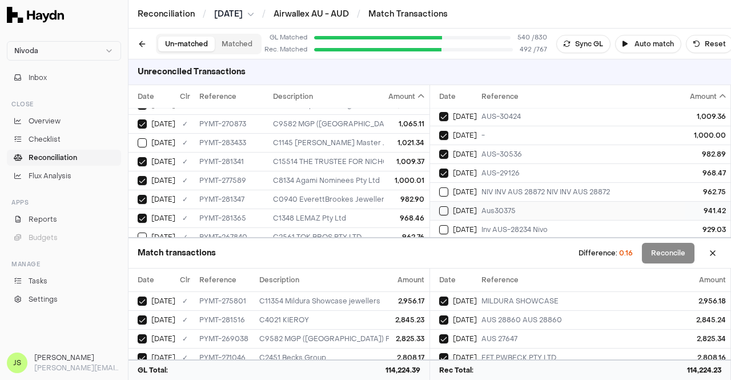
scroll to position [1199, 0]
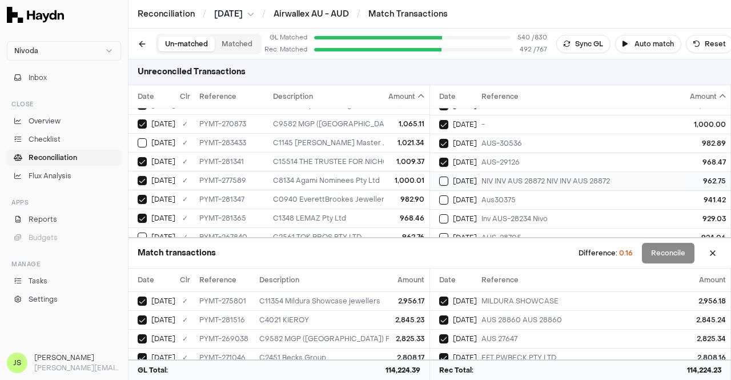
click at [509, 176] on div "NIV INV AUS 28872 NIV INV AUS 28872" at bounding box center [582, 180] width 202 height 9
click at [387, 227] on td "962.76" at bounding box center [406, 236] width 45 height 19
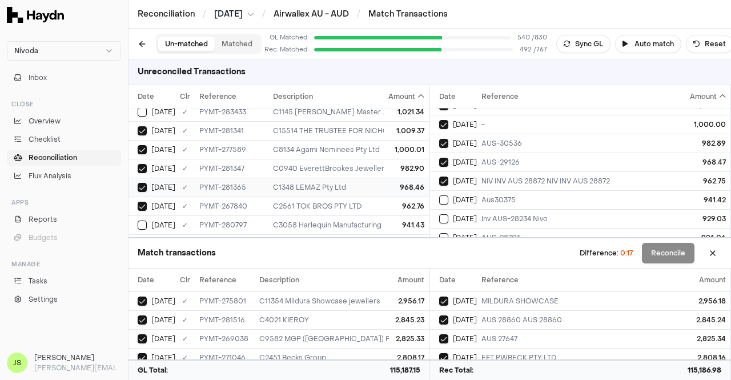
scroll to position [1313, 0]
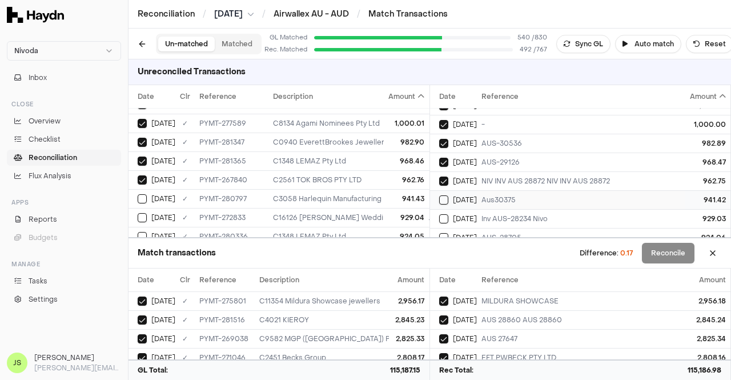
click at [503, 195] on div "Aus30375" at bounding box center [582, 199] width 202 height 9
click at [373, 194] on div "C3058 Harlequin Manufacturing" at bounding box center [503, 198] width 461 height 9
click at [477, 209] on td "Inv AUS-28234 Nivo" at bounding box center [582, 218] width 211 height 19
click at [417, 208] on td "929.04" at bounding box center [406, 217] width 45 height 19
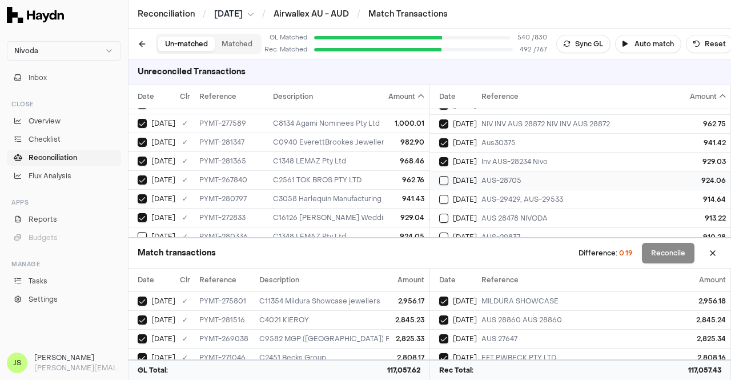
click at [498, 171] on td "AUS-28705" at bounding box center [582, 180] width 211 height 19
click at [374, 232] on div "C1348 LEMAZ Pty Ltd" at bounding box center [503, 236] width 461 height 9
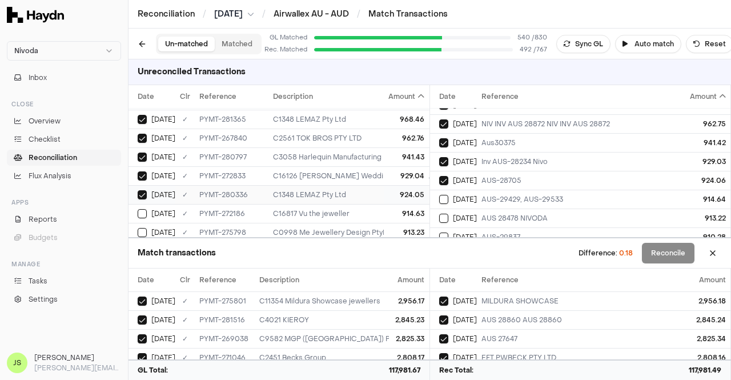
scroll to position [1370, 0]
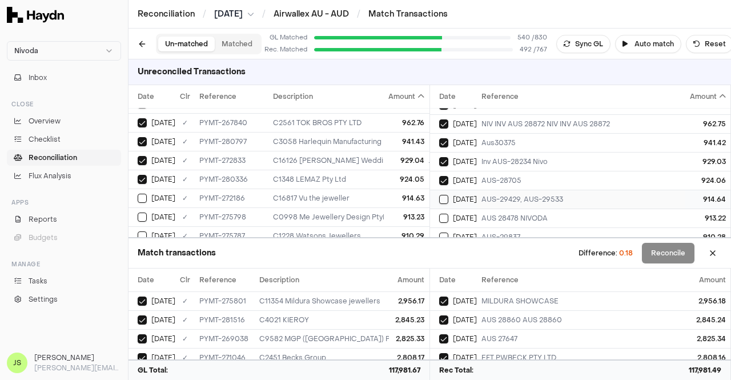
click at [517, 195] on div "AUS-29429, AUS-29533" at bounding box center [582, 199] width 202 height 9
drag, startPoint x: 385, startPoint y: 181, endPoint x: 403, endPoint y: 187, distance: 18.8
click at [389, 193] on div "914.63" at bounding box center [407, 197] width 36 height 9
click at [481, 213] on div "AUS 28478 NIVODA" at bounding box center [582, 217] width 202 height 9
click at [384, 207] on td "913.23" at bounding box center [406, 216] width 45 height 19
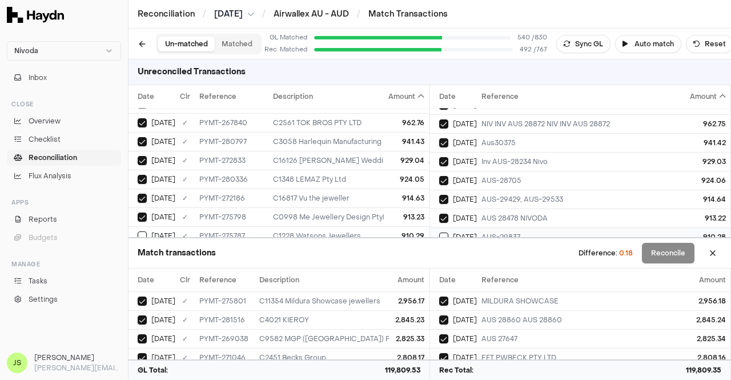
click at [498, 232] on div "AUS-29837" at bounding box center [582, 236] width 202 height 9
click at [402, 231] on div "910.29" at bounding box center [407, 235] width 36 height 9
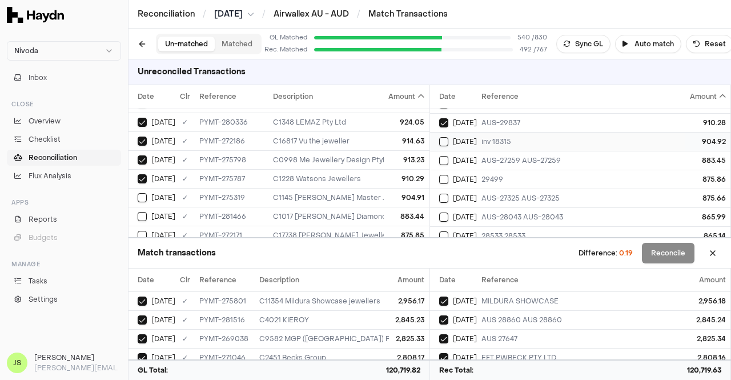
click at [545, 137] on div "inv 18315" at bounding box center [582, 141] width 202 height 9
click at [389, 193] on div "904.91" at bounding box center [407, 197] width 36 height 9
click at [502, 156] on div "AUS-27259 AUS-27259" at bounding box center [582, 160] width 202 height 9
click at [393, 212] on div "883.44" at bounding box center [407, 216] width 36 height 9
click at [535, 170] on td "29499" at bounding box center [582, 179] width 211 height 19
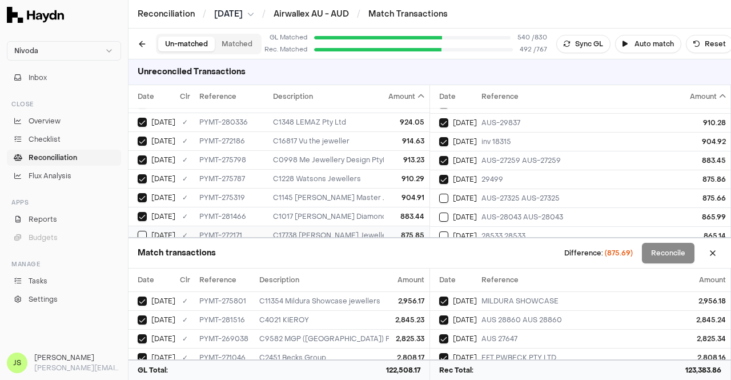
click at [389, 231] on div "875.85" at bounding box center [407, 235] width 36 height 9
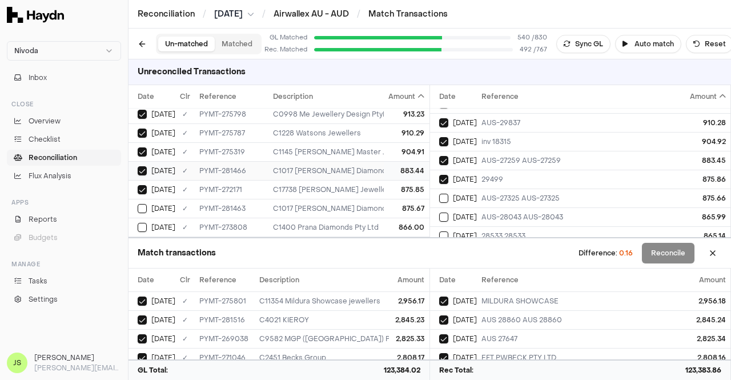
scroll to position [1484, 0]
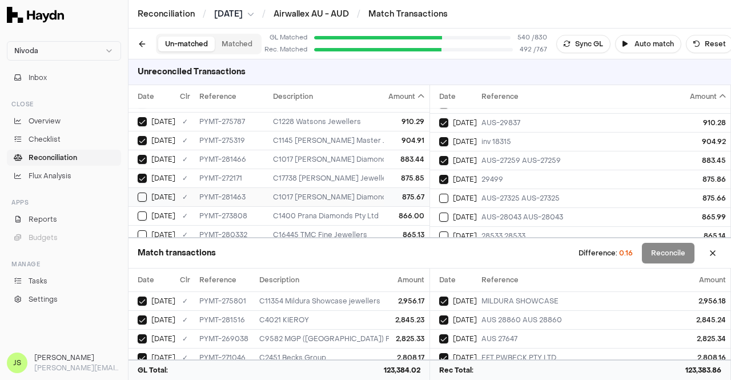
click at [384, 187] on td "875.67" at bounding box center [406, 196] width 45 height 19
click at [463, 188] on td "[DATE]" at bounding box center [453, 197] width 47 height 19
click at [465, 212] on span "[DATE]" at bounding box center [465, 216] width 24 height 9
click at [396, 211] on div "866.00" at bounding box center [407, 215] width 36 height 9
click at [396, 230] on div "865.13" at bounding box center [407, 234] width 36 height 9
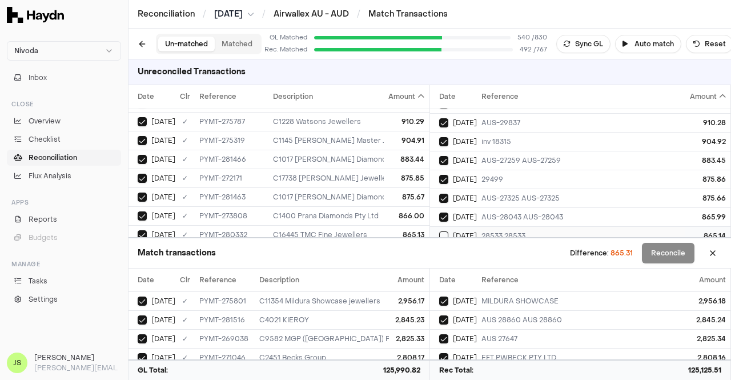
click at [514, 226] on td "28533 28533" at bounding box center [582, 235] width 211 height 19
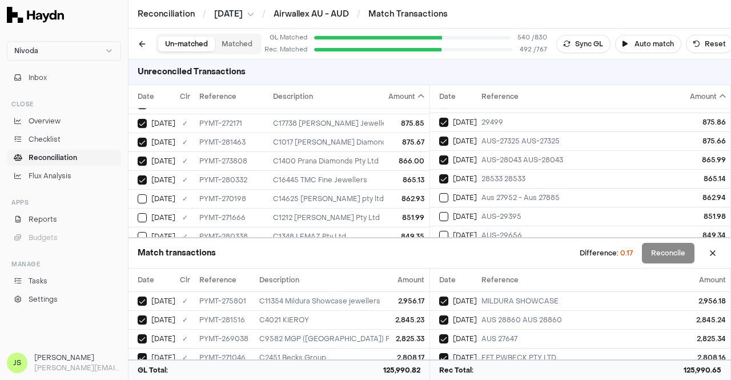
scroll to position [1541, 0]
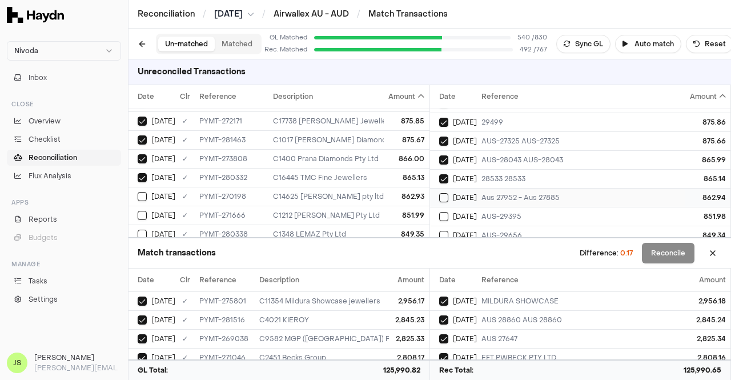
click at [491, 193] on div "Aus 27952 - Aus 27885" at bounding box center [582, 197] width 202 height 9
click at [393, 192] on div "862.93" at bounding box center [407, 196] width 36 height 9
click at [483, 212] on div "AUS-29395" at bounding box center [582, 216] width 202 height 9
click at [366, 211] on div "C1212 [PERSON_NAME] Pty Ltd" at bounding box center [503, 215] width 461 height 9
click at [500, 231] on div "AUS-29656" at bounding box center [582, 235] width 202 height 9
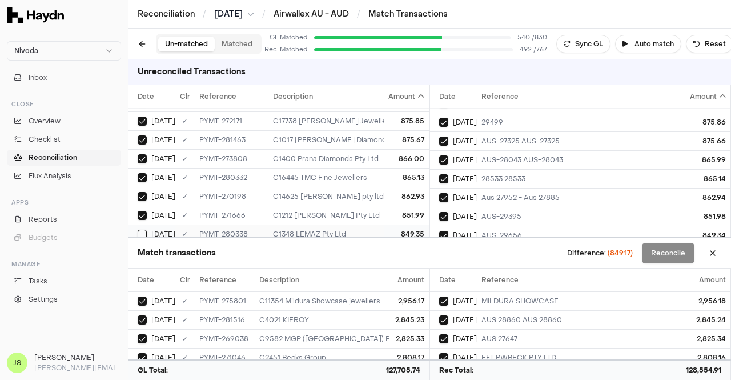
click at [396, 224] on td "849.35" at bounding box center [406, 233] width 45 height 19
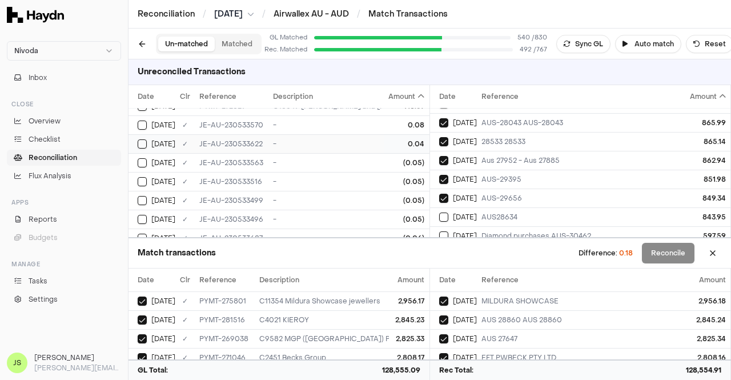
scroll to position [1819, 0]
click at [389, 140] on div "(0.05)" at bounding box center [407, 144] width 36 height 9
click at [389, 159] on div "(0.05)" at bounding box center [407, 163] width 36 height 9
click at [373, 178] on div "-" at bounding box center [503, 182] width 461 height 9
click at [389, 178] on div "(0.05)" at bounding box center [407, 182] width 36 height 9
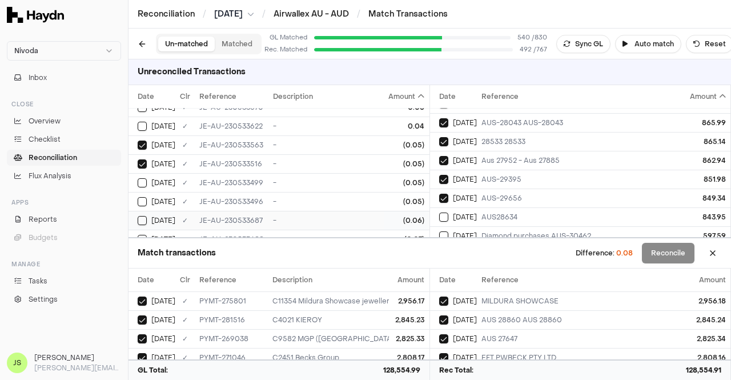
click at [389, 216] on div "(0.06)" at bounding box center [407, 220] width 36 height 9
click at [369, 159] on div "-" at bounding box center [503, 163] width 461 height 9
click at [389, 235] on div "(0.07)" at bounding box center [407, 239] width 36 height 9
click at [666, 254] on button "Reconcile" at bounding box center [668, 253] width 53 height 21
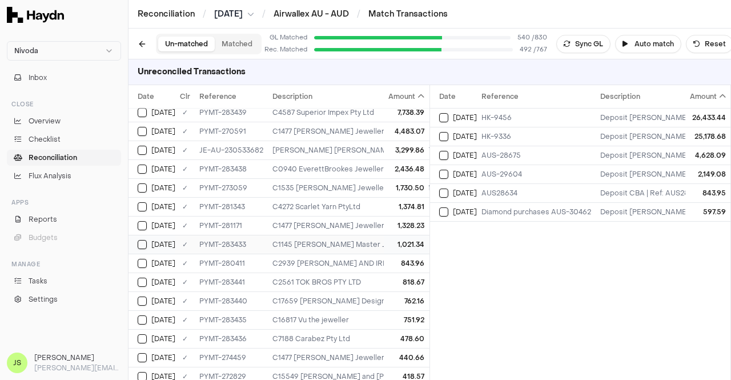
scroll to position [0, 0]
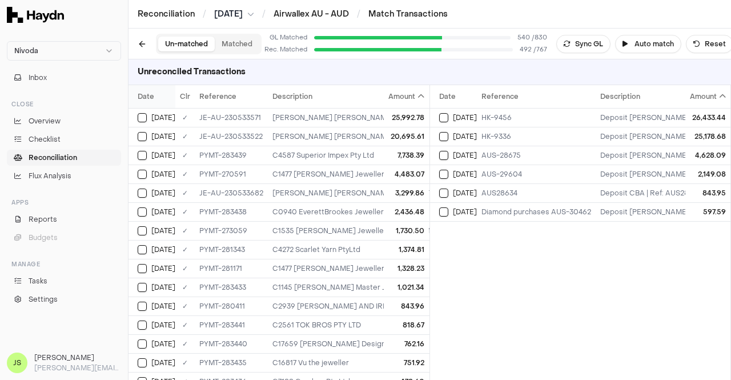
click at [147, 100] on span "Date" at bounding box center [146, 96] width 17 height 9
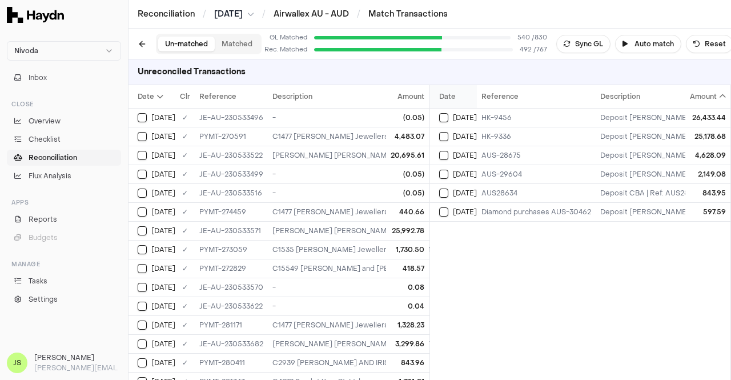
click at [453, 101] on th "Date" at bounding box center [453, 96] width 47 height 23
click at [352, 134] on div "C1477 [PERSON_NAME] Jewellers" at bounding box center [502, 136] width 461 height 9
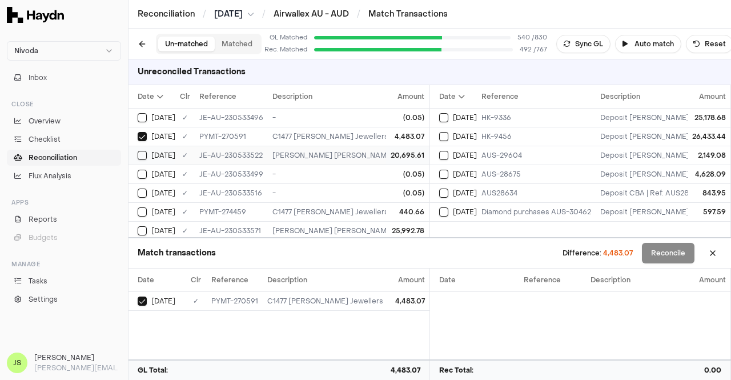
click at [349, 151] on div "[PERSON_NAME] [PERSON_NAME]; HK-9336; [PERSON_NAME] 25,178.68" at bounding box center [502, 155] width 461 height 9
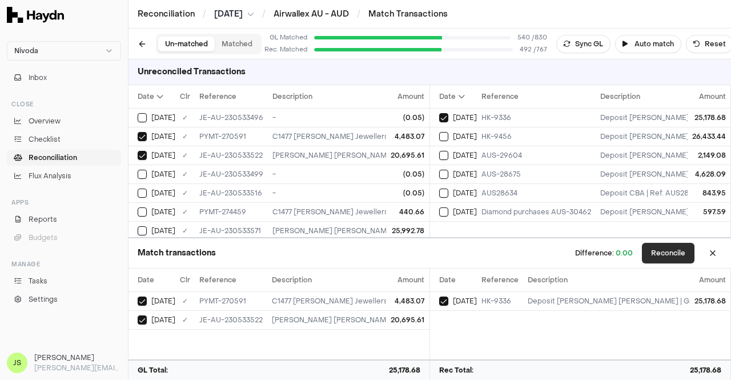
click at [655, 247] on button "Reconcile" at bounding box center [668, 253] width 53 height 21
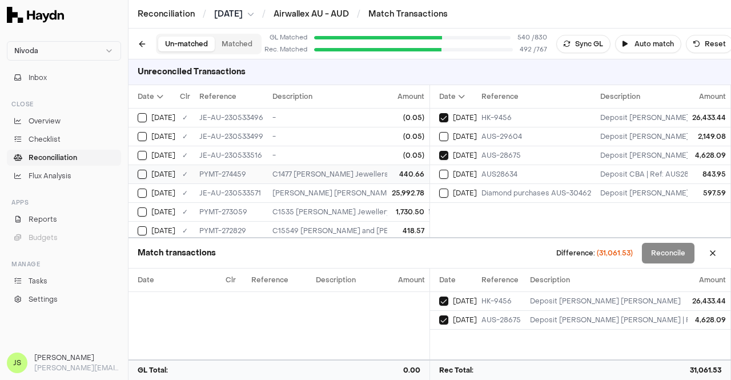
click at [354, 170] on div "C1477 [PERSON_NAME] Jewellers" at bounding box center [502, 174] width 461 height 9
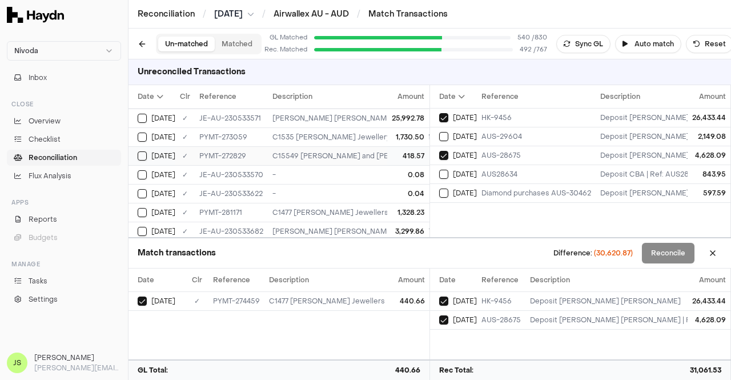
scroll to position [57, 0]
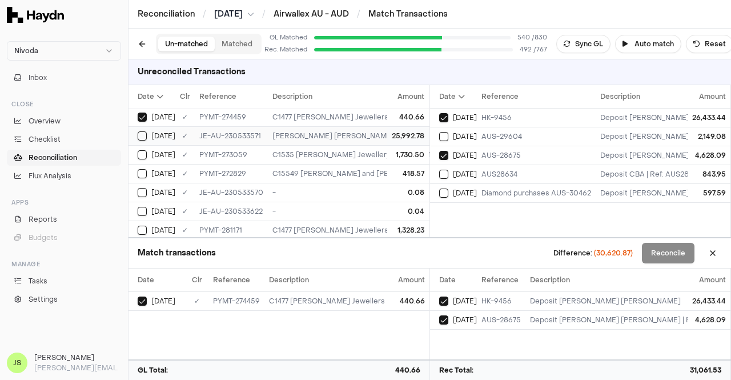
click at [336, 131] on div "[PERSON_NAME] [PERSON_NAME]; HK-9456; [PERSON_NAME] 26,433.44" at bounding box center [502, 135] width 461 height 9
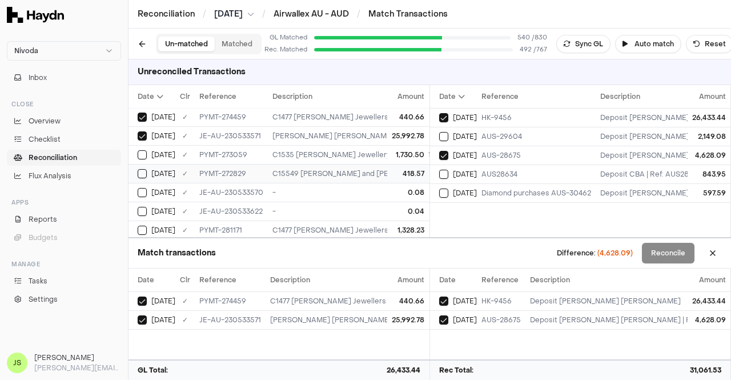
scroll to position [114, 0]
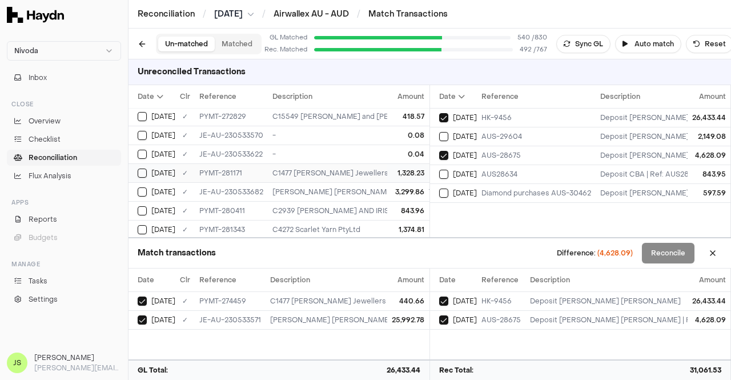
click at [337, 172] on div "C1477 [PERSON_NAME] Jewellers" at bounding box center [502, 172] width 461 height 9
click at [337, 196] on td "[PERSON_NAME] [PERSON_NAME]; AUS-28675; [PERSON_NAME] 4,628.09" at bounding box center [503, 191] width 470 height 19
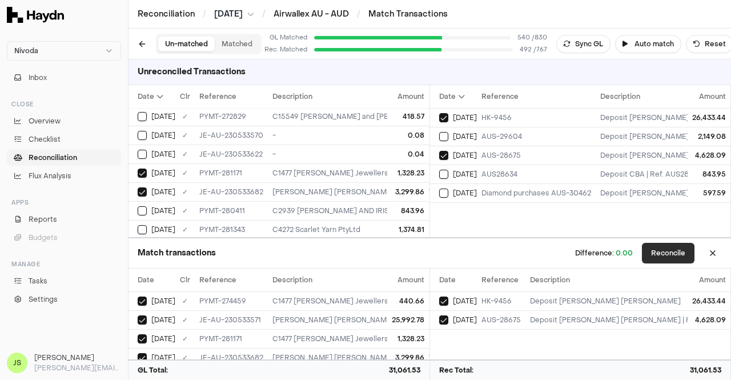
click at [674, 256] on button "Reconcile" at bounding box center [668, 253] width 53 height 21
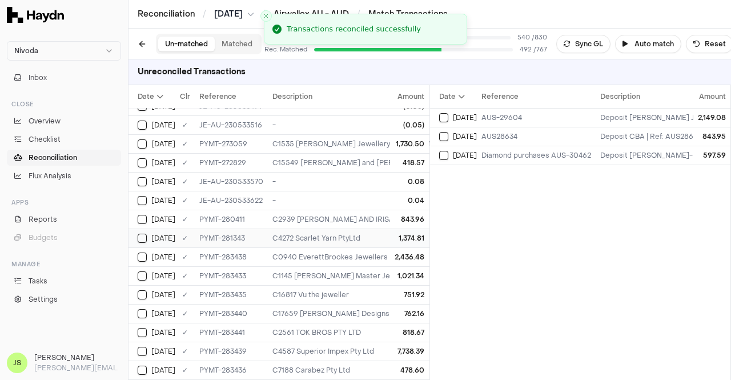
scroll to position [0, 0]
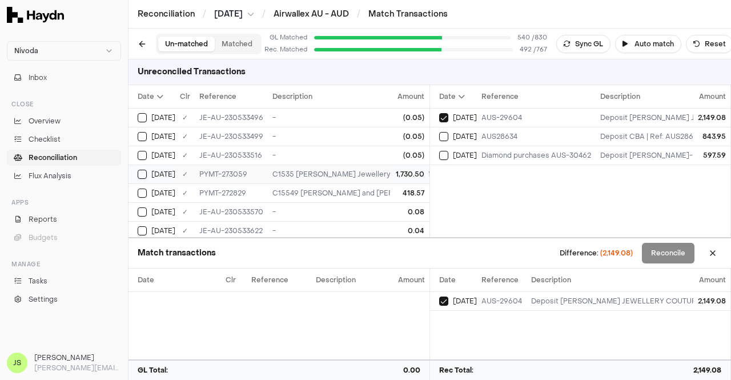
click at [390, 174] on td "1,730.50" at bounding box center [409, 173] width 39 height 19
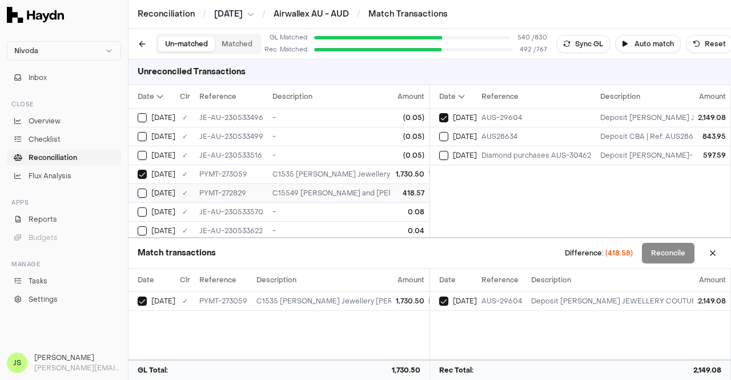
click at [390, 183] on td "418.57" at bounding box center [409, 192] width 39 height 19
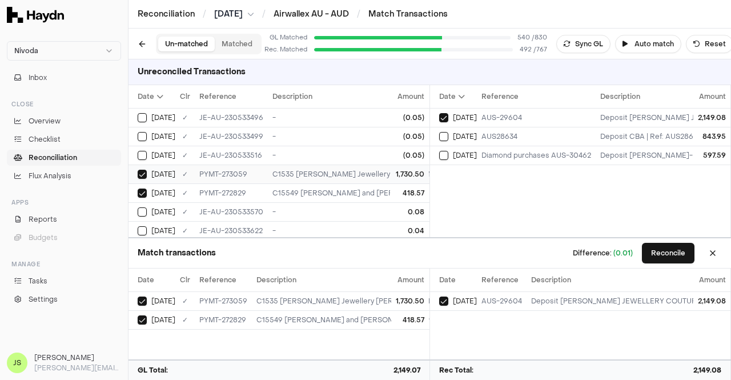
scroll to position [57, 0]
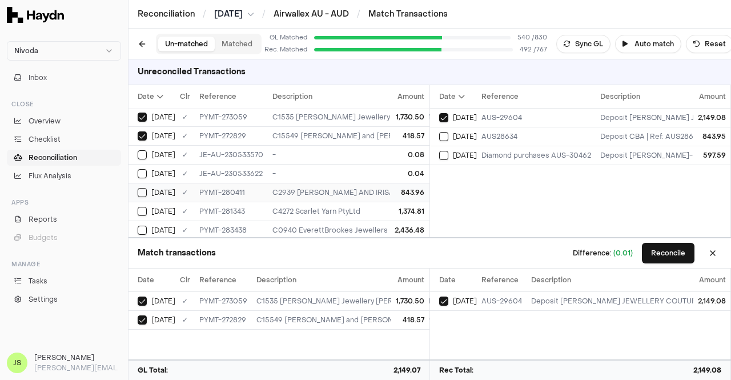
click at [376, 188] on div "C2939 [PERSON_NAME] AND IRISA PTY LTD" at bounding box center [502, 192] width 461 height 9
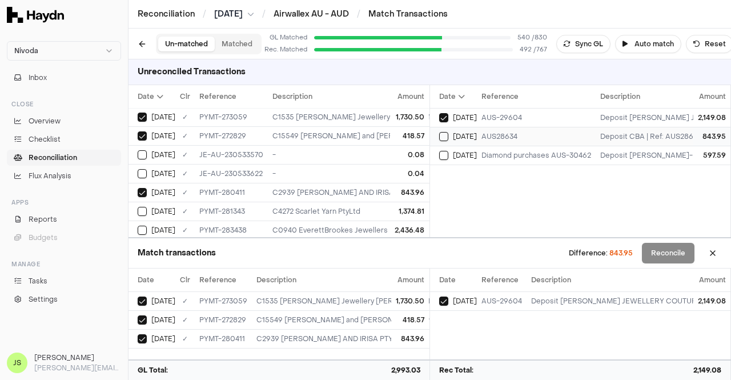
click at [475, 134] on span "[DATE]" at bounding box center [465, 136] width 24 height 9
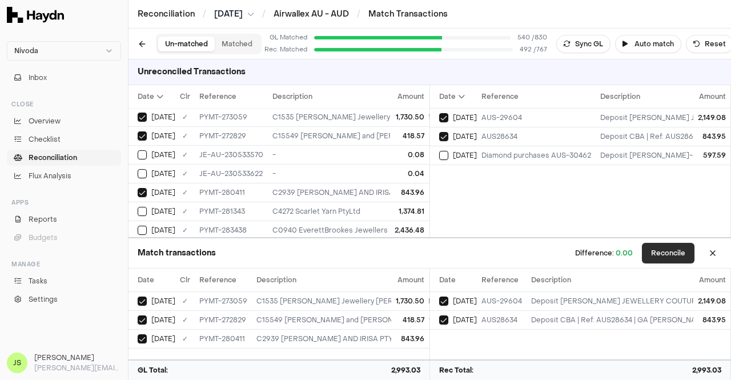
click at [685, 249] on button "Reconcile" at bounding box center [668, 253] width 53 height 21
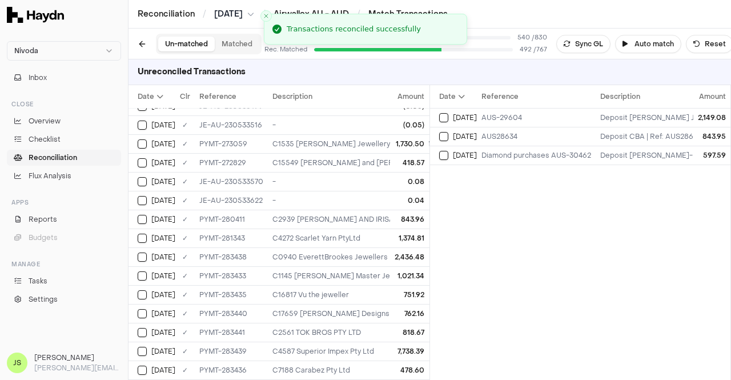
scroll to position [0, 0]
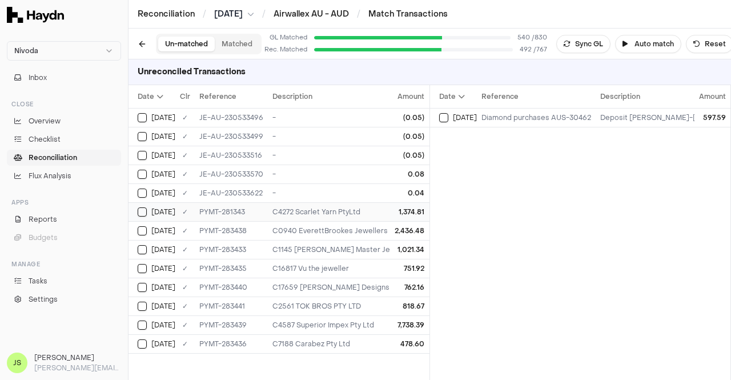
click at [138, 212] on button "Select GL transaction 173562345" at bounding box center [142, 211] width 9 height 9
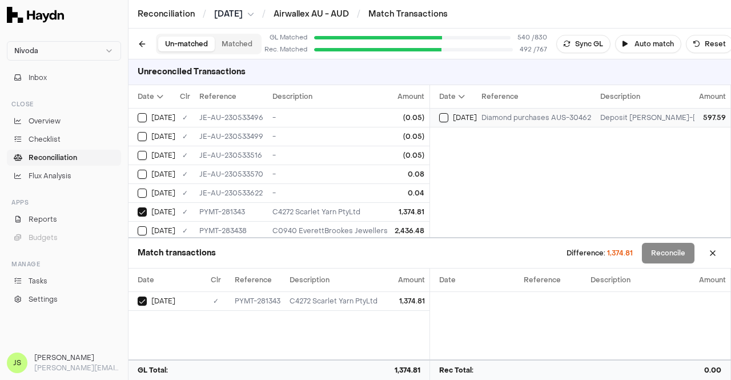
click at [445, 115] on button "Select reconciliation transaction 69204" at bounding box center [443, 117] width 9 height 9
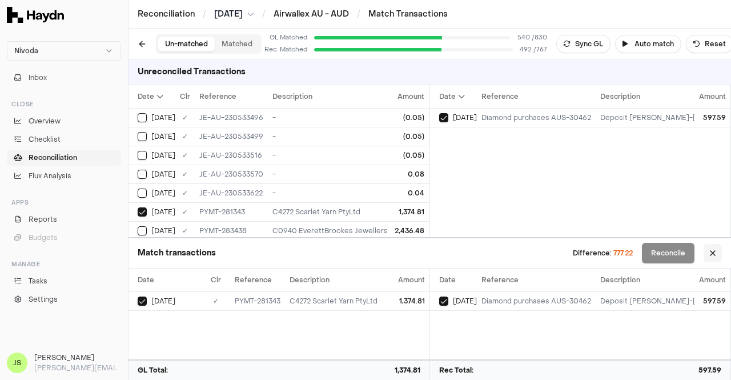
click at [707, 252] on button at bounding box center [712, 253] width 18 height 18
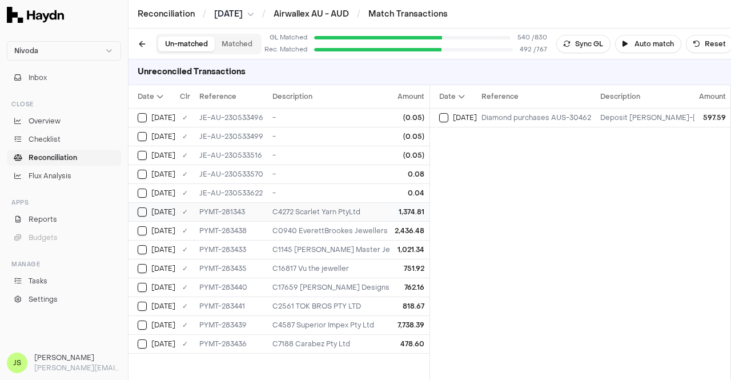
click at [251, 212] on div "PYMT-281343" at bounding box center [231, 211] width 64 height 9
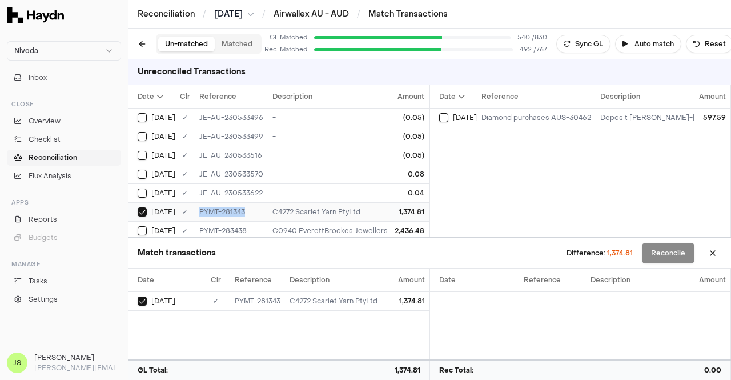
drag, startPoint x: 244, startPoint y: 212, endPoint x: 199, endPoint y: 211, distance: 44.5
click at [199, 211] on div "PYMT-281343" at bounding box center [231, 211] width 64 height 9
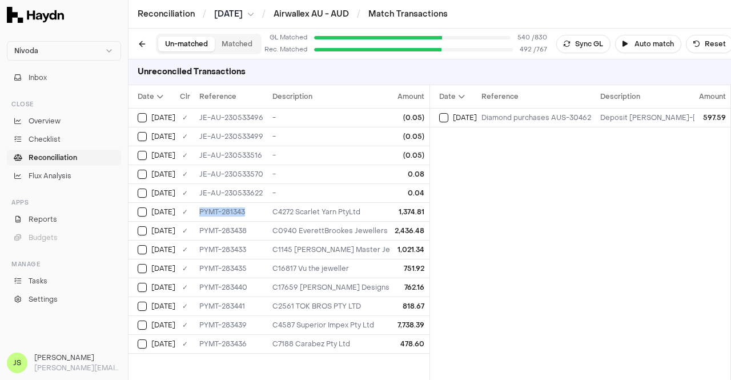
copy div "PYMT-281343"
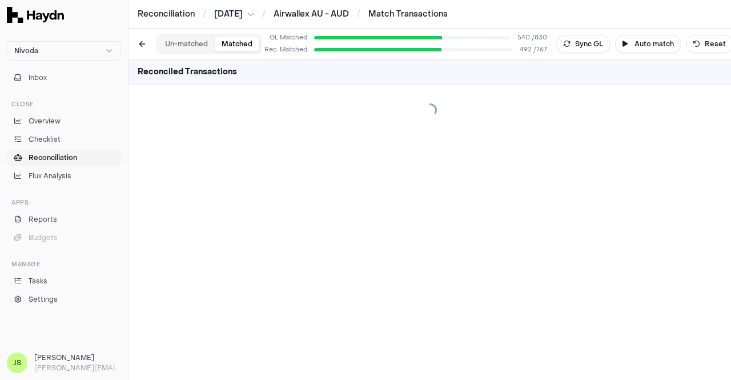
click at [232, 42] on button "Matched" at bounding box center [237, 44] width 45 height 15
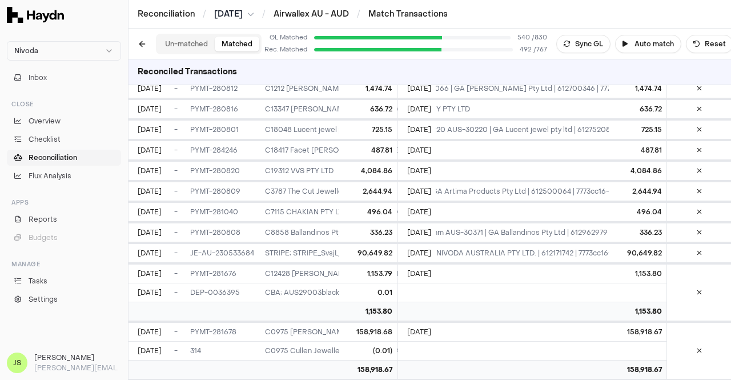
scroll to position [14372, 0]
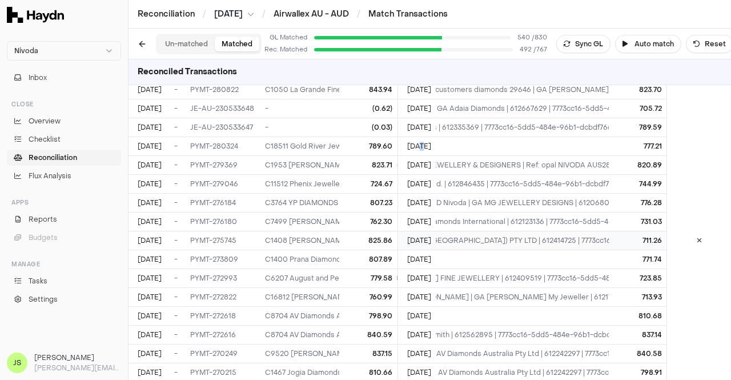
scroll to position [14643, 0]
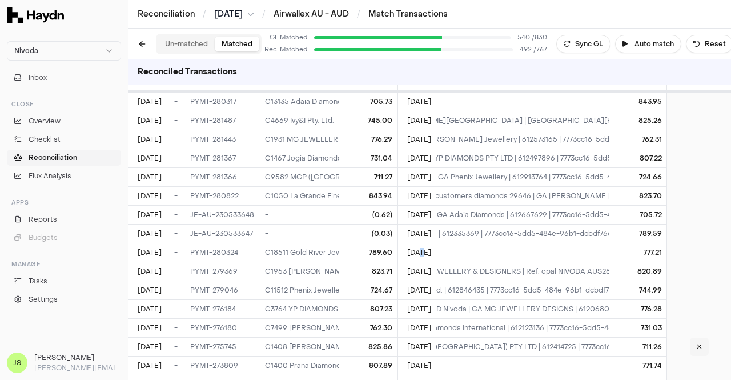
click at [696, 343] on icon at bounding box center [698, 346] width 5 height 7
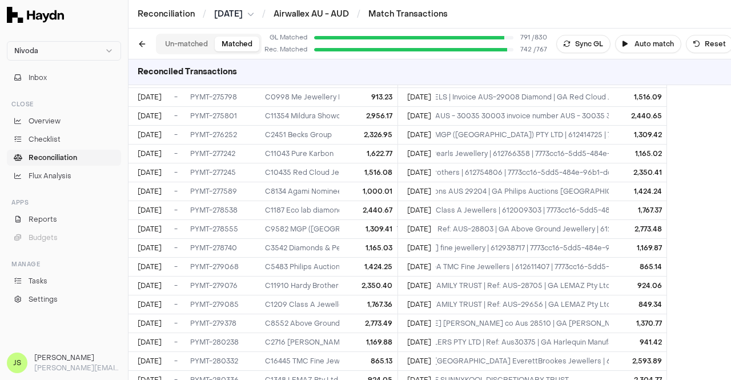
scroll to position [12894, 0]
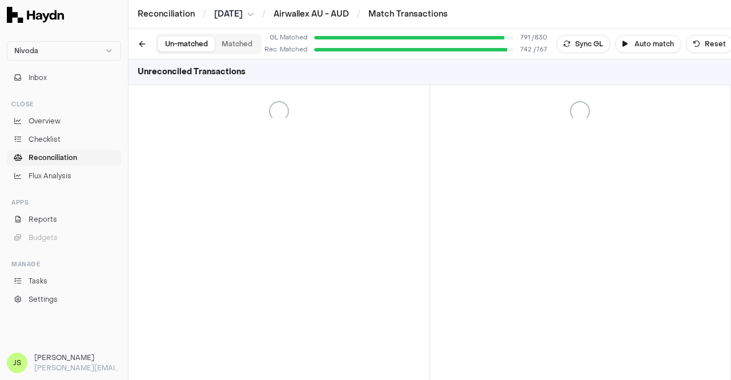
click at [186, 47] on button "Un-matched" at bounding box center [186, 44] width 57 height 15
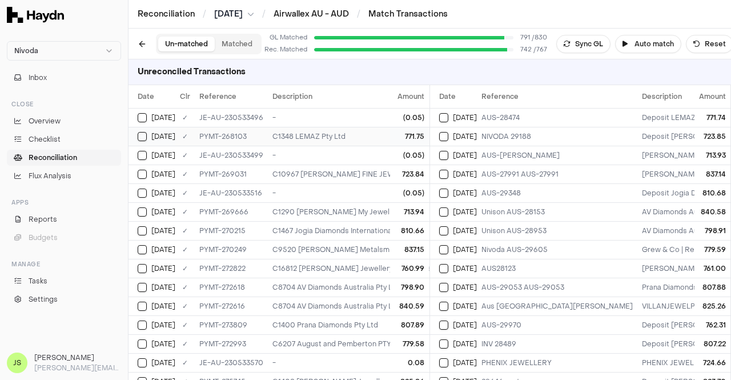
click at [320, 132] on div "C1348 LEMAZ Pty Ltd" at bounding box center [363, 136] width 183 height 9
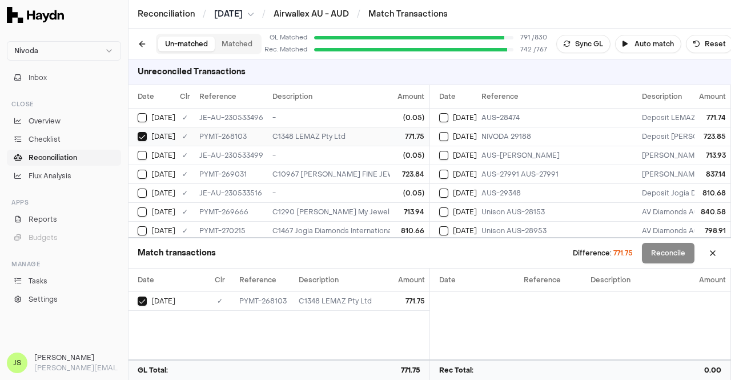
click at [320, 132] on div "C1348 LEMAZ Pty Ltd" at bounding box center [363, 136] width 183 height 9
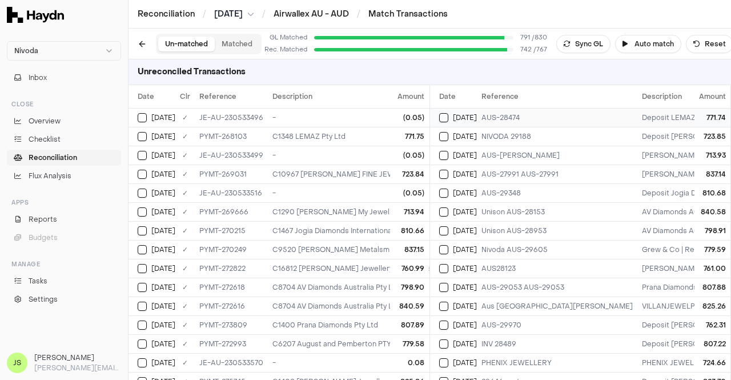
click at [507, 114] on div "AUS-28474" at bounding box center [556, 117] width 151 height 9
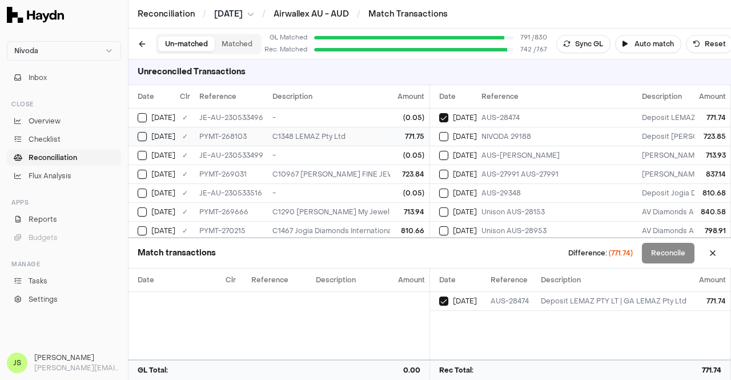
click at [397, 132] on div "771.75" at bounding box center [410, 136] width 30 height 9
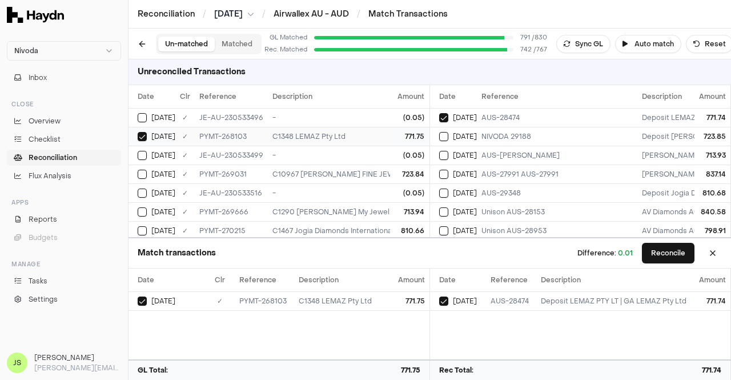
click at [397, 132] on div "771.75" at bounding box center [410, 136] width 30 height 9
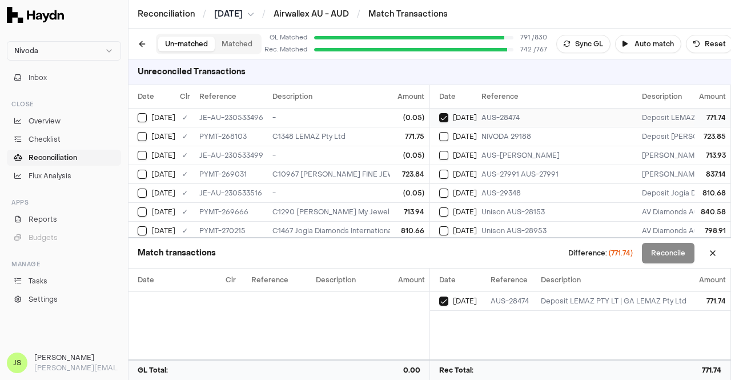
click at [471, 115] on div "[DATE]" at bounding box center [458, 117] width 38 height 9
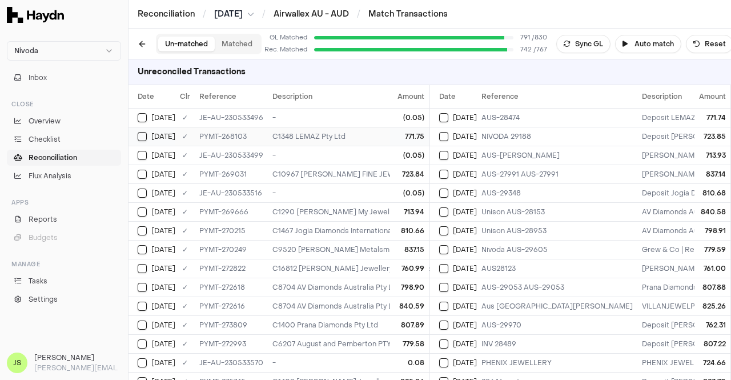
click at [348, 136] on div "C1348 LEMAZ Pty Ltd" at bounding box center [363, 136] width 183 height 9
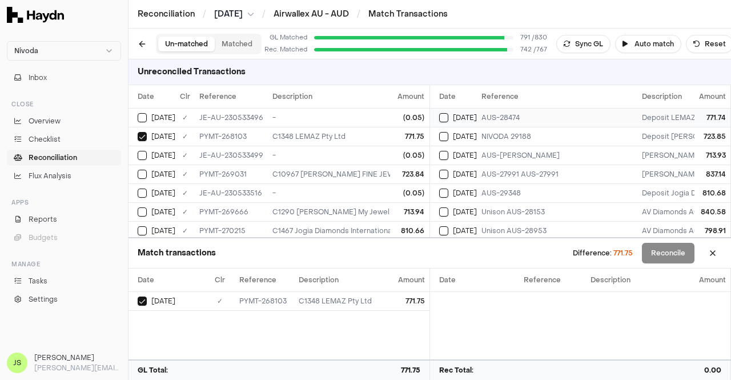
click at [506, 113] on div "AUS-28474" at bounding box center [556, 117] width 151 height 9
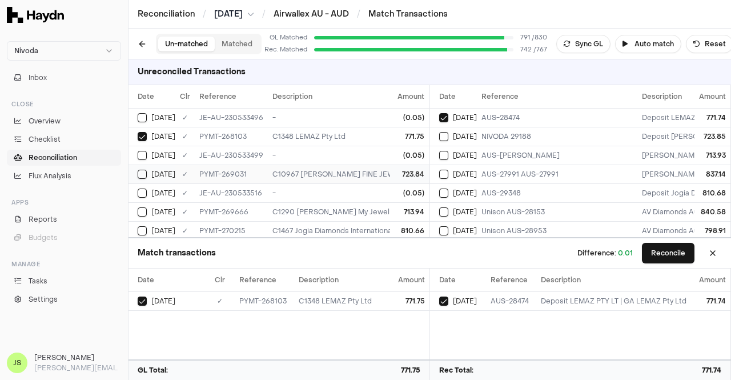
click at [319, 166] on td "C10967 [PERSON_NAME] FINE JEWELLERY" at bounding box center [364, 173] width 192 height 19
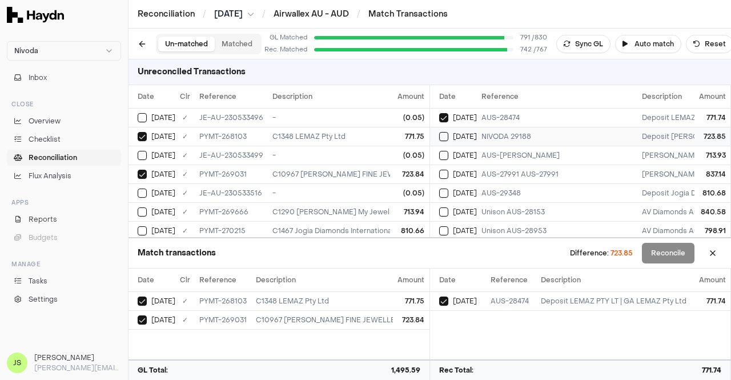
click at [489, 136] on div "NIVODA 29188" at bounding box center [556, 136] width 151 height 9
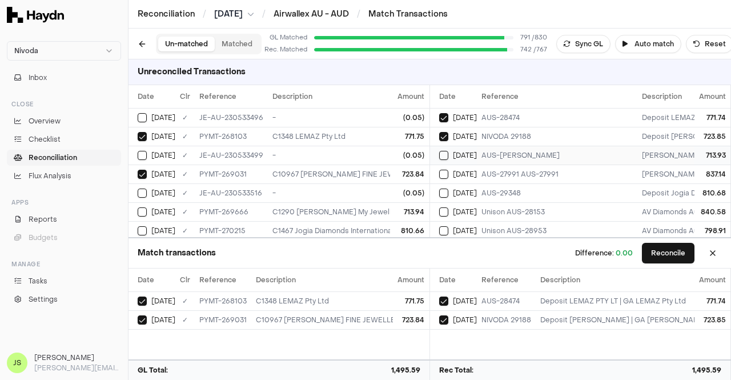
click at [491, 161] on td "AUS-[PERSON_NAME]" at bounding box center [557, 155] width 160 height 19
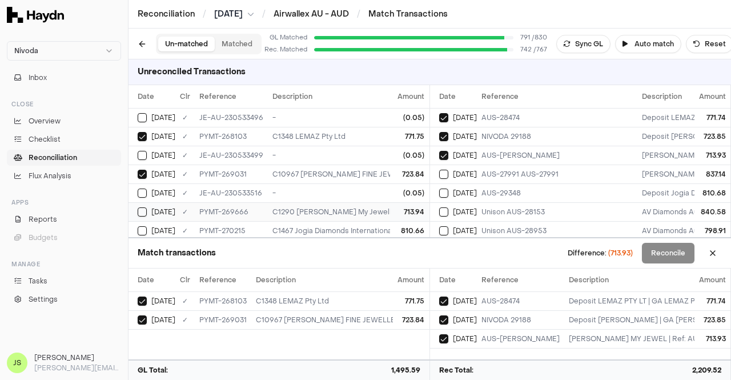
click at [395, 208] on div "713.94" at bounding box center [410, 211] width 30 height 9
click at [460, 171] on span "[DATE]" at bounding box center [465, 174] width 24 height 9
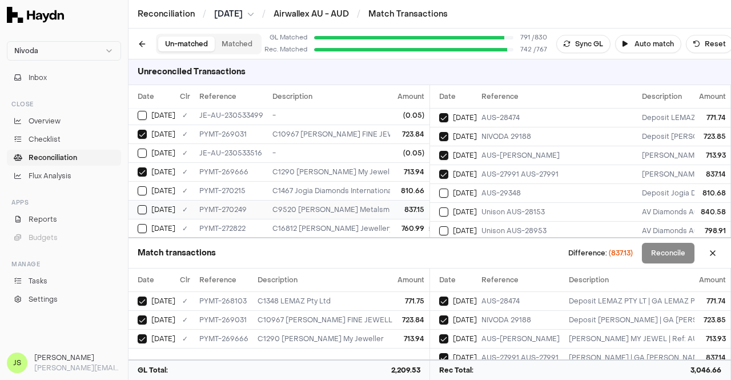
scroll to position [57, 0]
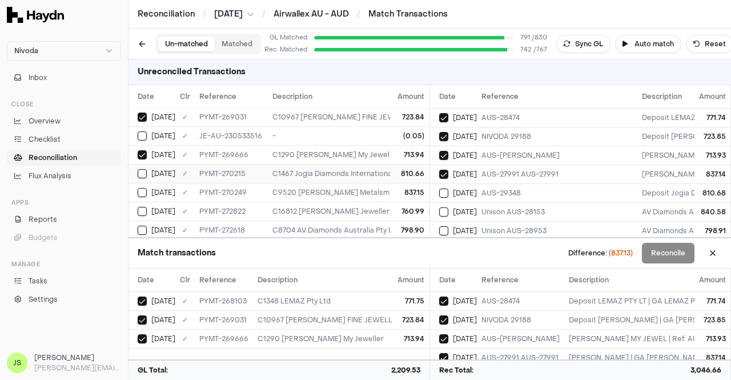
click at [366, 169] on div "C1467 Jogia Diamonds International" at bounding box center [363, 173] width 183 height 9
click at [350, 183] on td "C9520 [PERSON_NAME] Metalsmith" at bounding box center [364, 192] width 192 height 19
click at [349, 196] on td "C9520 [PERSON_NAME] Metalsmith" at bounding box center [364, 192] width 192 height 19
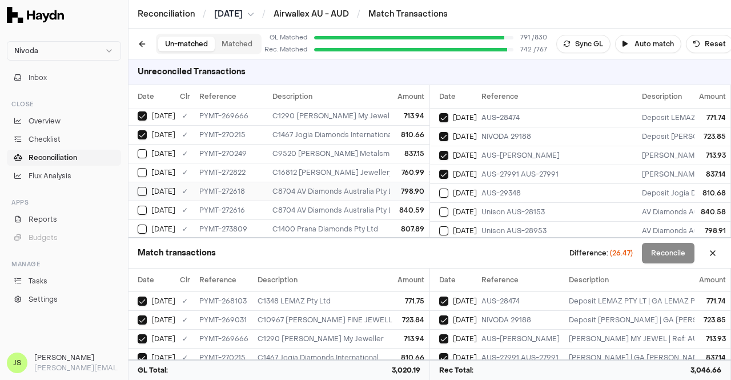
scroll to position [114, 0]
click at [252, 138] on div "PYMT-270249" at bounding box center [231, 135] width 64 height 9
click at [253, 150] on div "PYMT-272822" at bounding box center [231, 154] width 64 height 9
click at [256, 164] on td "PYMT-272618" at bounding box center [231, 172] width 73 height 19
click at [258, 182] on td "PYMT-272616" at bounding box center [231, 191] width 73 height 19
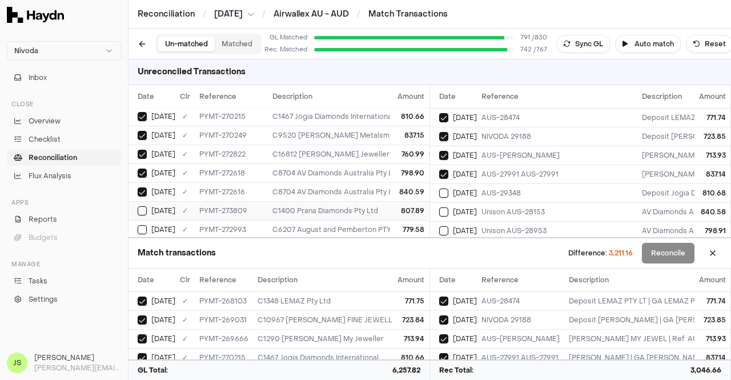
click at [253, 201] on td "PYMT-273809" at bounding box center [231, 210] width 73 height 19
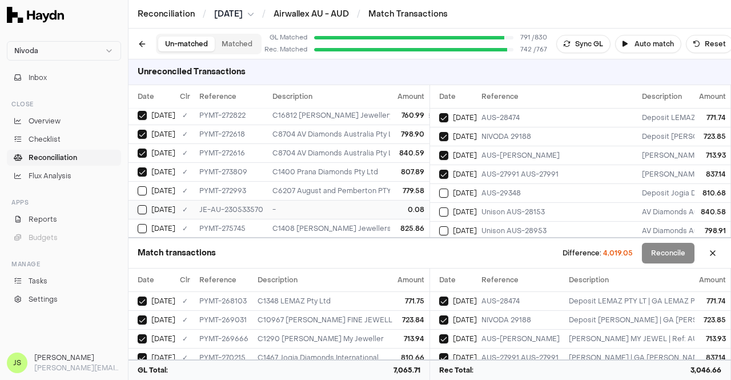
scroll to position [171, 0]
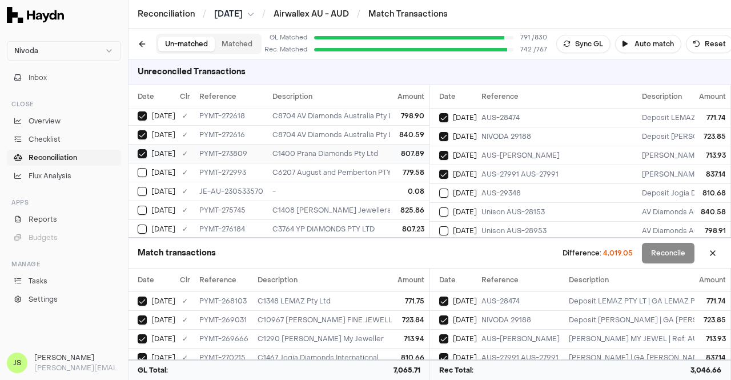
click at [233, 159] on td "PYMT-273809" at bounding box center [231, 153] width 73 height 19
click at [223, 163] on td "PYMT-272993" at bounding box center [231, 172] width 73 height 19
click at [232, 149] on div "PYMT-273809" at bounding box center [231, 153] width 64 height 9
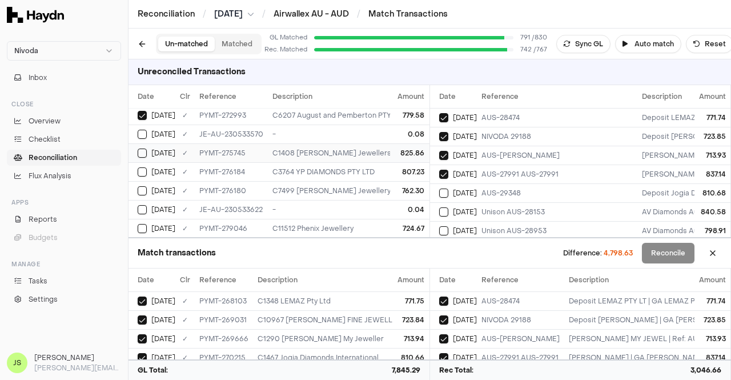
click at [299, 148] on div "C1408 [PERSON_NAME] Jewellers" at bounding box center [363, 152] width 183 height 9
click at [296, 167] on div "C3764 YP DIAMONDS PTY LTD" at bounding box center [363, 171] width 183 height 9
click at [284, 181] on td "C7499 [PERSON_NAME] Jewellery" at bounding box center [364, 190] width 192 height 19
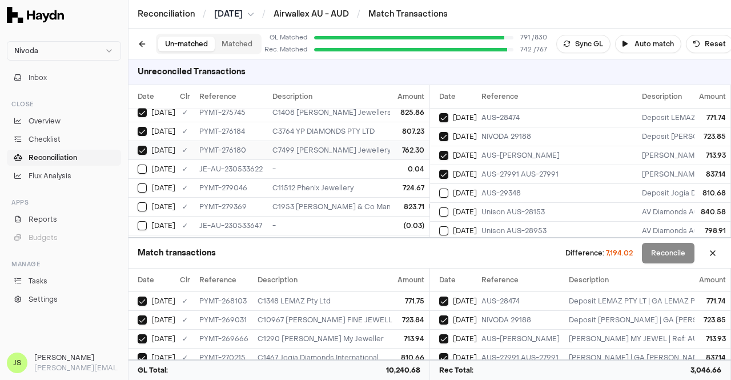
scroll to position [285, 0]
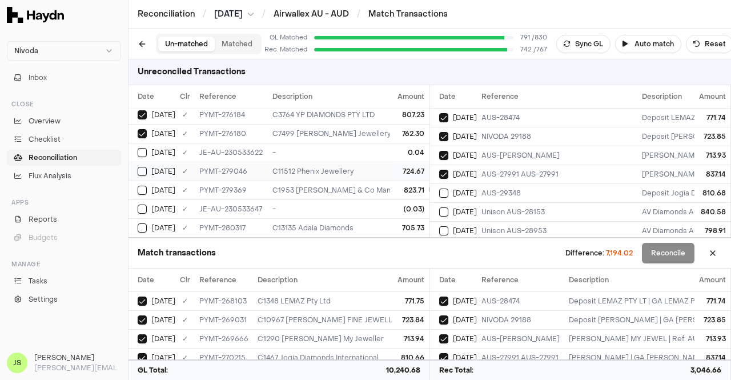
click at [292, 171] on div "C11512 Phenix Jewellery" at bounding box center [363, 171] width 183 height 9
click at [292, 186] on div "C1953 [PERSON_NAME] & Co Manufacturing Jeweller" at bounding box center [363, 190] width 183 height 9
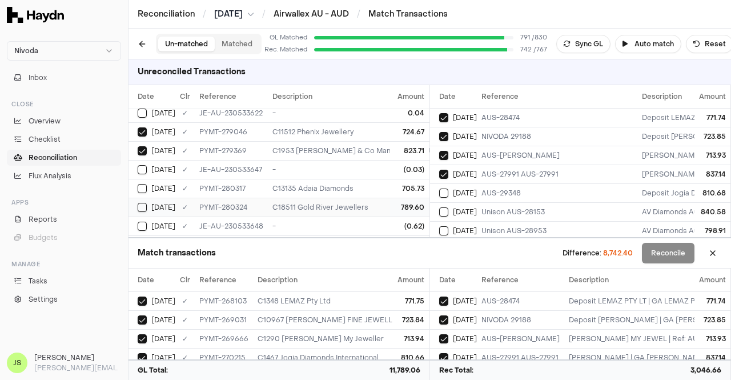
scroll to position [342, 0]
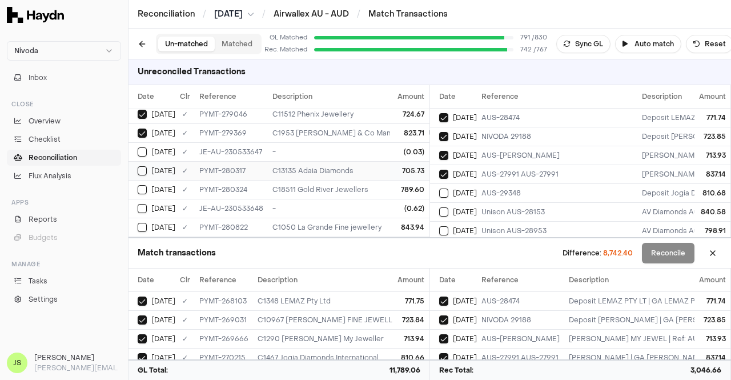
click at [256, 172] on td "PYMT-280317" at bounding box center [231, 170] width 73 height 19
click at [263, 181] on td "PYMT-280324" at bounding box center [231, 189] width 73 height 19
click at [242, 166] on div "PYMT-280822" at bounding box center [231, 170] width 64 height 9
click at [245, 184] on div "PYMT-281343" at bounding box center [231, 188] width 64 height 9
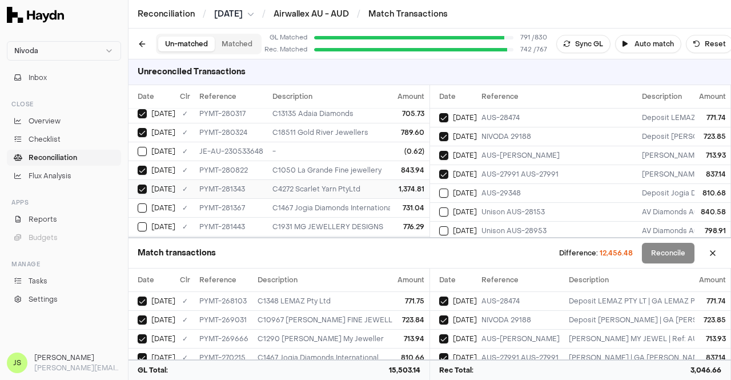
click at [243, 187] on div "PYMT-281343" at bounding box center [231, 188] width 64 height 9
click at [232, 179] on td "PYMT-281343" at bounding box center [231, 188] width 73 height 19
click at [235, 203] on div "PYMT-281367" at bounding box center [231, 207] width 64 height 9
click at [235, 222] on div "PYMT-281443" at bounding box center [231, 226] width 64 height 9
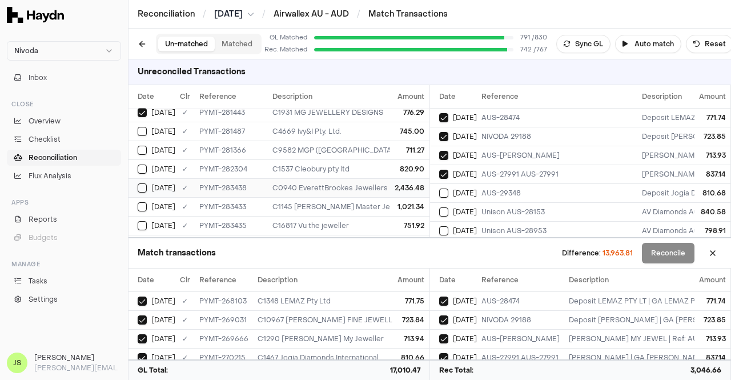
scroll to position [457, 0]
click at [227, 186] on div "PYMT-281487" at bounding box center [231, 188] width 64 height 9
click at [232, 203] on div "PYMT-281366" at bounding box center [231, 207] width 64 height 9
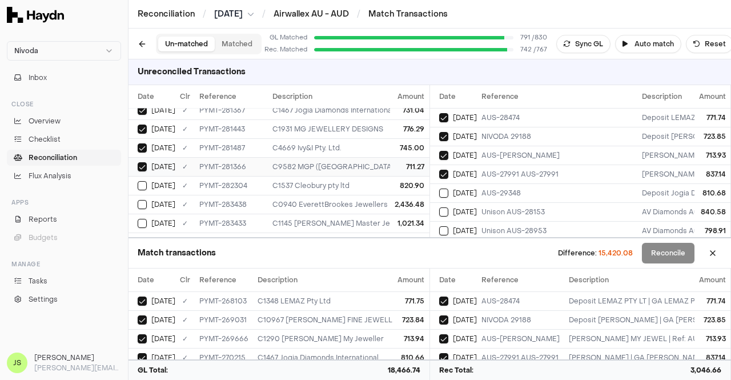
scroll to position [514, 0]
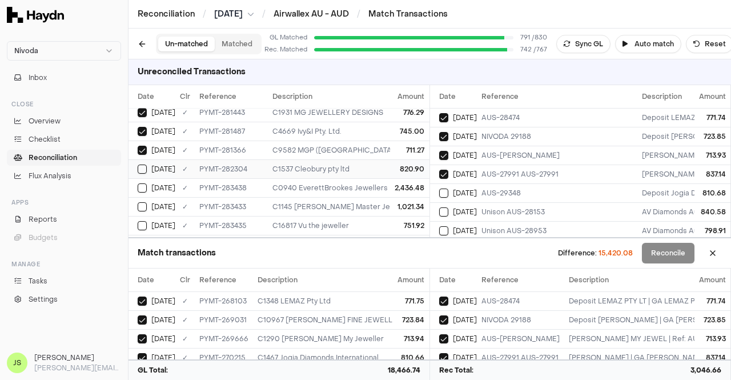
click at [223, 168] on td "PYMT-282304" at bounding box center [231, 168] width 73 height 19
click at [227, 183] on div "PYMT-283438" at bounding box center [231, 187] width 64 height 9
click at [225, 202] on div "PYMT-283433" at bounding box center [231, 206] width 64 height 9
click at [205, 197] on td "PYMT-283433" at bounding box center [231, 206] width 73 height 19
click at [216, 178] on td "PYMT-283438" at bounding box center [231, 187] width 73 height 19
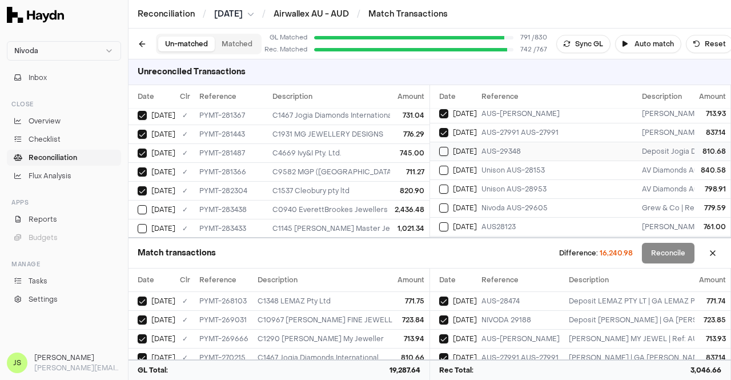
scroll to position [0, 0]
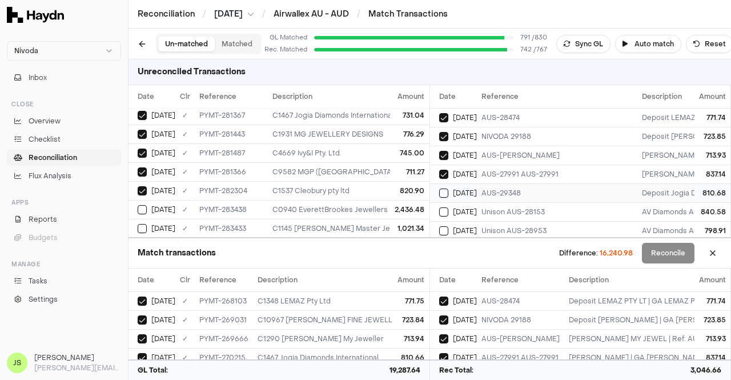
click at [484, 193] on div "AUS-29348" at bounding box center [556, 192] width 151 height 9
click at [484, 207] on div "Unison AUS-28153" at bounding box center [556, 211] width 151 height 9
click at [488, 172] on div "Unison AUS-28953" at bounding box center [556, 173] width 151 height 9
click at [489, 188] on div "Nivoda AUS-29605" at bounding box center [556, 192] width 151 height 9
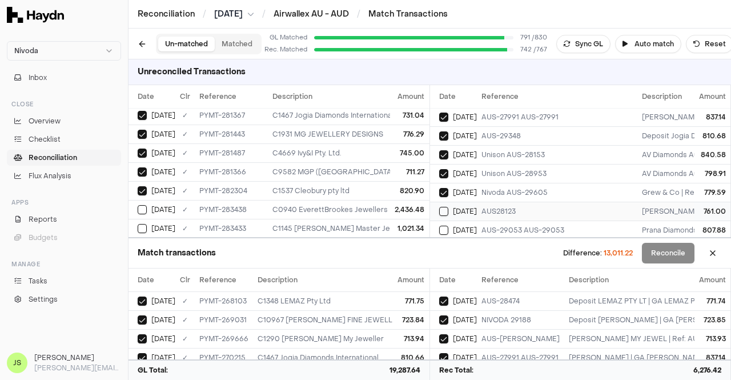
click at [485, 207] on div "AUS28123" at bounding box center [556, 211] width 151 height 9
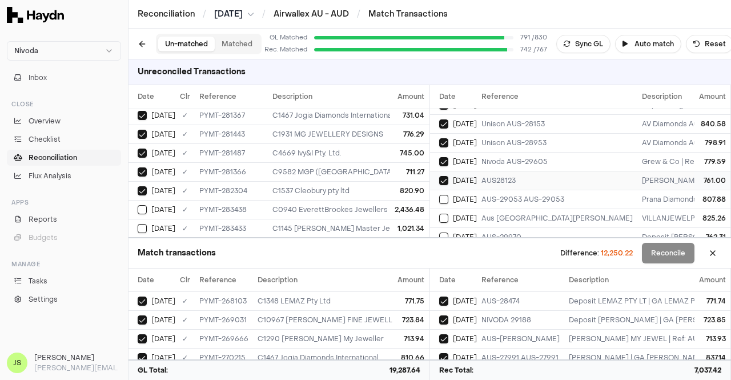
scroll to position [114, 0]
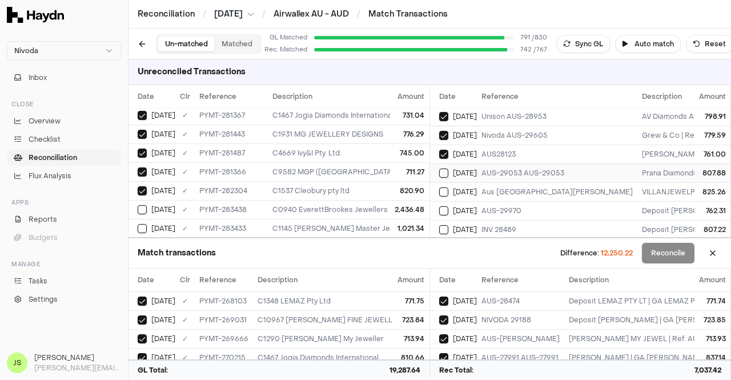
click at [517, 164] on td "AUS-29053 AUS-29053" at bounding box center [557, 172] width 160 height 19
click at [516, 182] on td "Aus [GEOGRAPHIC_DATA][PERSON_NAME]" at bounding box center [557, 191] width 160 height 19
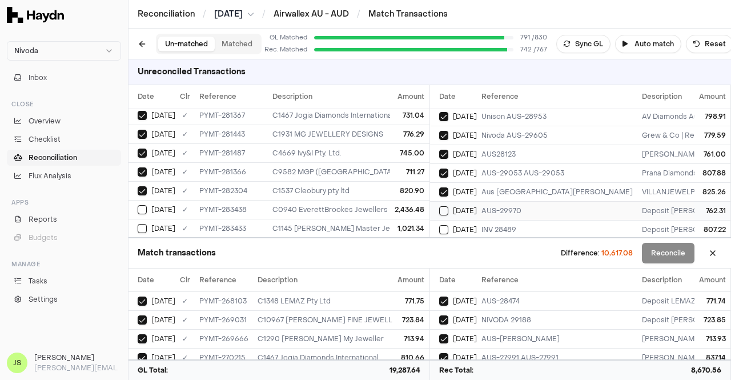
click at [515, 201] on td "AUS-29970" at bounding box center [557, 210] width 160 height 19
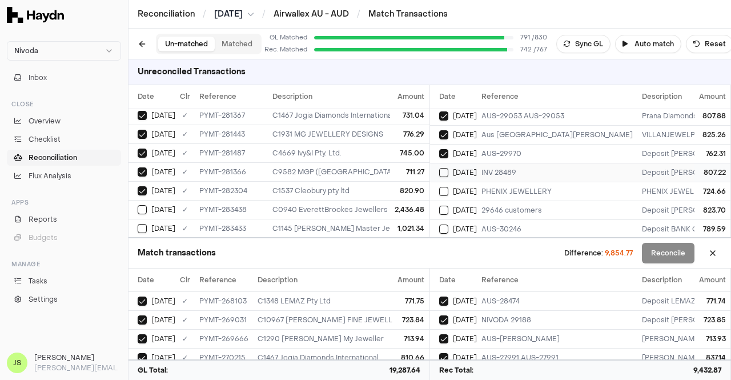
click at [518, 171] on div "INV 28489" at bounding box center [556, 172] width 151 height 9
click at [513, 195] on td "PHENIX JEWELLERY" at bounding box center [557, 191] width 160 height 19
click at [510, 205] on div "29646 customers" at bounding box center [556, 209] width 151 height 9
click at [492, 154] on div "29646 customers" at bounding box center [556, 152] width 151 height 9
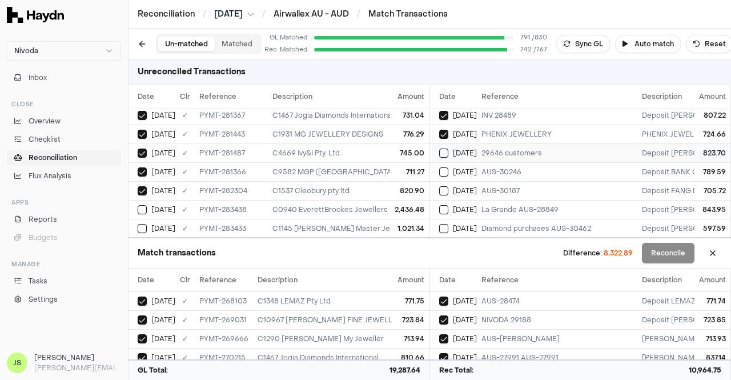
click at [493, 156] on td "29646 customers" at bounding box center [557, 152] width 160 height 19
click at [491, 167] on div "AUS-30246" at bounding box center [556, 171] width 151 height 9
click at [498, 188] on div "AUS-30187" at bounding box center [556, 190] width 151 height 9
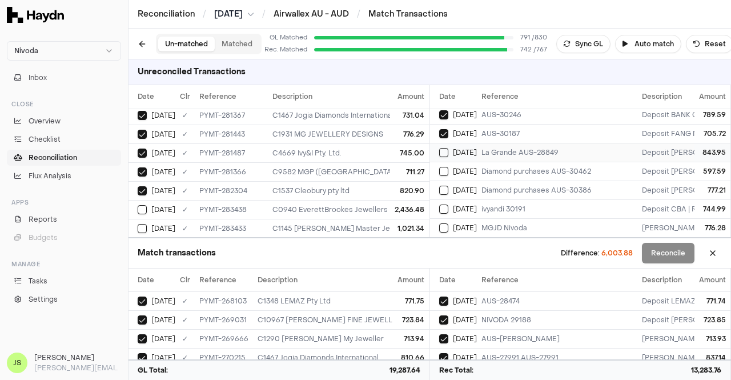
click at [493, 151] on div "La Grande AUS-28849" at bounding box center [556, 152] width 151 height 9
click at [497, 167] on div "Diamond purchases AUS-30462" at bounding box center [556, 171] width 151 height 9
click at [497, 186] on div "Diamond purchases AUS-30386" at bounding box center [556, 190] width 151 height 9
click at [497, 204] on div "ivyandi 30191" at bounding box center [556, 208] width 151 height 9
click at [497, 223] on div "MGJD Nivoda" at bounding box center [556, 227] width 151 height 9
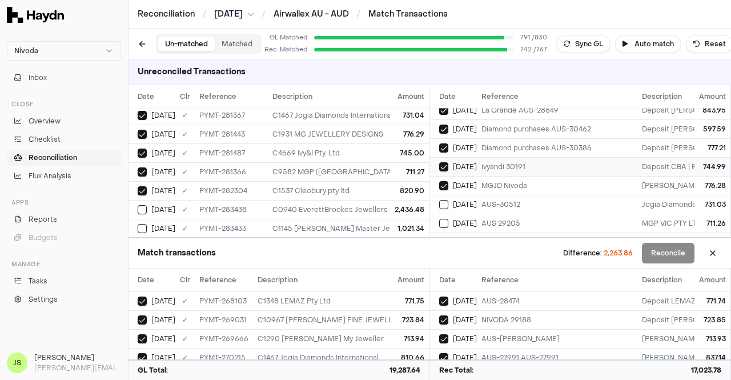
scroll to position [342, 0]
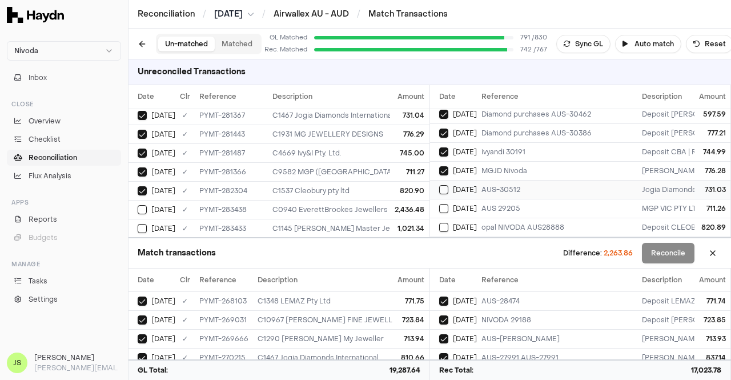
click at [506, 180] on td "AUS-30512" at bounding box center [557, 189] width 160 height 19
click at [506, 204] on div "AUS 29205" at bounding box center [556, 208] width 151 height 9
click at [512, 217] on td "opal NIVODA AUS28888" at bounding box center [557, 226] width 160 height 19
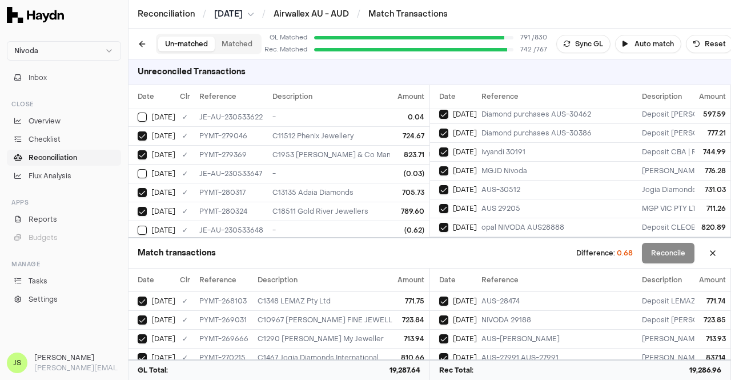
scroll to position [378, 0]
click at [287, 163] on td "-" at bounding box center [364, 172] width 192 height 19
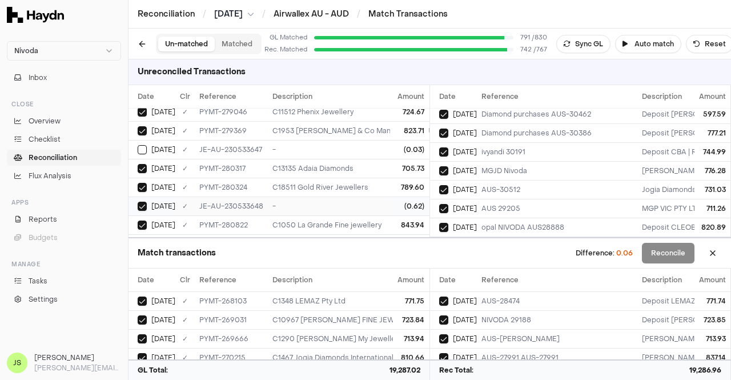
scroll to position [321, 0]
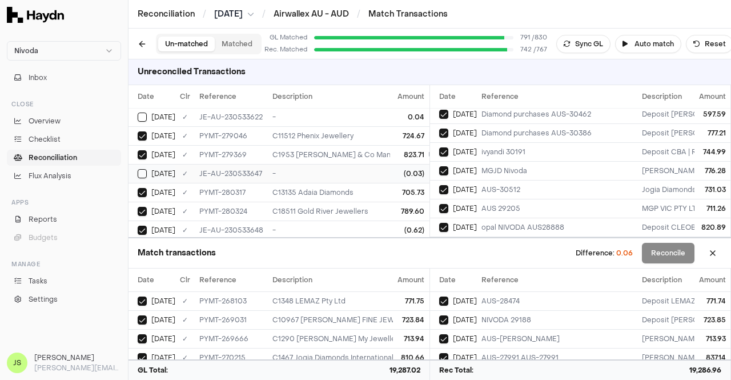
click at [248, 169] on div "JE-AU-230533647" at bounding box center [231, 173] width 64 height 9
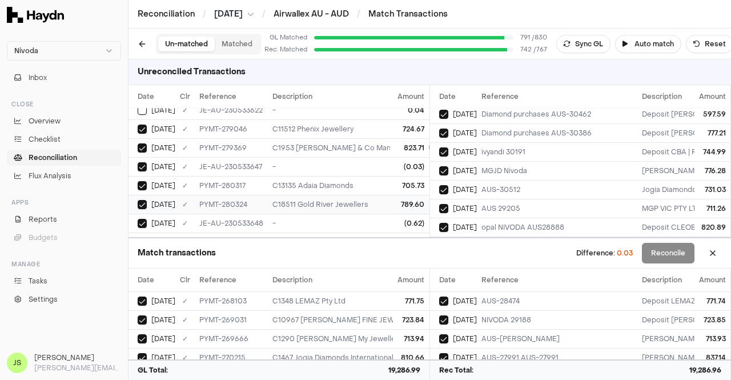
scroll to position [342, 0]
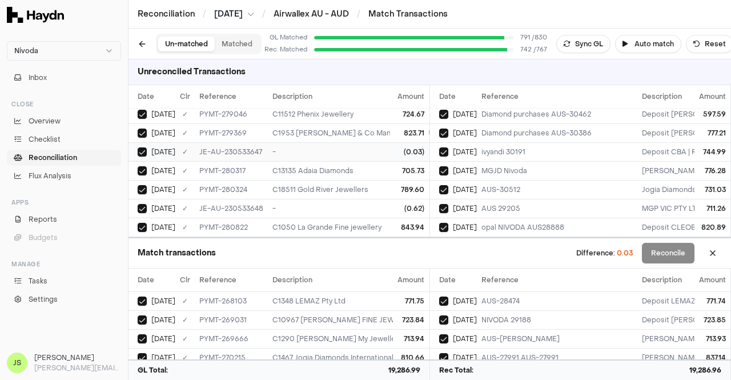
click at [241, 147] on div "JE-AU-230533647" at bounding box center [231, 151] width 64 height 9
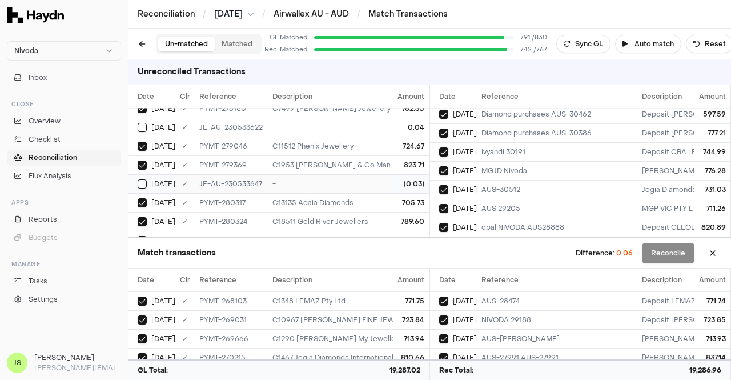
scroll to position [285, 0]
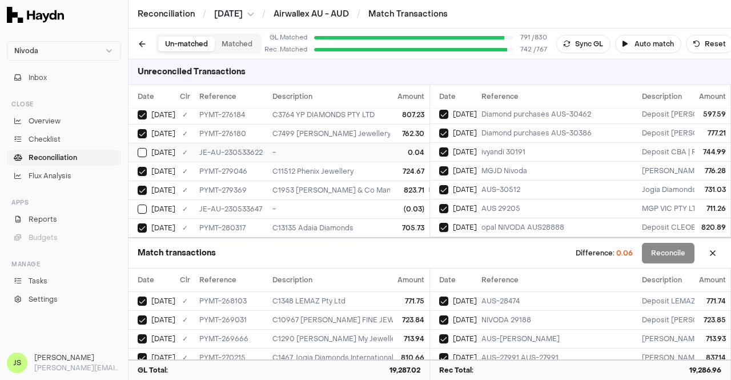
click at [291, 148] on div "-" at bounding box center [363, 152] width 183 height 9
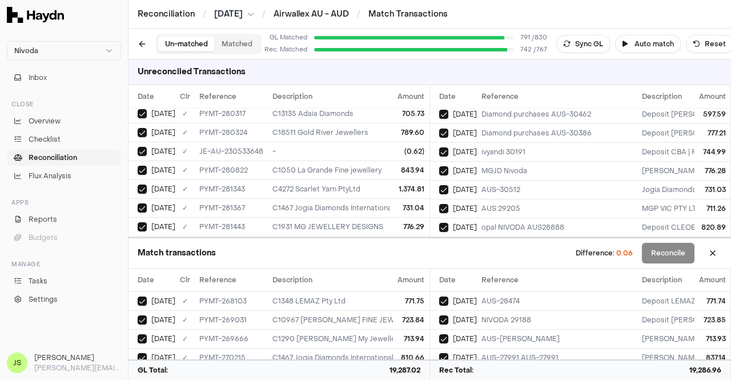
scroll to position [342, 0]
click at [285, 142] on td "-" at bounding box center [364, 151] width 192 height 19
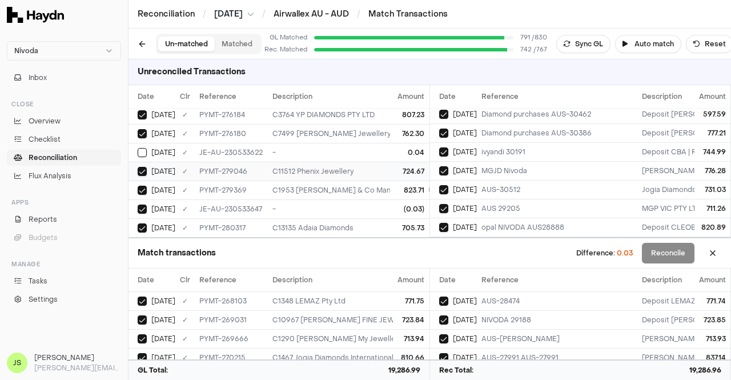
click at [271, 162] on td "C11512 Phenix Jewellery" at bounding box center [364, 171] width 192 height 19
click at [272, 148] on div "-" at bounding box center [363, 152] width 183 height 9
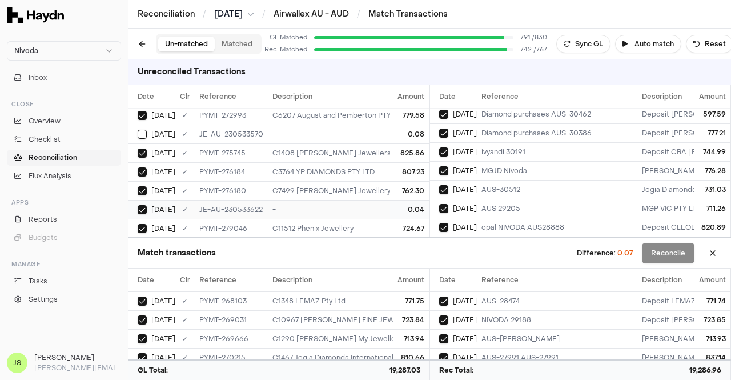
scroll to position [171, 0]
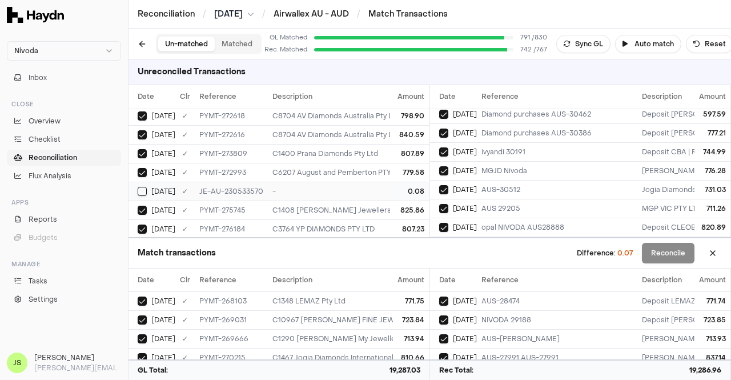
click at [269, 183] on td "-" at bounding box center [364, 191] width 192 height 19
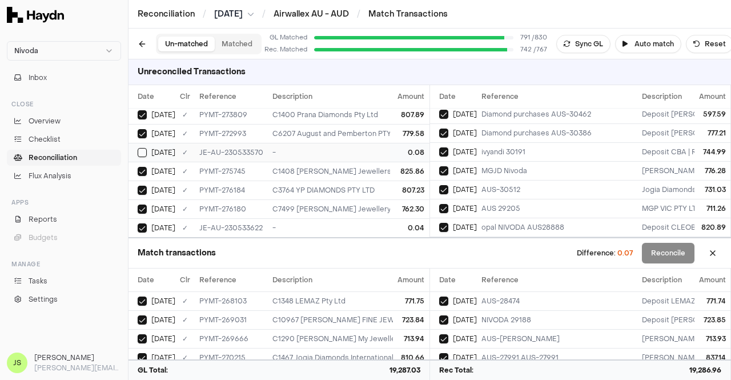
scroll to position [228, 0]
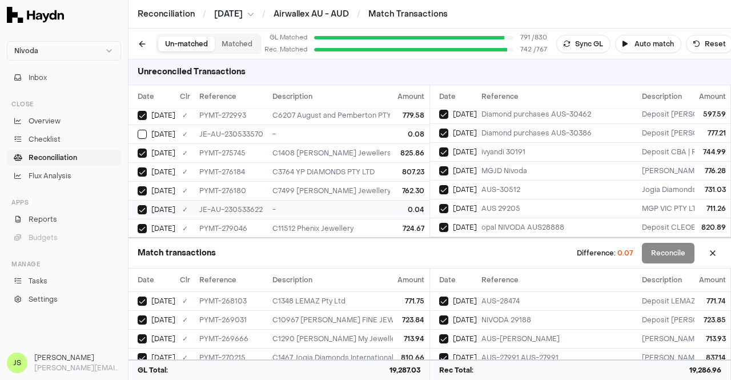
click at [273, 206] on div "-" at bounding box center [363, 209] width 183 height 9
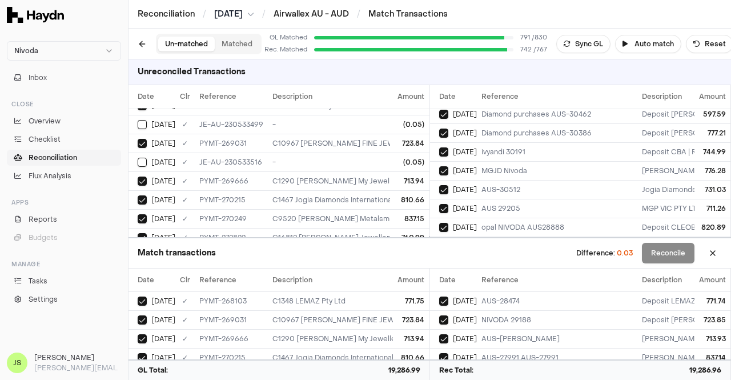
scroll to position [0, 0]
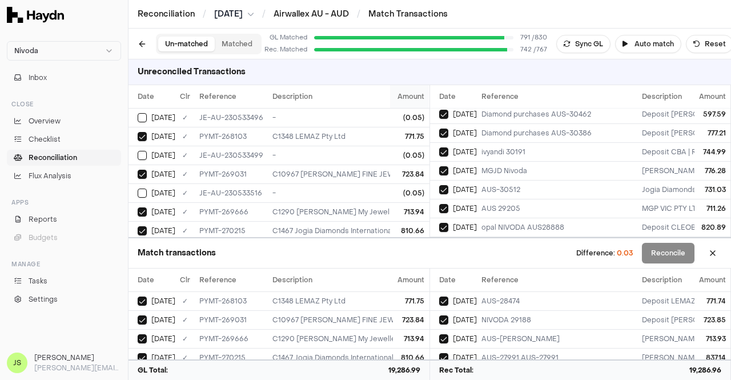
click at [398, 99] on span "Amount" at bounding box center [411, 96] width 27 height 9
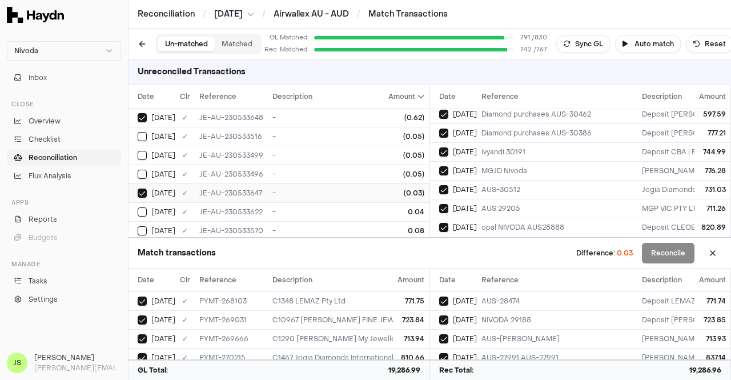
click at [351, 188] on div "-" at bounding box center [363, 192] width 183 height 9
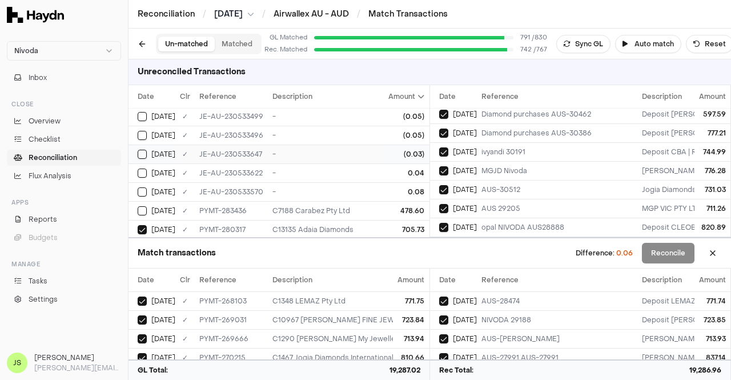
scroll to position [57, 0]
click at [352, 172] on div "-" at bounding box center [363, 173] width 183 height 9
click at [350, 173] on div "-" at bounding box center [363, 173] width 183 height 9
click at [366, 155] on div "-" at bounding box center [363, 154] width 183 height 9
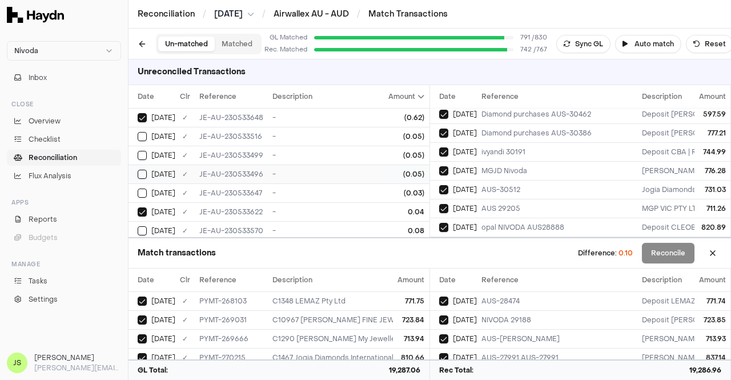
click at [371, 174] on div "-" at bounding box center [363, 174] width 183 height 9
click at [389, 156] on div "(0.05)" at bounding box center [407, 155] width 36 height 9
click at [659, 253] on button "Reconcile" at bounding box center [668, 253] width 53 height 21
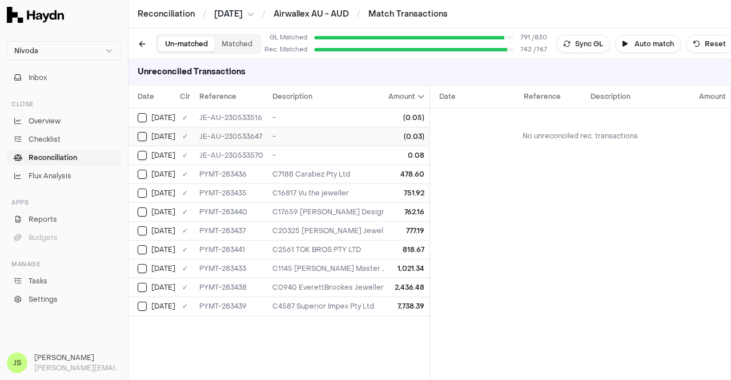
drag, startPoint x: 140, startPoint y: 119, endPoint x: 140, endPoint y: 128, distance: 9.1
click at [140, 119] on button "Select GL transaction 9345014" at bounding box center [142, 117] width 9 height 9
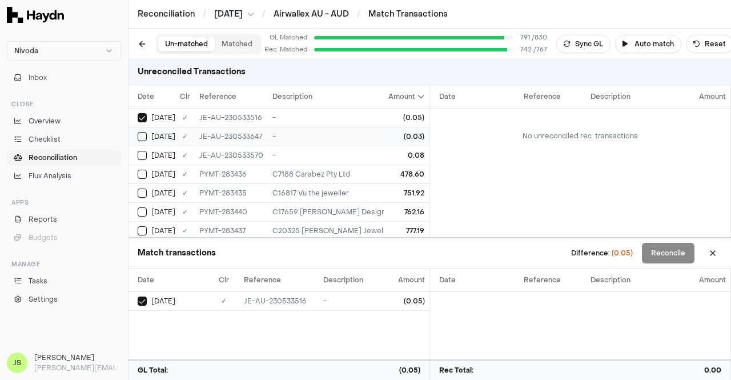
click at [142, 141] on td "[DATE]" at bounding box center [151, 136] width 47 height 19
click at [140, 156] on button "Select GL transaction 63460056" at bounding box center [142, 155] width 9 height 9
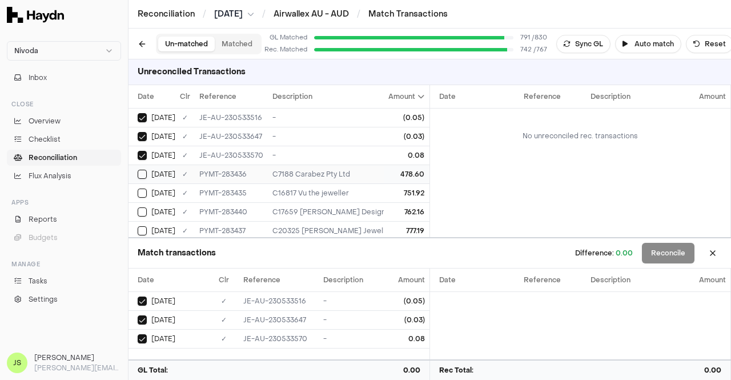
click at [139, 171] on button "Select GL transaction 175689847" at bounding box center [142, 174] width 9 height 9
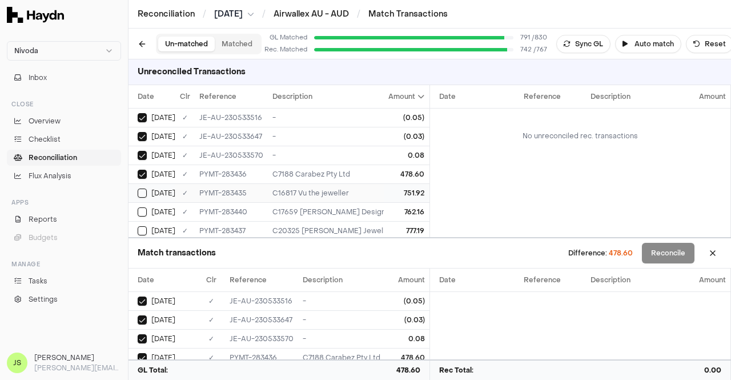
click at [140, 197] on td "[DATE]" at bounding box center [151, 192] width 47 height 19
click at [144, 211] on button "Select GL transaction 175689851" at bounding box center [142, 211] width 9 height 9
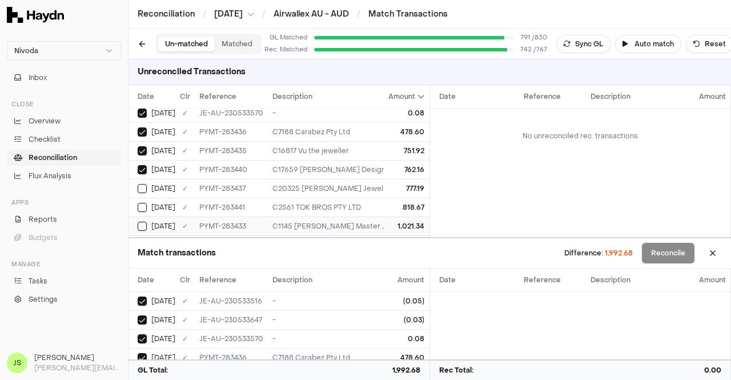
scroll to position [57, 0]
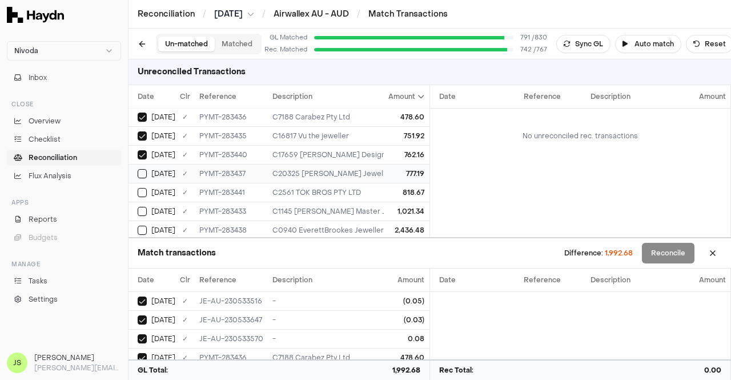
click at [139, 174] on button "Select GL transaction 175689848" at bounding box center [142, 173] width 9 height 9
click at [141, 192] on button "Select GL transaction 175689852" at bounding box center [142, 192] width 9 height 9
click at [144, 210] on button "Select GL transaction 175689845" at bounding box center [142, 211] width 9 height 9
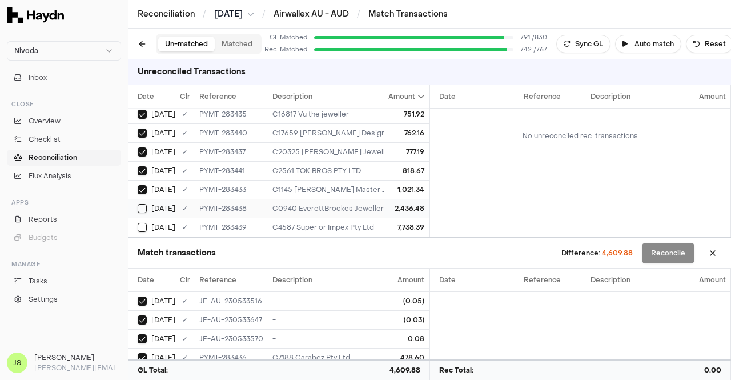
click at [145, 204] on button "Select GL transaction 175689849" at bounding box center [142, 208] width 9 height 9
click at [142, 223] on button "Select GL transaction 175689850" at bounding box center [142, 227] width 9 height 9
click at [711, 259] on button at bounding box center [712, 253] width 18 height 18
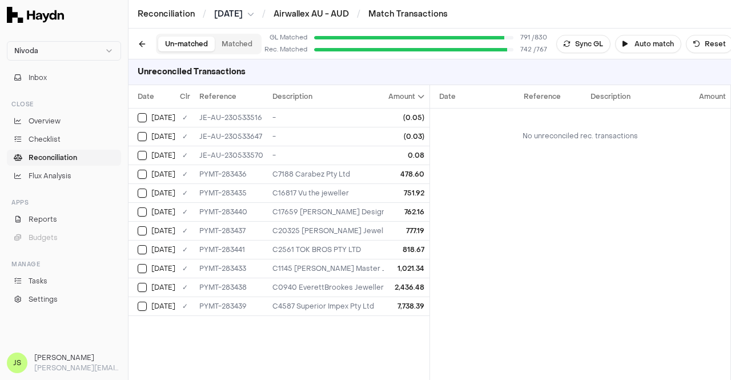
scroll to position [0, 0]
drag, startPoint x: 252, startPoint y: 174, endPoint x: 637, endPoint y: 212, distance: 386.6
click at [180, 166] on tr "Aug 31 ✓ PYMT-283436 C7188 Carabez Pty Ltd 478.60" at bounding box center [296, 173] width 336 height 19
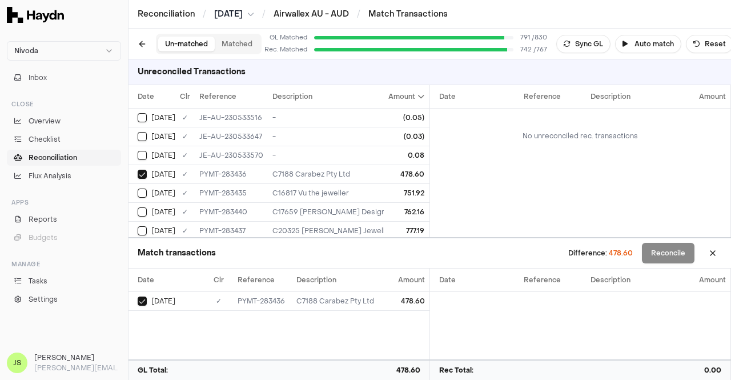
click at [565, 192] on div "Date Reference Description Amount No unreconciled rec. transactions" at bounding box center [580, 161] width 301 height 152
click at [709, 253] on button at bounding box center [712, 253] width 18 height 18
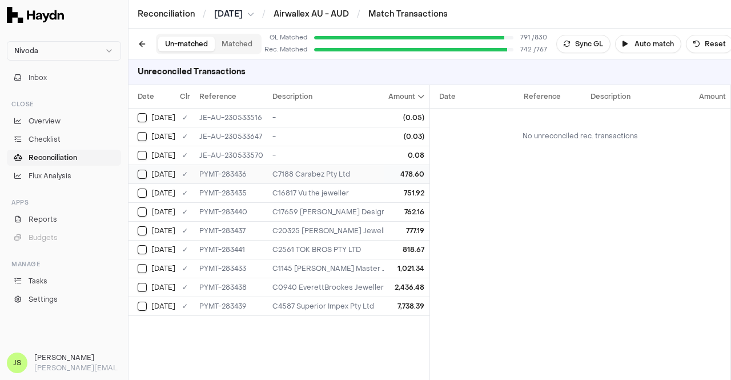
click at [414, 170] on div "478.60" at bounding box center [407, 174] width 36 height 9
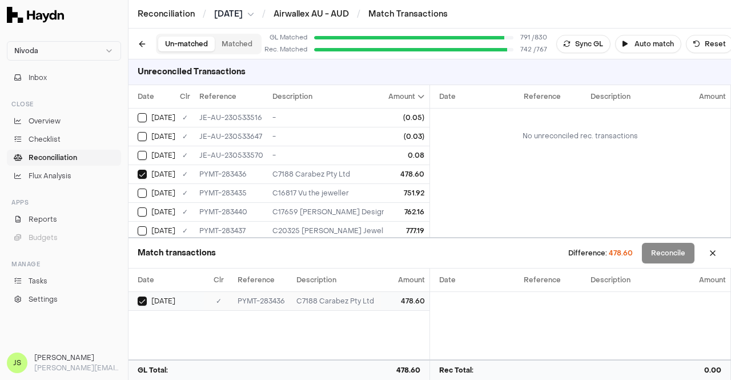
click at [413, 295] on td "478.60" at bounding box center [404, 300] width 47 height 19
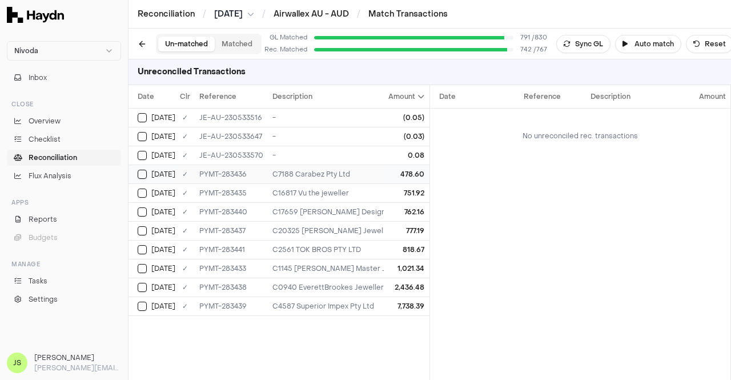
click at [414, 173] on div "478.60" at bounding box center [407, 174] width 36 height 9
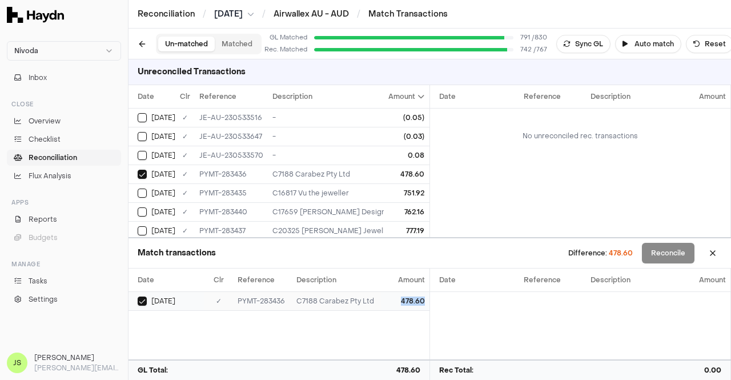
drag, startPoint x: 429, startPoint y: 302, endPoint x: 399, endPoint y: 302, distance: 29.7
click at [399, 302] on td "478.60" at bounding box center [404, 300] width 47 height 19
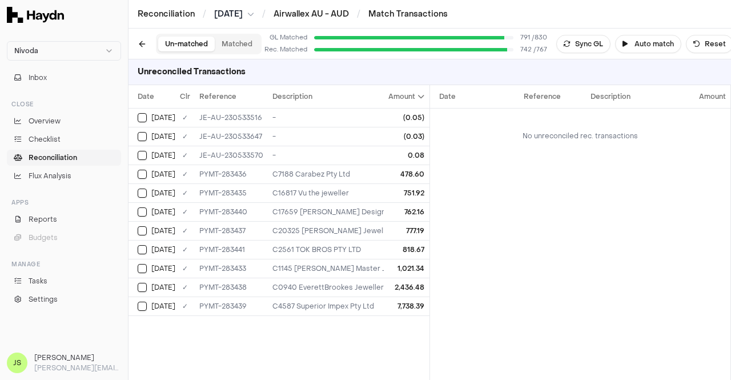
copy div "478.60"
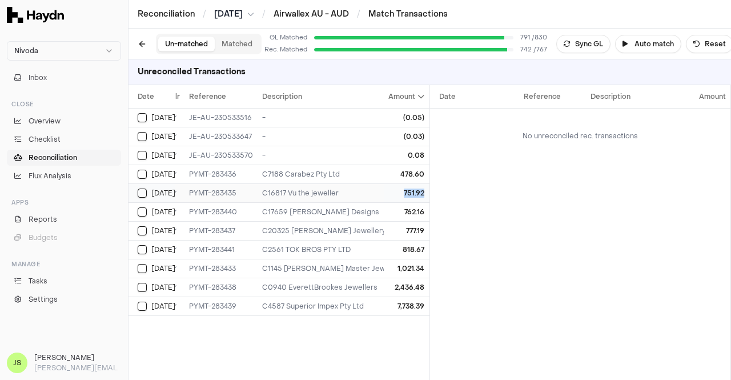
drag, startPoint x: 401, startPoint y: 192, endPoint x: 426, endPoint y: 192, distance: 25.1
click at [426, 192] on td "751.92" at bounding box center [406, 192] width 45 height 19
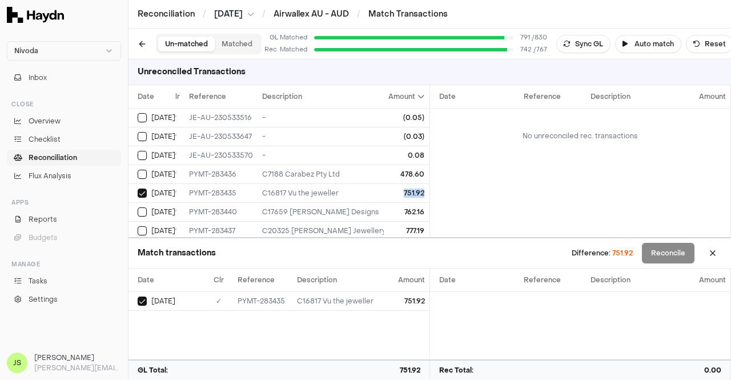
copy div "751.92"
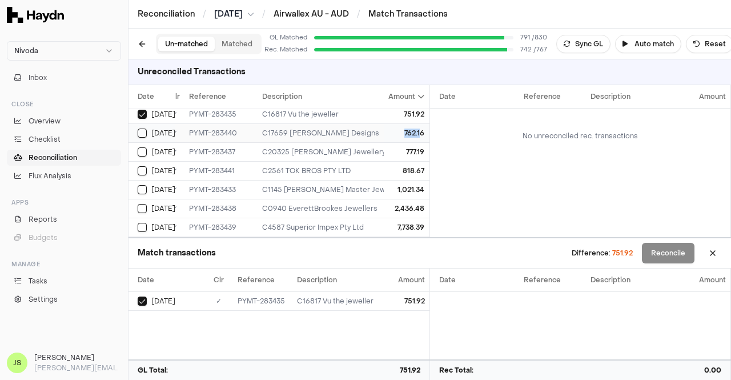
scroll to position [84, 19]
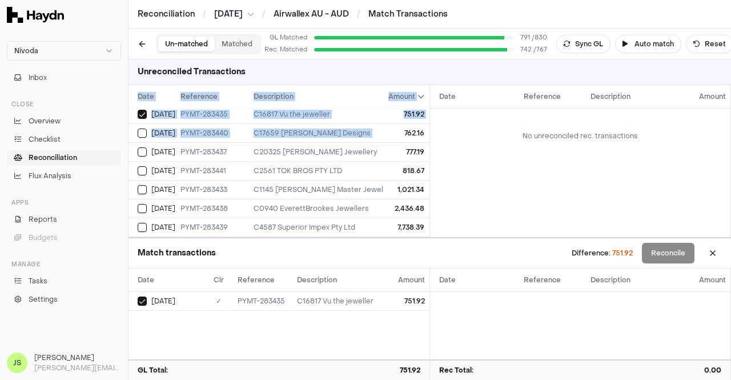
drag, startPoint x: 392, startPoint y: 125, endPoint x: 421, endPoint y: 127, distance: 29.7
click at [421, 127] on div "Date Clr Reference Description Amount Aug 5 ✓ JE-AU-230533516 - (0.05) Aug 25 ✓…" at bounding box center [278, 161] width 301 height 152
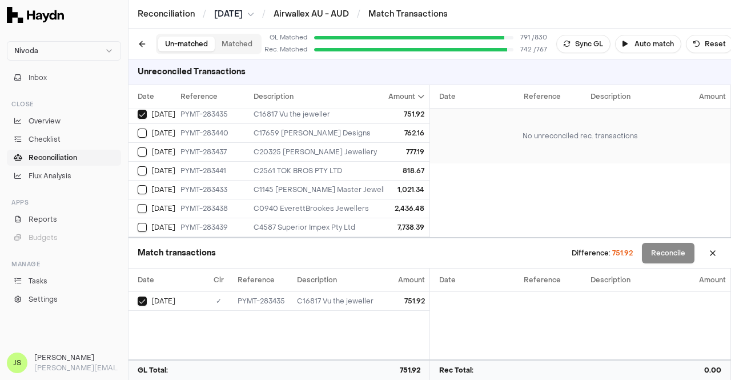
click at [433, 123] on td "No unreconciled rec. transactions" at bounding box center [580, 135] width 301 height 55
drag, startPoint x: 395, startPoint y: 126, endPoint x: 418, endPoint y: 128, distance: 22.9
click at [418, 128] on td "762.16" at bounding box center [406, 132] width 45 height 19
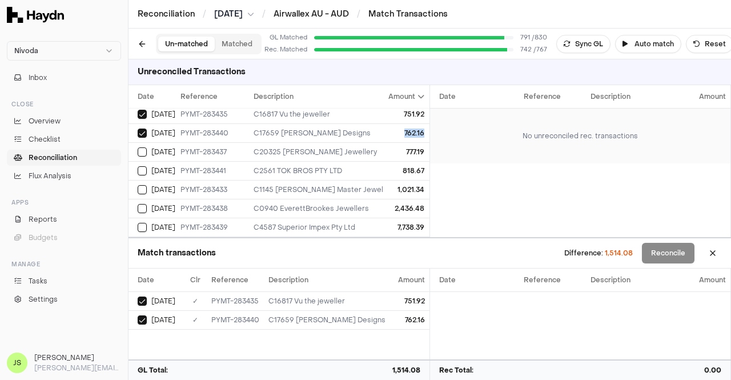
copy div "762.16"
drag, startPoint x: 398, startPoint y: 144, endPoint x: 417, endPoint y: 144, distance: 19.4
click at [417, 144] on td "777.19" at bounding box center [406, 151] width 45 height 19
copy div "777.19"
drag, startPoint x: 392, startPoint y: 163, endPoint x: 420, endPoint y: 162, distance: 28.0
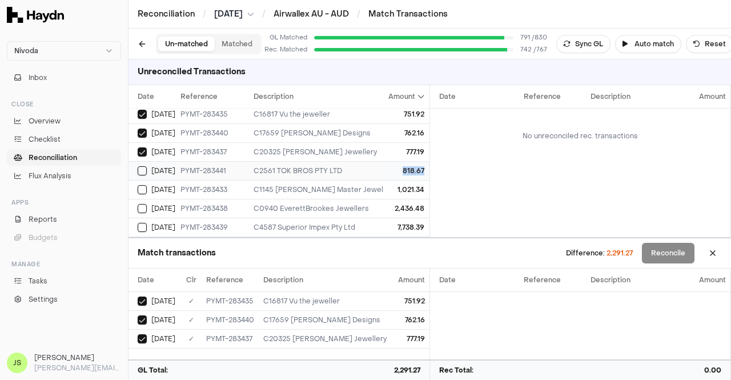
click at [420, 162] on td "818.67" at bounding box center [406, 170] width 45 height 19
copy div "818.67"
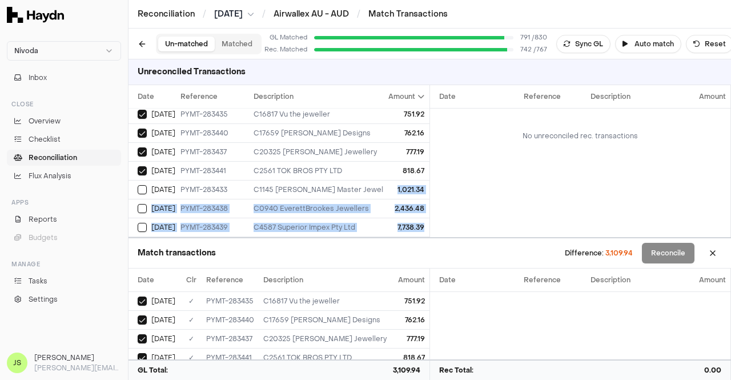
drag, startPoint x: 386, startPoint y: 180, endPoint x: 434, endPoint y: 180, distance: 47.4
click at [434, 180] on div "Date Clr Reference Description Amount Aug 5 ✓ JE-AU-230533516 - (0.05) Aug 25 ✓…" at bounding box center [429, 161] width 602 height 152
copy tbody "1,021.34 Aug 31 ✓ PYMT-283438 C0940 EverettBrookes Jewellers 2,436.48 Aug 31 ✓ …"
click at [473, 191] on div "Date Reference Description Amount No unreconciled rec. transactions" at bounding box center [580, 161] width 301 height 152
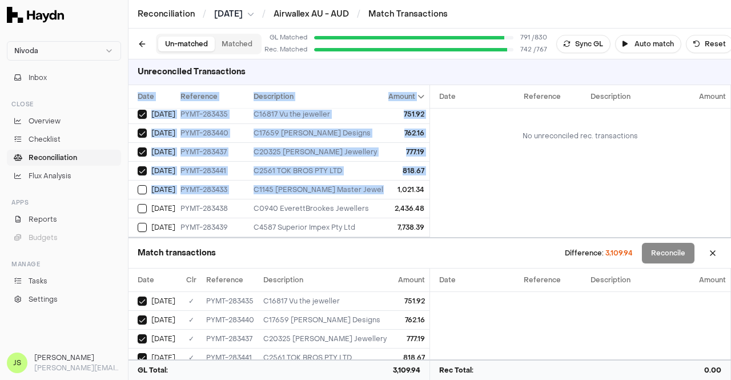
drag, startPoint x: 390, startPoint y: 180, endPoint x: 425, endPoint y: 180, distance: 34.8
click at [425, 180] on div "Date Clr Reference Description Amount Aug 5 ✓ JE-AU-230533516 - (0.05) Aug 25 ✓…" at bounding box center [278, 161] width 301 height 152
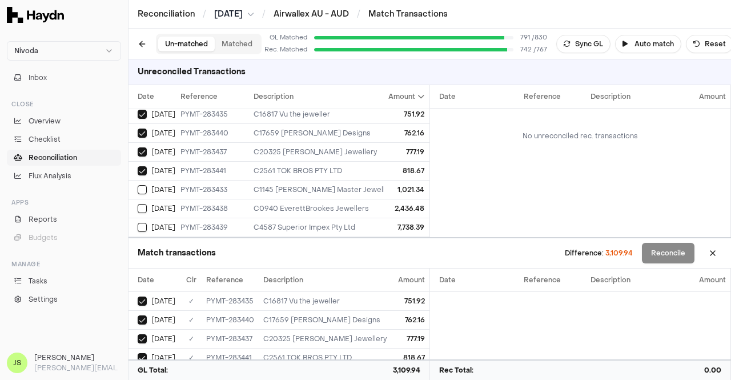
click at [438, 179] on div "Date Reference Description Amount No unreconciled rec. transactions" at bounding box center [580, 161] width 301 height 152
drag, startPoint x: 388, startPoint y: 179, endPoint x: 418, endPoint y: 178, distance: 30.3
click at [418, 180] on td "1,021.34" at bounding box center [406, 189] width 45 height 19
copy div "1,021.34"
drag, startPoint x: 388, startPoint y: 200, endPoint x: 417, endPoint y: 199, distance: 29.1
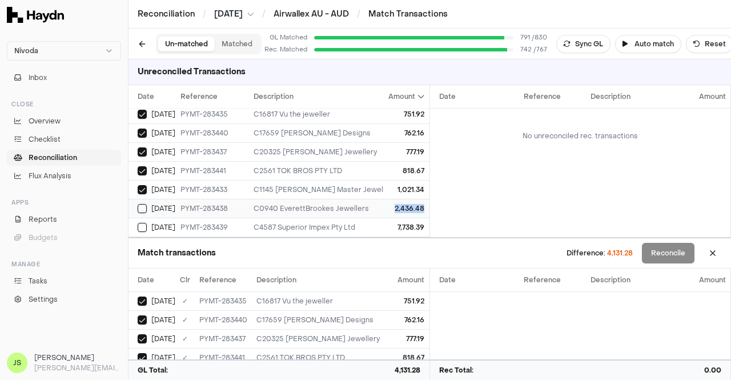
click at [417, 199] on td "2,436.48" at bounding box center [406, 208] width 45 height 19
copy div "2,436.48"
drag, startPoint x: 387, startPoint y: 219, endPoint x: 433, endPoint y: 220, distance: 45.7
click at [433, 220] on div "Date Clr Reference Description Amount Aug 5 ✓ JE-AU-230533516 - (0.05) Aug 25 ✓…" at bounding box center [429, 161] width 602 height 152
copy div "7,738.39"
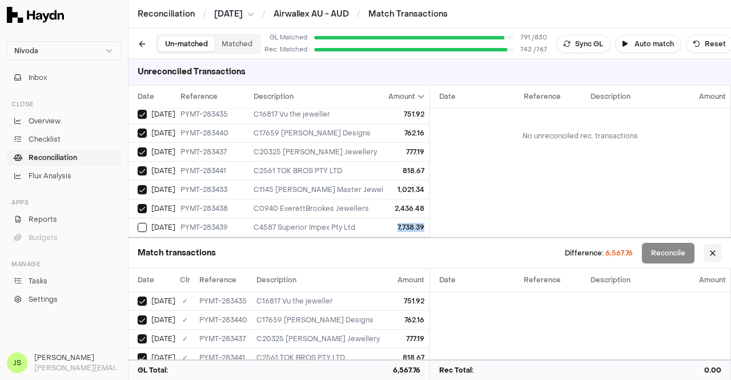
click at [715, 249] on button at bounding box center [712, 253] width 18 height 18
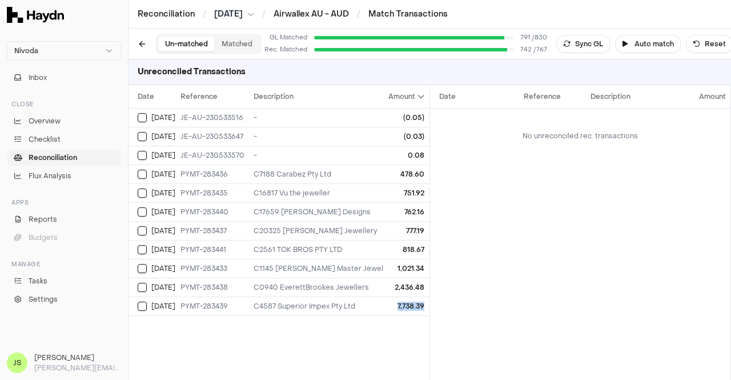
scroll to position [0, 10]
click at [530, 255] on div "Date Reference Description Amount No unreconciled rec. transactions" at bounding box center [580, 232] width 301 height 295
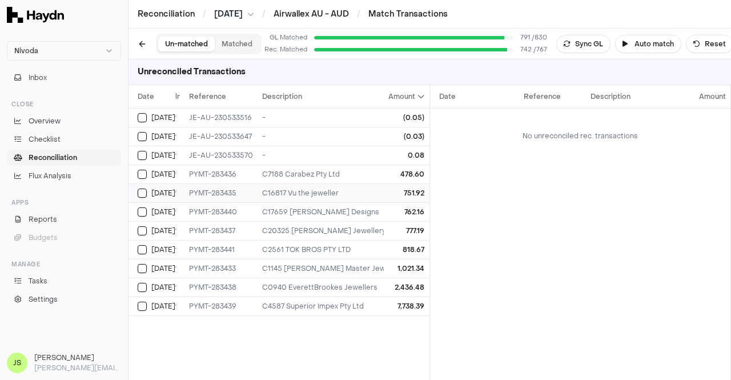
scroll to position [0, 10]
drag, startPoint x: 239, startPoint y: 192, endPoint x: 187, endPoint y: 195, distance: 52.1
click at [187, 195] on td "PYMT-283435" at bounding box center [221, 192] width 73 height 19
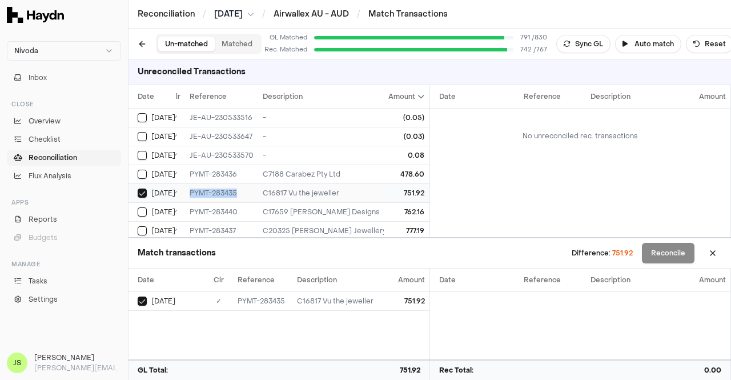
scroll to position [57, 10]
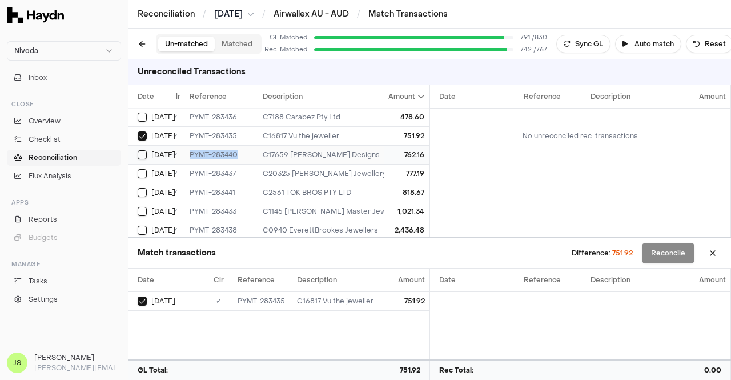
drag, startPoint x: 239, startPoint y: 153, endPoint x: 190, endPoint y: 156, distance: 49.2
click at [190, 156] on div "PYMT-283440" at bounding box center [222, 154] width 64 height 9
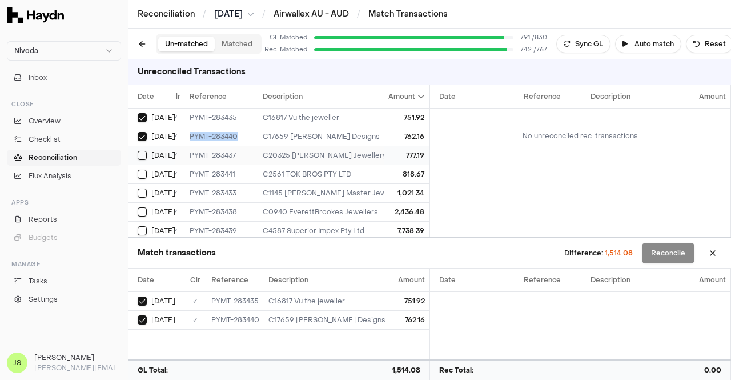
scroll to position [84, 10]
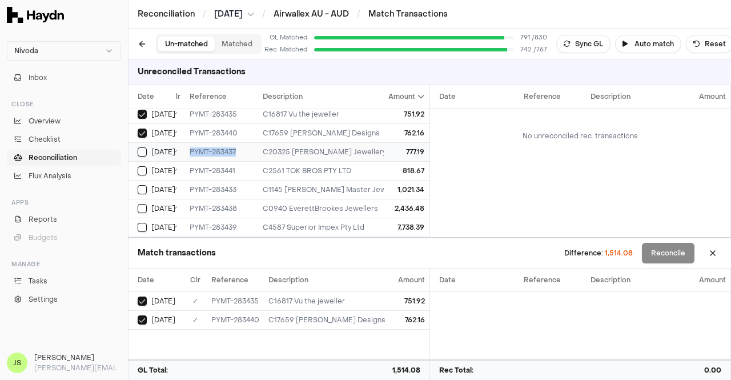
drag, startPoint x: 239, startPoint y: 142, endPoint x: 188, endPoint y: 140, distance: 50.9
click at [188, 142] on td "PYMT-283437" at bounding box center [221, 151] width 73 height 19
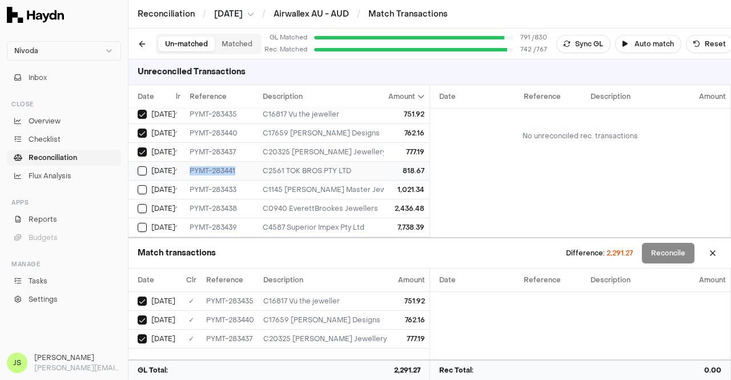
drag, startPoint x: 237, startPoint y: 160, endPoint x: 186, endPoint y: 160, distance: 51.4
click at [186, 161] on td "PYMT-283441" at bounding box center [221, 170] width 73 height 19
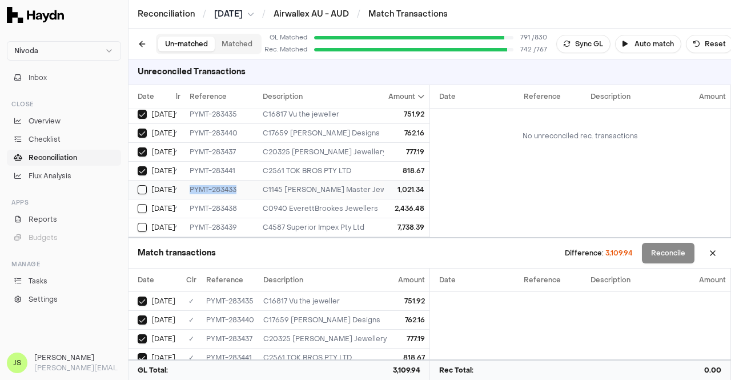
drag, startPoint x: 243, startPoint y: 181, endPoint x: 184, endPoint y: 184, distance: 58.9
click at [185, 184] on td "PYMT-283433" at bounding box center [221, 189] width 73 height 19
drag, startPoint x: 241, startPoint y: 199, endPoint x: 188, endPoint y: 199, distance: 52.5
click at [190, 204] on div "PYMT-283438" at bounding box center [222, 208] width 64 height 9
drag, startPoint x: 245, startPoint y: 216, endPoint x: 183, endPoint y: 216, distance: 61.6
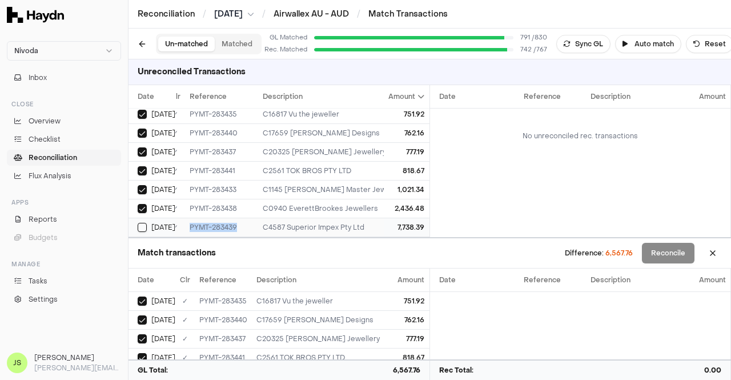
click at [183, 217] on tr "Aug 31 ✓ PYMT-283439 C4587 Superior Impex Pty Ltd 7,738.39" at bounding box center [287, 226] width 336 height 19
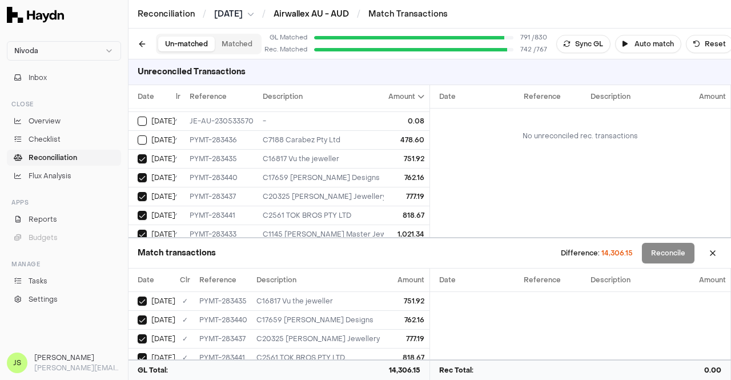
scroll to position [0, 10]
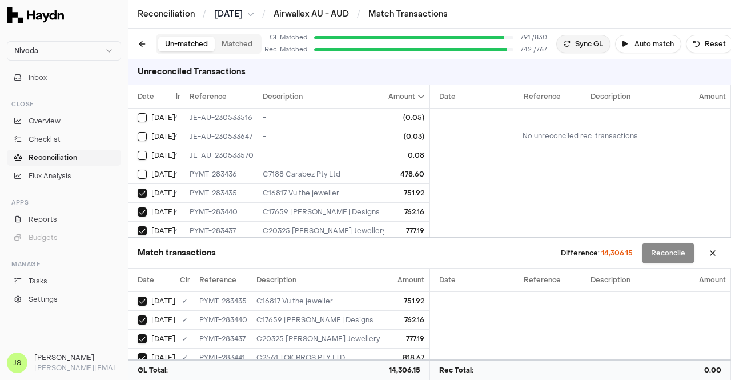
click at [583, 44] on button "Sync GL" at bounding box center [583, 44] width 54 height 18
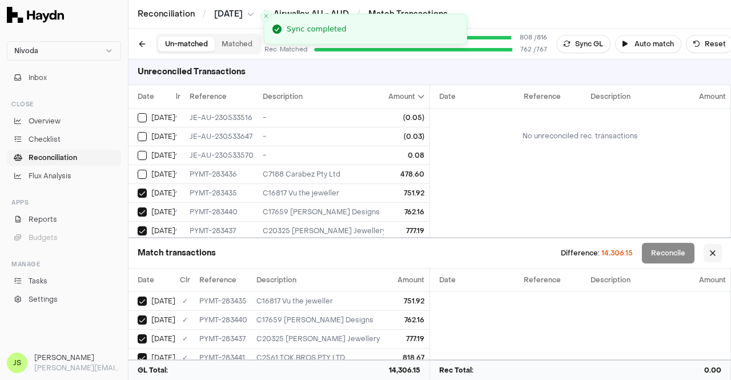
click at [711, 252] on button at bounding box center [712, 253] width 18 height 18
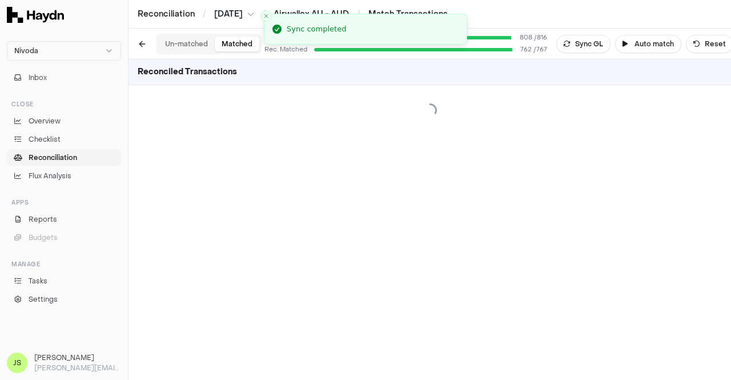
click at [229, 43] on button "Matched" at bounding box center [237, 44] width 45 height 15
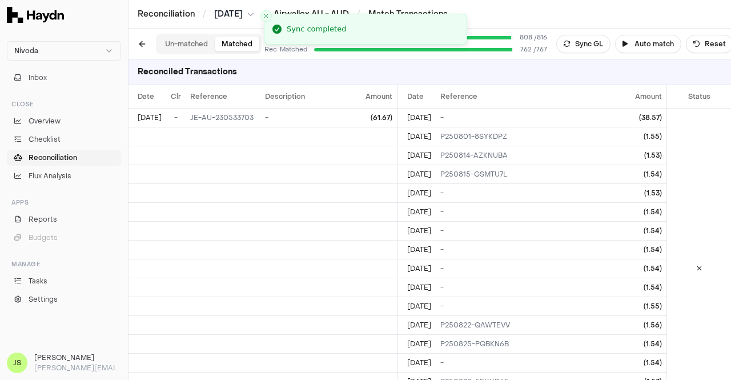
click at [191, 44] on button "Un-matched" at bounding box center [186, 44] width 57 height 15
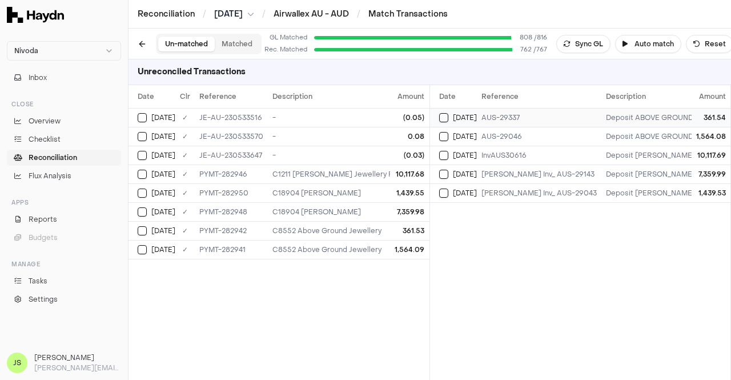
click at [442, 114] on button "Select reconciliation transaction 69304" at bounding box center [443, 117] width 9 height 9
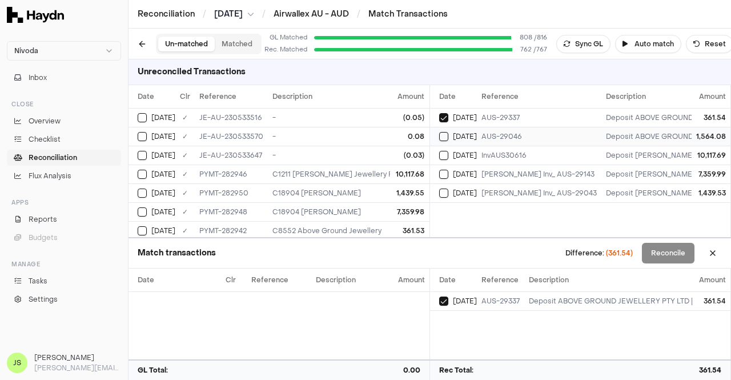
click at [446, 139] on button "Select reconciliation transaction 69305" at bounding box center [443, 136] width 9 height 9
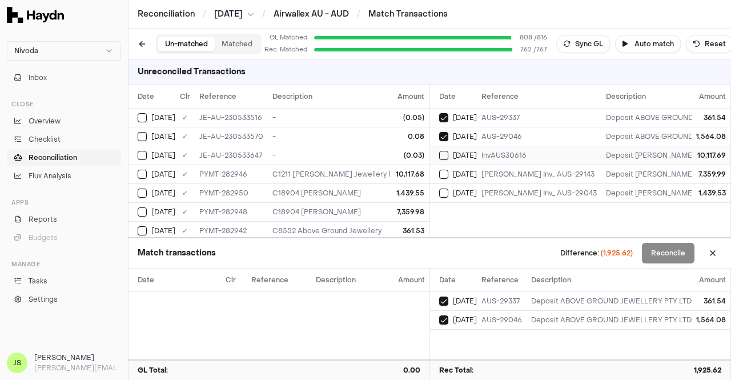
click at [441, 156] on button "Select reconciliation transaction 69309" at bounding box center [443, 155] width 9 height 9
click at [441, 181] on td "[DATE]" at bounding box center [453, 173] width 47 height 19
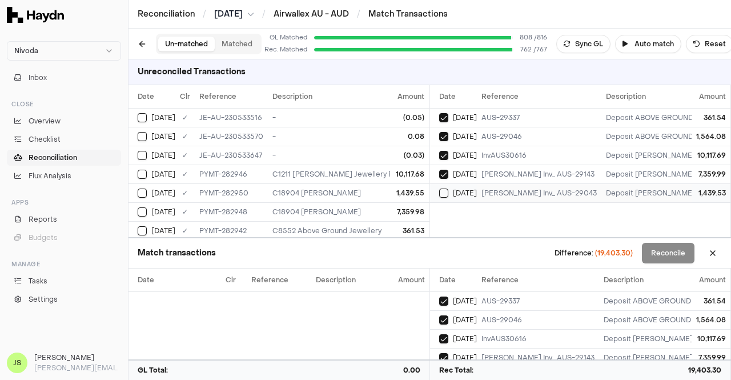
click at [442, 192] on button "Select reconciliation transaction 69312" at bounding box center [443, 192] width 9 height 9
click at [140, 118] on button "Select GL transaction 9345014" at bounding box center [142, 117] width 9 height 9
click at [140, 128] on td "[DATE]" at bounding box center [151, 136] width 47 height 19
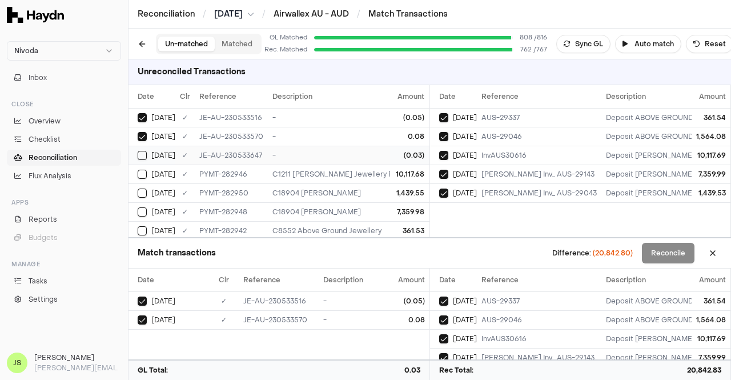
click at [142, 158] on button "Select GL transaction 171805618" at bounding box center [142, 155] width 9 height 9
click at [143, 172] on button "Select GL transaction 174900928" at bounding box center [142, 174] width 9 height 9
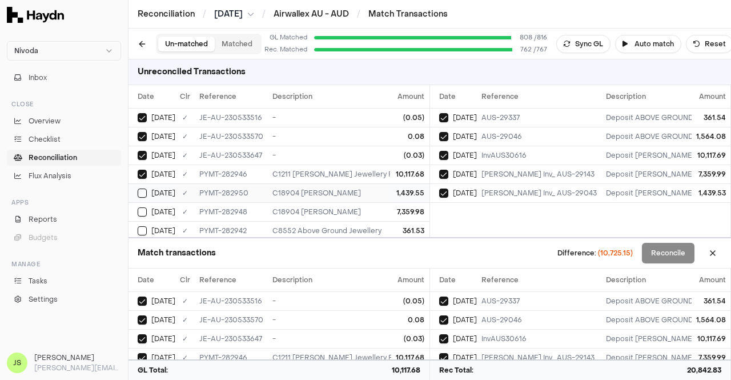
drag, startPoint x: 143, startPoint y: 183, endPoint x: 140, endPoint y: 199, distance: 16.9
click at [143, 183] on td "[DATE]" at bounding box center [151, 192] width 47 height 19
drag, startPoint x: 140, startPoint y: 205, endPoint x: 140, endPoint y: 221, distance: 16.0
click at [140, 207] on td "[DATE]" at bounding box center [151, 211] width 47 height 19
click at [141, 221] on td "[DATE]" at bounding box center [151, 230] width 47 height 19
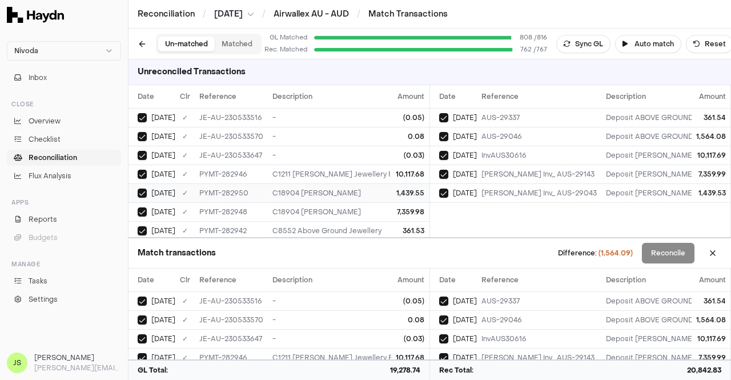
scroll to position [19, 0]
click at [143, 225] on button "Select GL transaction 174900923" at bounding box center [142, 229] width 9 height 9
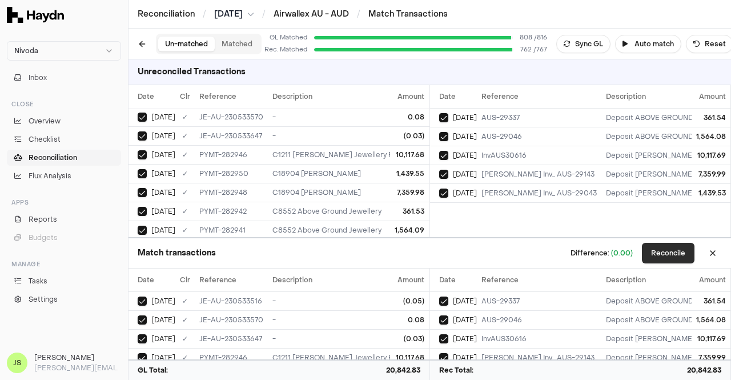
click at [667, 247] on button "Reconcile" at bounding box center [668, 253] width 53 height 21
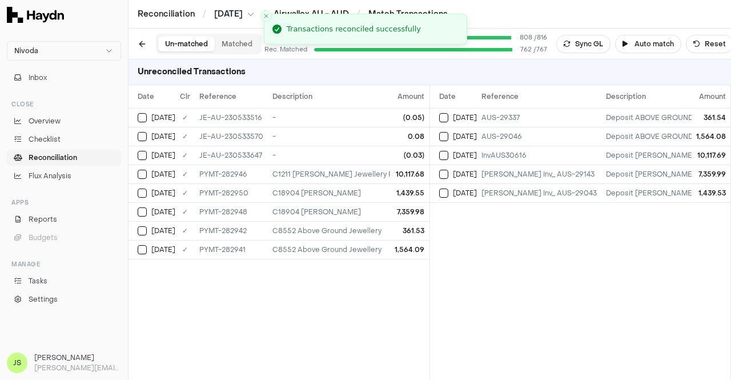
scroll to position [0, 0]
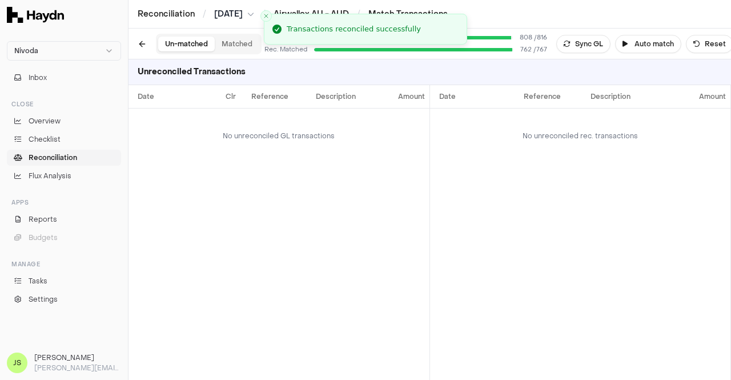
click at [227, 45] on button "Matched" at bounding box center [237, 44] width 45 height 15
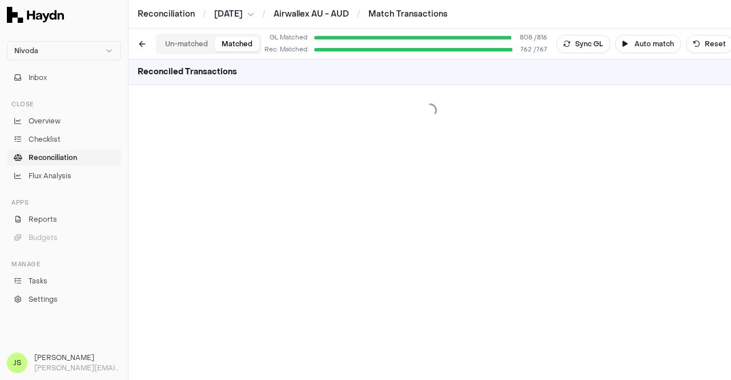
click at [168, 44] on button "Un-matched" at bounding box center [186, 44] width 57 height 15
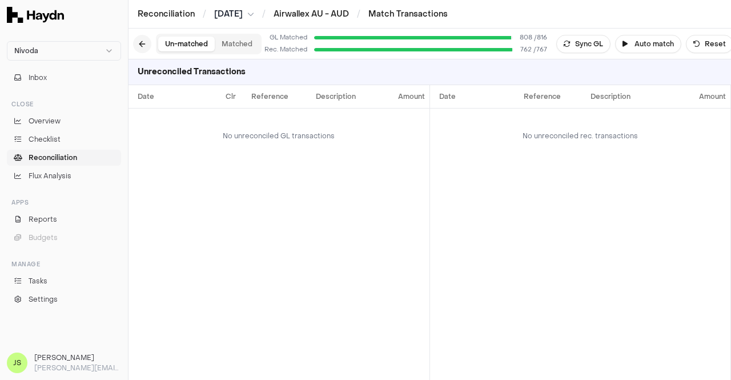
click at [135, 45] on button at bounding box center [142, 44] width 18 height 18
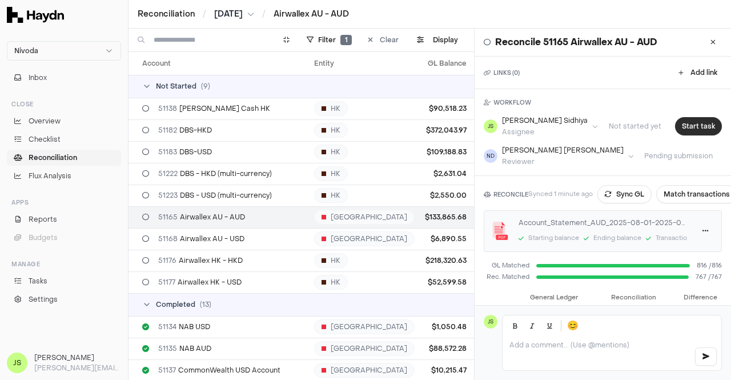
click at [698, 123] on button "Start task" at bounding box center [698, 126] width 47 height 18
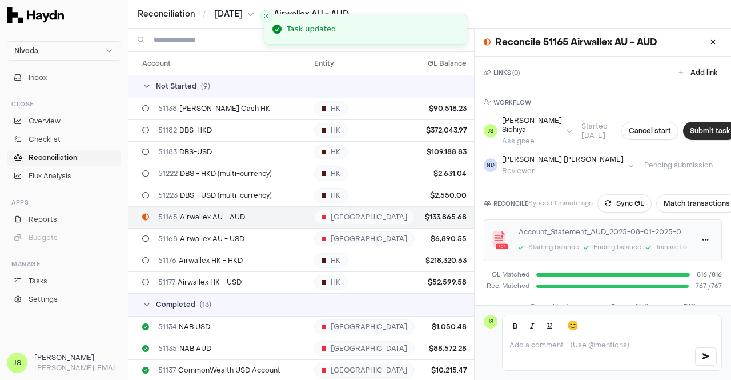
click at [686, 132] on button "Submit task" at bounding box center [710, 131] width 54 height 18
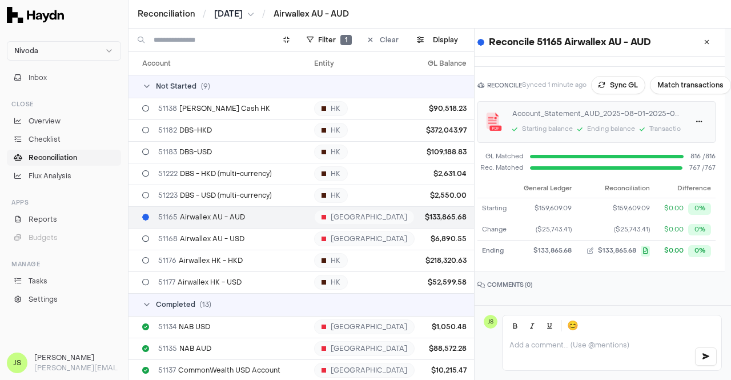
scroll to position [0, 13]
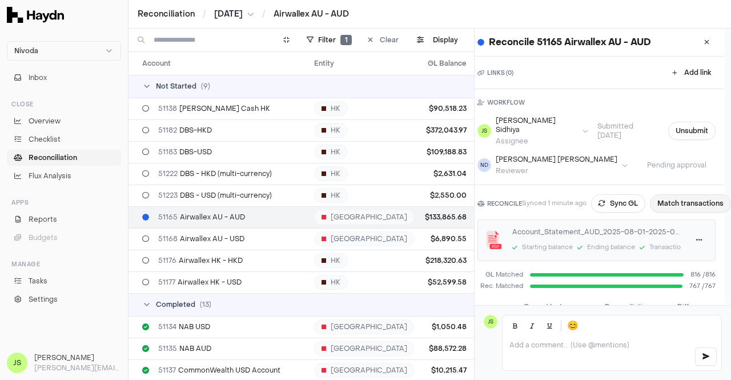
click at [677, 194] on button "Match transactions" at bounding box center [690, 203] width 81 height 18
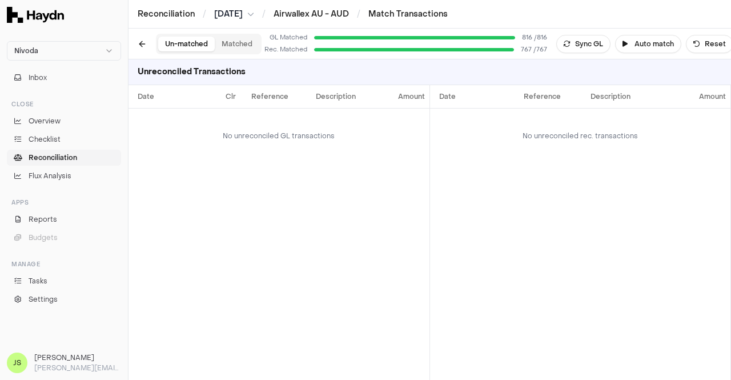
click at [240, 39] on button "Matched" at bounding box center [237, 44] width 45 height 15
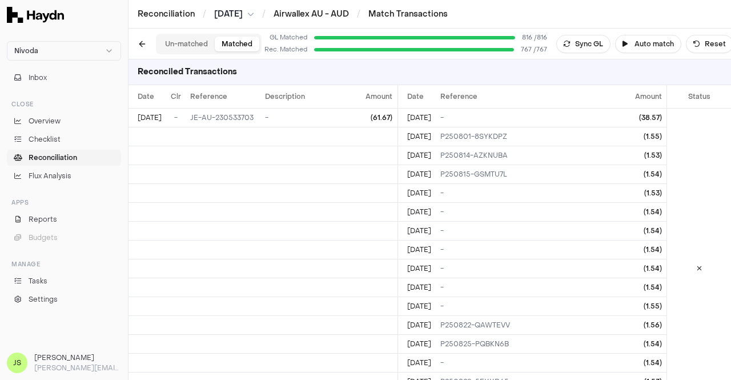
click at [701, 379] on html "Nivoda Inbox Close Overview Checklist Reconciliation Flux Analysis Apps Reports…" at bounding box center [365, 190] width 731 height 380
drag, startPoint x: 128, startPoint y: 96, endPoint x: 559, endPoint y: 88, distance: 431.6
click at [129, 95] on th "Date" at bounding box center [147, 96] width 38 height 23
click at [556, 76] on div "Reconciled Transactions" at bounding box center [429, 72] width 602 height 26
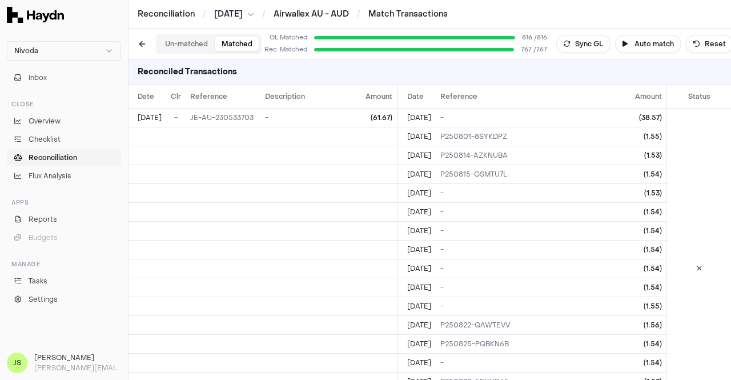
click at [571, 67] on div "Reconciled Transactions" at bounding box center [429, 72] width 602 height 26
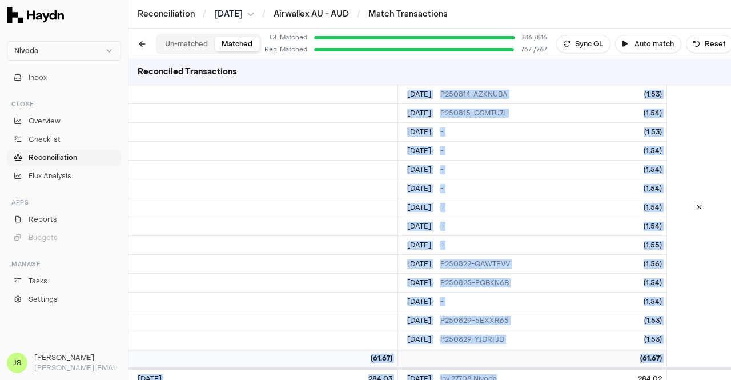
scroll to position [87, 0]
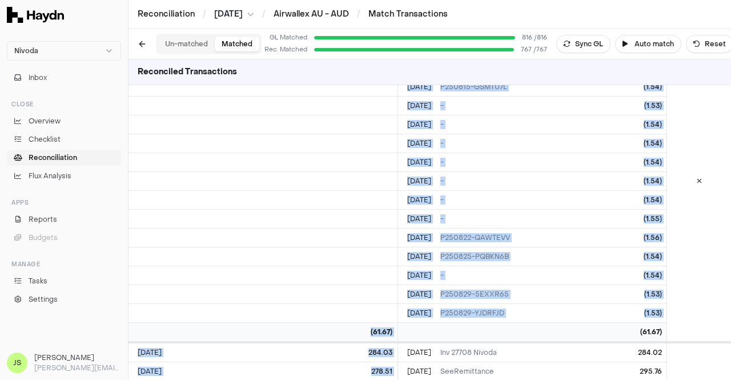
drag, startPoint x: 137, startPoint y: 96, endPoint x: 535, endPoint y: 224, distance: 418.4
click at [592, 379] on html "Nivoda Inbox Close Overview Checklist Reconciliation Flux Analysis Apps Reports…" at bounding box center [365, 190] width 731 height 380
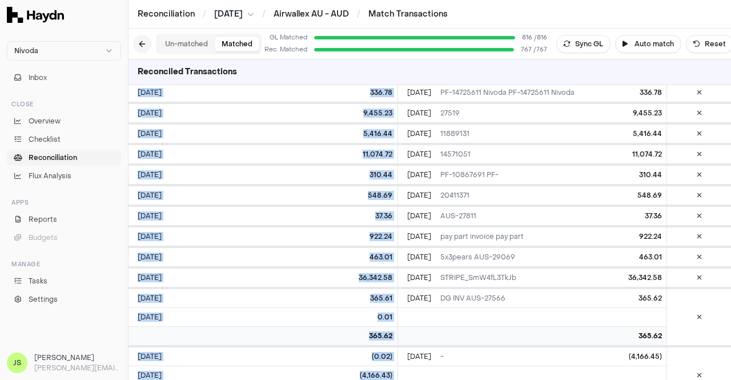
drag, startPoint x: 730, startPoint y: 144, endPoint x: 143, endPoint y: 41, distance: 596.5
click at [730, 0] on html "Nivoda Inbox Close Overview Checklist Reconciliation Flux Analysis Apps Reports…" at bounding box center [365, 190] width 731 height 380
click at [276, 76] on div "Reconciled Transactions" at bounding box center [429, 72] width 602 height 26
click at [143, 41] on button at bounding box center [142, 44] width 18 height 18
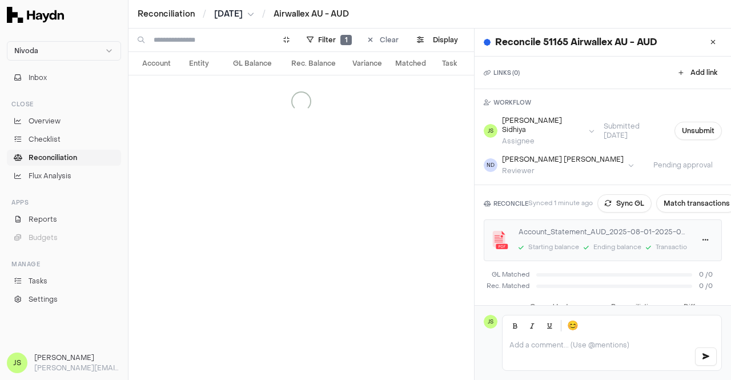
drag, startPoint x: 143, startPoint y: 41, endPoint x: 144, endPoint y: 48, distance: 7.5
click at [144, 48] on div at bounding box center [199, 40] width 142 height 23
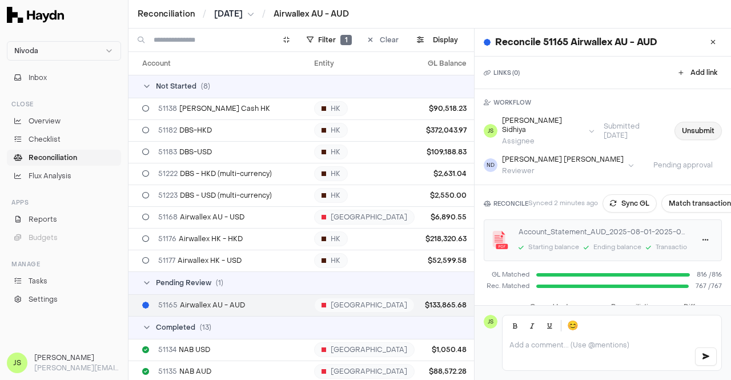
click at [692, 122] on button "Unsubmit" at bounding box center [697, 131] width 47 height 18
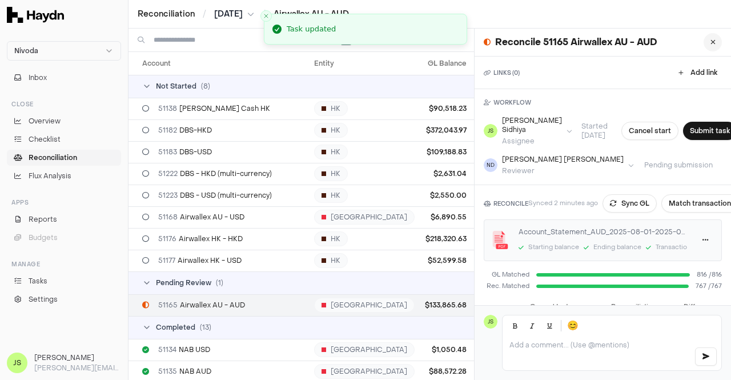
click at [708, 42] on button at bounding box center [712, 42] width 18 height 18
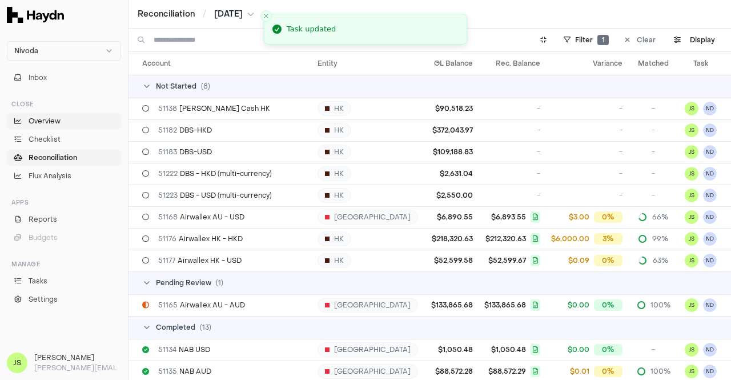
click at [43, 121] on span "Overview" at bounding box center [45, 121] width 32 height 10
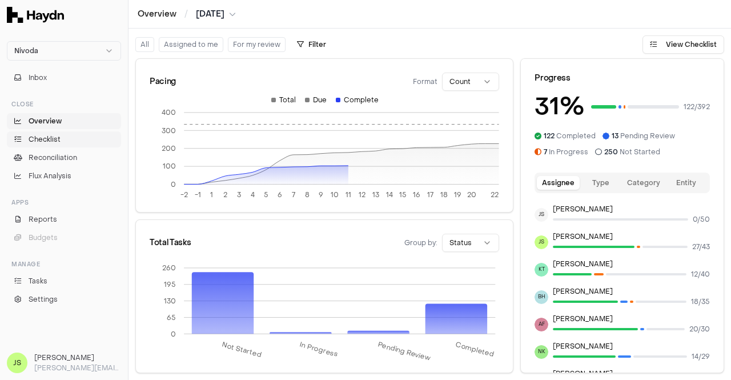
click at [45, 136] on span "Checklist" at bounding box center [45, 139] width 32 height 10
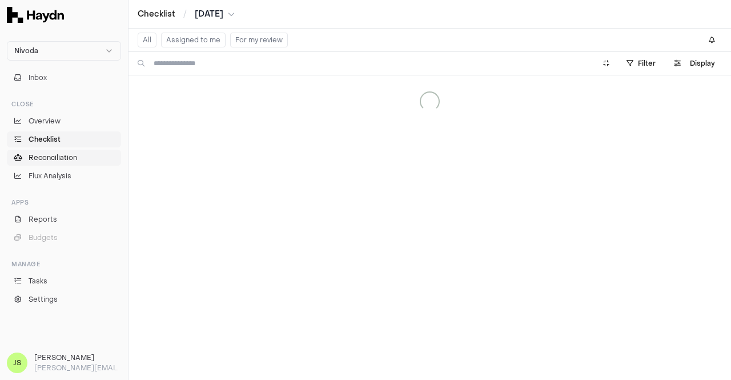
click at [60, 153] on span "Reconciliation" at bounding box center [53, 157] width 49 height 10
